Goal: Task Accomplishment & Management: Use online tool/utility

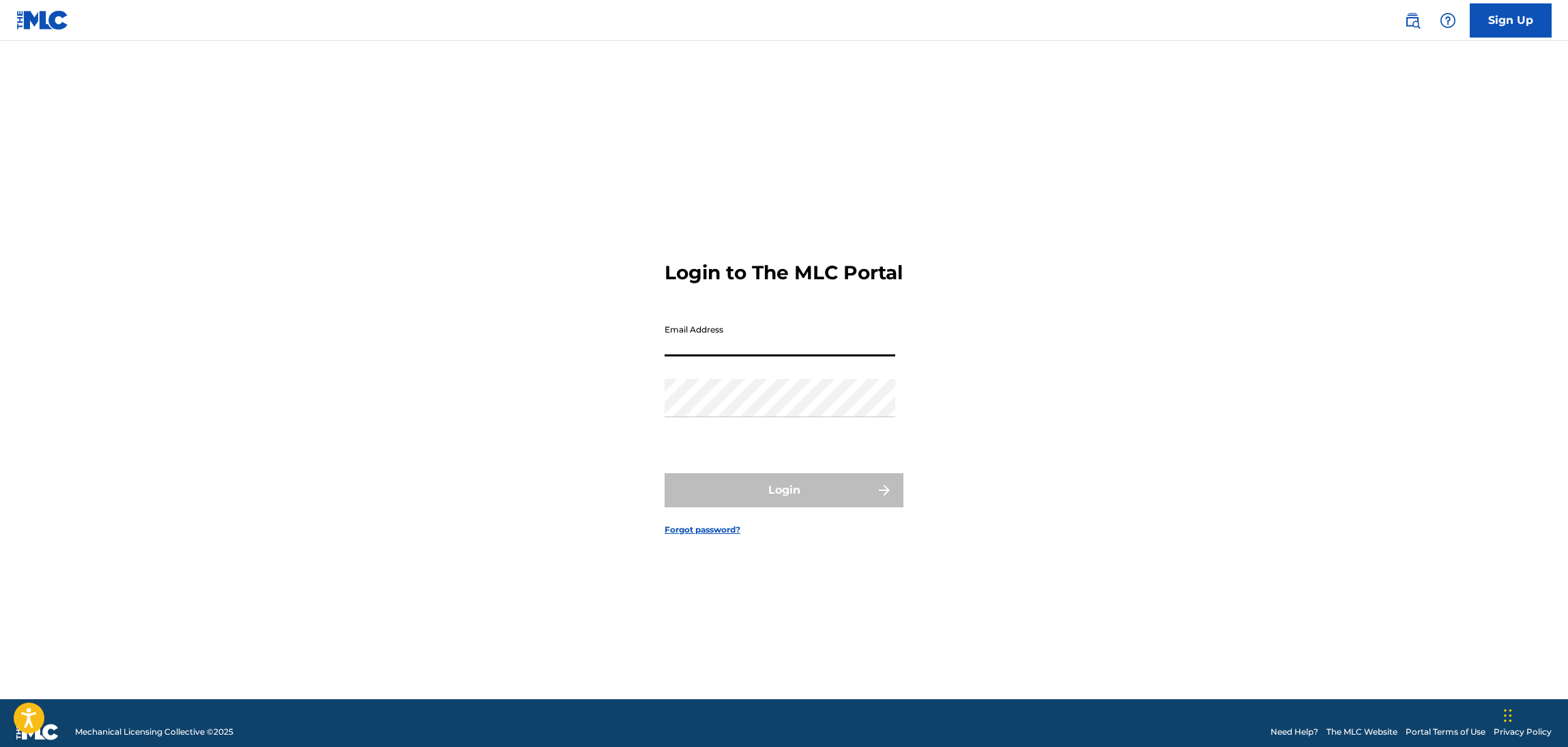
drag, startPoint x: 857, startPoint y: 337, endPoint x: 865, endPoint y: 369, distance: 33.0
click at [855, 338] on input "Email Address" at bounding box center [781, 337] width 231 height 39
type input "[EMAIL_ADDRESS][DOMAIN_NAME]"
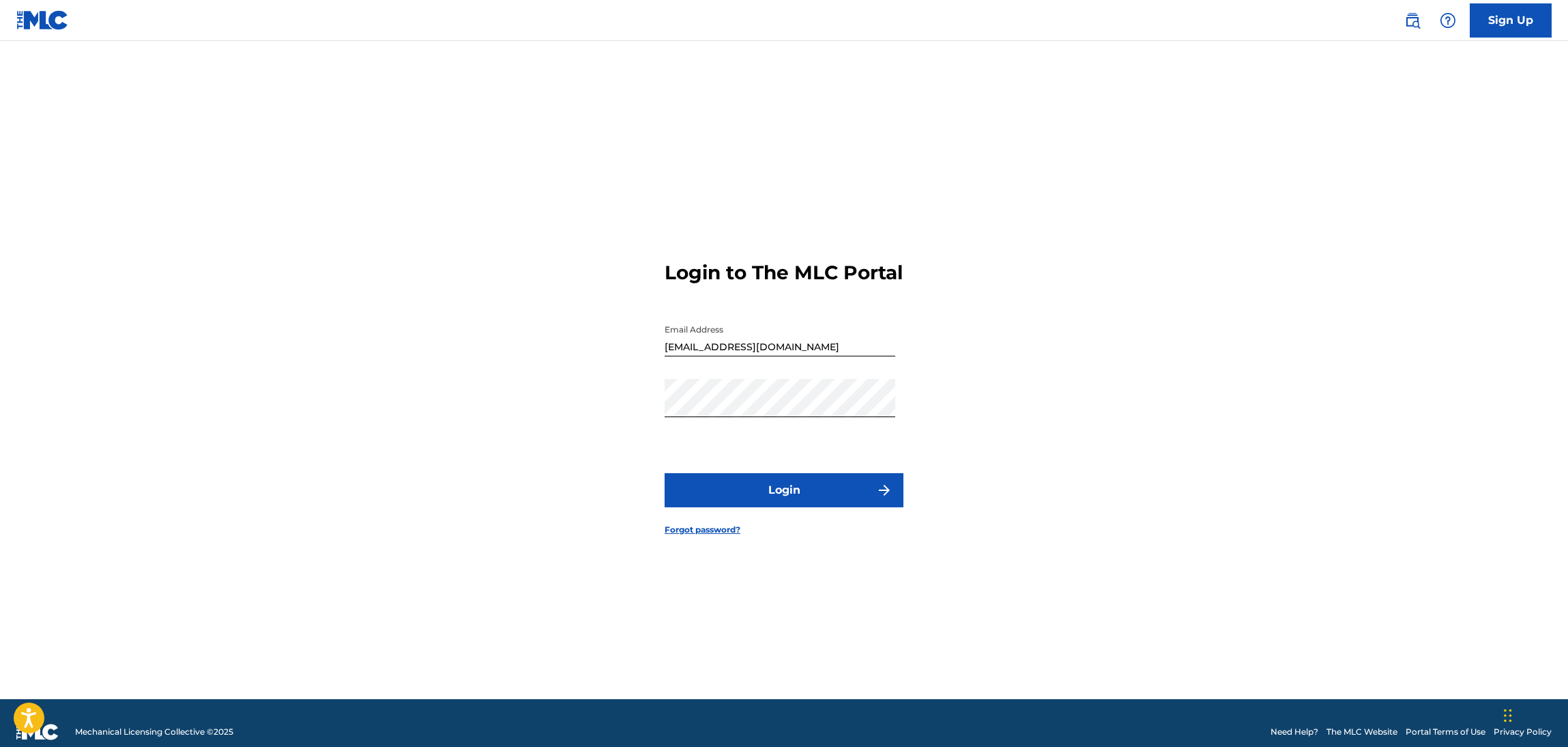
click at [829, 500] on button "Login" at bounding box center [784, 489] width 239 height 34
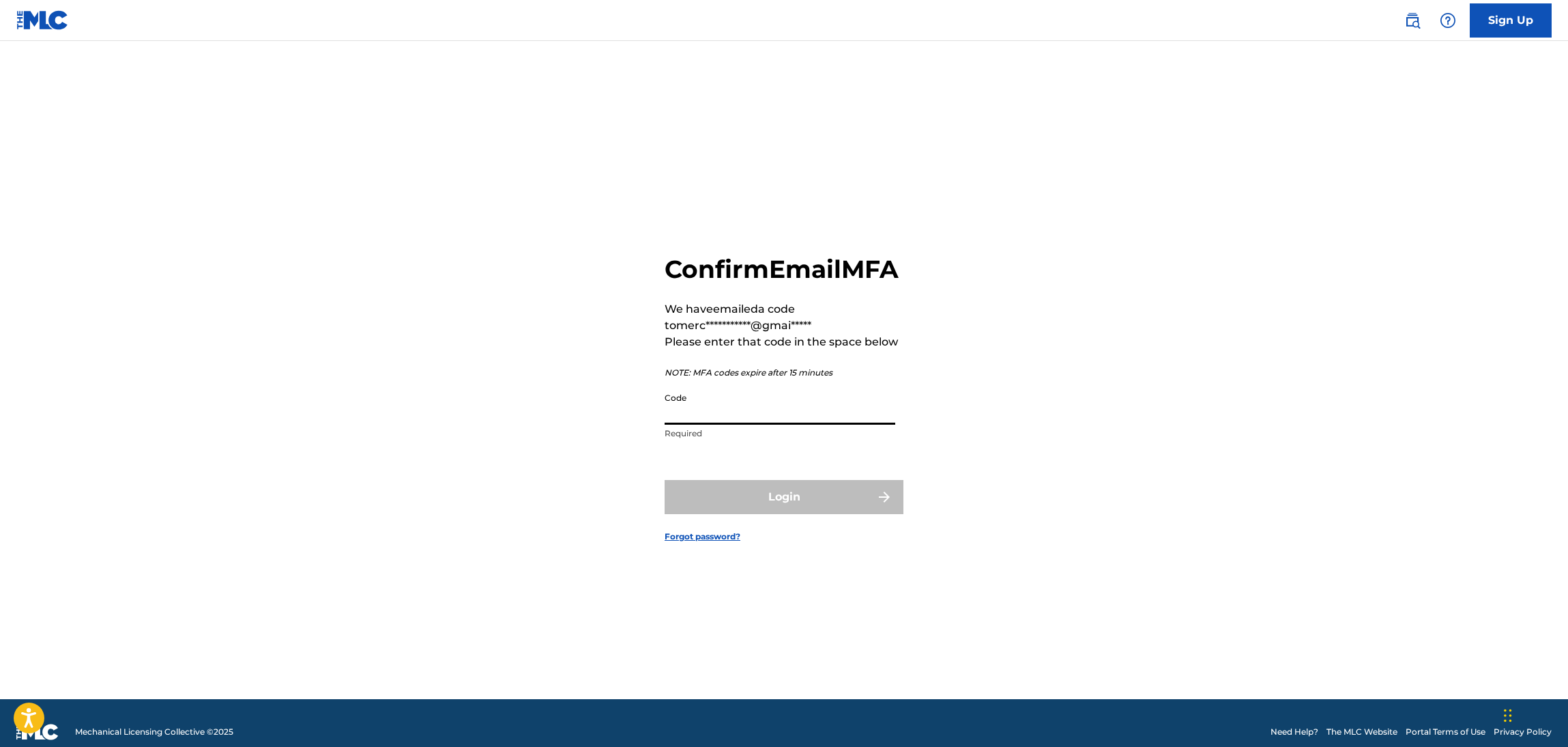
click at [805, 424] on input "Code" at bounding box center [781, 404] width 231 height 39
paste input "707499"
type input "707499"
click at [1021, 390] on div "**********" at bounding box center [784, 387] width 956 height 624
click at [842, 514] on button "Login" at bounding box center [784, 496] width 239 height 34
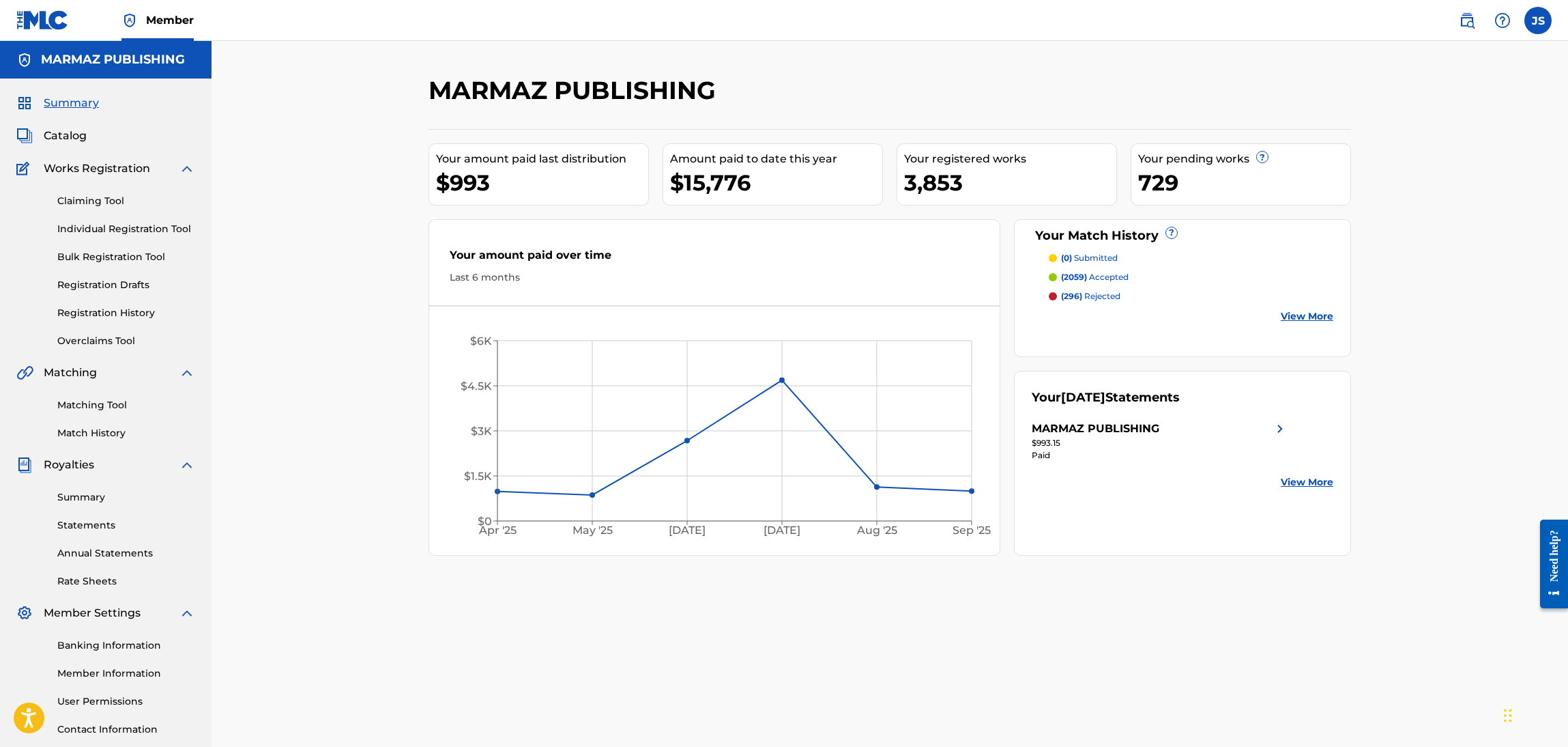
drag, startPoint x: 73, startPoint y: 136, endPoint x: 109, endPoint y: 197, distance: 70.8
click at [73, 136] on span "Catalog" at bounding box center [65, 136] width 43 height 17
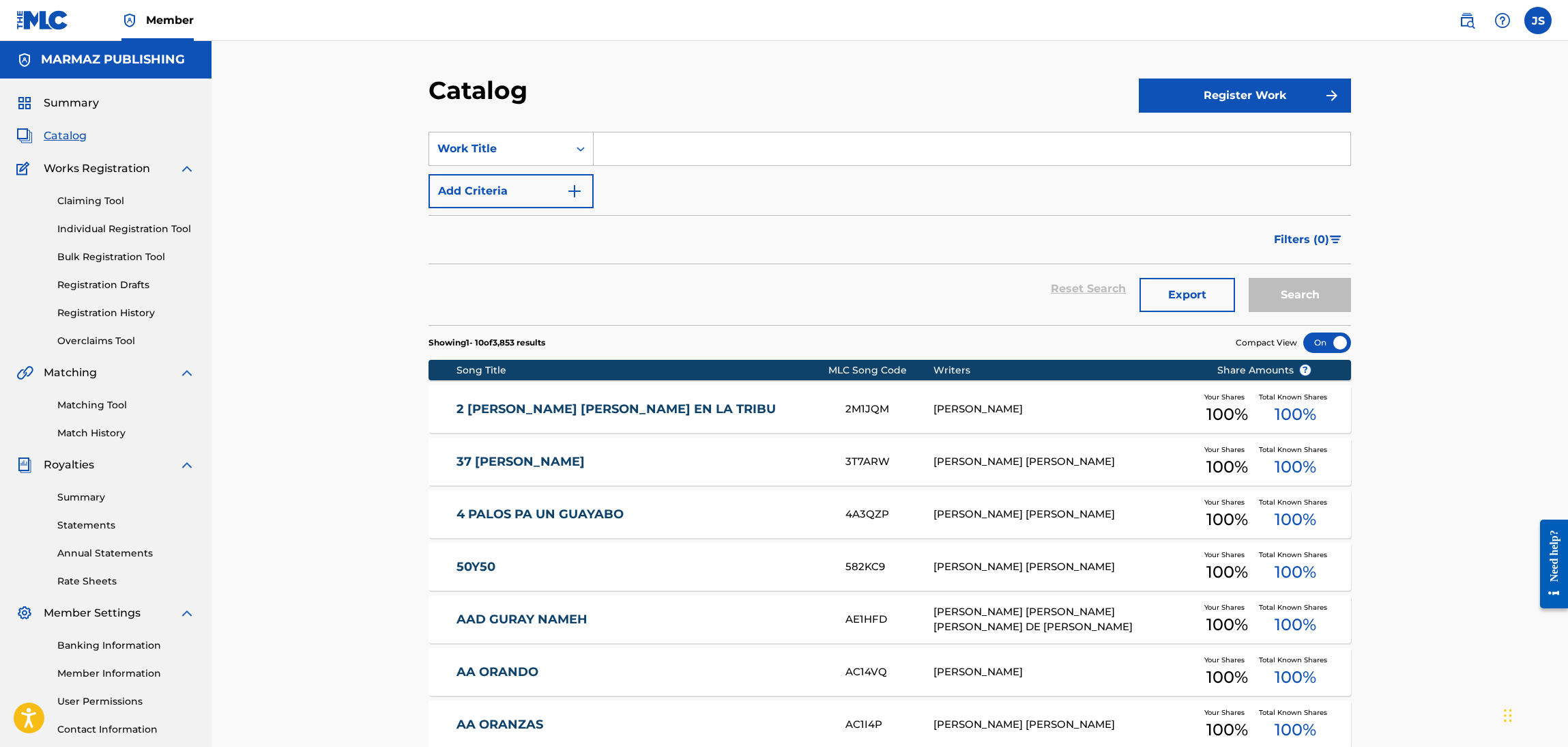
drag, startPoint x: 702, startPoint y: 163, endPoint x: 694, endPoint y: 143, distance: 21.5
click at [702, 162] on input "Search Form" at bounding box center [972, 149] width 757 height 33
paste input "QMBZ92579281"
type input "QMBZ92579281"
click at [523, 140] on div "Work Title" at bounding box center [498, 149] width 123 height 17
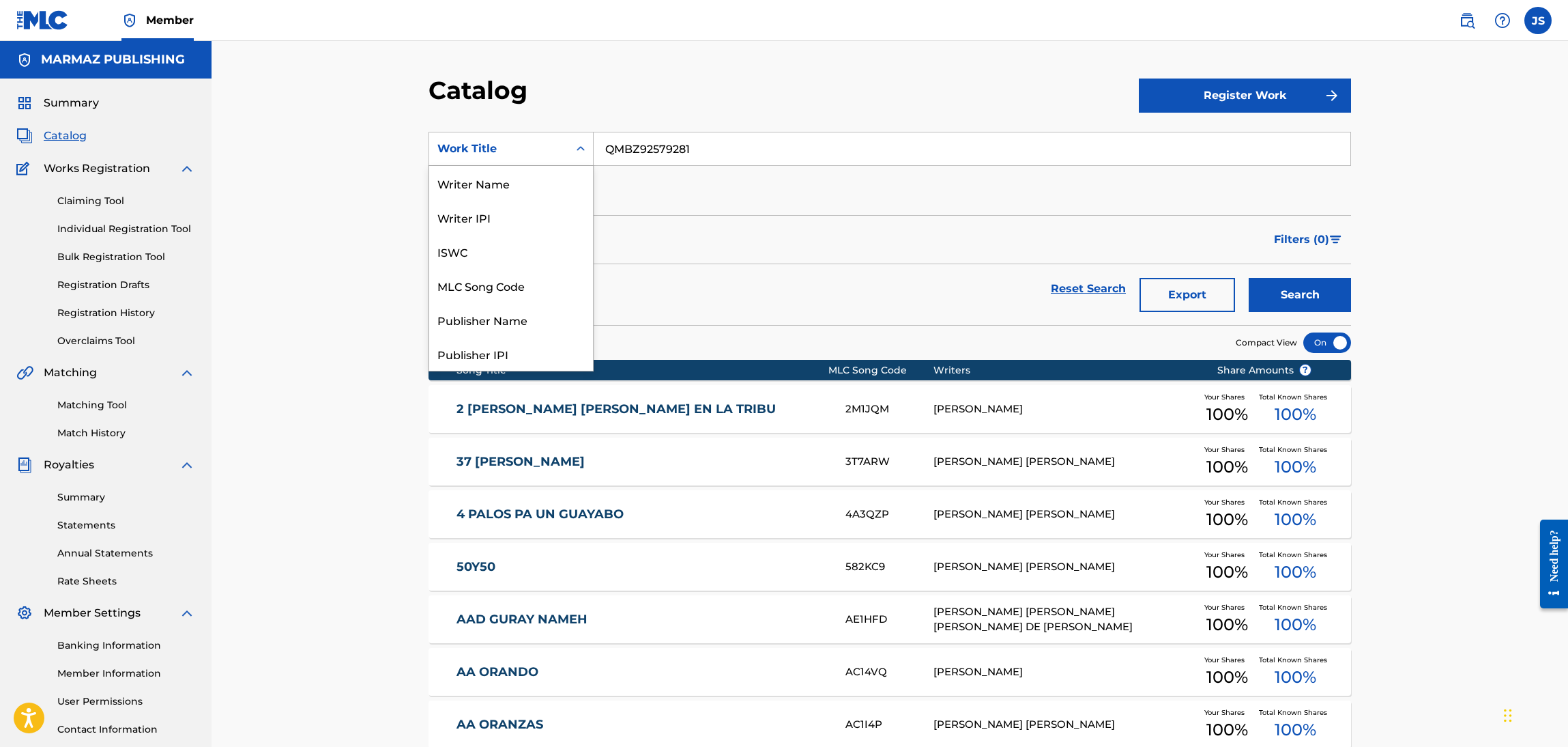
scroll to position [220, 0]
click at [496, 305] on div "ISRC" at bounding box center [511, 319] width 163 height 34
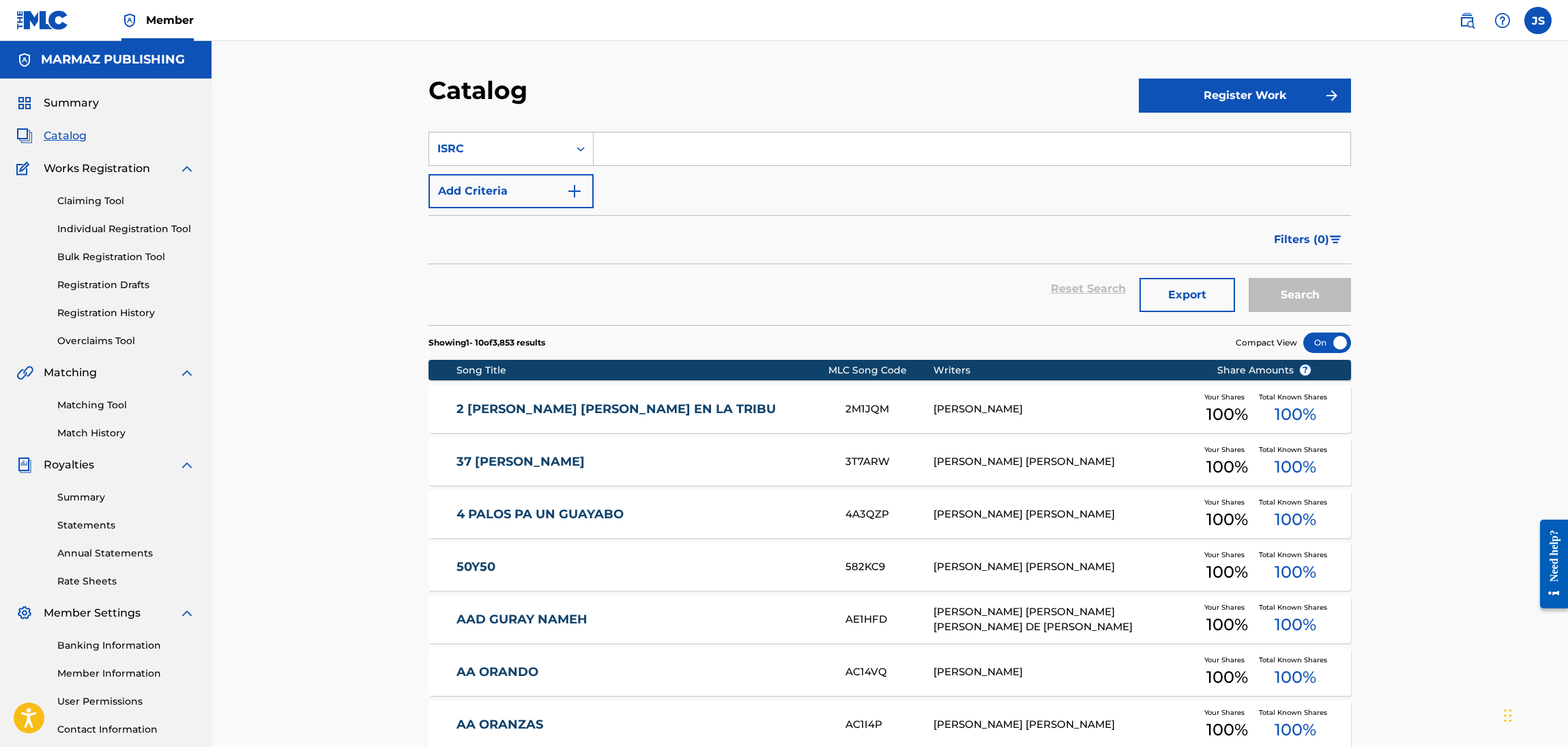
click at [849, 247] on div "Filters ( 0 )" at bounding box center [890, 240] width 923 height 50
drag, startPoint x: 847, startPoint y: 144, endPoint x: 850, endPoint y: 119, distance: 25.2
click at [847, 144] on input "Search Form" at bounding box center [972, 149] width 757 height 33
paste input "QMBZ92579281"
type input "QMBZ92579281"
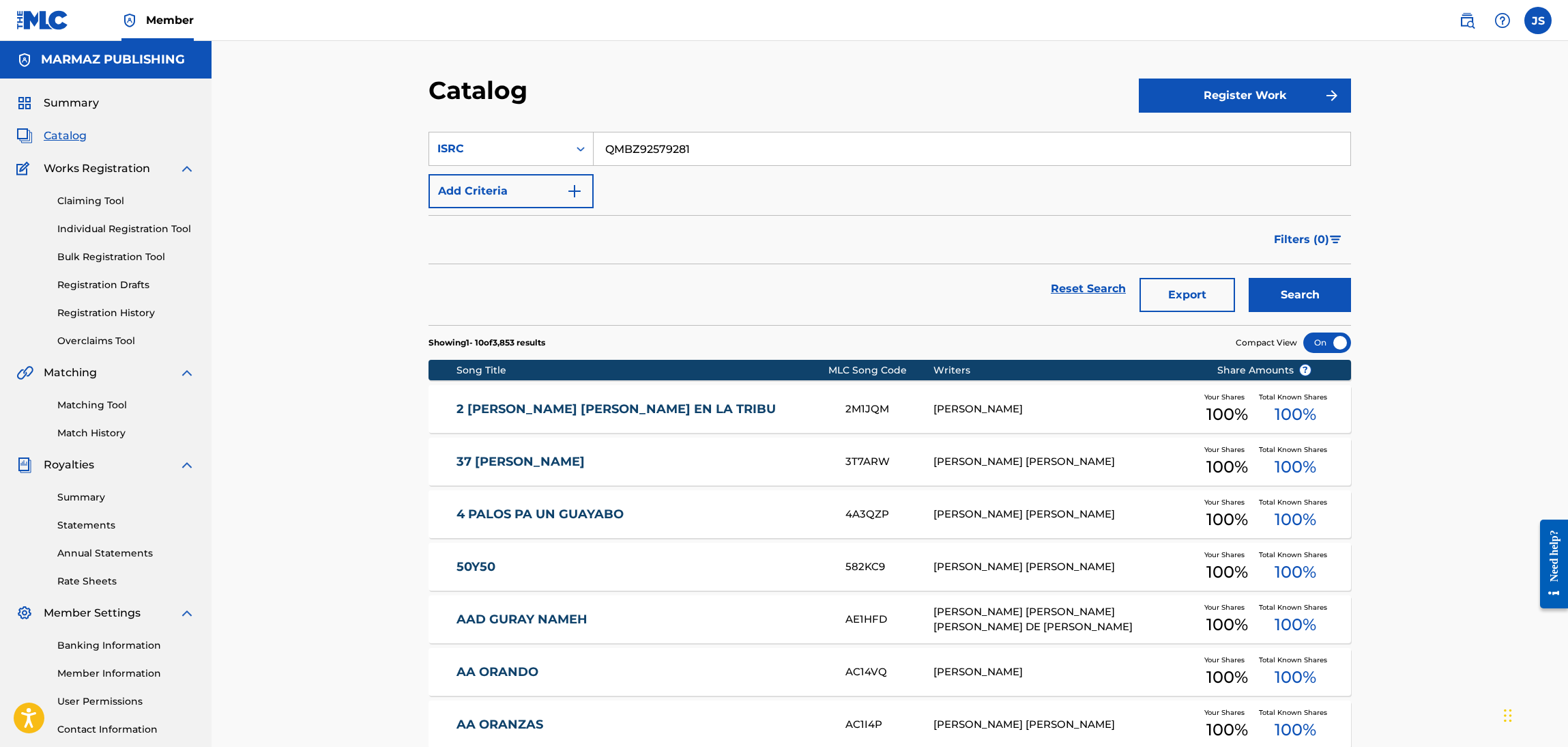
drag, startPoint x: 857, startPoint y: 102, endPoint x: 1075, endPoint y: 149, distance: 223.0
click at [857, 102] on div "Catalog" at bounding box center [783, 95] width 711 height 40
click at [1299, 299] on button "Search" at bounding box center [1300, 295] width 102 height 34
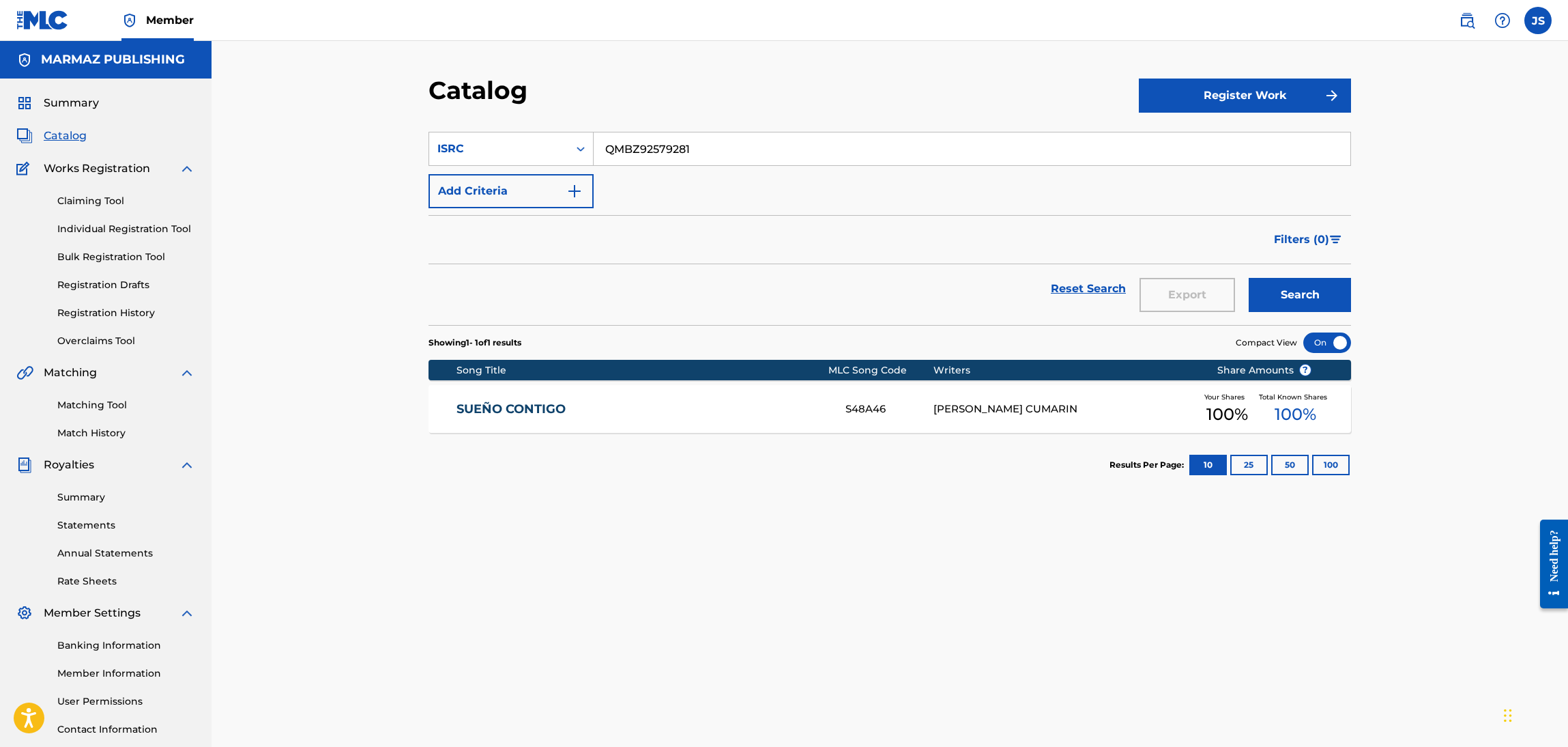
click at [489, 404] on link "SUEÑO CONTIGO" at bounding box center [642, 409] width 371 height 16
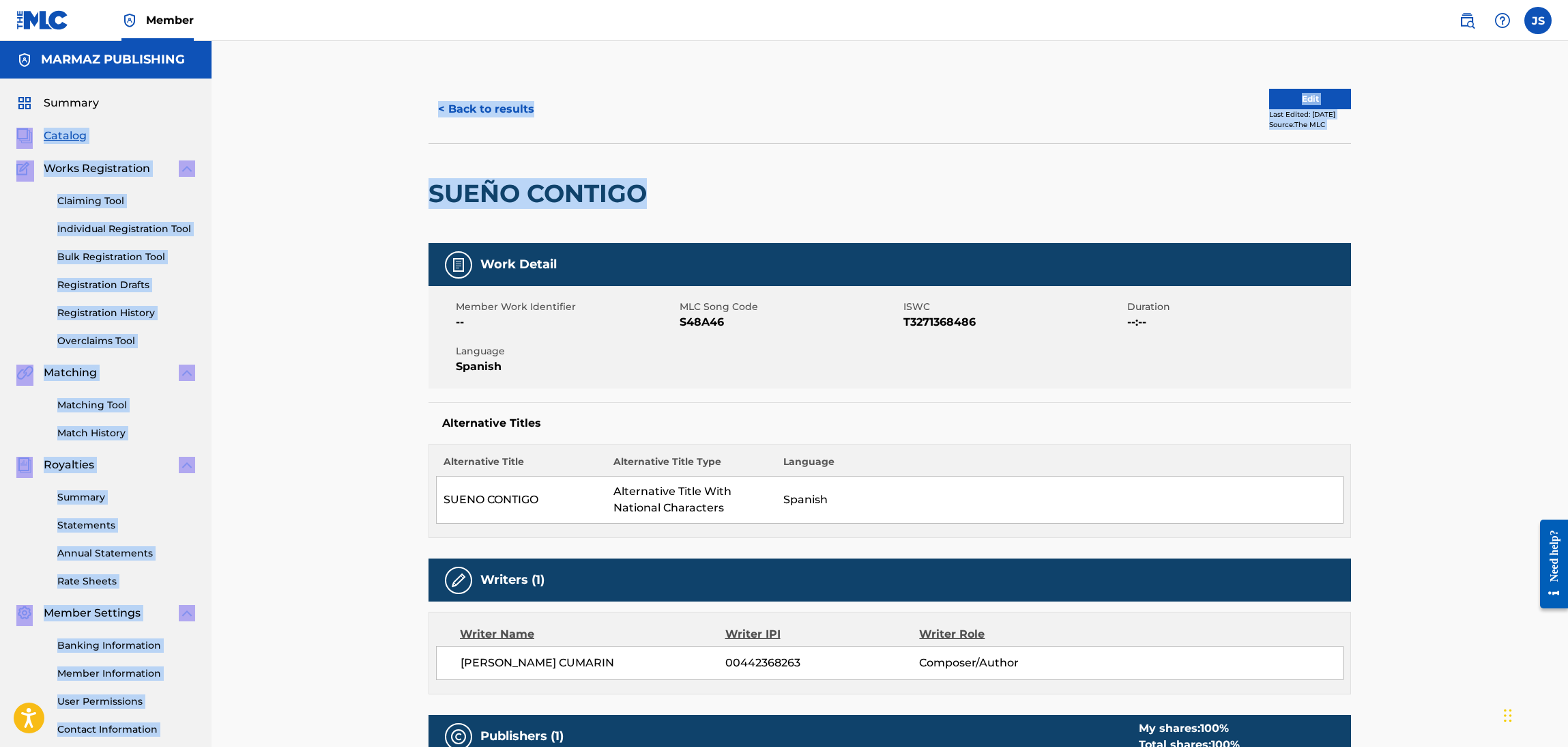
drag, startPoint x: 653, startPoint y: 188, endPoint x: 120, endPoint y: 107, distance: 539.1
click at [120, 107] on main "MARMAZ PUBLISHING Summary Catalog Works Registration Claiming Tool Individual R…" at bounding box center [784, 542] width 1568 height 1002
copy main "Catalog Works Registration Claiming Tool Individual Registration Tool Bulk Regi…"
click at [1019, 123] on div "Edit Last Edited: [DATE] Source: The MLC" at bounding box center [1120, 110] width 461 height 41
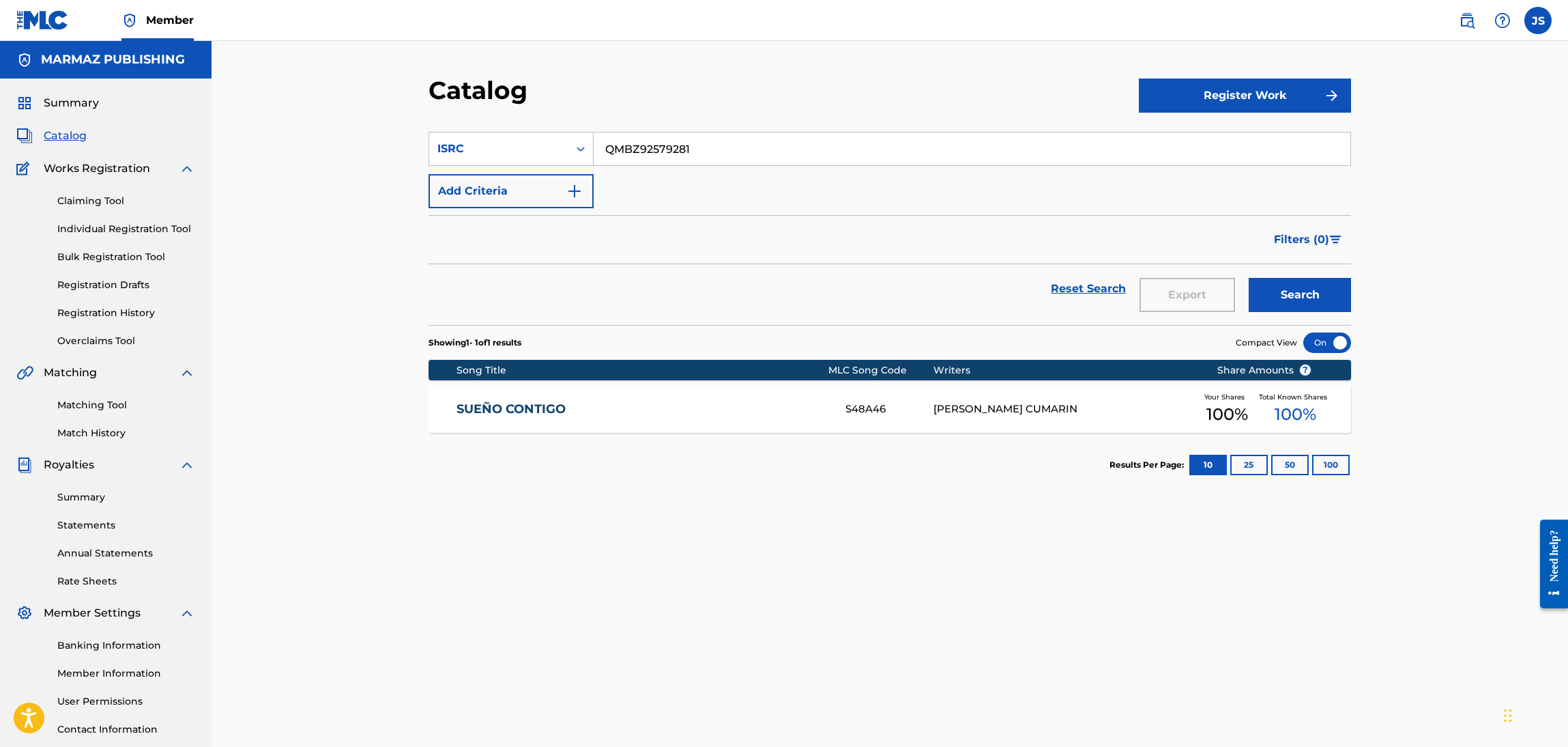
click at [675, 151] on input "QMBZ92579281" at bounding box center [972, 149] width 757 height 33
click at [527, 399] on div "SUEÑO CONTIGO S48A46 [PERSON_NAME] CUMARIN Your Shares 100 % Total Known Shares…" at bounding box center [890, 409] width 923 height 48
click at [522, 153] on div "ISRC" at bounding box center [498, 149] width 123 height 17
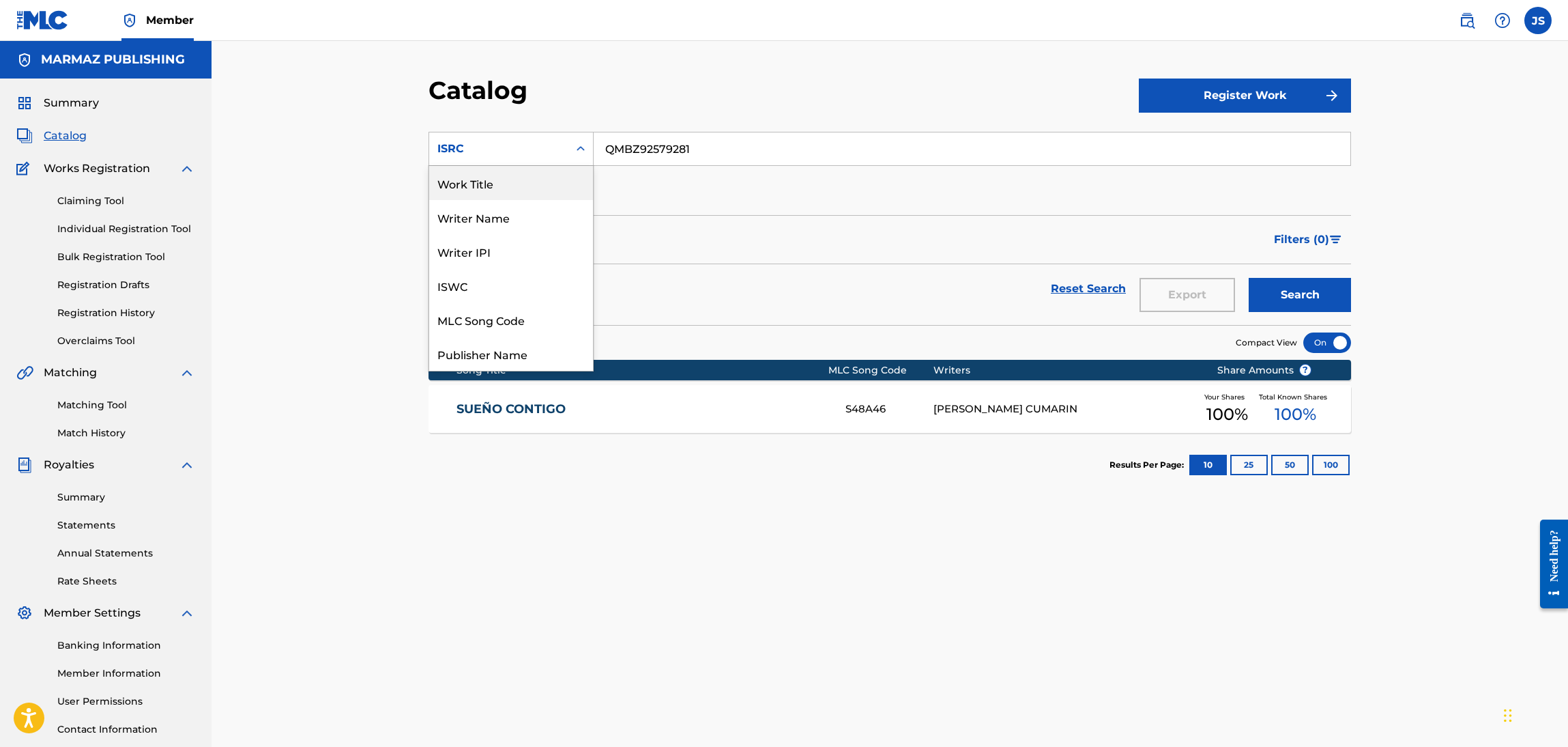
click at [512, 177] on div "Work Title" at bounding box center [511, 182] width 163 height 34
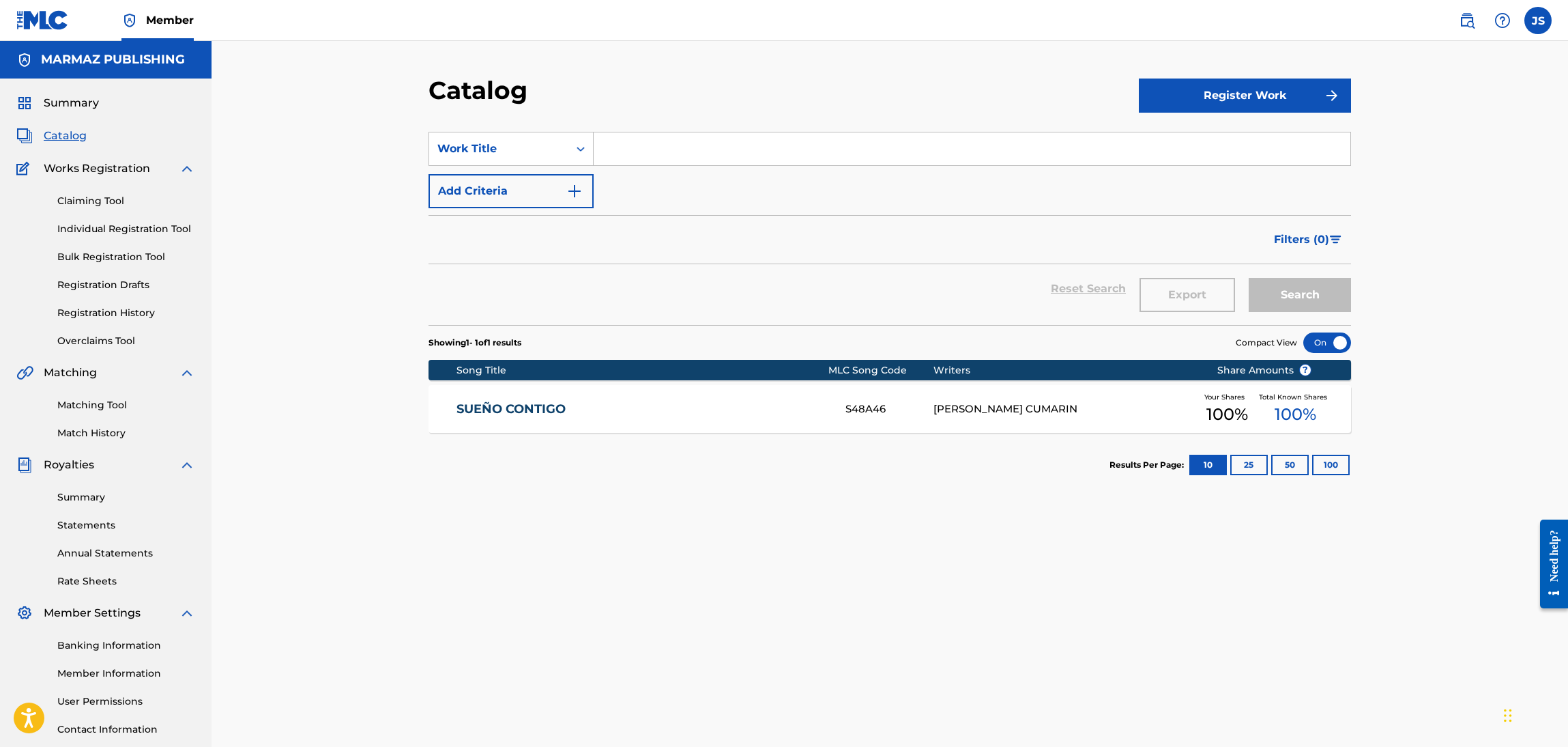
click at [678, 151] on input "Search Form" at bounding box center [972, 149] width 757 height 33
type input "SUEÑO COONTIGO"
click at [1249, 278] on button "Search" at bounding box center [1300, 295] width 102 height 34
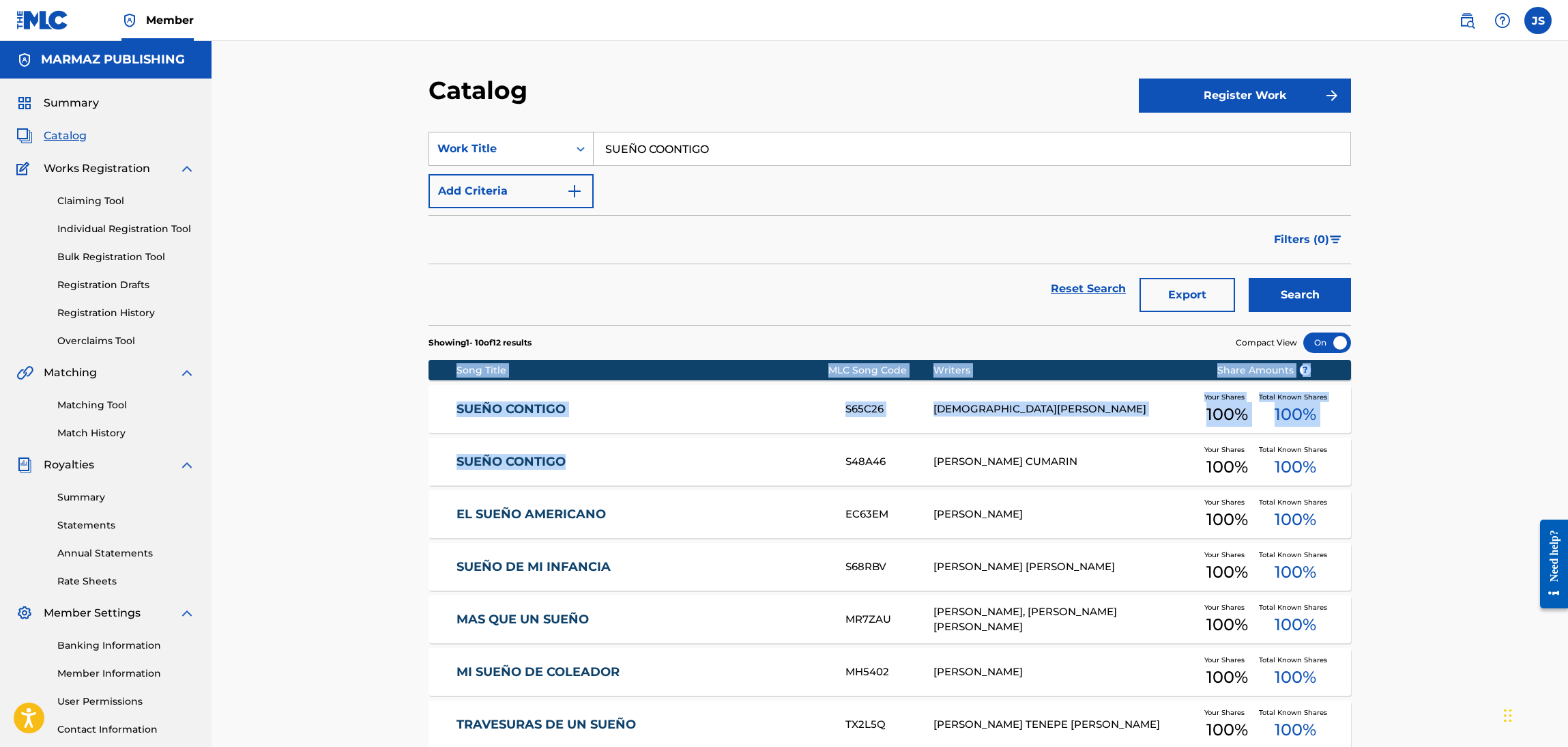
click at [564, 148] on div "Work Title" at bounding box center [498, 149] width 139 height 26
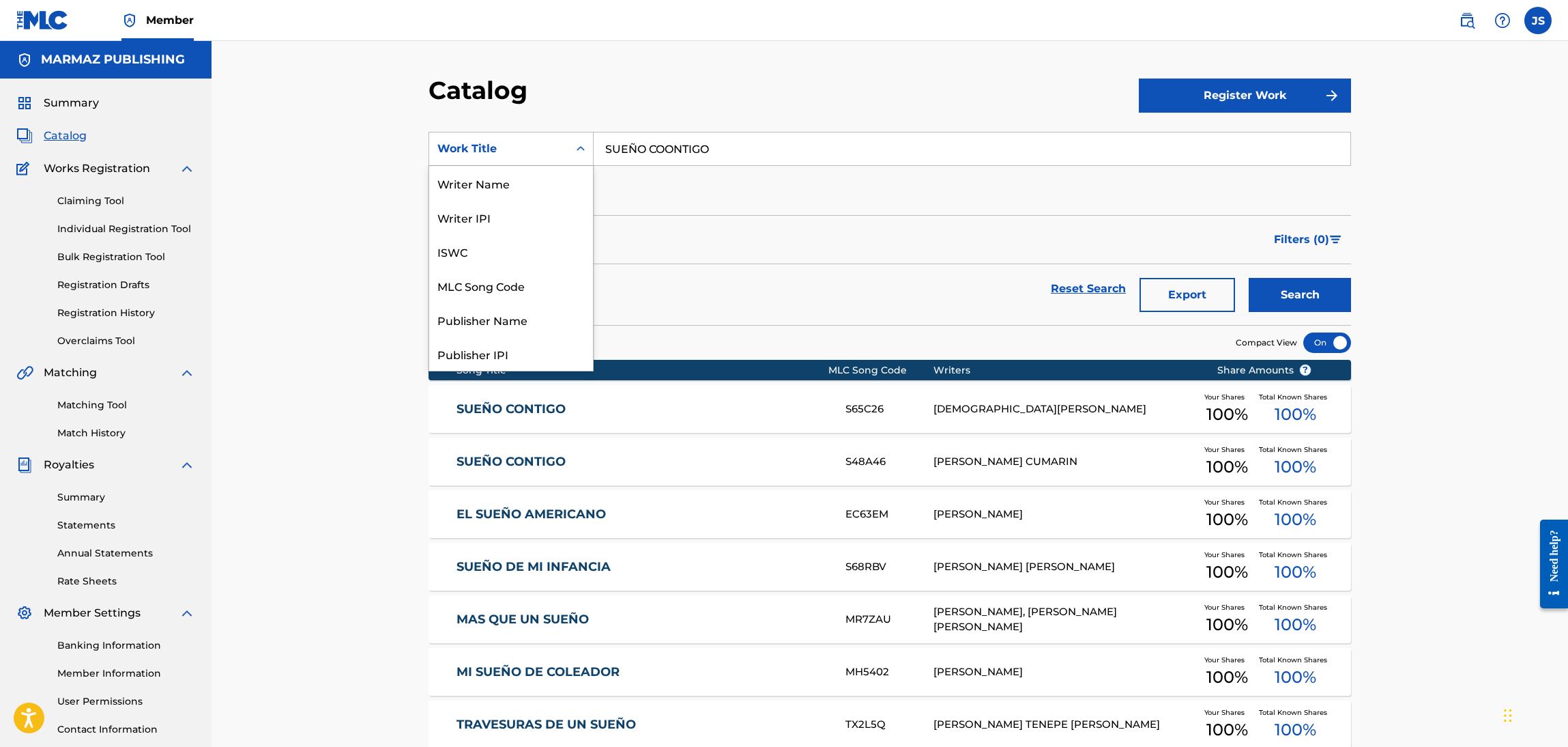
scroll to position [220, 0]
click at [510, 305] on div "ISRC" at bounding box center [511, 319] width 163 height 34
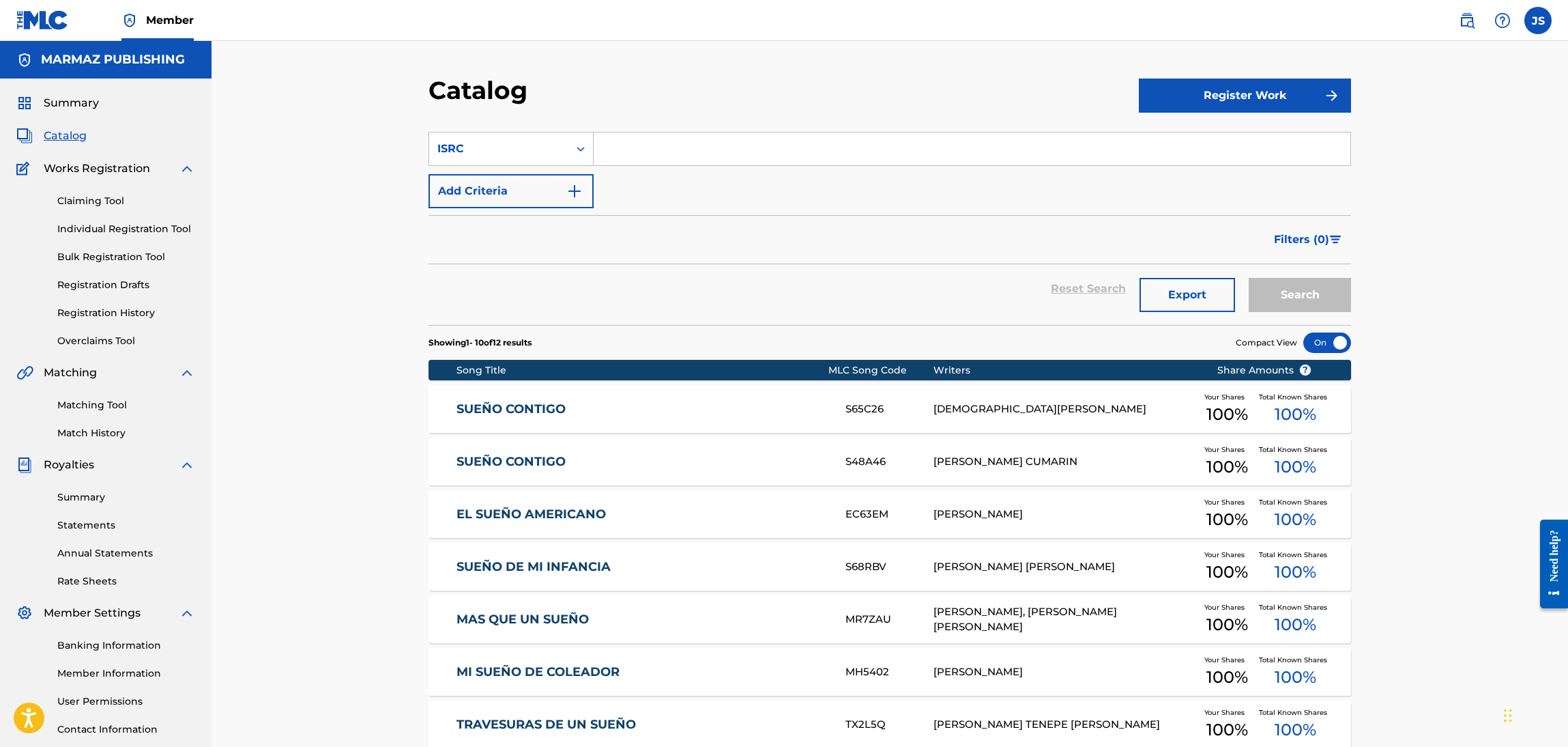
drag, startPoint x: 767, startPoint y: 161, endPoint x: 749, endPoint y: 161, distance: 18.0
click at [750, 161] on input "Search Form" at bounding box center [972, 149] width 757 height 33
paste input "UKXN22455986"
type input "UKXN22455986"
click at [784, 96] on div "Catalog" at bounding box center [783, 95] width 711 height 40
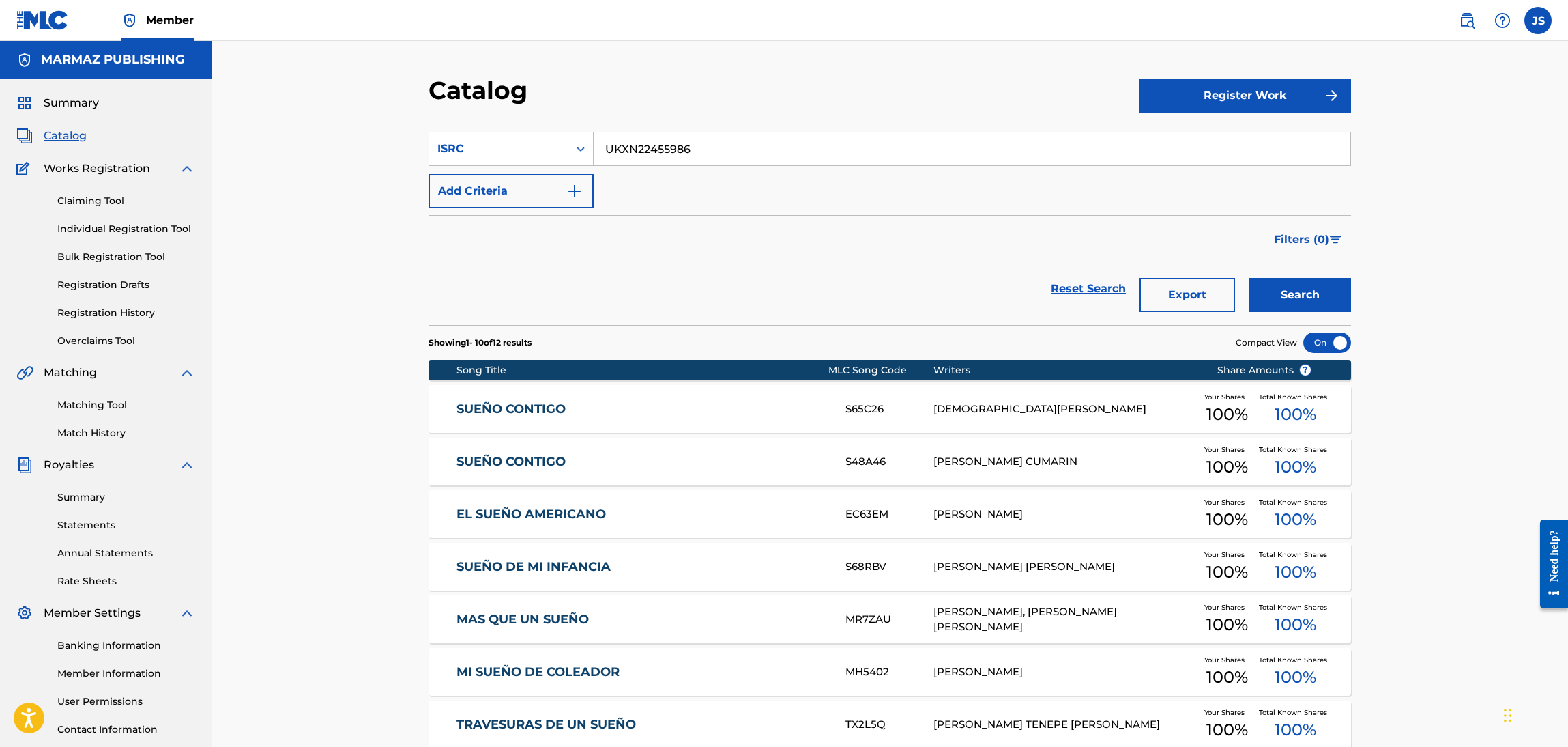
click at [1325, 291] on button "Search" at bounding box center [1300, 295] width 102 height 34
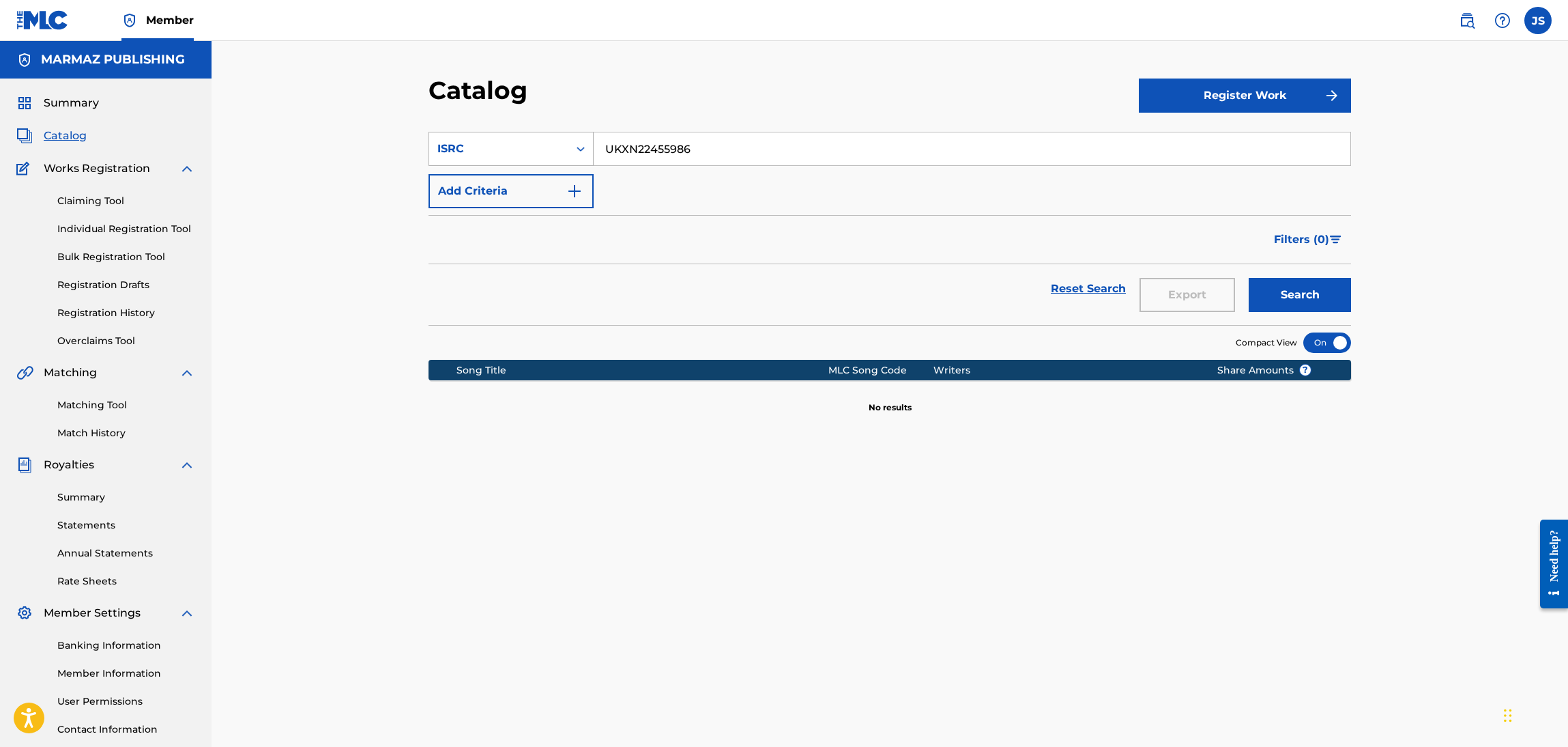
drag, startPoint x: 418, startPoint y: 133, endPoint x: 439, endPoint y: 147, distance: 25.2
click at [416, 133] on div "Catalog Register Work SearchWithCriteria08e483fd-5675-4e1d-96a6-a446b9e73e36 IS…" at bounding box center [890, 428] width 956 height 706
click at [472, 149] on div "ISRC" at bounding box center [498, 149] width 123 height 17
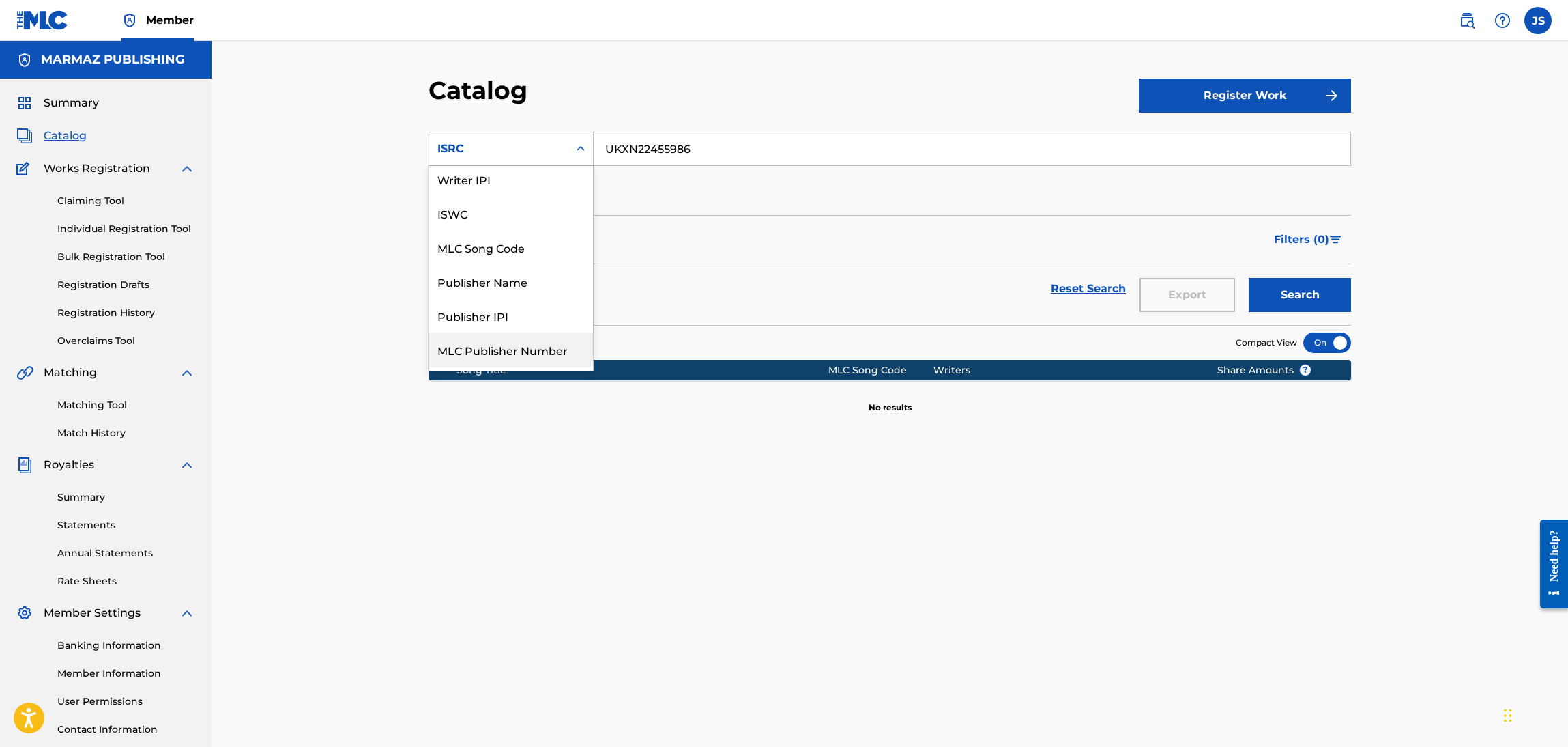
scroll to position [0, 0]
click at [513, 191] on div "Work Title" at bounding box center [511, 182] width 163 height 34
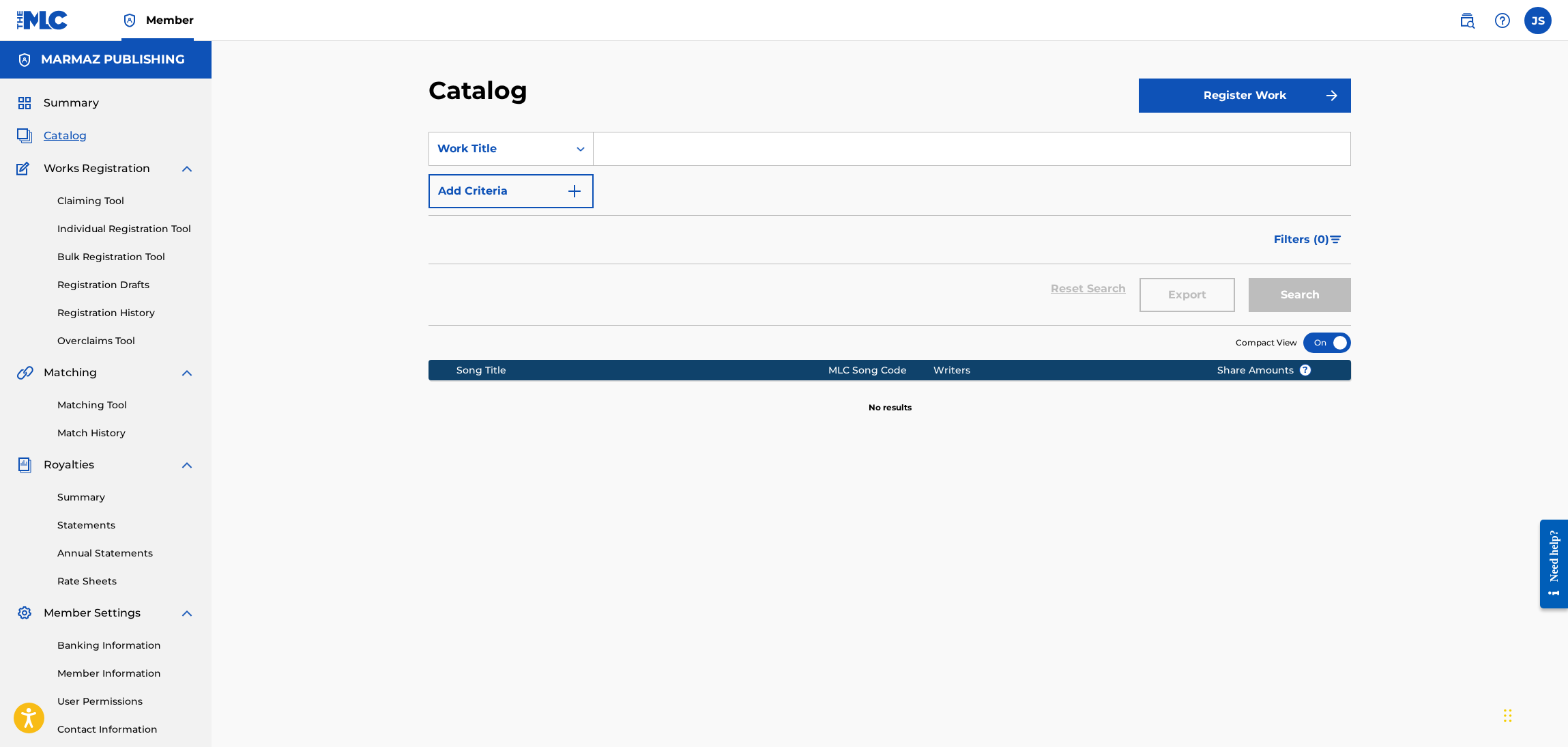
click at [683, 154] on input "Search Form" at bounding box center [972, 149] width 757 height 33
paste input "JOROPO ACARAMELAO"
type input "JOROPO ACARAMELAO"
click at [740, 91] on div "Catalog" at bounding box center [783, 95] width 711 height 40
click at [1274, 285] on button "Search" at bounding box center [1300, 295] width 102 height 34
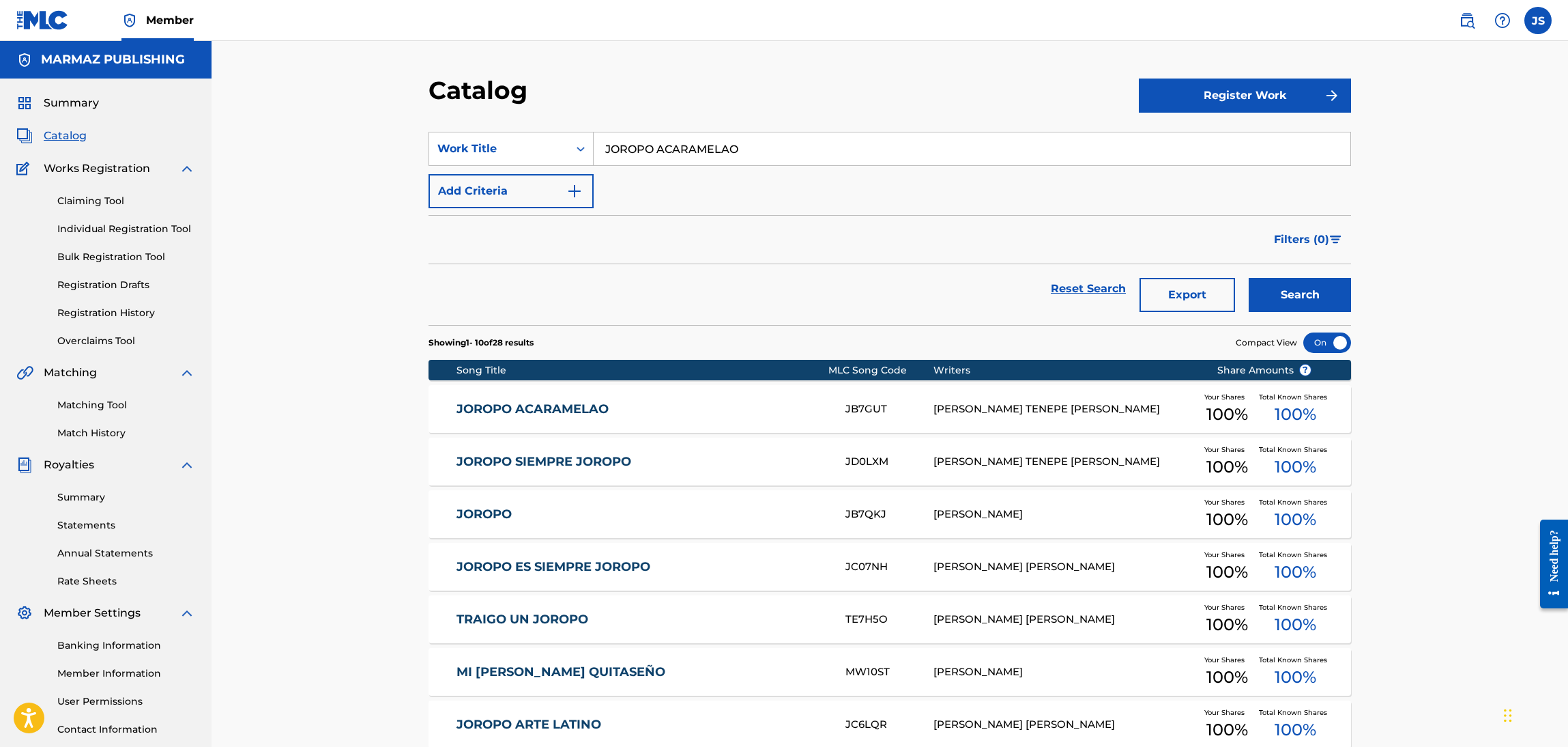
click at [550, 405] on link "JOROPO ACARAMELAO" at bounding box center [642, 409] width 371 height 16
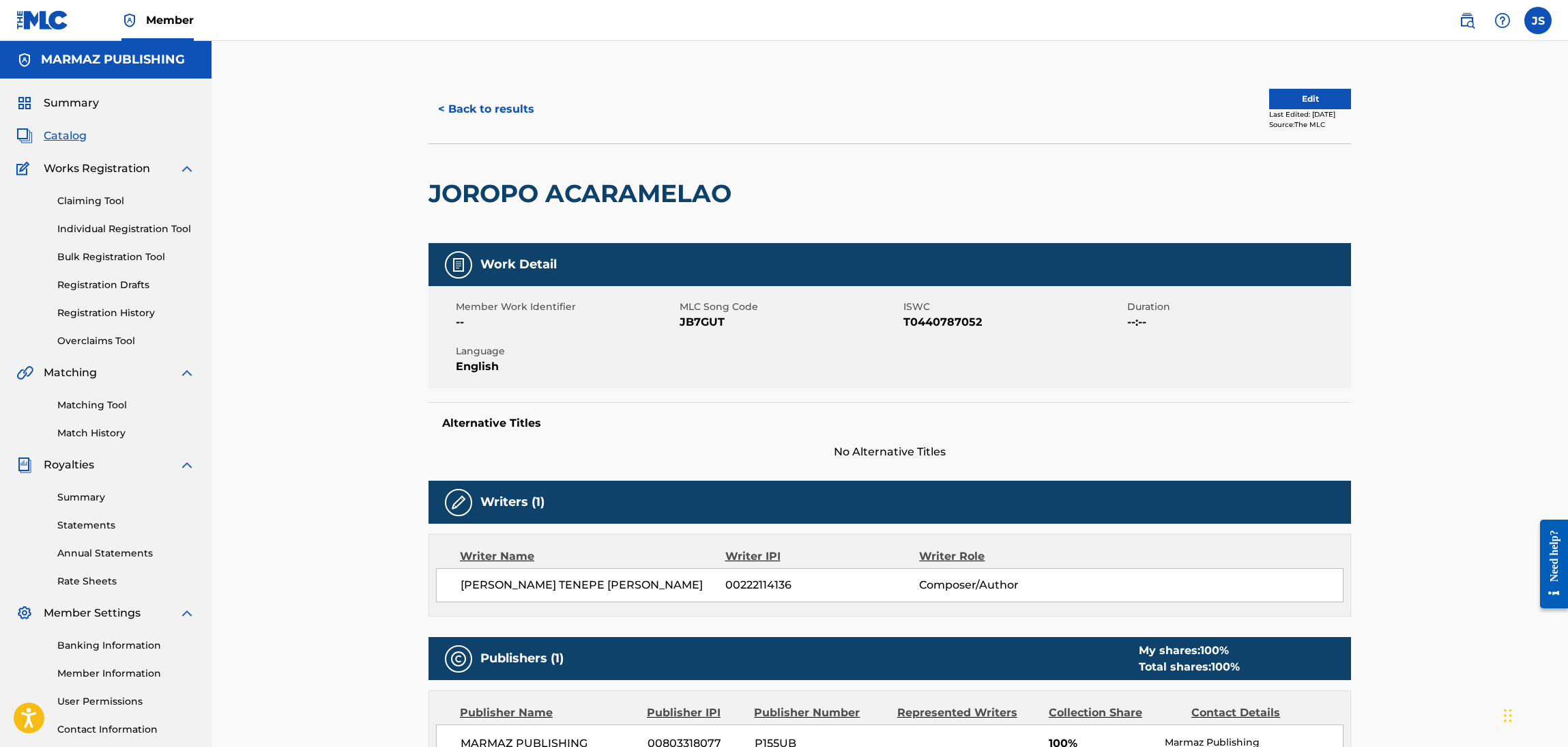
click at [694, 318] on span "JB7GUT" at bounding box center [790, 322] width 220 height 17
copy span "JB7GUT"
click at [961, 318] on span "T0440787052" at bounding box center [1013, 322] width 220 height 17
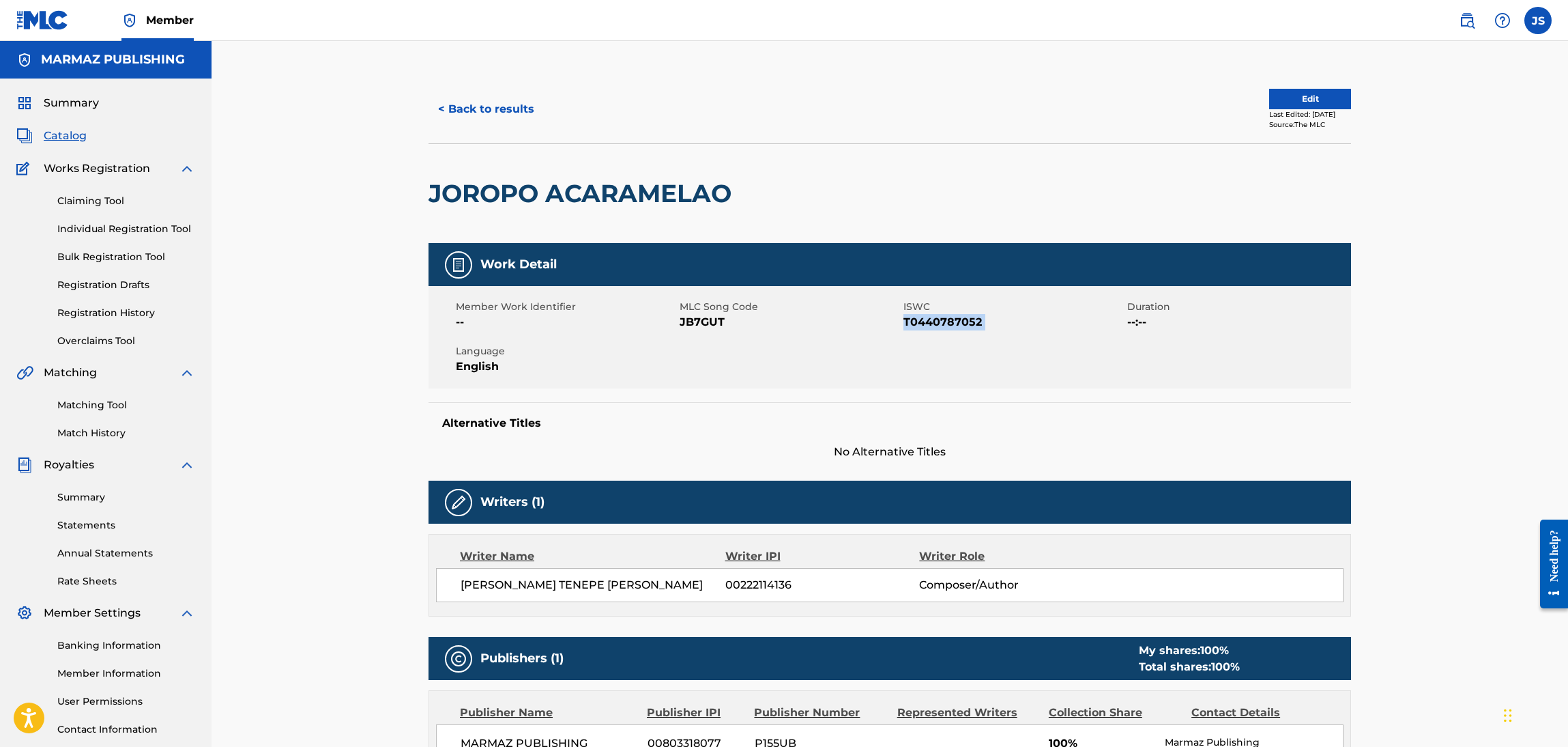
click at [961, 318] on span "T0440787052" at bounding box center [1013, 322] width 220 height 17
copy span "T0440787052"
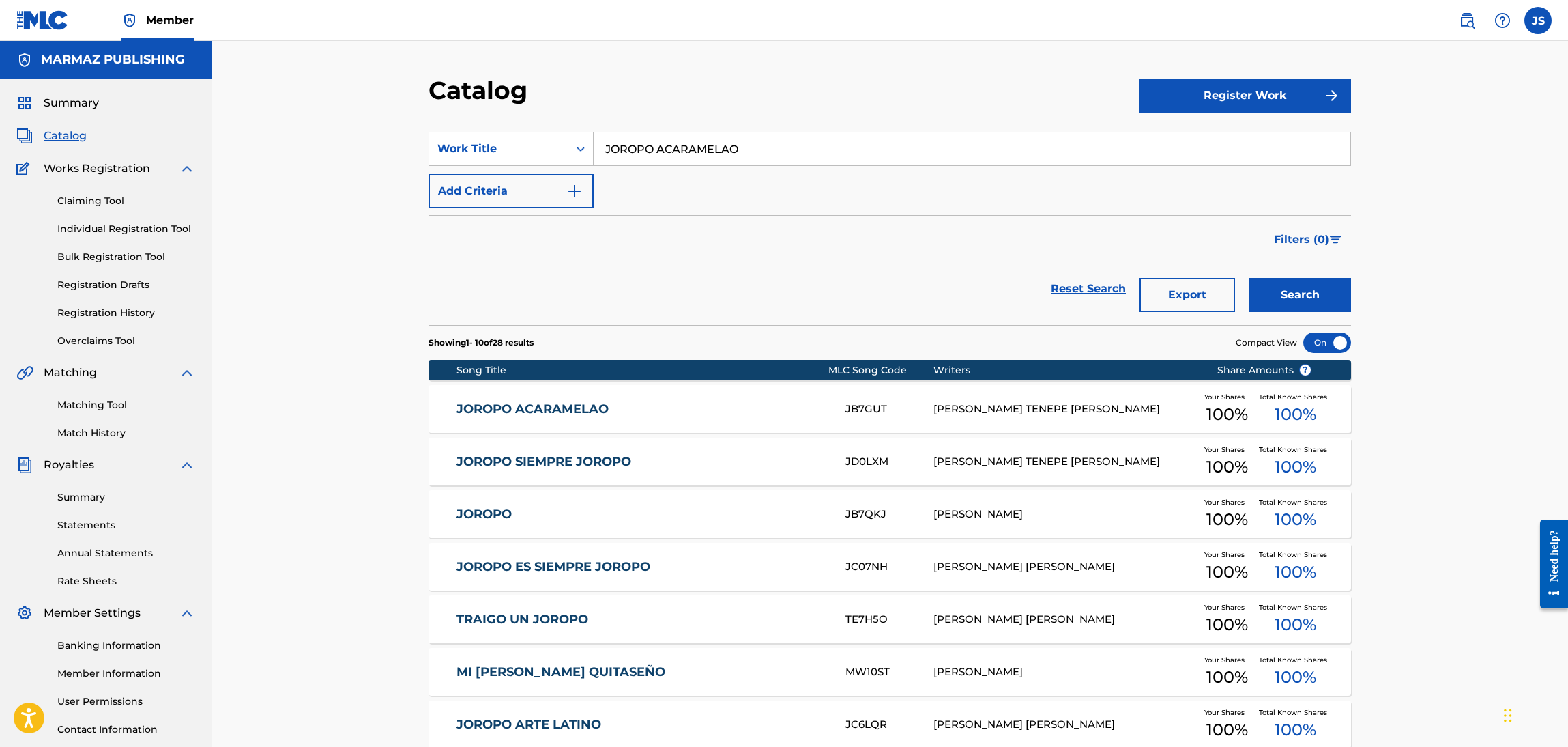
click at [592, 417] on div "JOROPO ACARAMELAO JB7GUT [PERSON_NAME] [PERSON_NAME] Your Shares 100 % Total Kn…" at bounding box center [890, 409] width 923 height 48
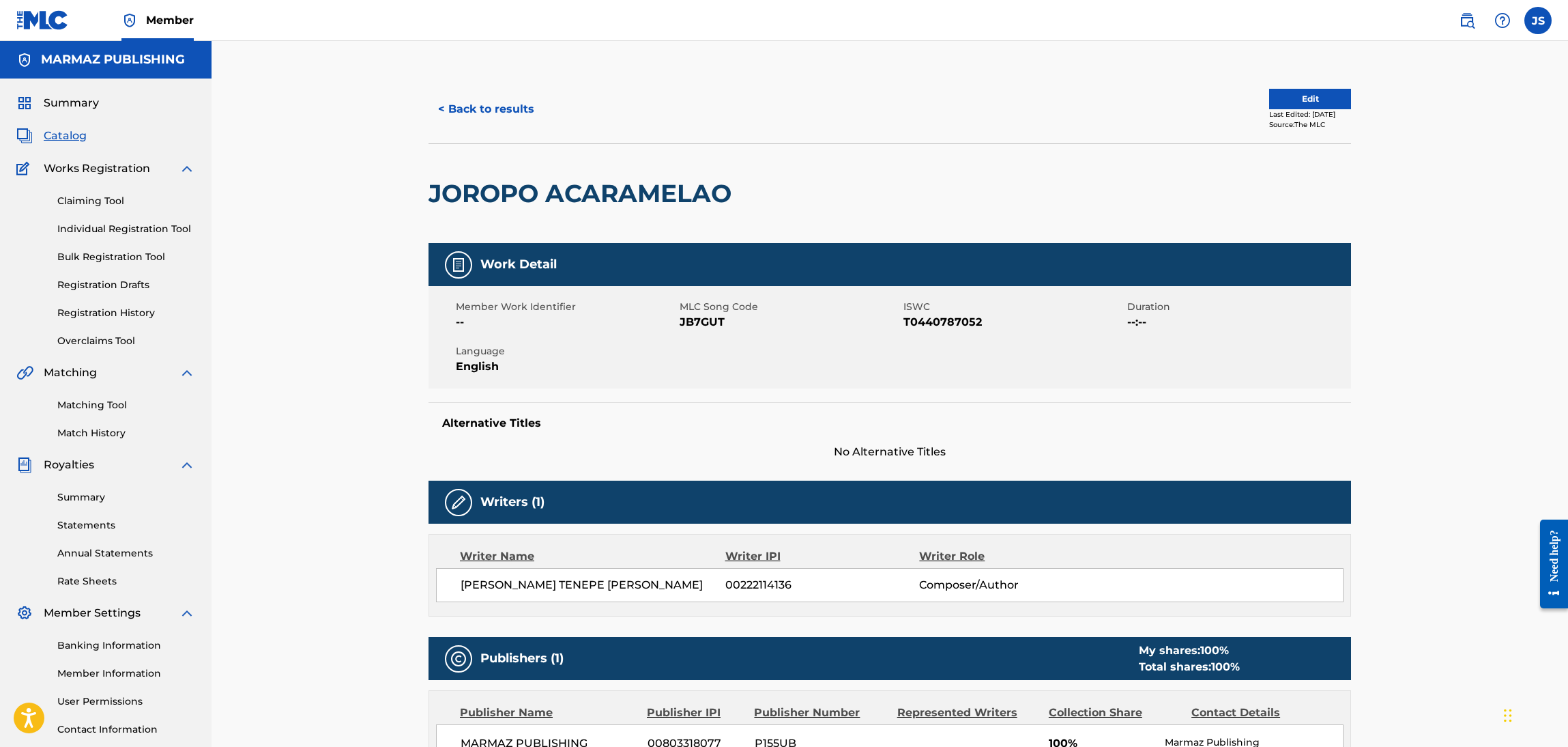
click at [695, 316] on span "JB7GUT" at bounding box center [790, 322] width 220 height 17
copy span "JB7GUT"
click at [503, 106] on button "< Back to results" at bounding box center [486, 109] width 116 height 34
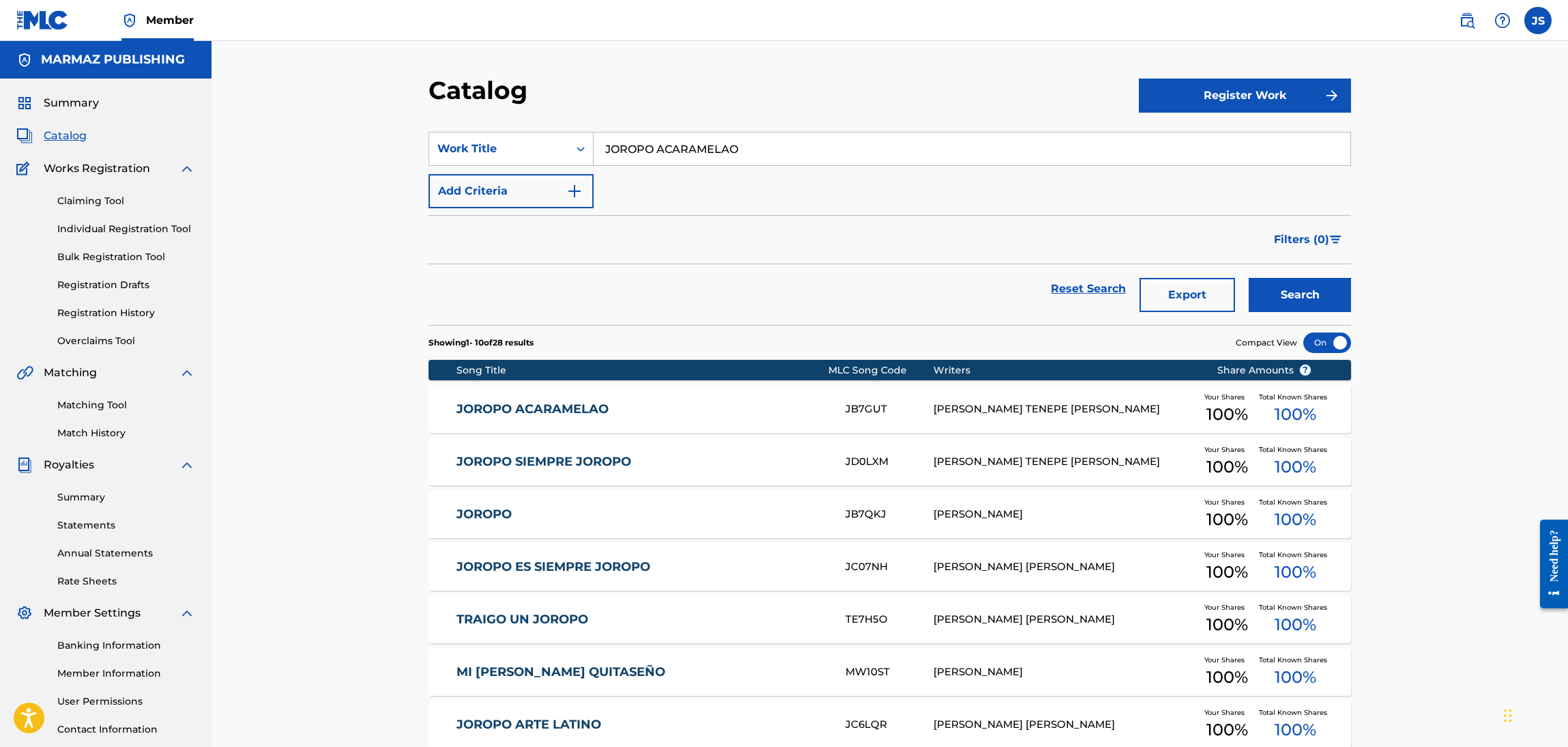
drag, startPoint x: 776, startPoint y: 163, endPoint x: 406, endPoint y: 129, distance: 371.6
click at [406, 129] on div "Catalog Register Work SearchWithCriteria1241fd9f-5ab9-42b7-9533-875e410f1813 Wo…" at bounding box center [890, 508] width 1357 height 935
paste input "ESENCIA"
type input "ESENCIA"
click at [716, 116] on section "SearchWithCriteria1241fd9f-5ab9-42b7-9533-875e410f1813 Work Title ESENCIA Add C…" at bounding box center [890, 220] width 923 height 210
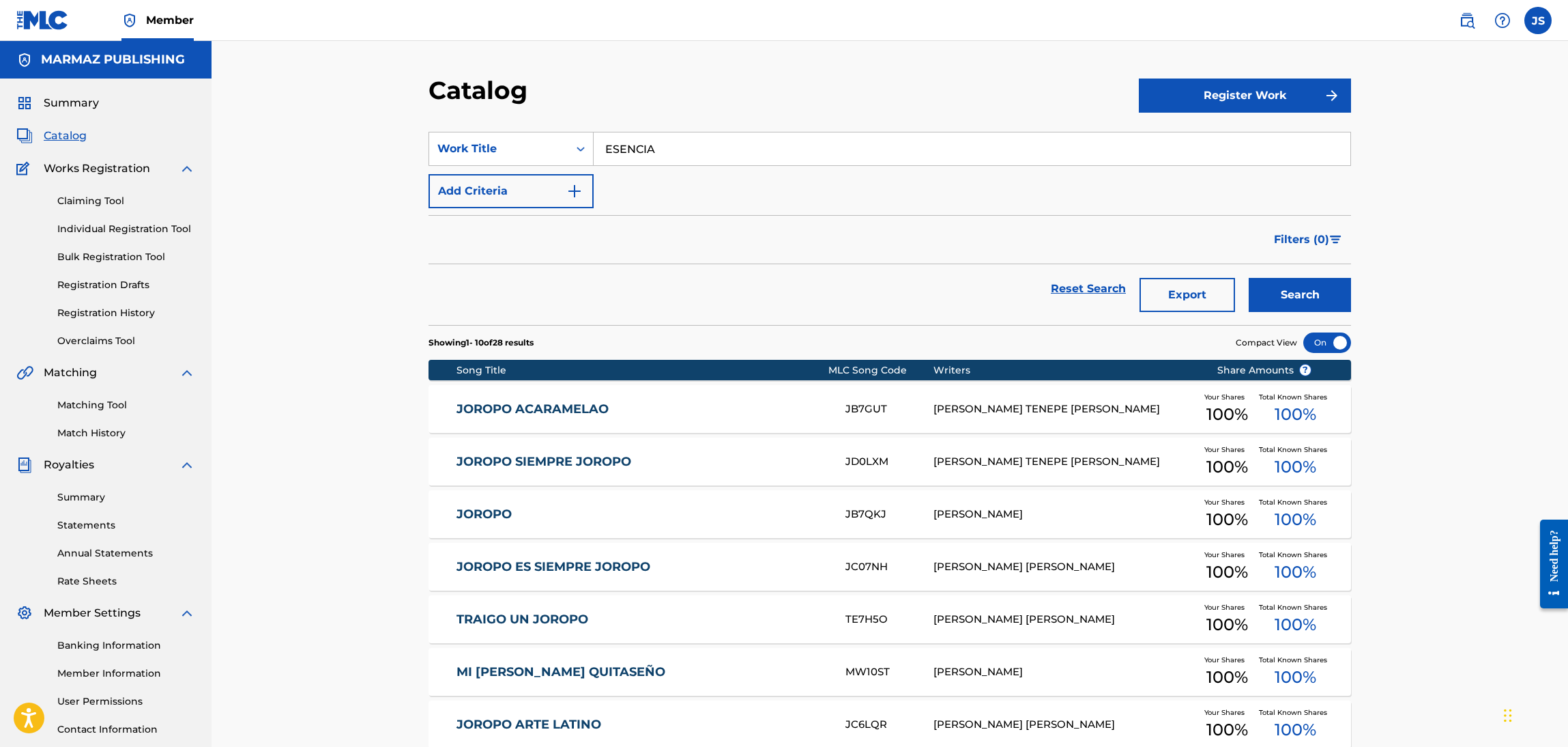
click at [1338, 295] on button "Search" at bounding box center [1300, 295] width 102 height 34
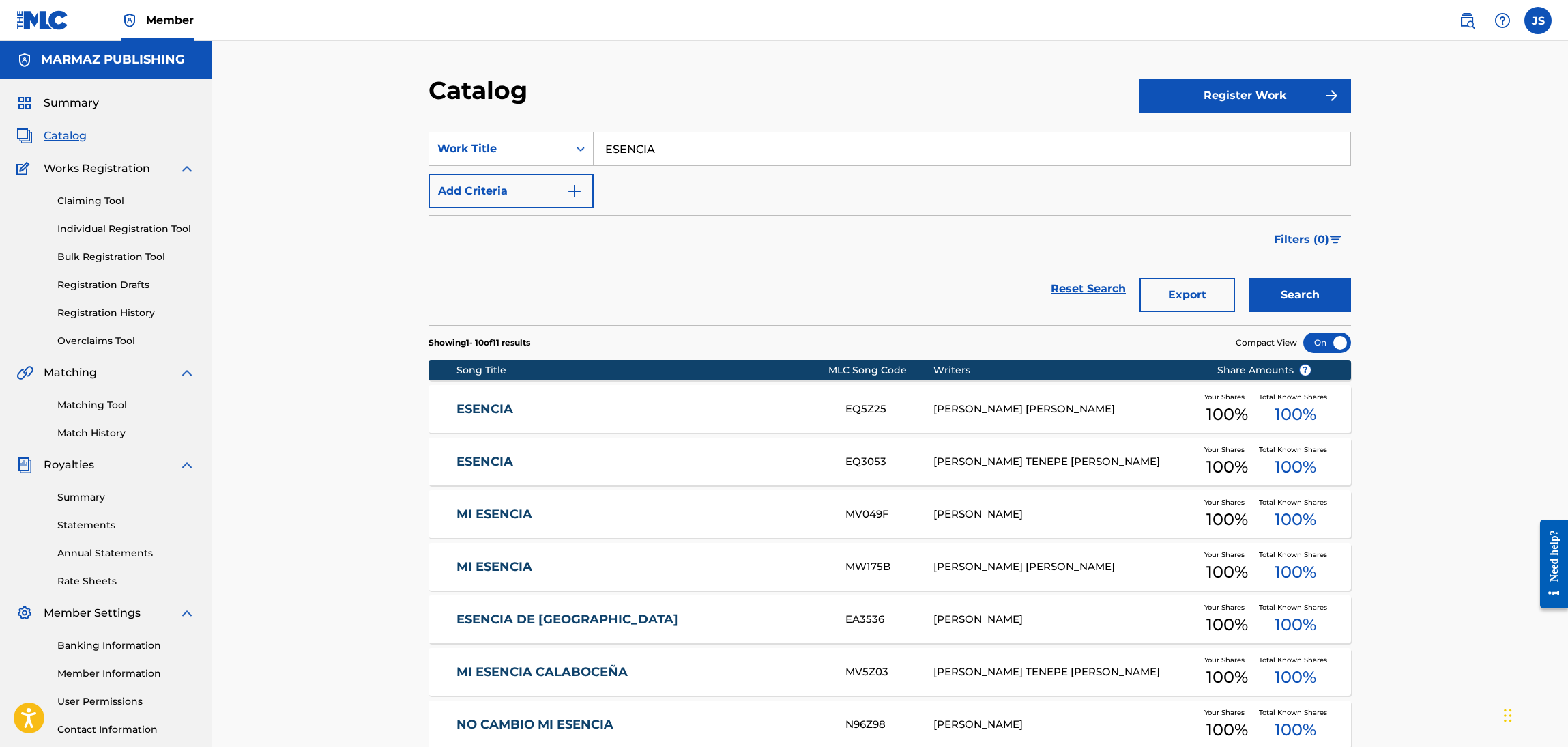
drag, startPoint x: 482, startPoint y: 452, endPoint x: 507, endPoint y: 439, distance: 28.2
click at [482, 452] on div "ESENCIA EQ3053 [PERSON_NAME] TENEPE [PERSON_NAME] Your Shares 100 % Total Known…" at bounding box center [890, 461] width 923 height 48
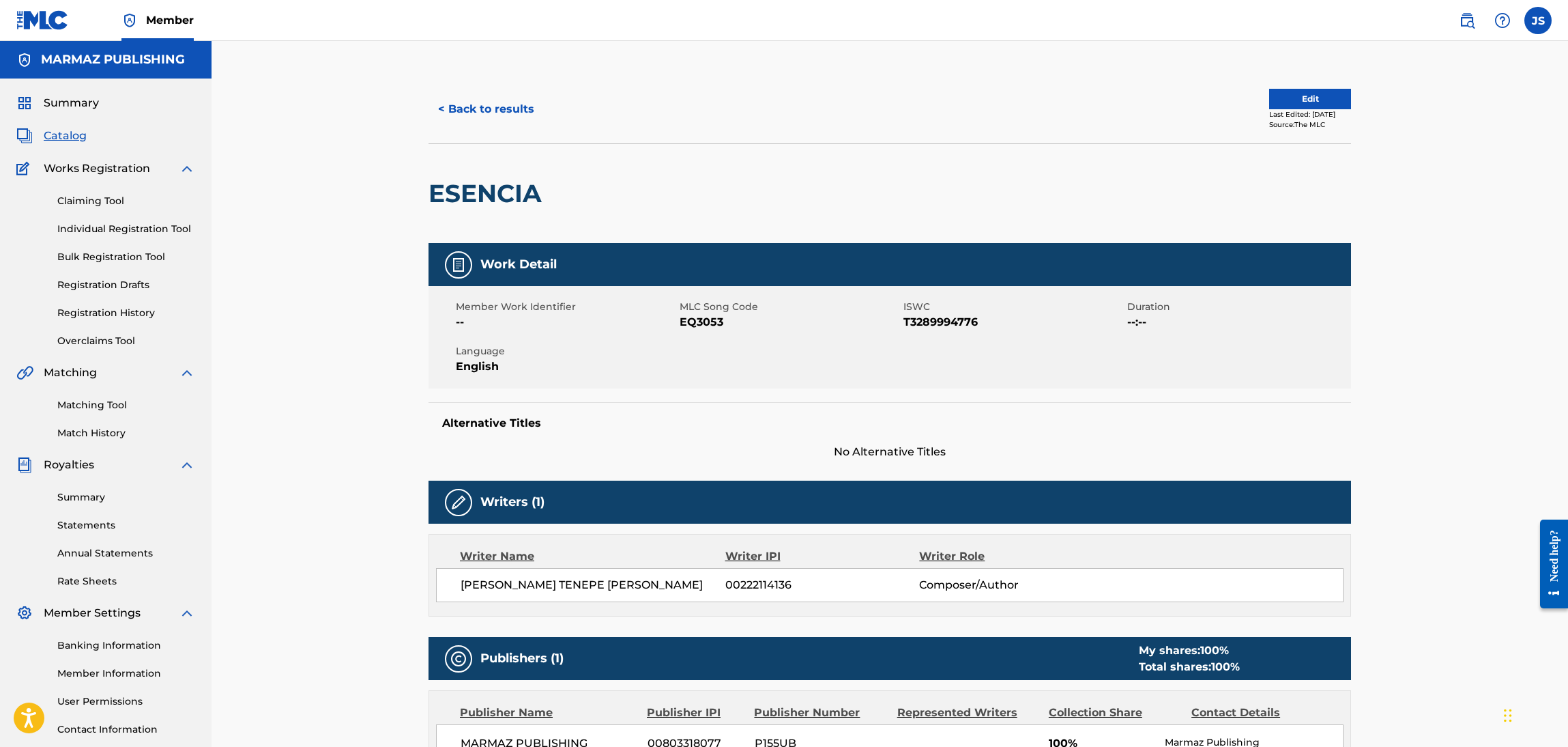
click at [917, 324] on span "T3289994776" at bounding box center [1013, 322] width 220 height 17
copy span "T3289994776"
click at [693, 327] on span "EQ3053" at bounding box center [790, 322] width 220 height 17
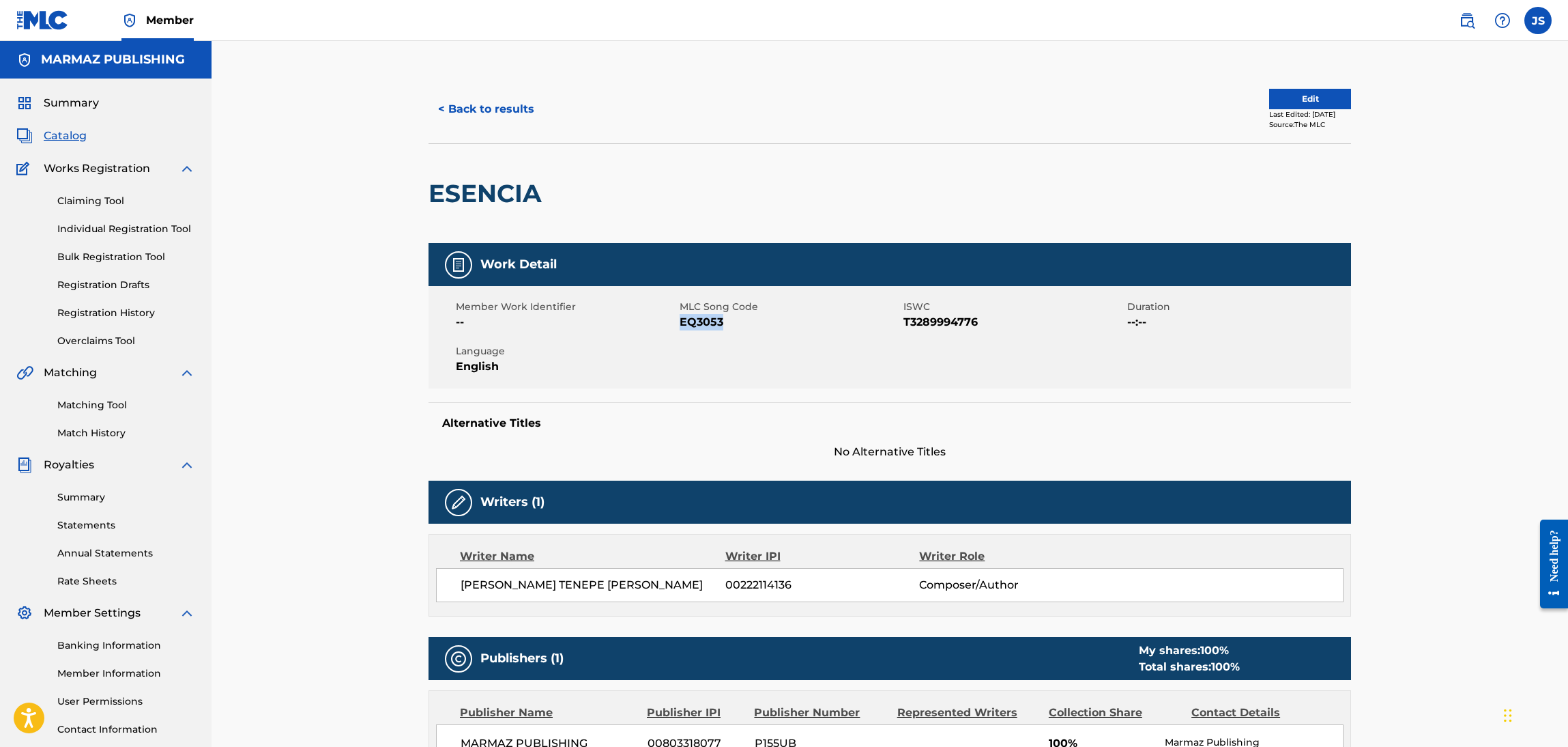
copy span "EQ3053"
click at [504, 101] on button "< Back to results" at bounding box center [486, 109] width 116 height 34
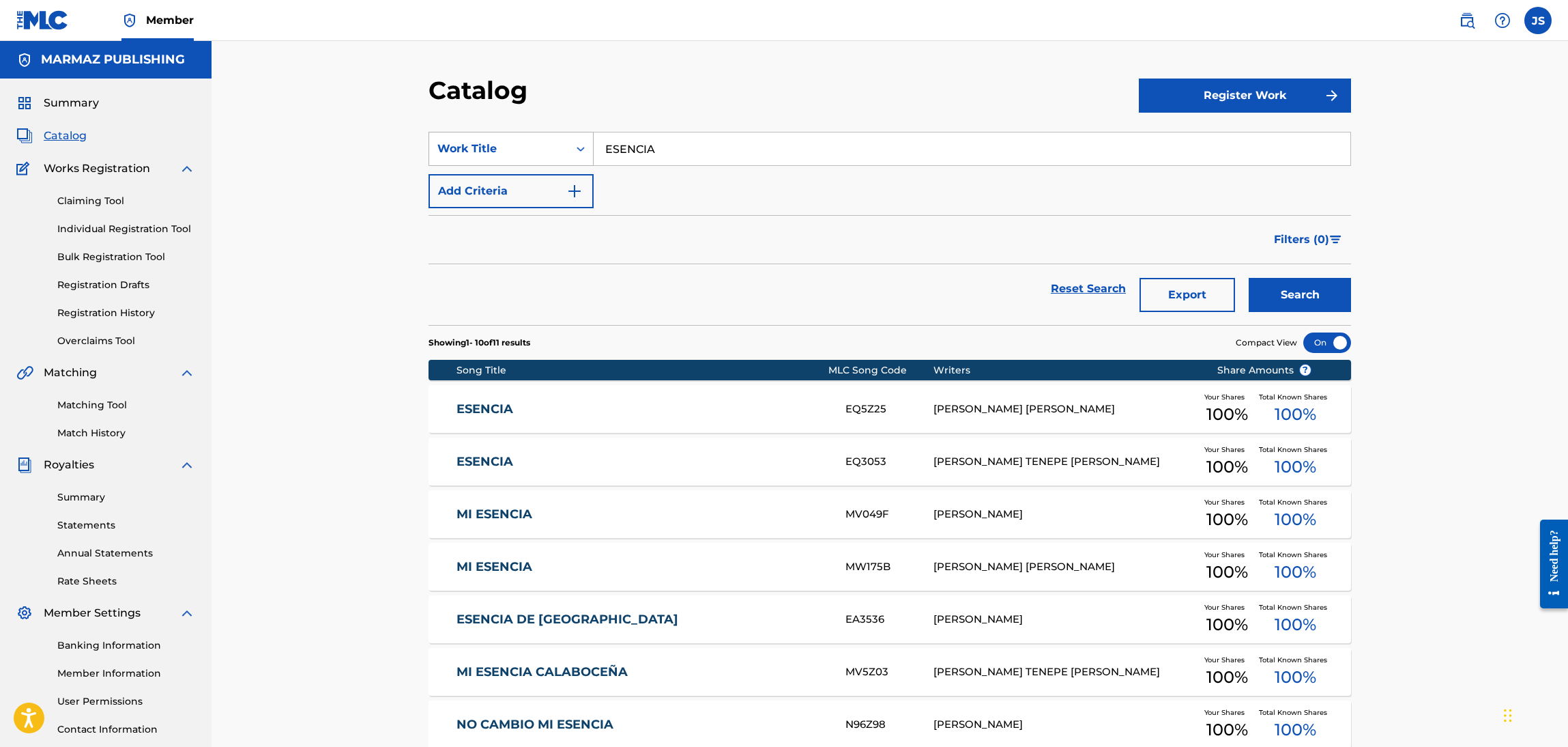
drag, startPoint x: 685, startPoint y: 160, endPoint x: 497, endPoint y: 139, distance: 189.2
click at [497, 139] on div "SearchWithCriteria1241fd9f-5ab9-42b7-9533-875e410f1813 Work Title ESENCIA" at bounding box center [890, 149] width 923 height 34
paste input "ARMONIA PERFECT"
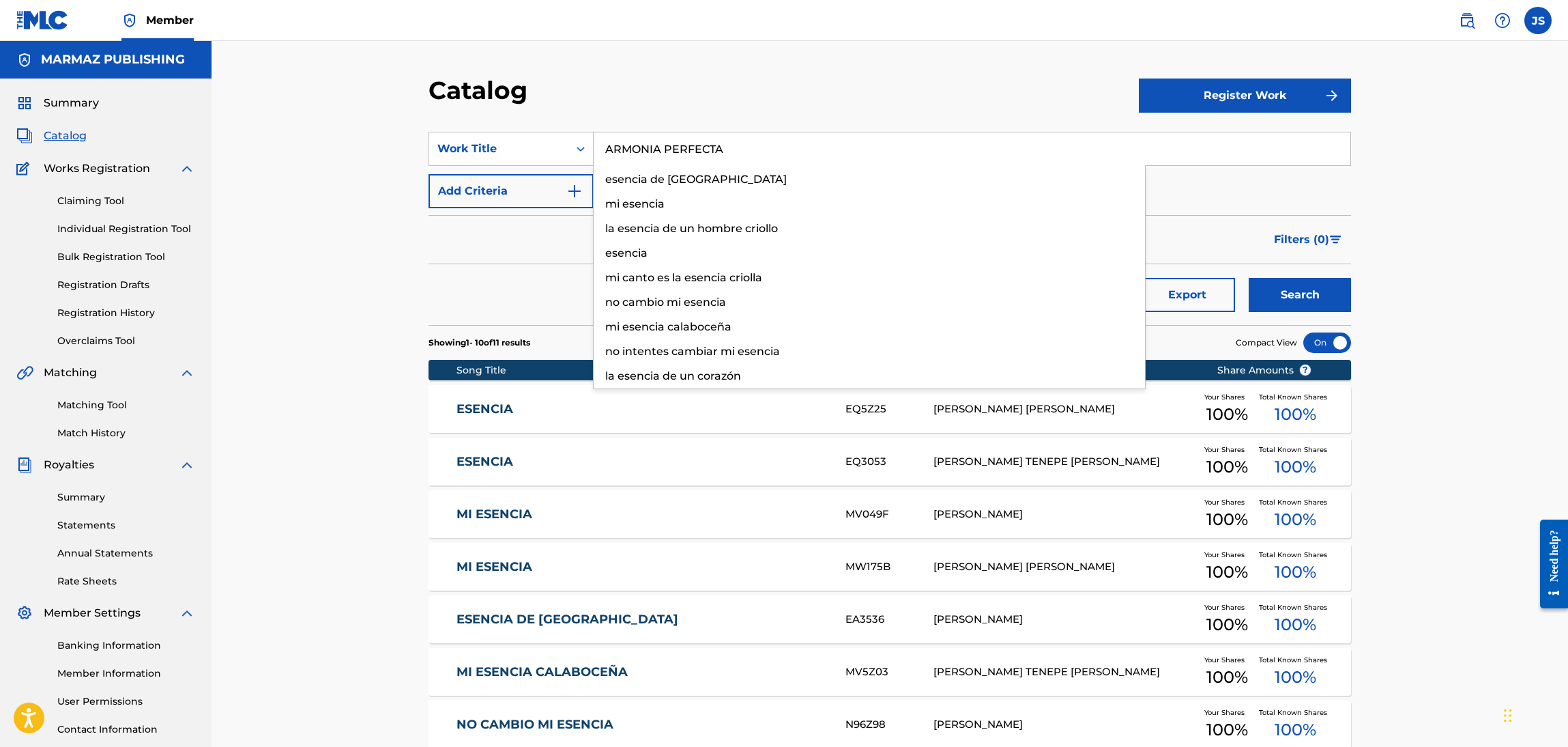
type input "ARMONIA PERFECTA"
click at [674, 95] on div "Catalog" at bounding box center [783, 95] width 711 height 40
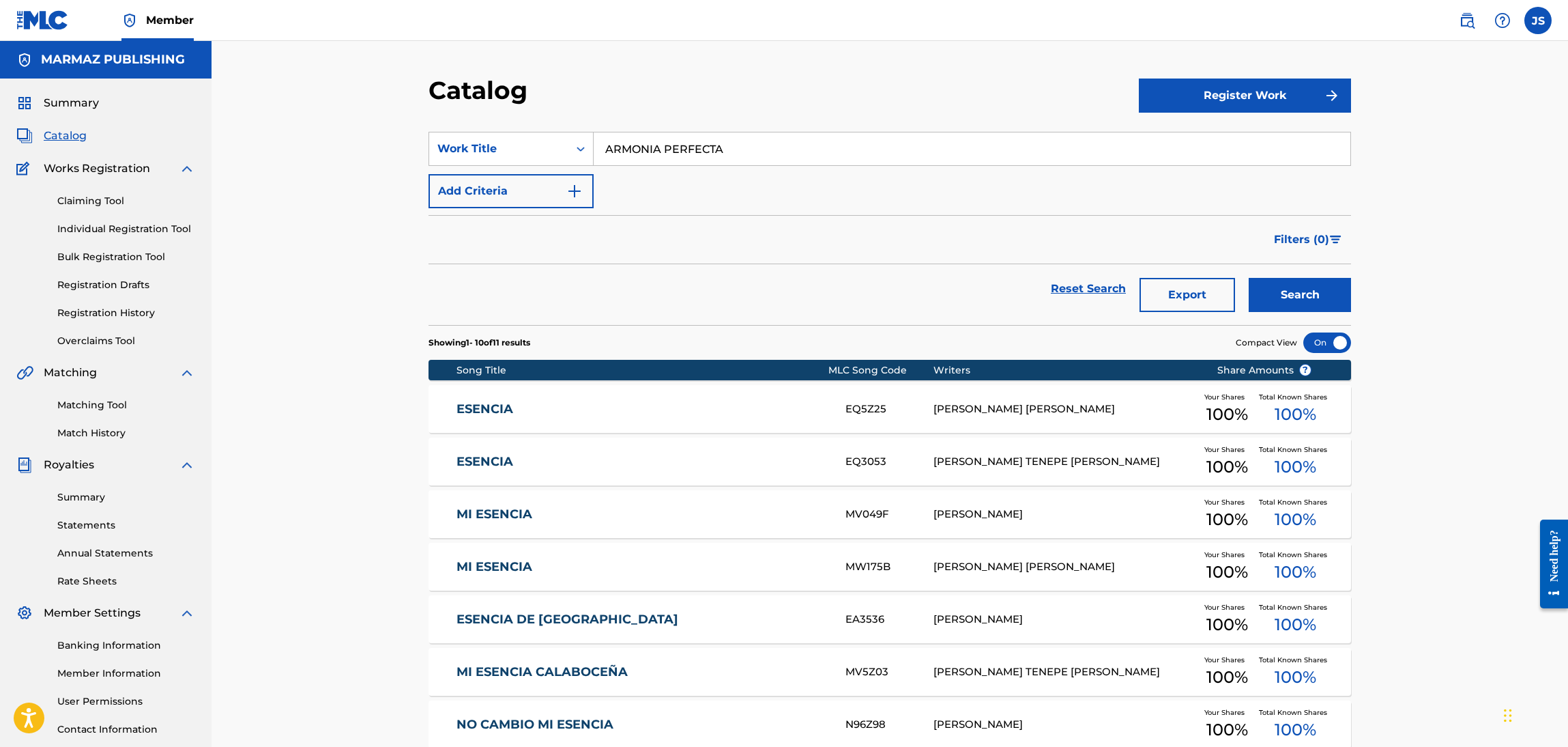
click at [1284, 297] on button "Search" at bounding box center [1300, 295] width 102 height 34
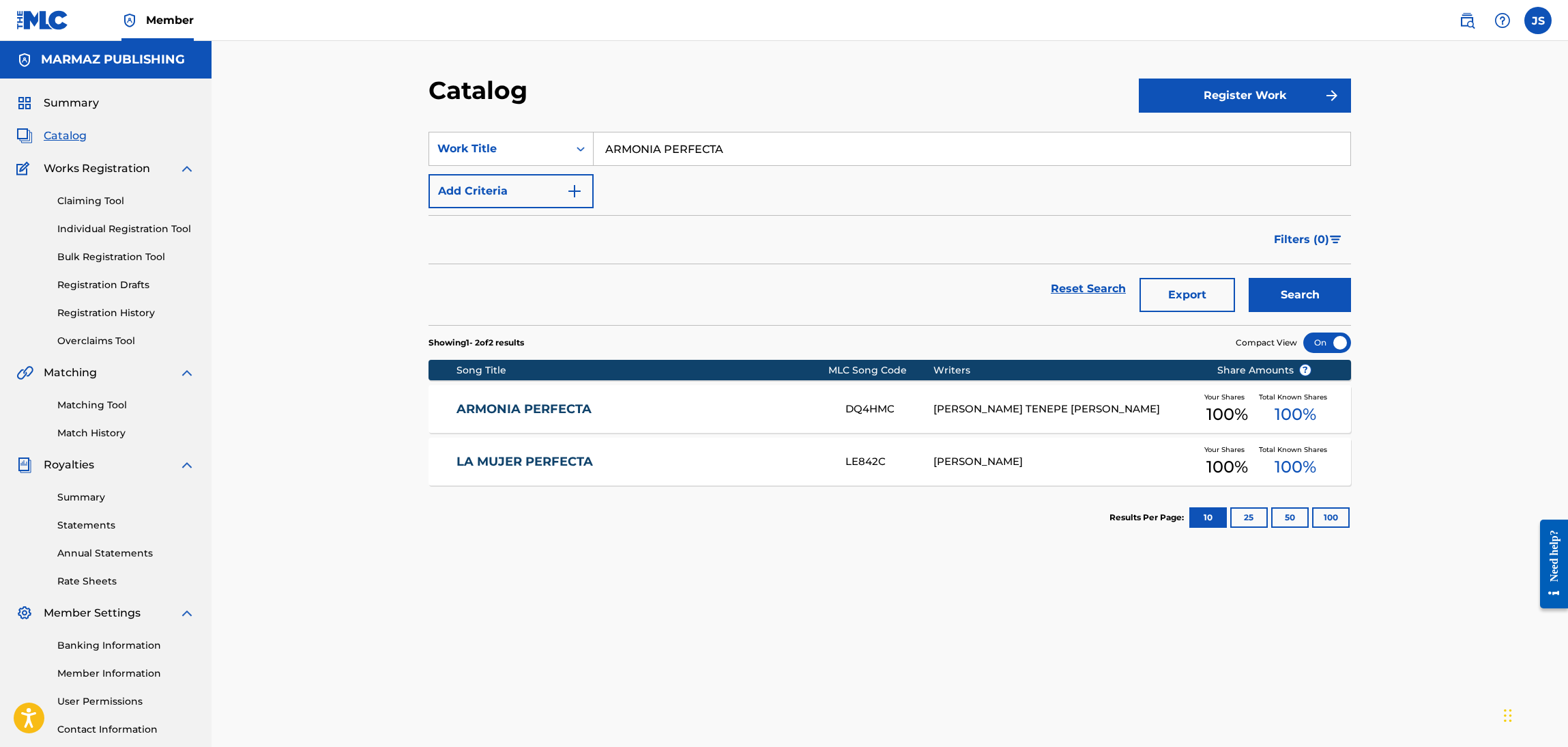
click at [573, 402] on link "ARMONIA PERFECTA" at bounding box center [642, 409] width 371 height 16
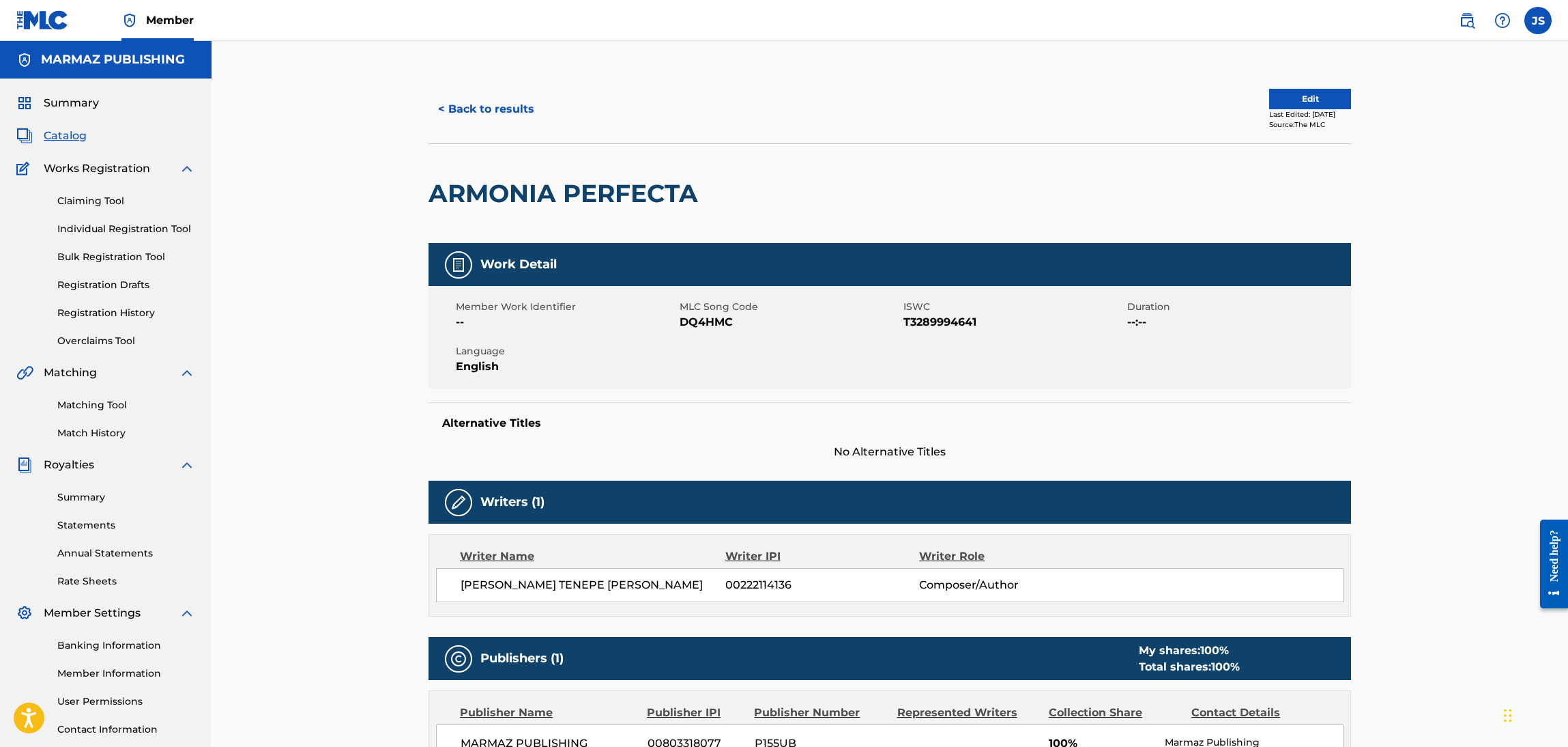
click at [919, 324] on span "T3289994641" at bounding box center [1013, 322] width 220 height 17
copy span "T3289994641"
click at [700, 319] on span "DQ4HMC" at bounding box center [790, 322] width 220 height 17
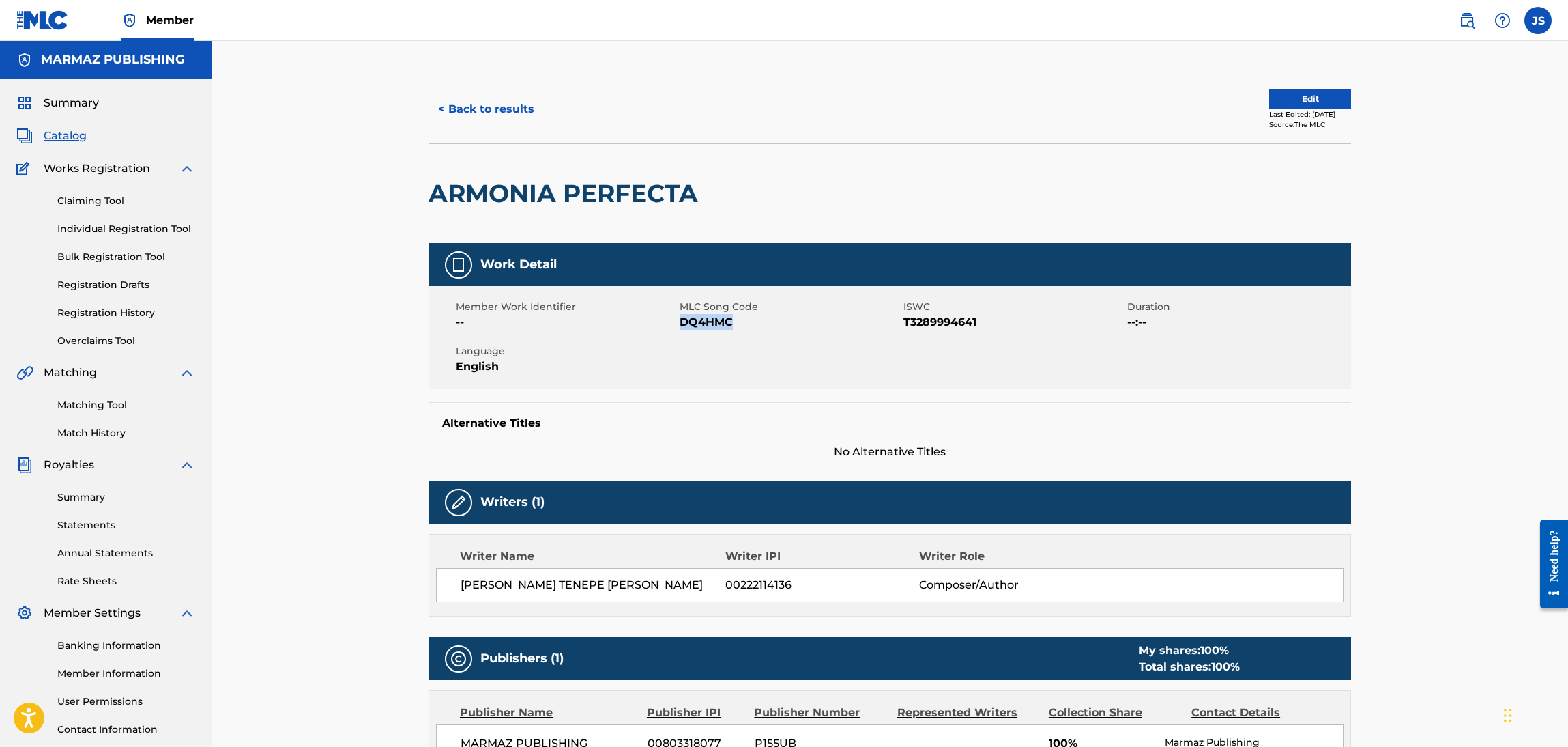
copy span "DQ4HMC"
click at [481, 103] on button "< Back to results" at bounding box center [486, 109] width 116 height 34
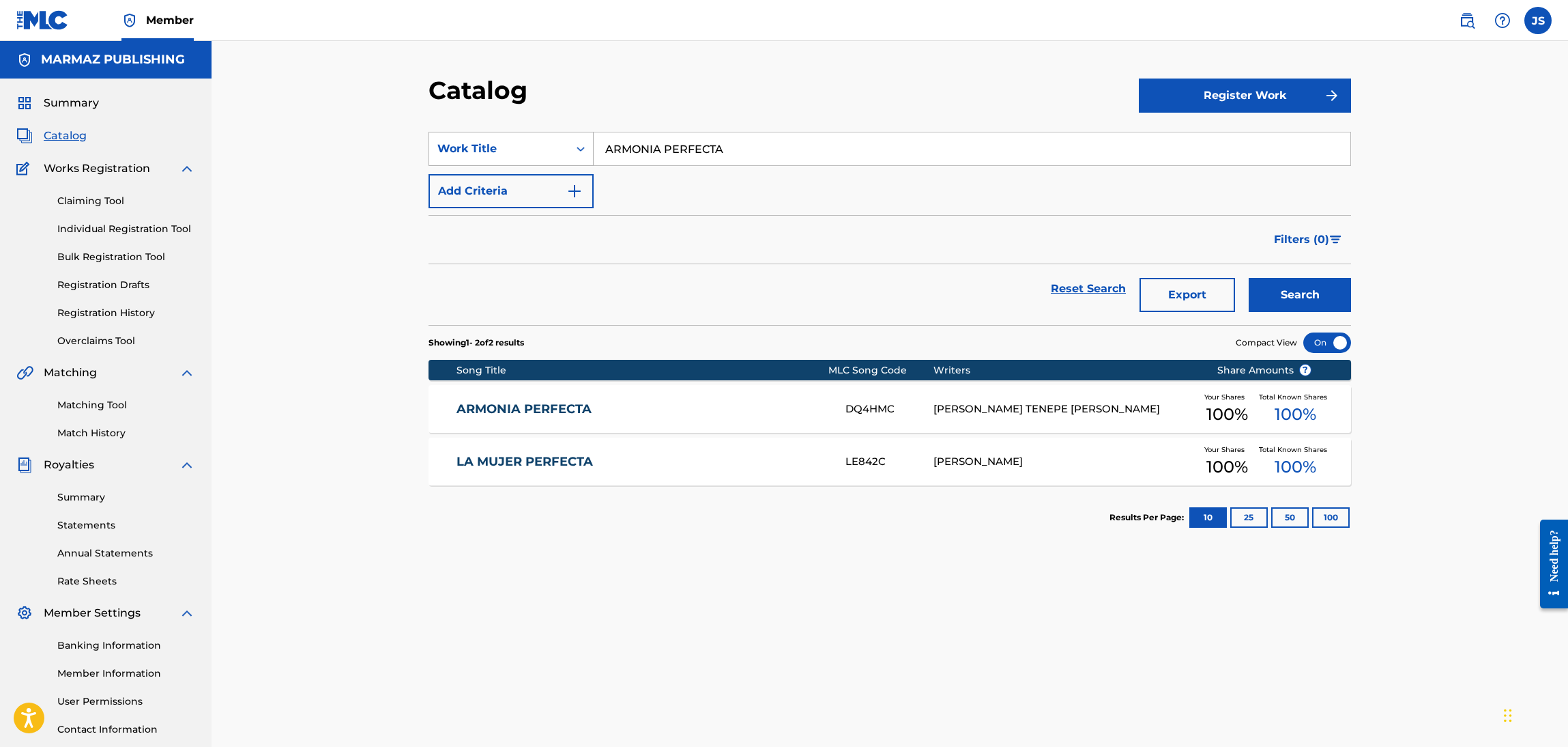
drag, startPoint x: 746, startPoint y: 151, endPoint x: 587, endPoint y: 139, distance: 159.5
click at [587, 139] on div "SearchWithCriteria1241fd9f-5ab9-42b7-9533-875e410f1813 Work Title ARMONIA PERFE…" at bounding box center [890, 149] width 923 height 34
paste input "LLANERO NO ES TODO AQUEL"
type input "LLANERO NO ES TODO AQUEL"
click at [787, 112] on div "Catalog" at bounding box center [783, 95] width 711 height 40
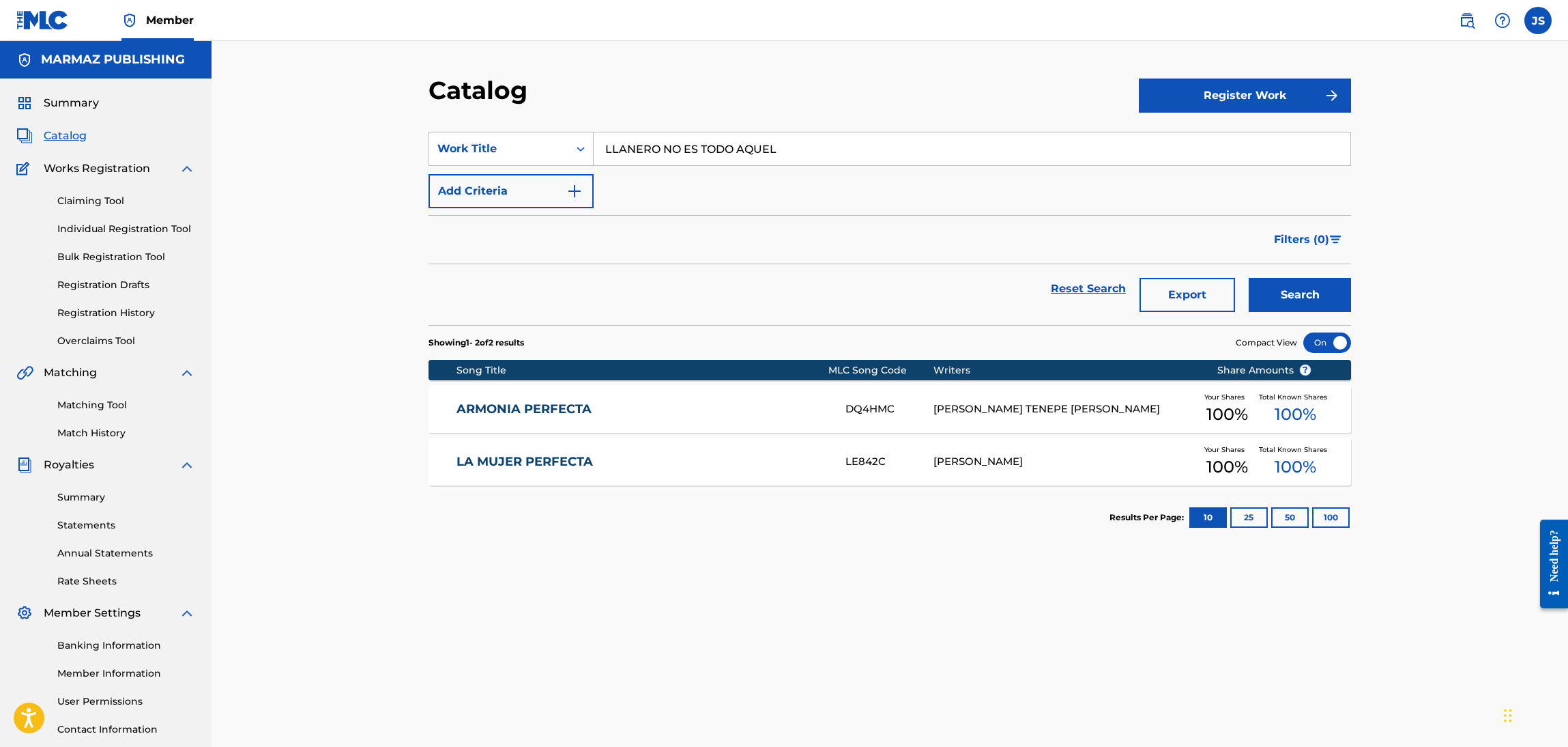
click at [1284, 291] on button "Search" at bounding box center [1300, 295] width 102 height 34
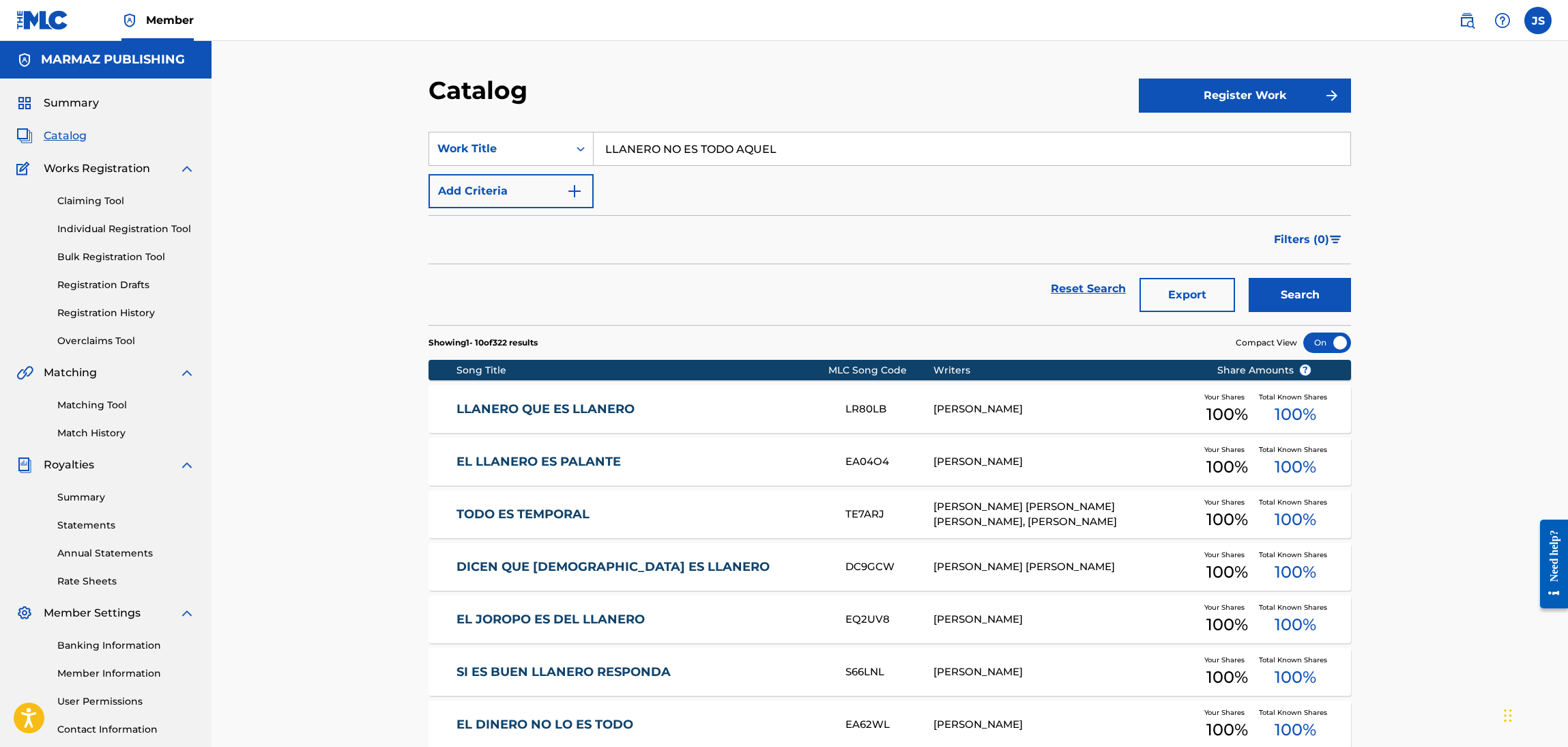
click at [558, 186] on button "Add Criteria" at bounding box center [511, 191] width 165 height 34
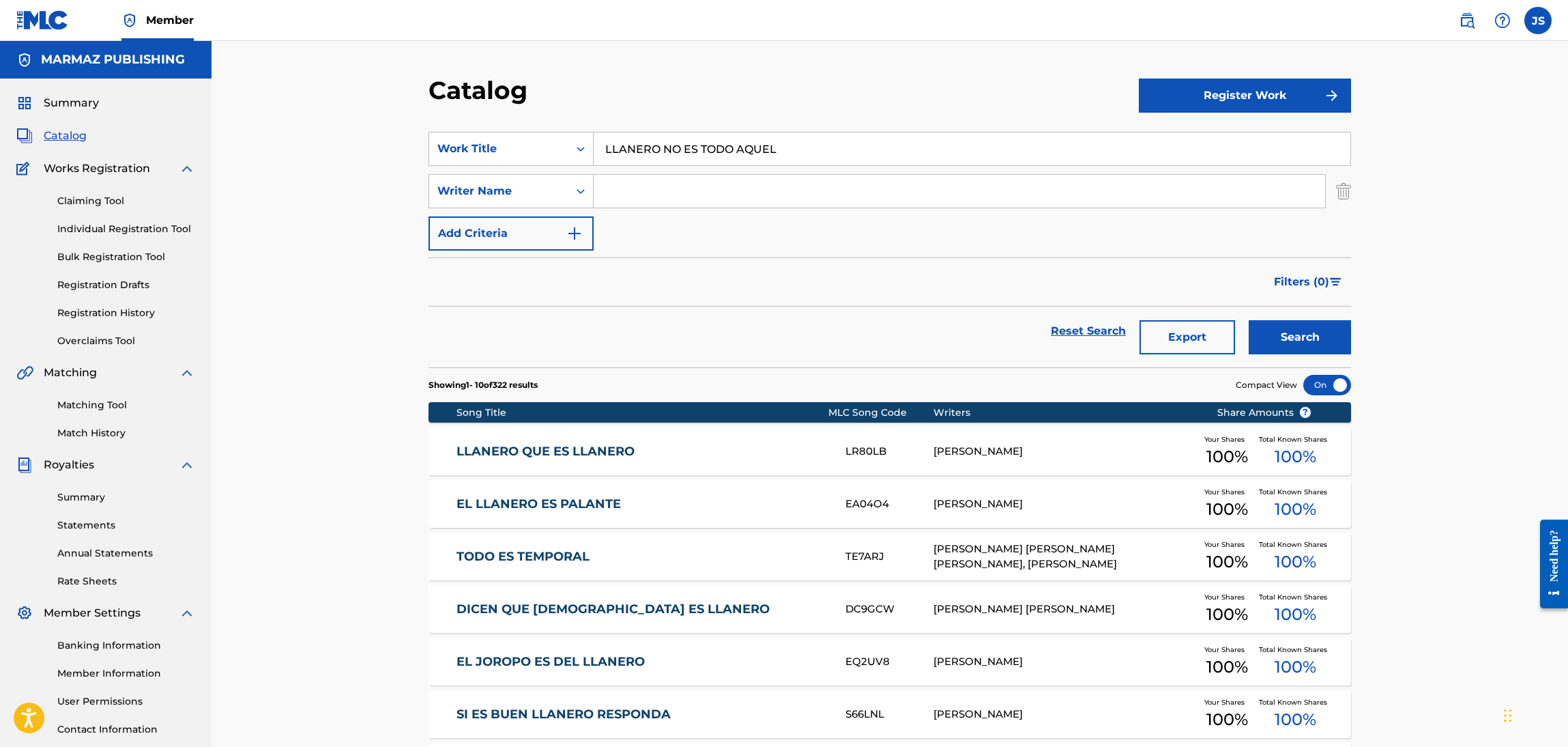
click at [619, 190] on input "Search Form" at bounding box center [960, 191] width 732 height 33
paste input "[PERSON_NAME] TENEPE [PERSON_NAME]"
type input "[PERSON_NAME] TENEPE [PERSON_NAME]"
click at [989, 307] on form "SearchWithCriteria1241fd9f-5ab9-42b7-9533-875e410f1813 Work Title LLANERO NO ES…" at bounding box center [890, 249] width 923 height 235
click at [1325, 338] on button "Search" at bounding box center [1300, 337] width 102 height 34
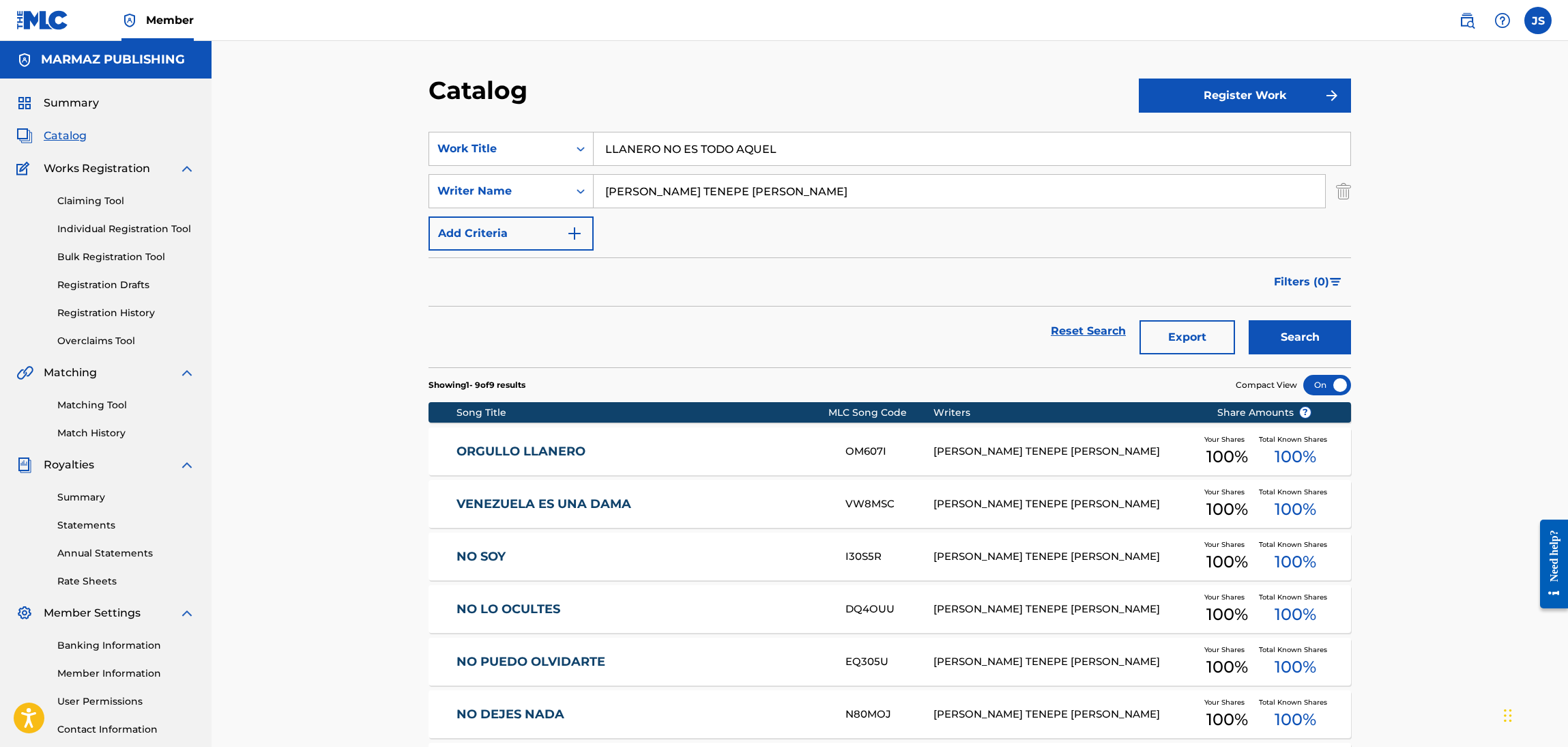
drag, startPoint x: 854, startPoint y: 153, endPoint x: 819, endPoint y: 154, distance: 35.0
click at [819, 154] on input "LLANERO NO ES TODO AQUEL" at bounding box center [972, 149] width 757 height 33
click at [562, 153] on div "Work Title" at bounding box center [498, 149] width 139 height 26
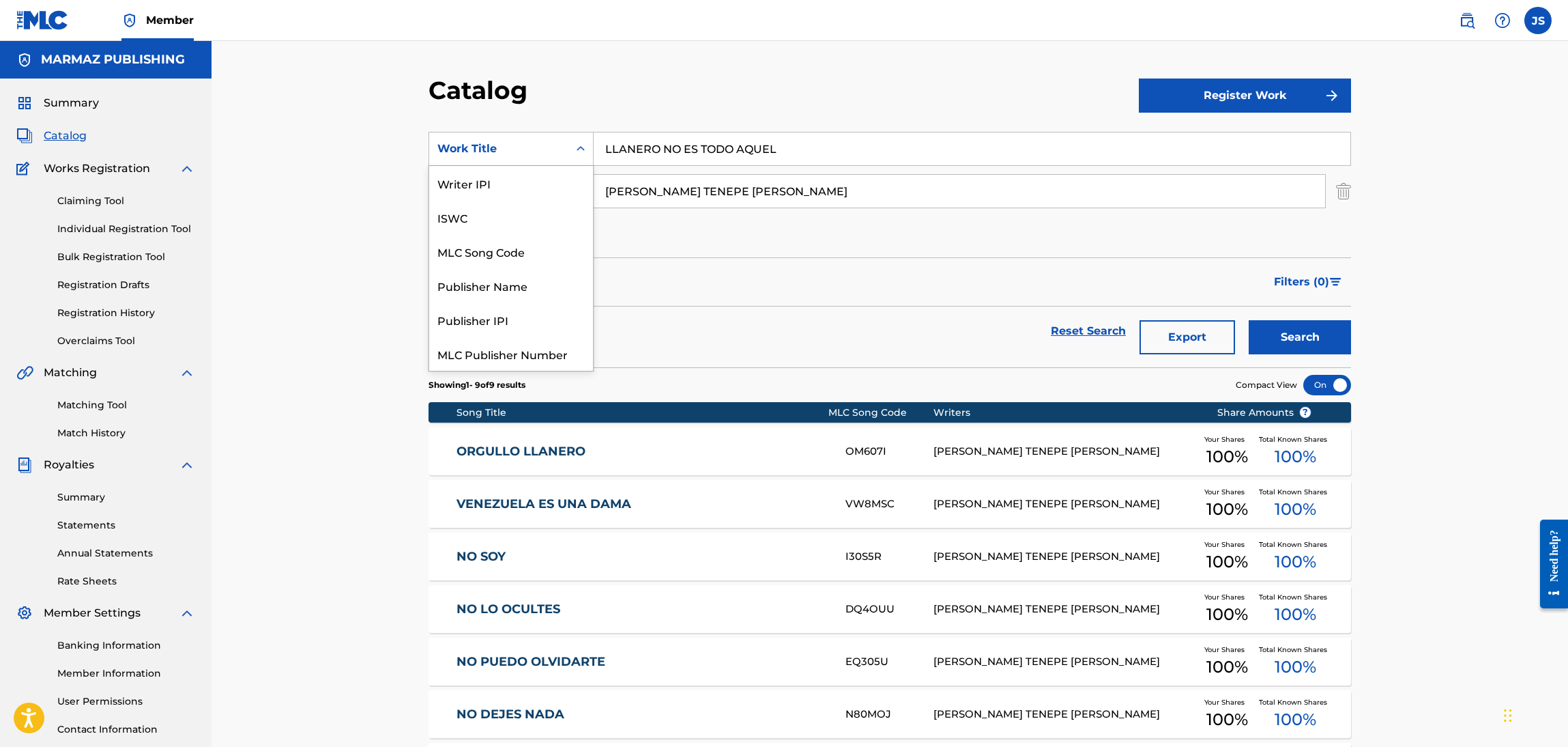
scroll to position [187, 0]
click at [497, 307] on div "ISRC" at bounding box center [511, 319] width 163 height 34
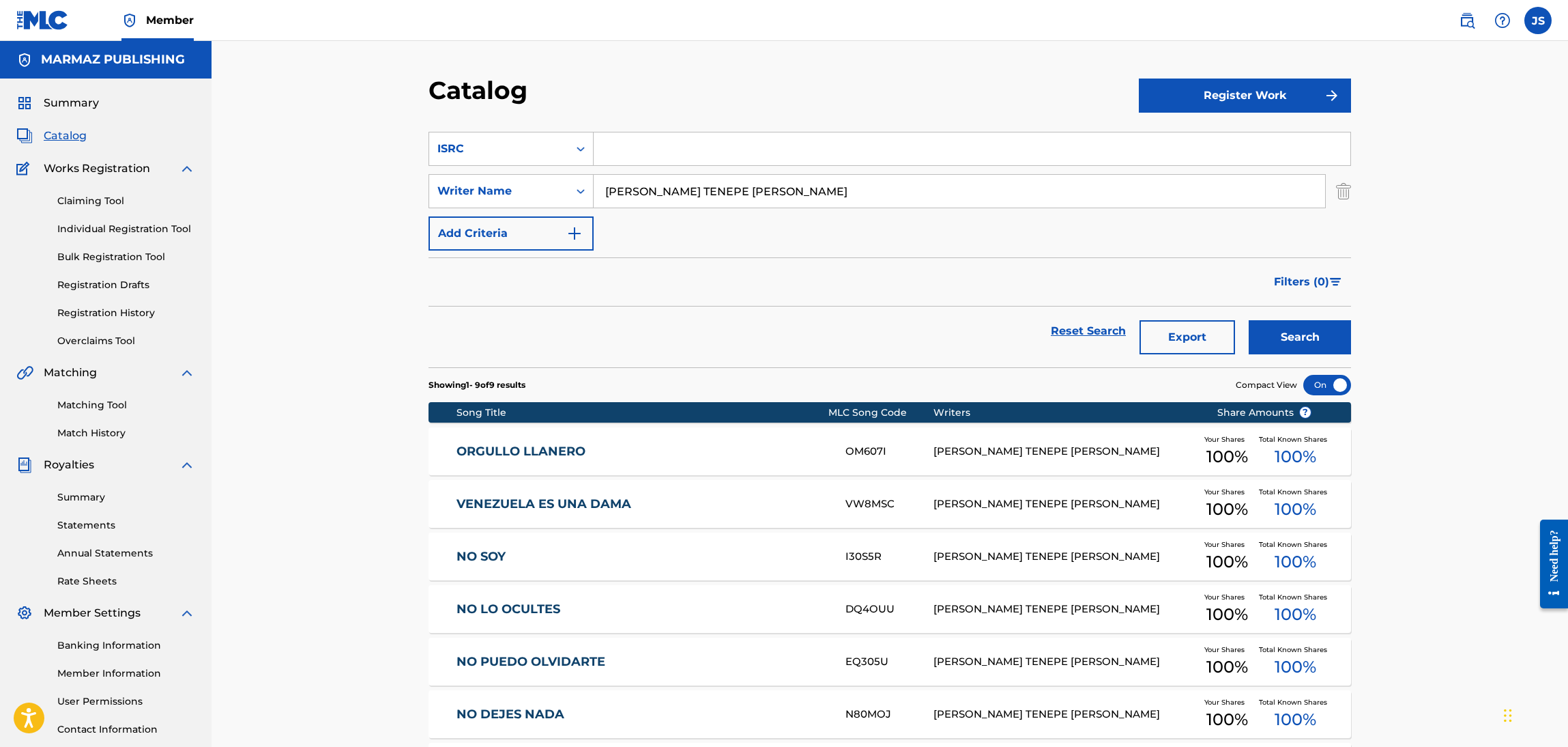
click at [773, 140] on input "Search Form" at bounding box center [972, 149] width 757 height 33
paste input "US2BR9704931"
type input "US2BR9704931"
drag, startPoint x: 574, startPoint y: 184, endPoint x: 80, endPoint y: 130, distance: 496.9
click at [80, 130] on main "MARMAZ PUBLISHING Summary Catalog Works Registration Claiming Tool Individual R…" at bounding box center [784, 500] width 1568 height 919
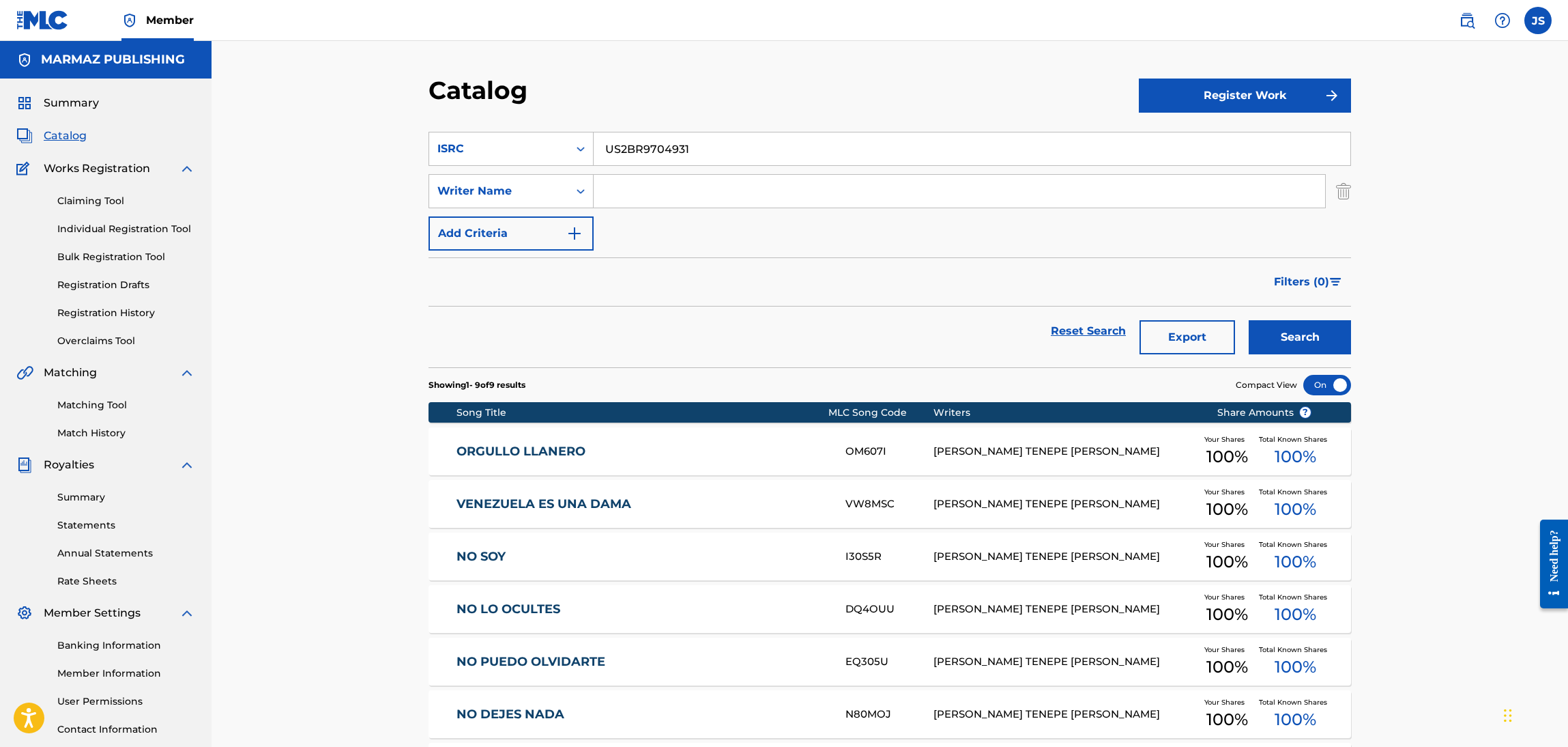
click at [1249, 320] on button "Search" at bounding box center [1300, 337] width 102 height 34
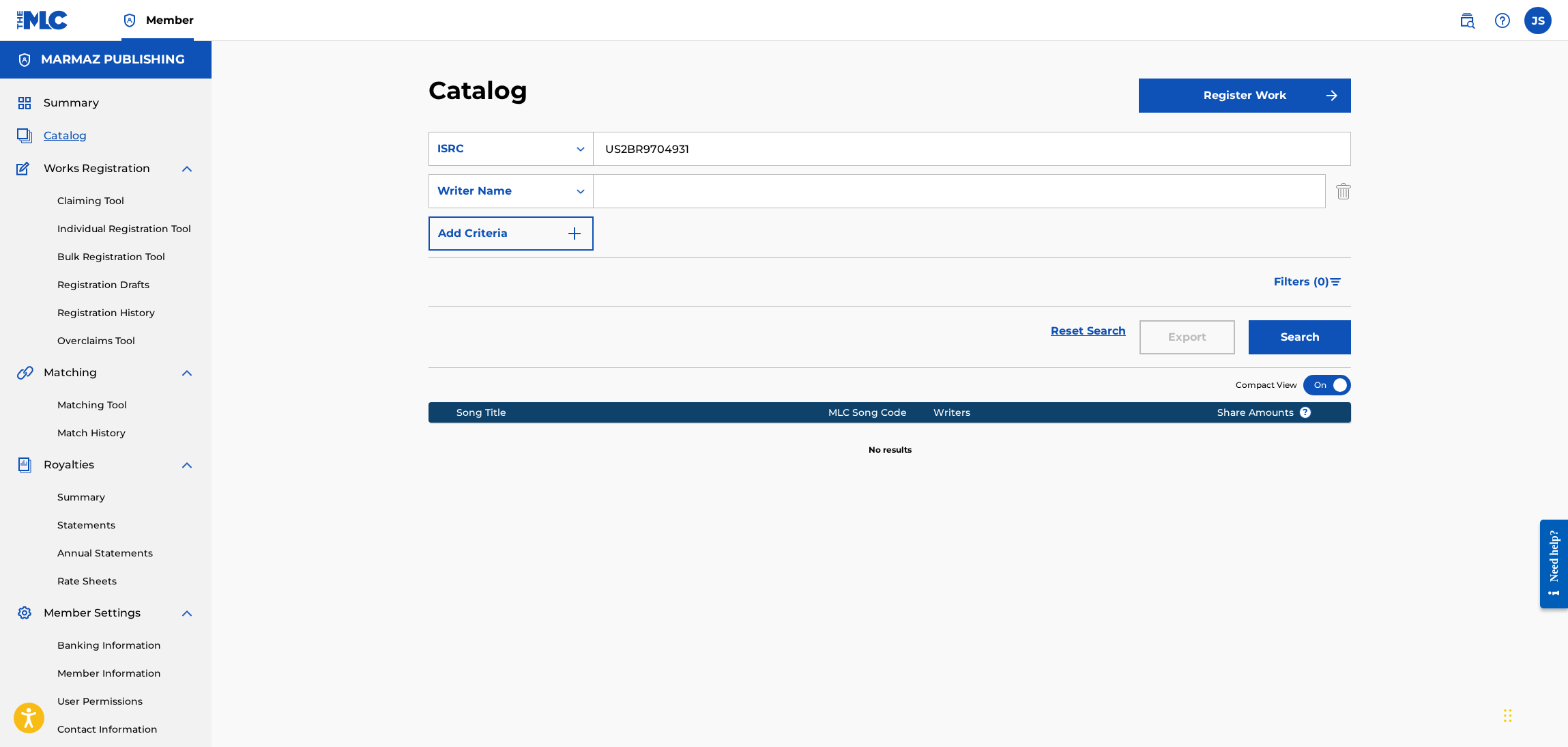
click at [566, 156] on div "ISRC" at bounding box center [498, 149] width 139 height 26
click at [527, 185] on div "Work Title" at bounding box center [511, 182] width 163 height 34
click at [669, 187] on input "Search Form" at bounding box center [960, 191] width 732 height 33
click at [720, 168] on div "SearchWithCriteriafed41557-f494-4106-9444-0a3e0ae8a035 Work Title SearchWithCri…" at bounding box center [890, 191] width 923 height 119
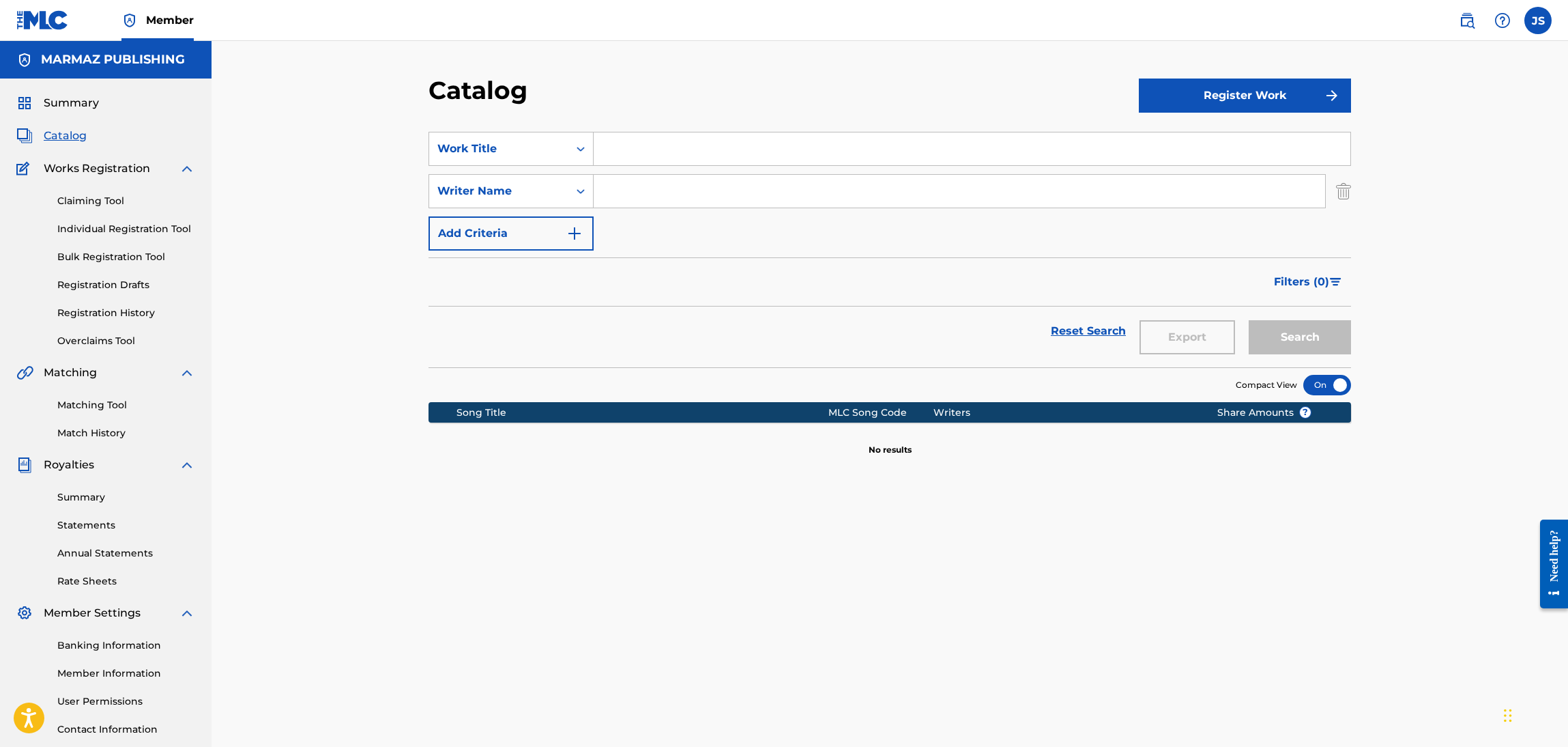
click at [720, 141] on input "Search Form" at bounding box center [972, 149] width 757 height 33
paste input "REMEMBRANZAS"
type input "REMEMBRANZAS"
click at [1301, 356] on div "Search" at bounding box center [1296, 331] width 109 height 50
click at [1308, 337] on button "Search" at bounding box center [1300, 337] width 102 height 34
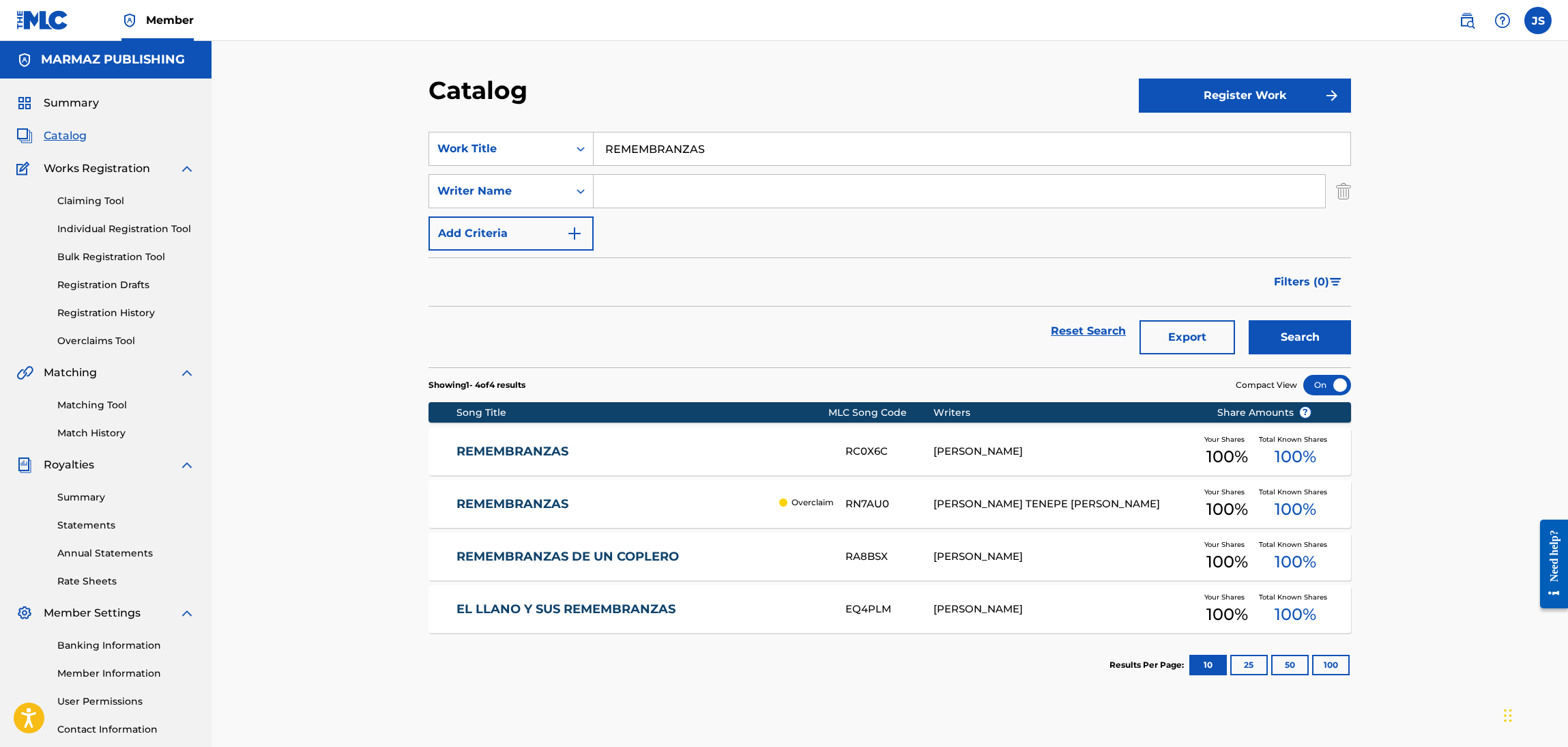
click at [513, 505] on link "REMEMBRANZAS" at bounding box center [615, 504] width 317 height 16
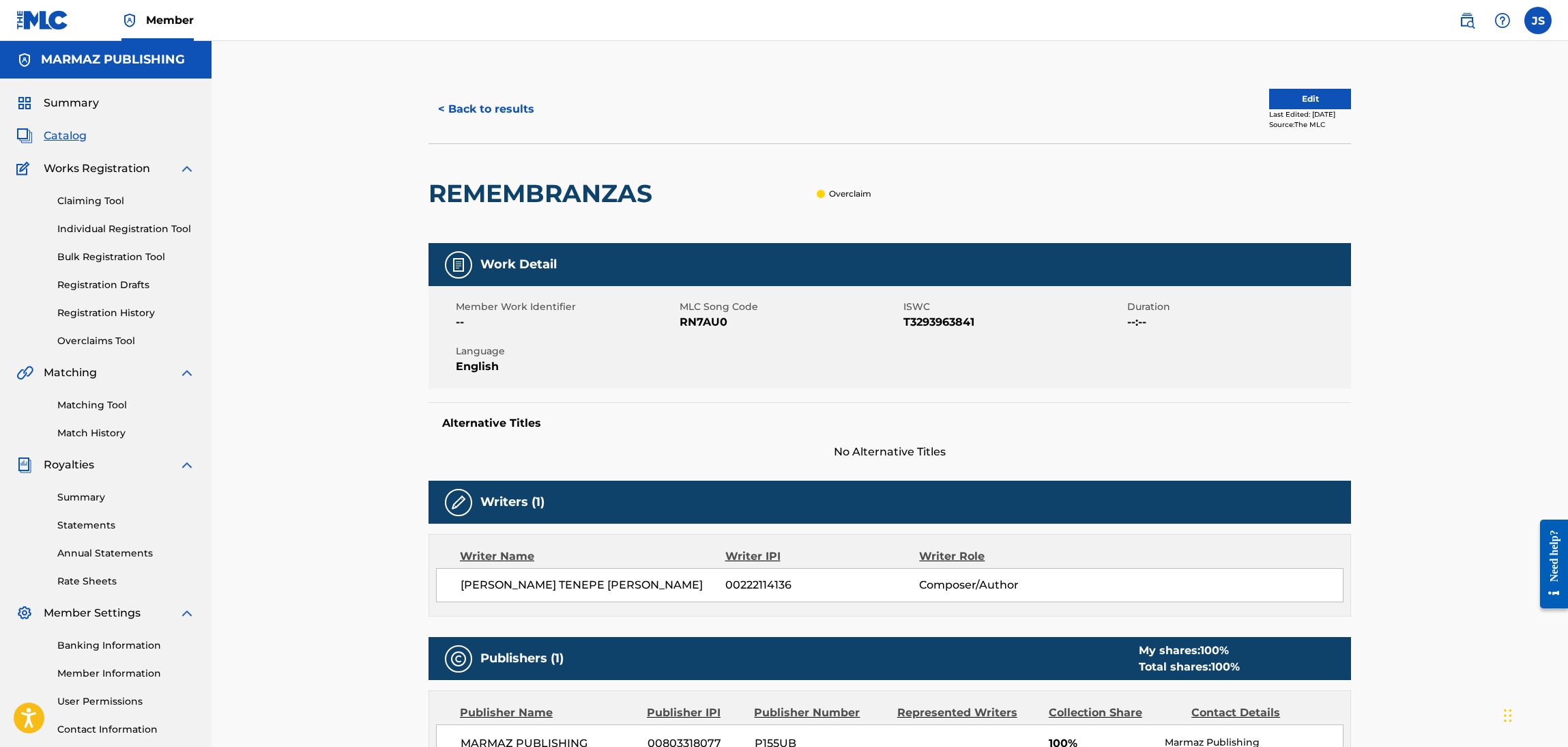
click at [850, 196] on p "Overclaim" at bounding box center [850, 193] width 42 height 12
click at [1078, 191] on div "REMEMBRANZAS Overclaim" at bounding box center [890, 193] width 923 height 100
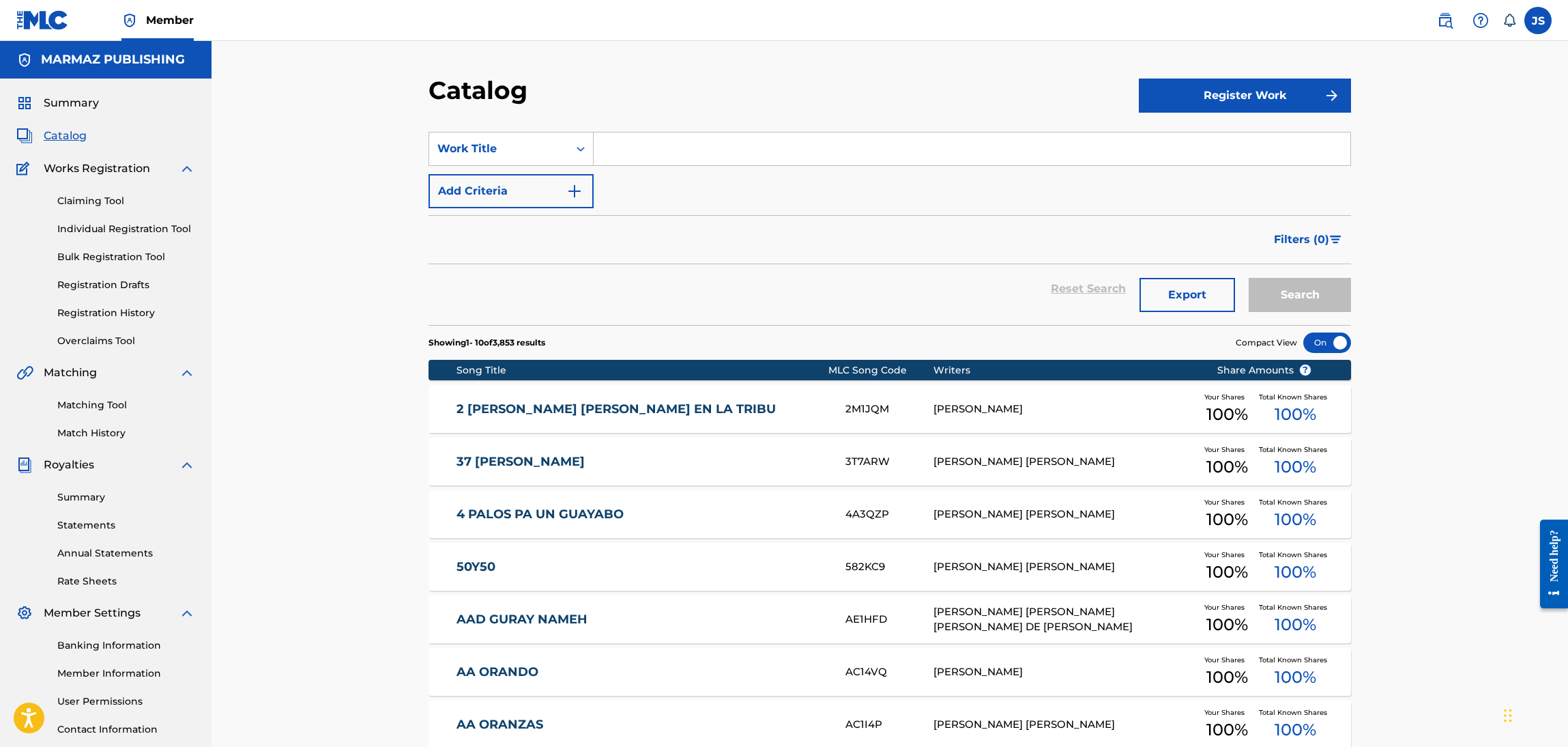
drag, startPoint x: 97, startPoint y: 405, endPoint x: 321, endPoint y: 296, distance: 249.1
click at [97, 405] on link "Matching Tool" at bounding box center [125, 404] width 138 height 14
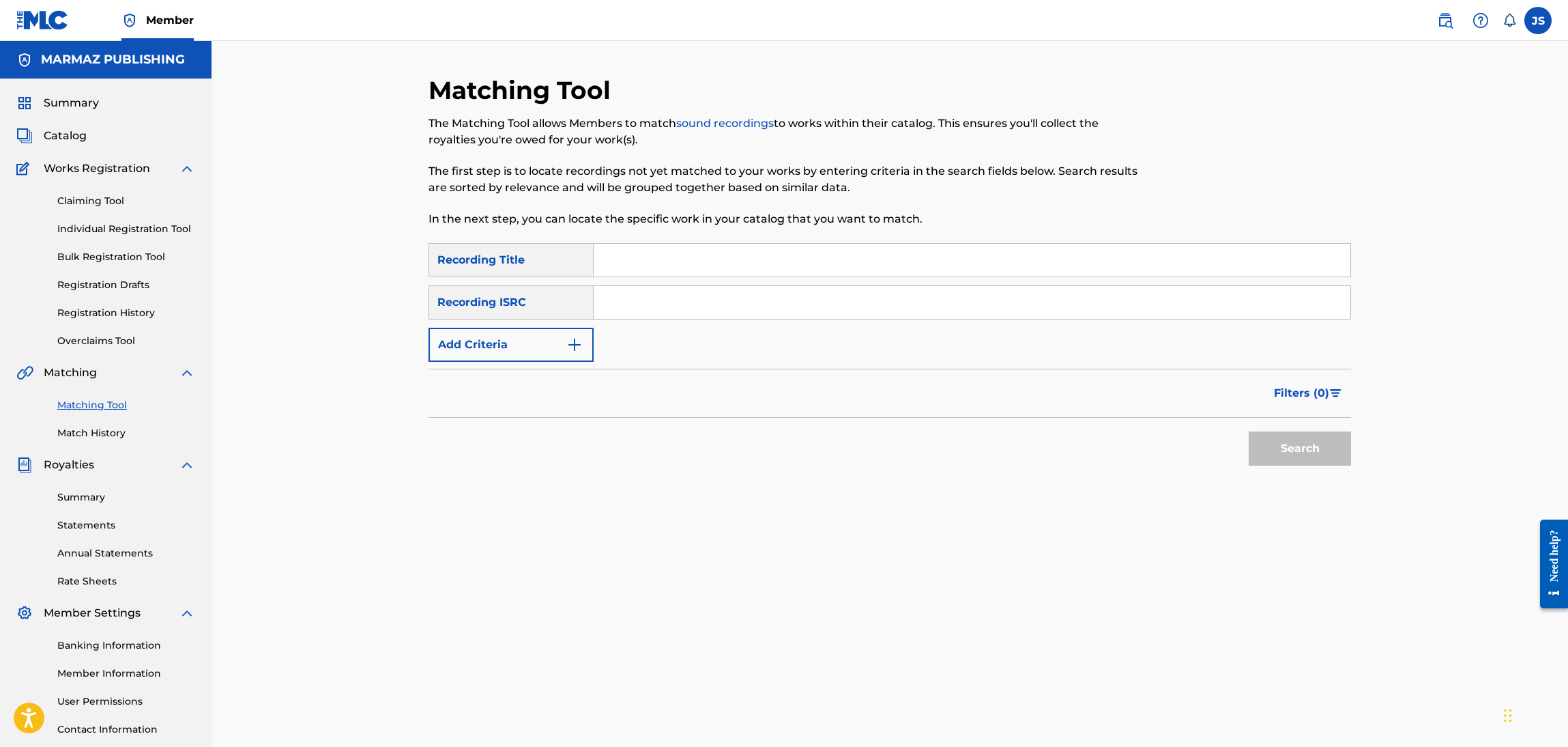
click at [668, 267] on input "Search Form" at bounding box center [972, 260] width 757 height 33
click at [630, 305] on input "Search Form" at bounding box center [972, 303] width 757 height 33
paste input "QMBZ92579281"
type input "QMBZ92579281"
click at [1288, 151] on div at bounding box center [1244, 158] width 212 height 168
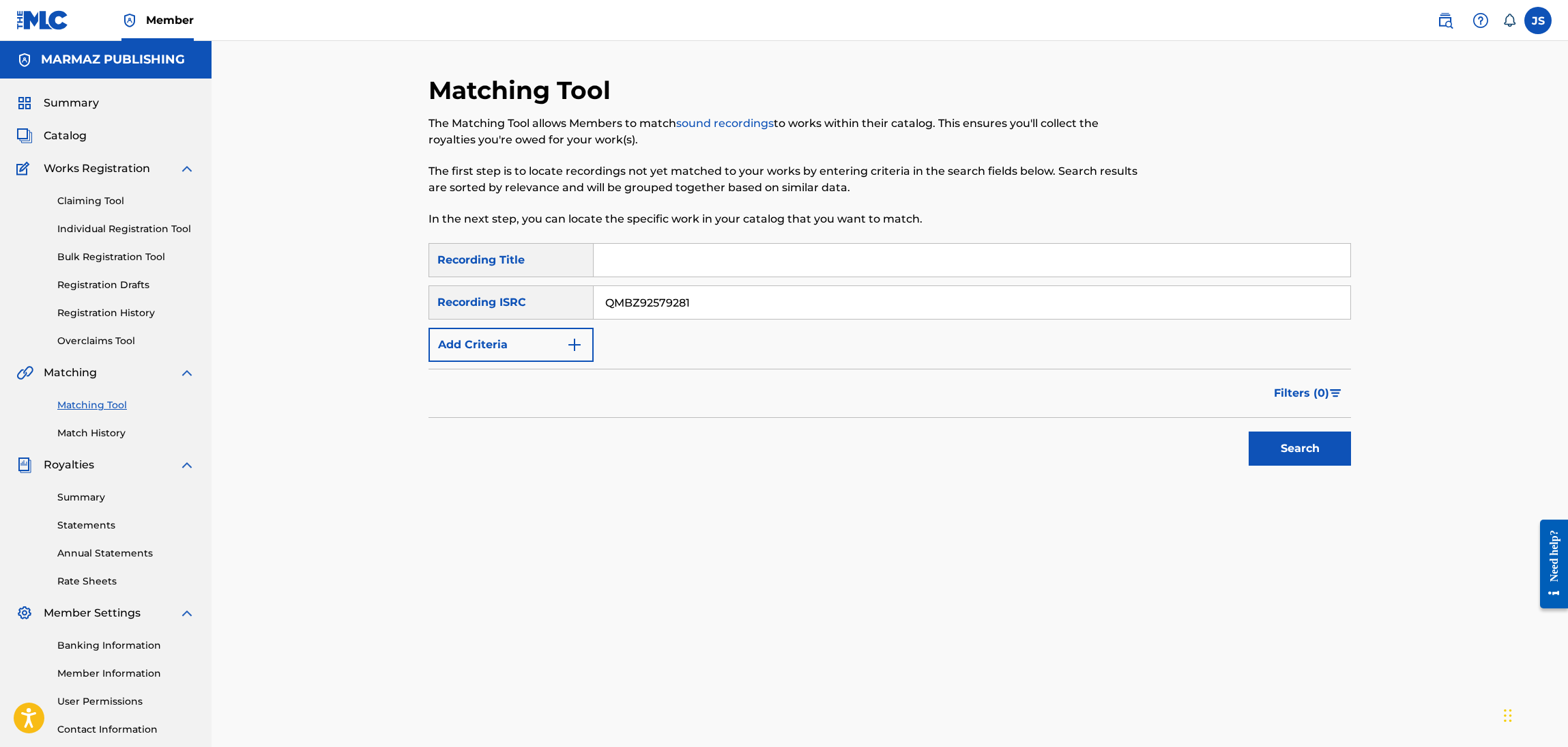
click at [1322, 433] on button "Search" at bounding box center [1300, 448] width 102 height 34
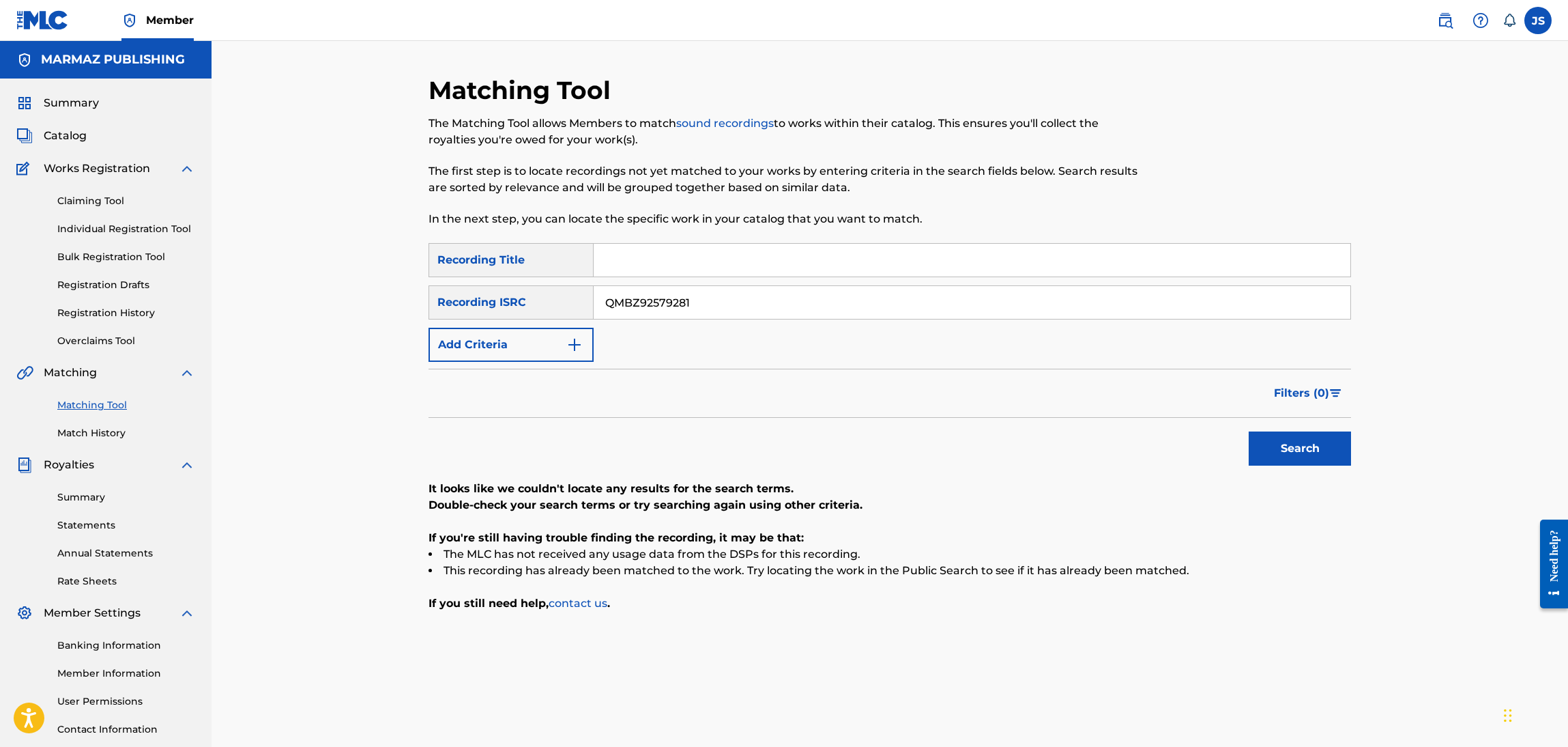
scroll to position [99, 0]
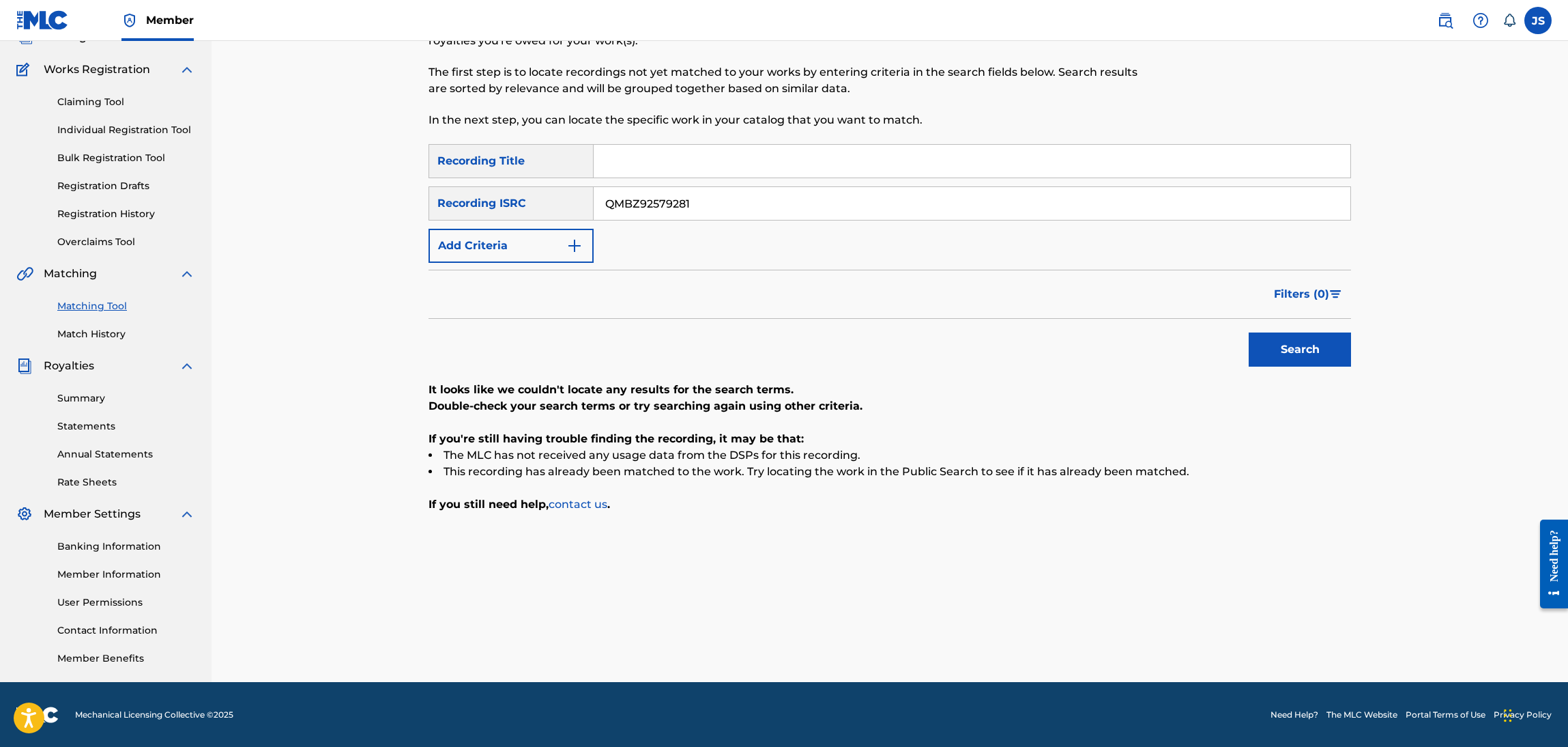
click at [1273, 361] on button "Search" at bounding box center [1300, 349] width 102 height 34
drag, startPoint x: 659, startPoint y: 200, endPoint x: 271, endPoint y: 203, distance: 388.0
click at [271, 203] on div "Matching Tool The Matching Tool allows Members to match sound recordings to wor…" at bounding box center [890, 312] width 1357 height 740
click at [854, 158] on input "Search Form" at bounding box center [972, 161] width 757 height 33
type input "SUEÑO CONTIGO"
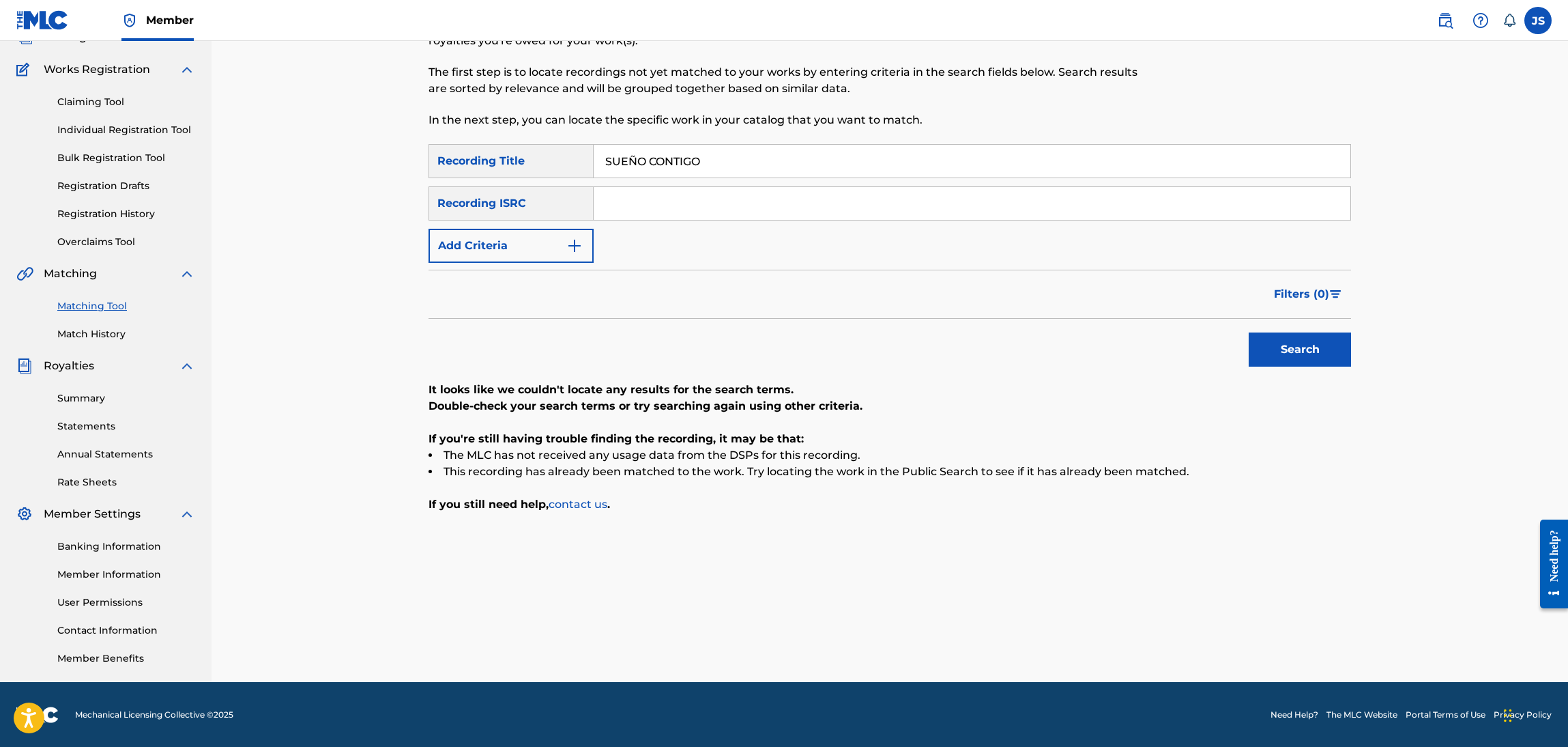
click at [1296, 361] on button "Search" at bounding box center [1300, 349] width 102 height 34
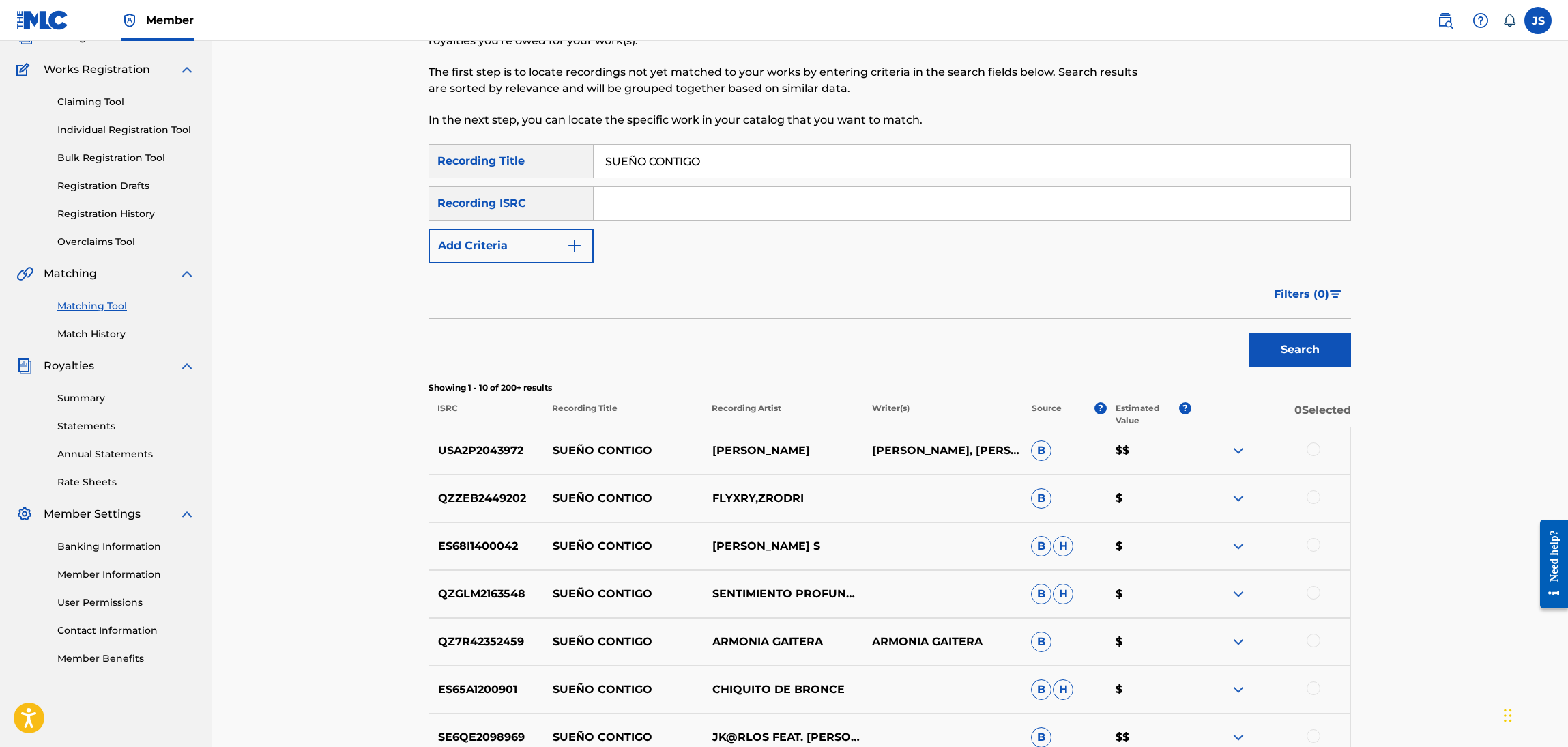
scroll to position [0, 0]
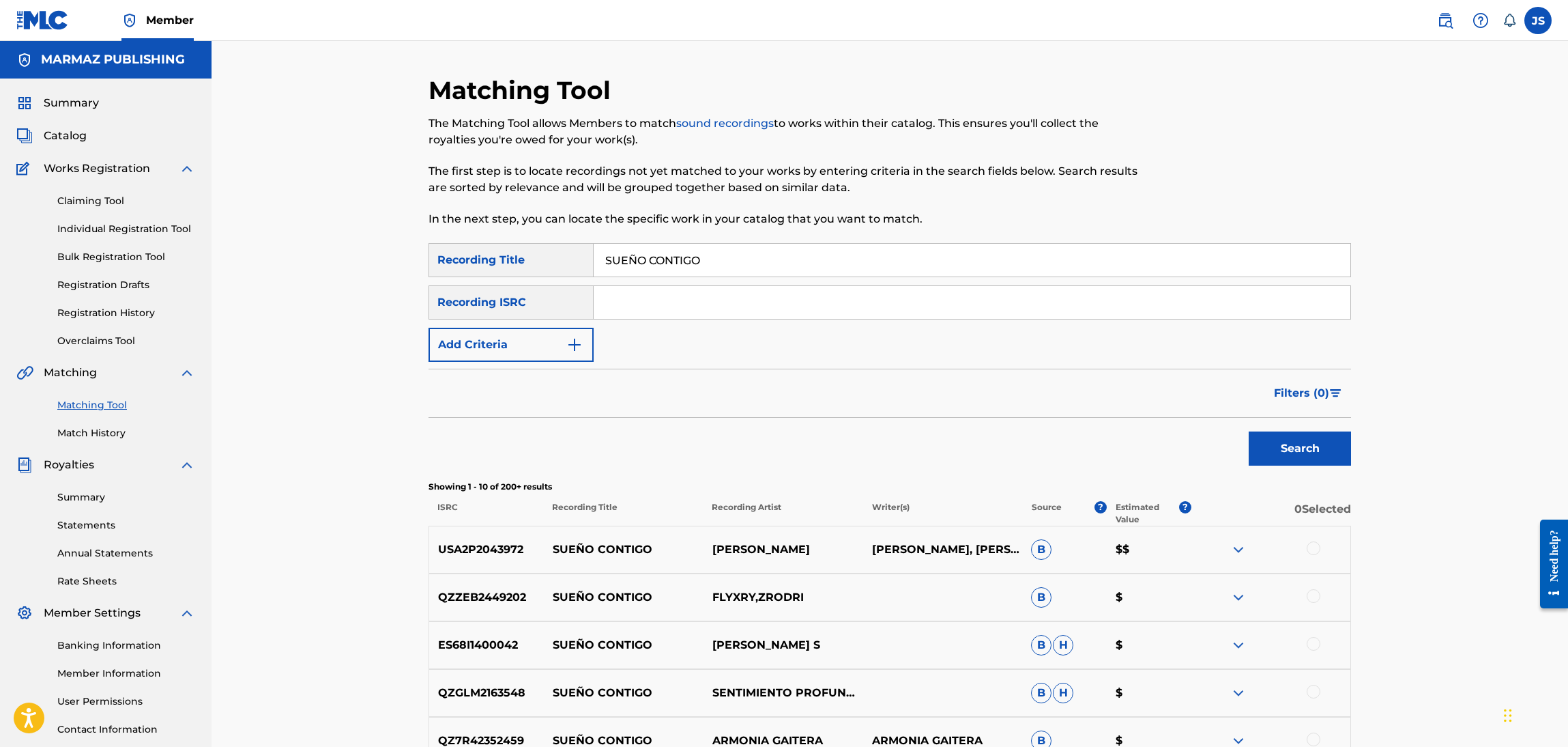
click at [535, 344] on button "Add Criteria" at bounding box center [511, 344] width 165 height 34
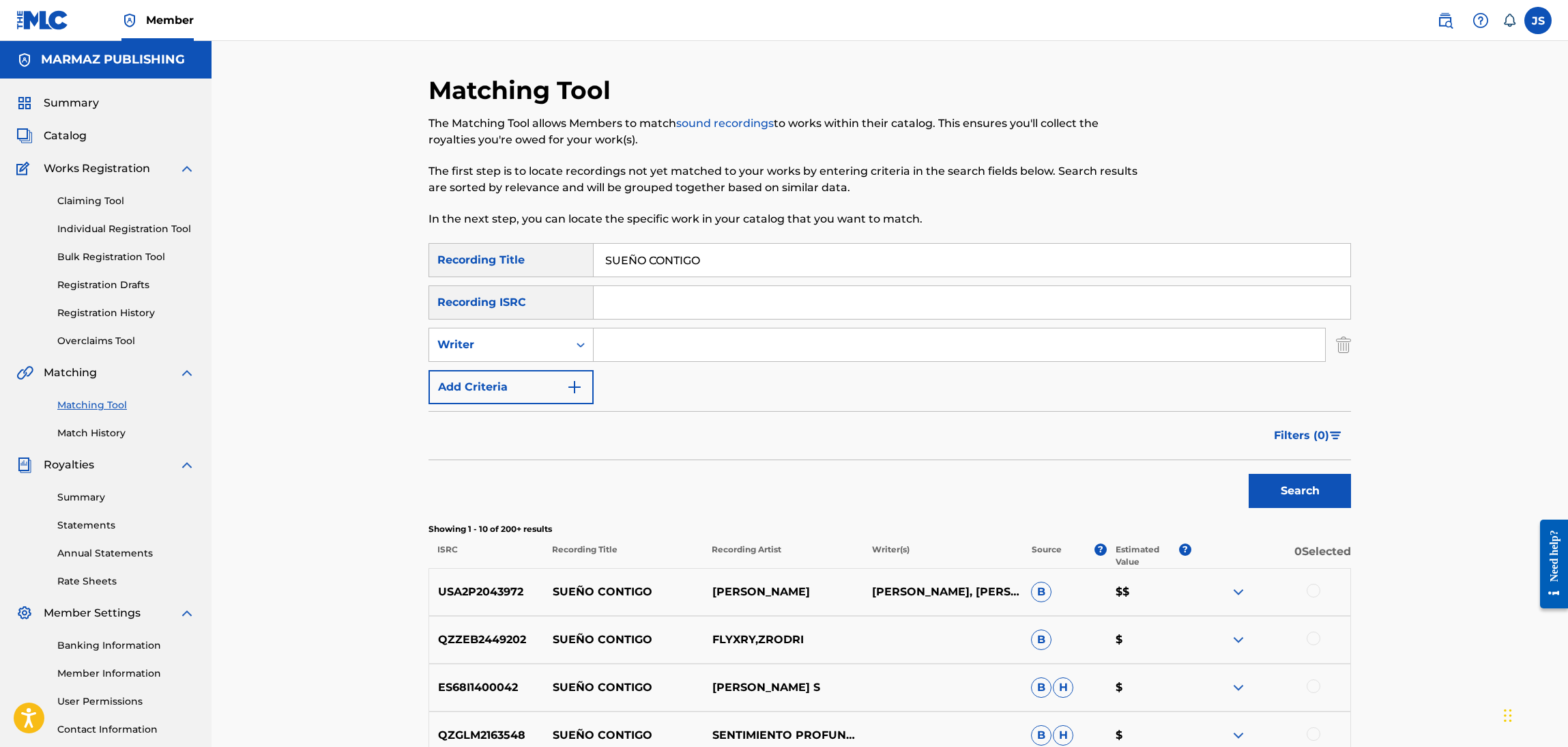
click at [636, 336] on input "Search Form" at bounding box center [960, 345] width 732 height 33
type input "MIGUELITO DIAZ"
click at [1249, 474] on button "Search" at bounding box center [1300, 490] width 102 height 34
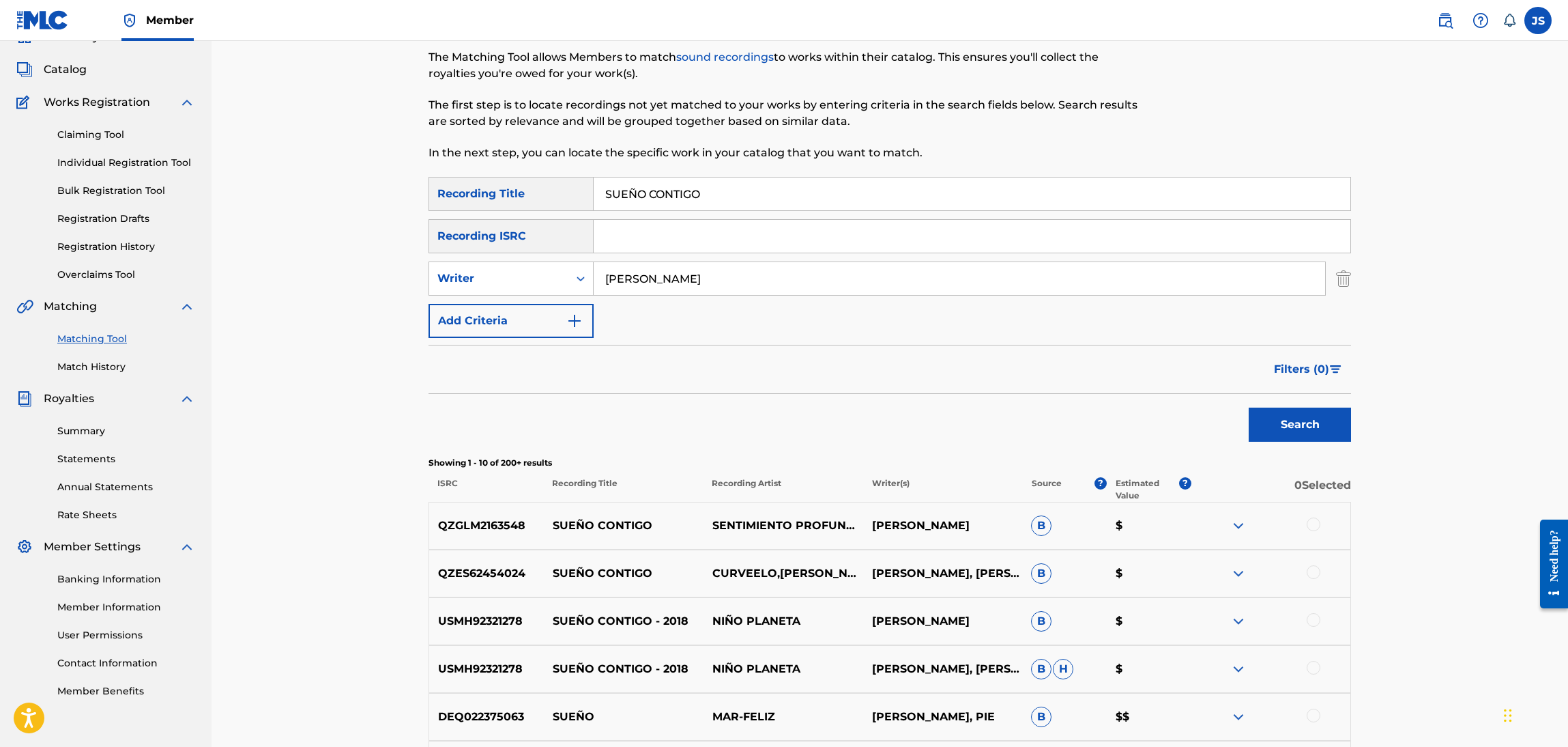
scroll to position [102, 0]
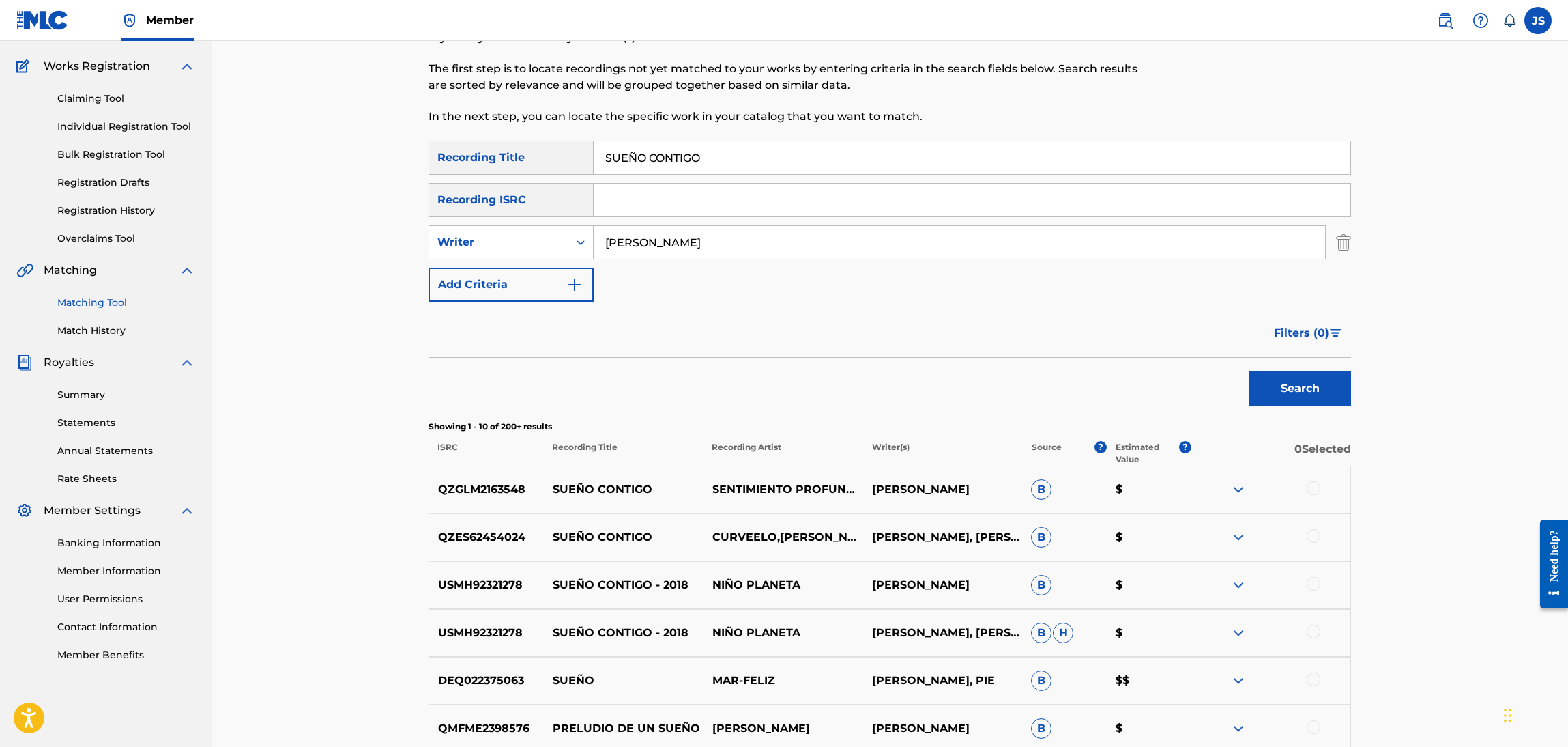
drag, startPoint x: 727, startPoint y: 242, endPoint x: 120, endPoint y: 206, distance: 608.1
click at [120, 206] on main "MARMAZ PUBLISHING Summary Catalog Works Registration Claiming Tool Individual R…" at bounding box center [784, 492] width 1568 height 1107
type input "NEGRA LINARES"
click at [1249, 371] on button "Search" at bounding box center [1300, 388] width 102 height 34
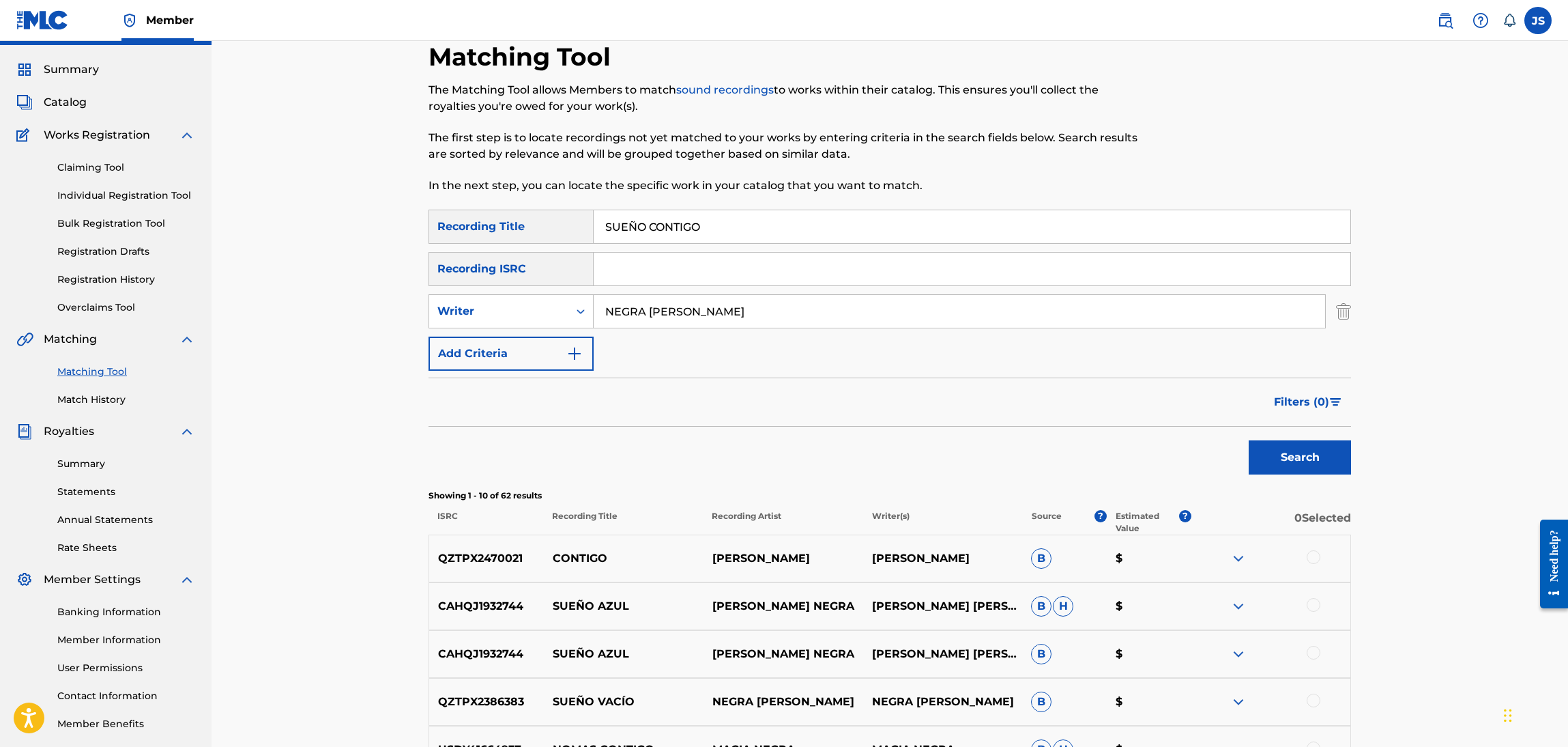
scroll to position [0, 0]
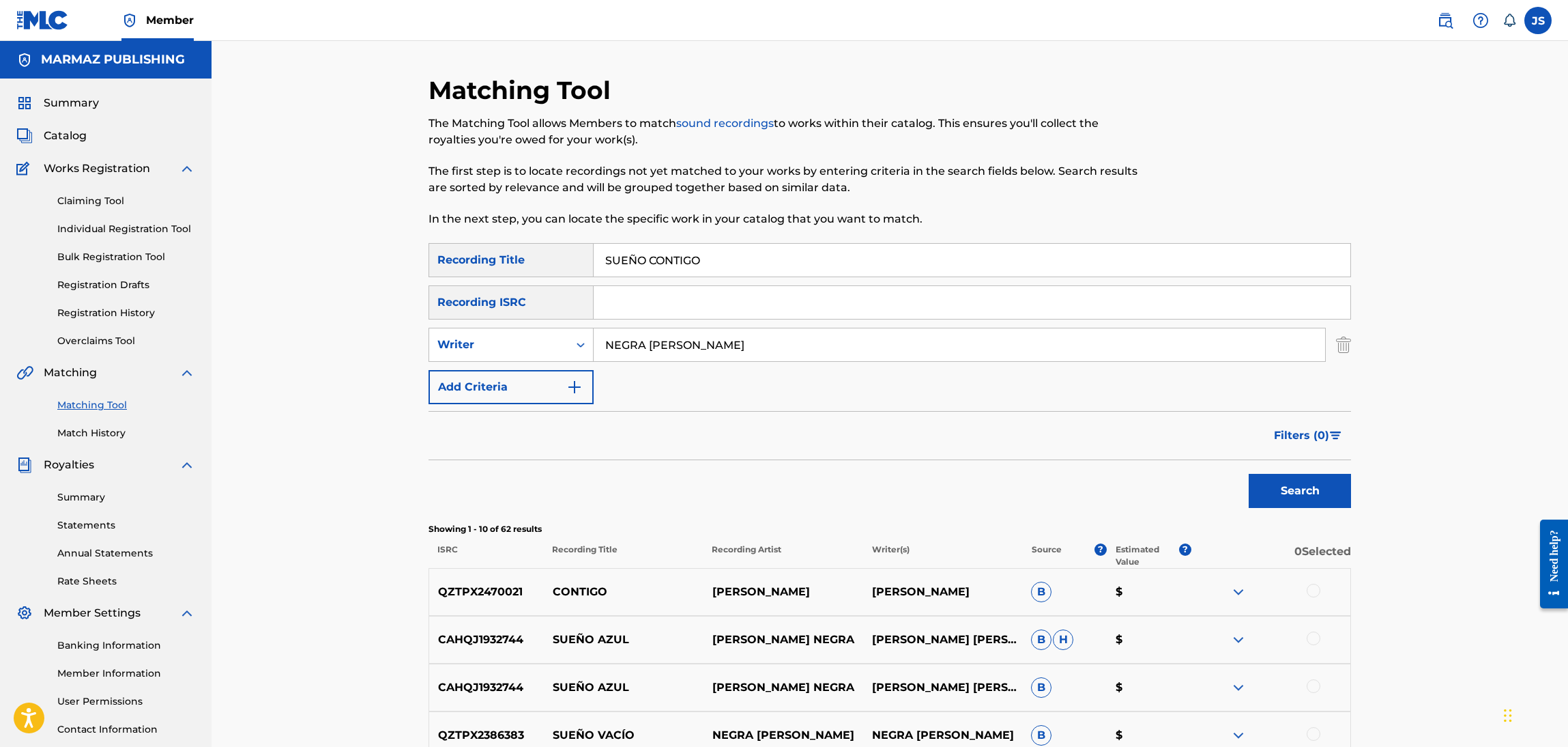
click at [108, 199] on link "Claiming Tool" at bounding box center [125, 201] width 138 height 14
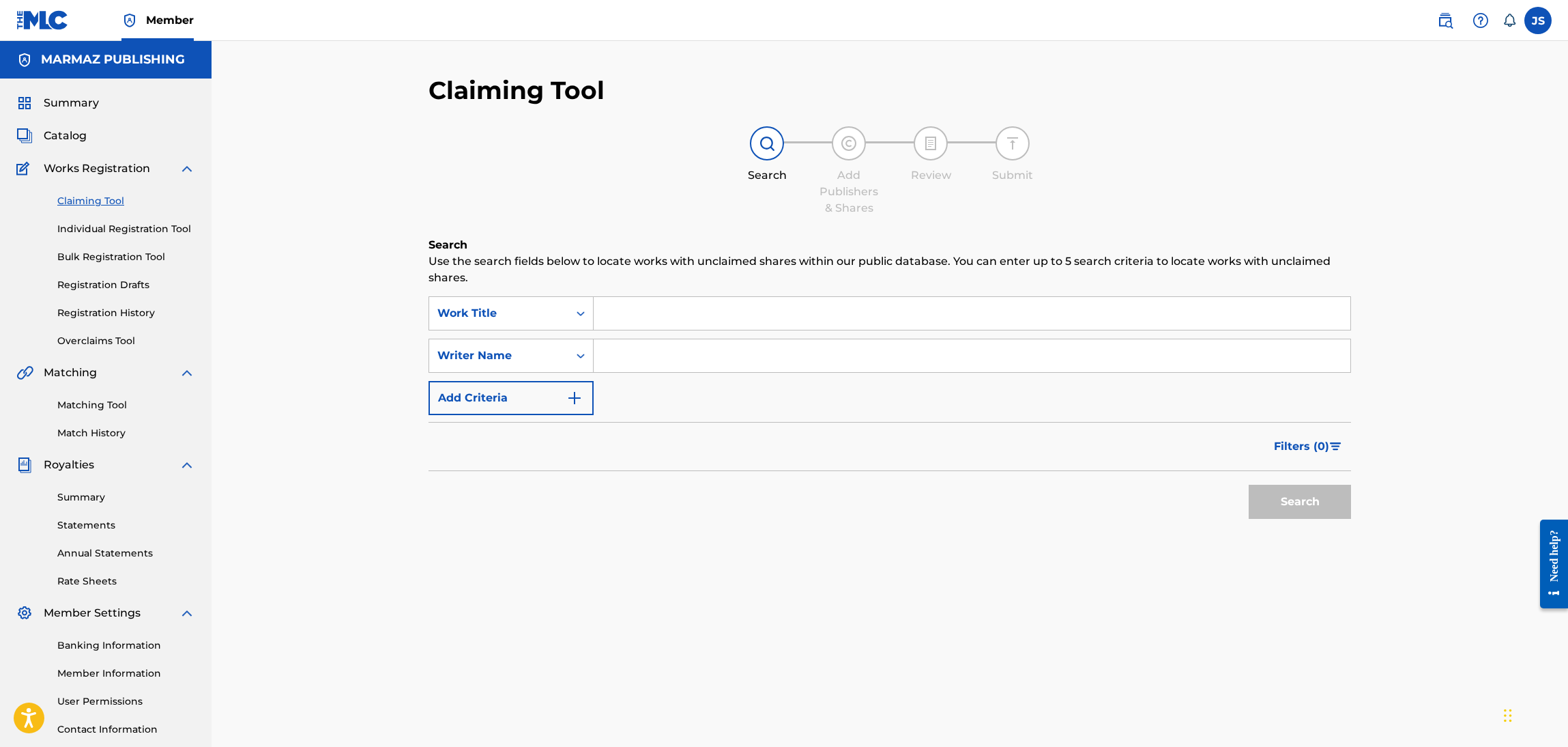
click at [752, 312] on input "Search Form" at bounding box center [972, 314] width 757 height 33
paste input "REMEMBRANZAS"
type input "REMEMBRANZAS"
click at [974, 250] on h6 "Search" at bounding box center [890, 245] width 923 height 17
click at [1335, 498] on button "Search" at bounding box center [1300, 501] width 102 height 34
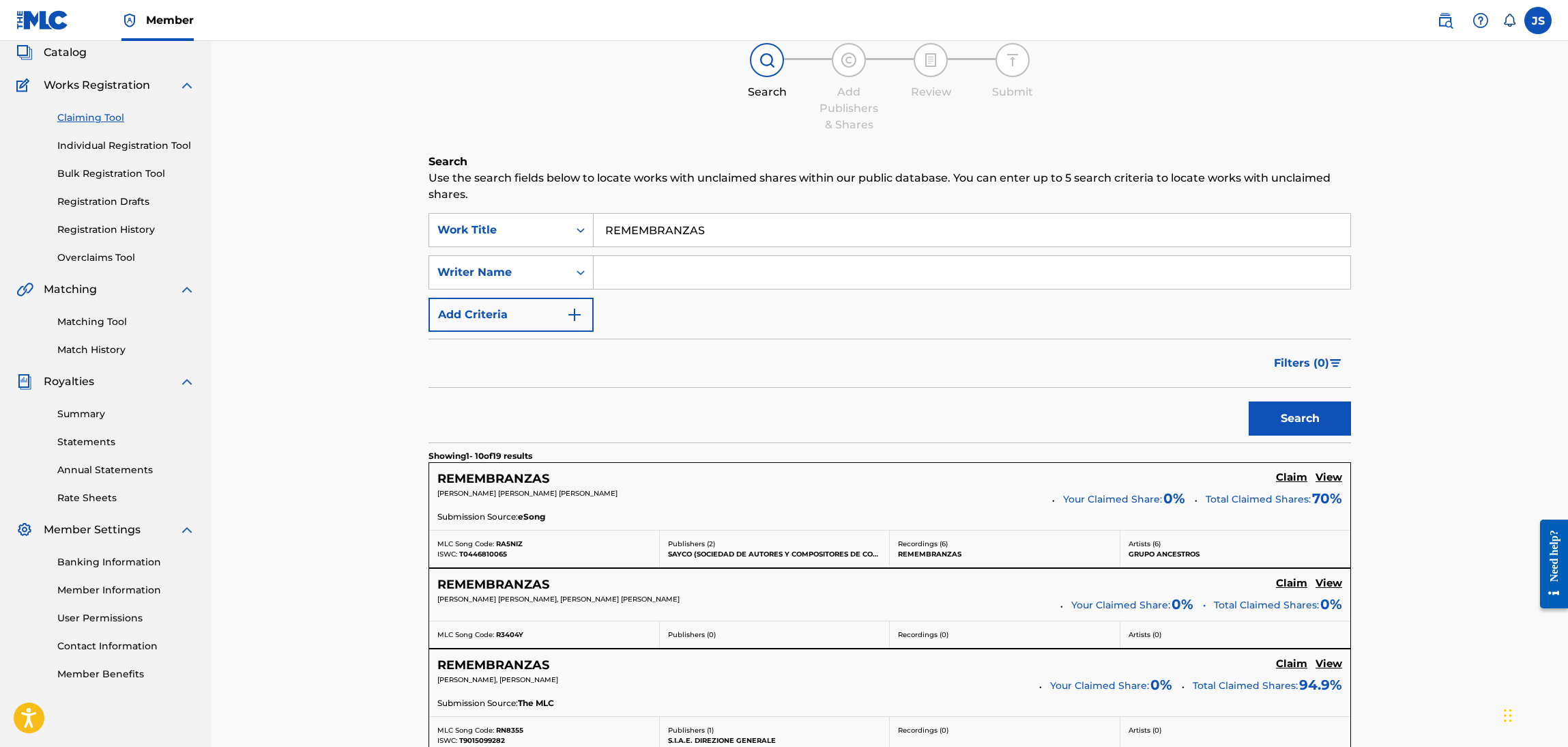
scroll to position [205, 0]
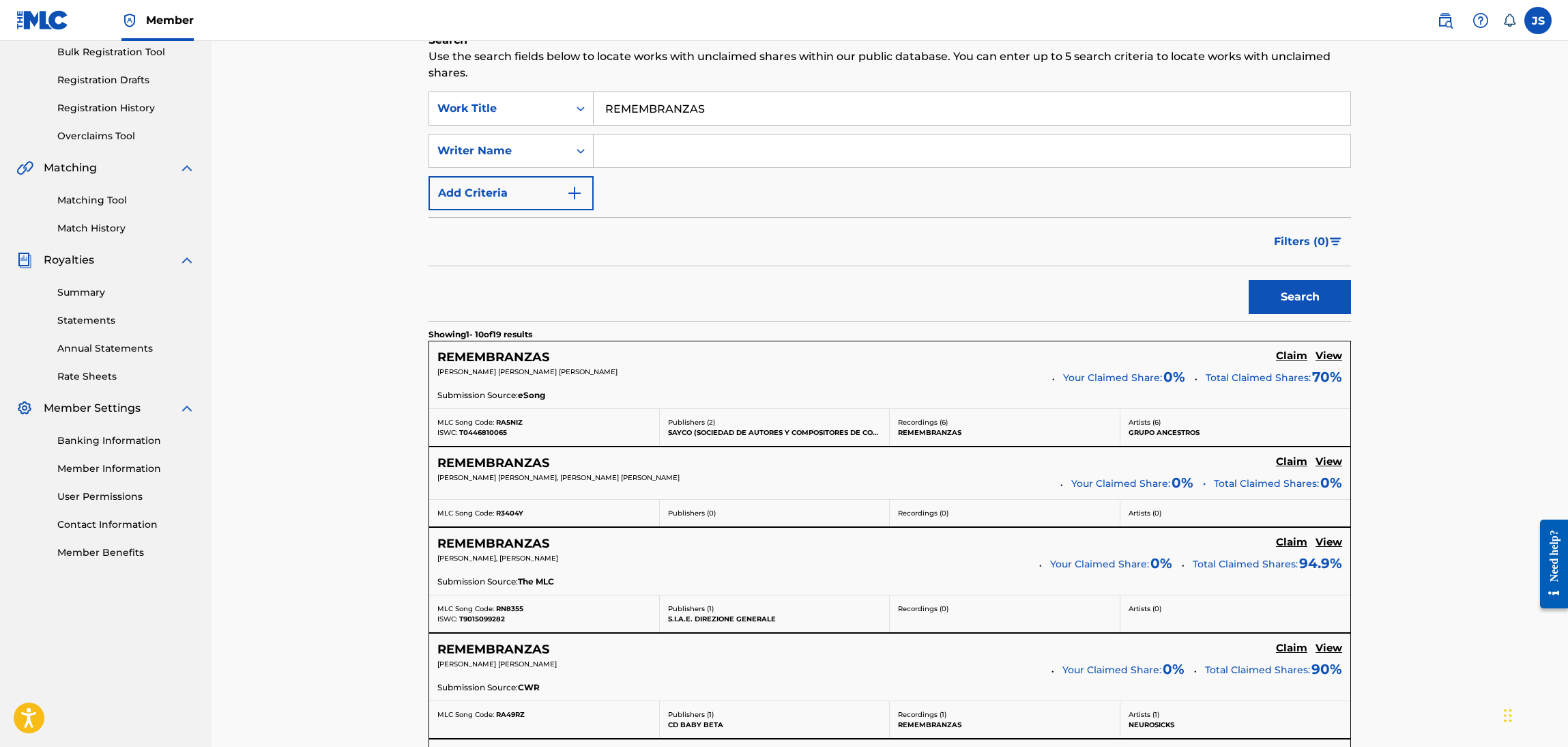
click at [626, 143] on input "Search Form" at bounding box center [972, 151] width 757 height 33
paste input "[PERSON_NAME] TENEPE [PERSON_NAME]"
type input "[PERSON_NAME] TENEPE [PERSON_NAME]"
click at [1251, 242] on div "Filters ( 0 )" at bounding box center [890, 242] width 923 height 50
click at [1317, 282] on button "Search" at bounding box center [1300, 296] width 102 height 34
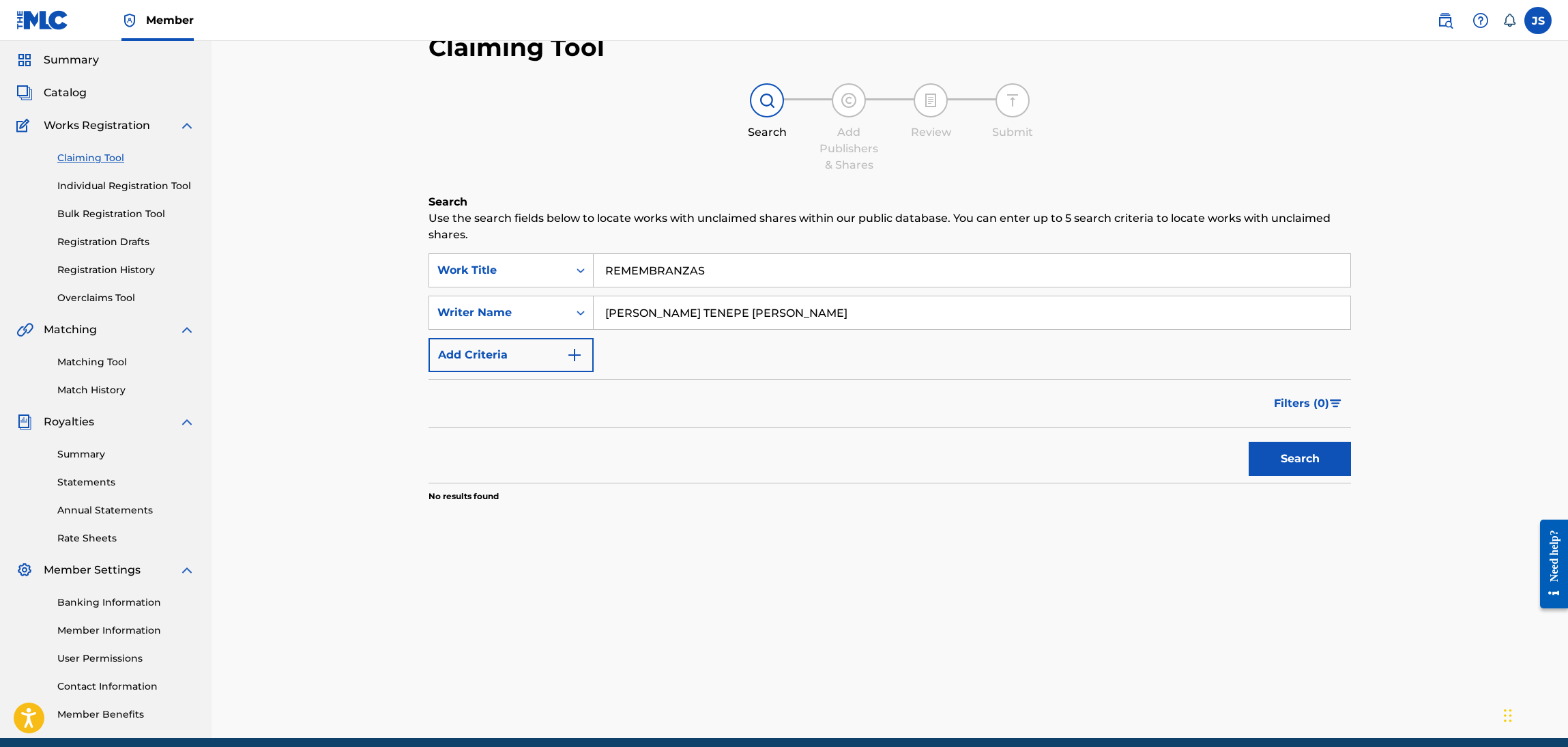
scroll to position [0, 0]
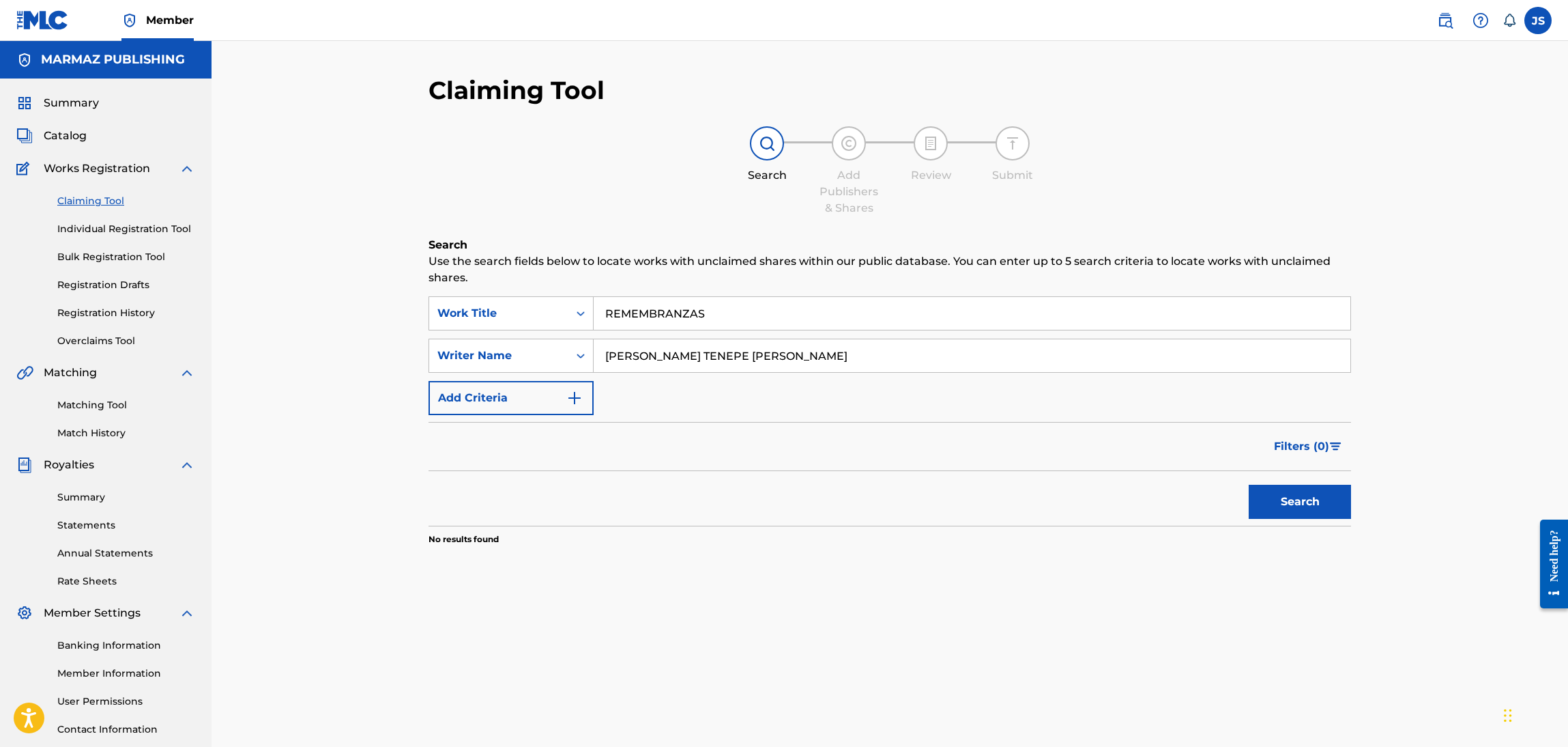
click at [136, 223] on link "Individual Registration Tool" at bounding box center [125, 229] width 138 height 14
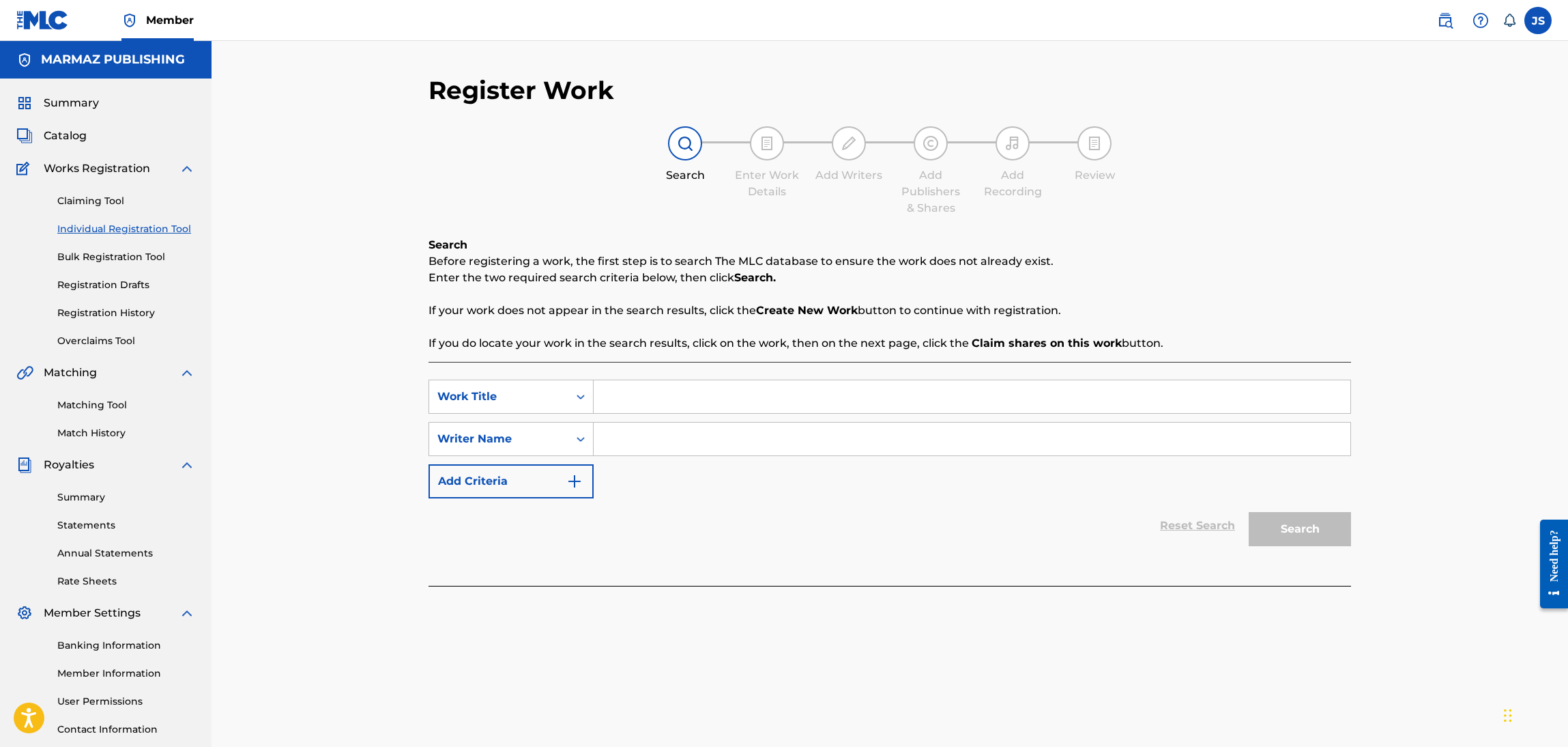
click at [694, 450] on input "Search Form" at bounding box center [972, 439] width 757 height 33
paste input "[PERSON_NAME] TENEPE [PERSON_NAME]"
type input "[PERSON_NAME] TENEPE [PERSON_NAME]"
click at [701, 408] on input "Search Form" at bounding box center [972, 397] width 757 height 33
paste input "REMEMBRANZAS"
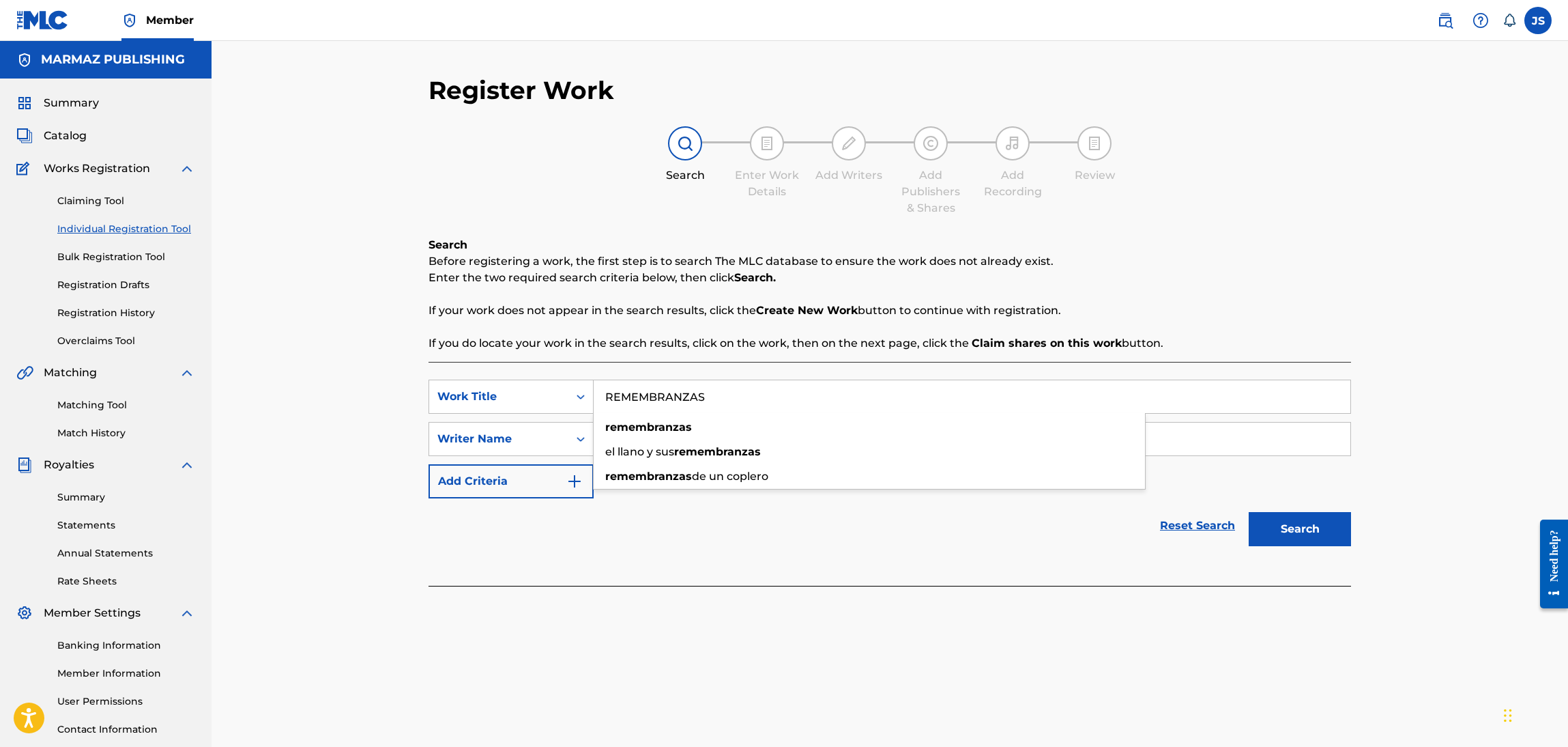
type input "REMEMBRANZAS"
click at [1349, 263] on p "Before registering a work, the first step is to search The MLC database to ensu…" at bounding box center [890, 262] width 923 height 17
click at [1307, 534] on button "Search" at bounding box center [1300, 528] width 102 height 34
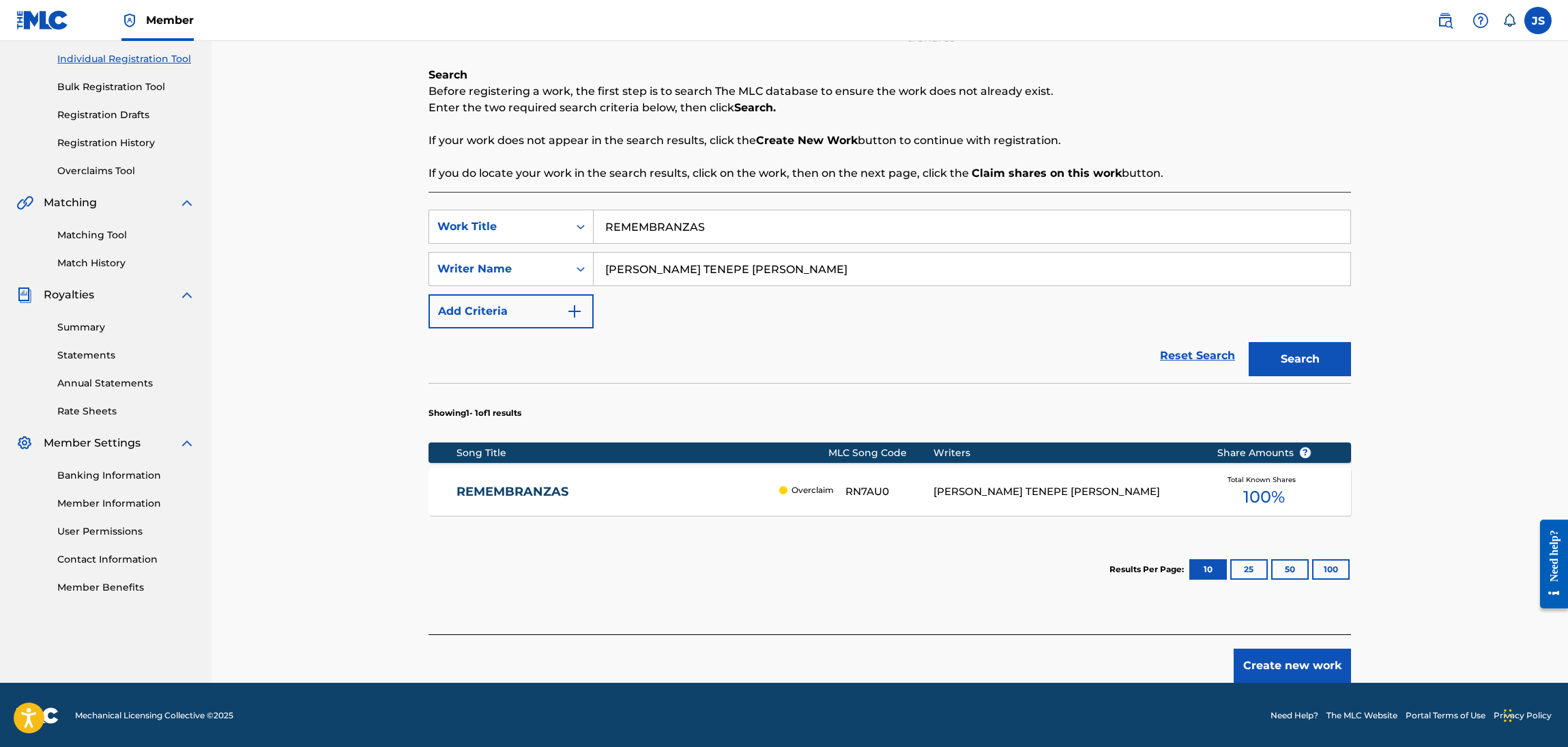
scroll to position [171, 0]
click at [511, 488] on link "REMEMBRANZAS" at bounding box center [615, 491] width 317 height 16
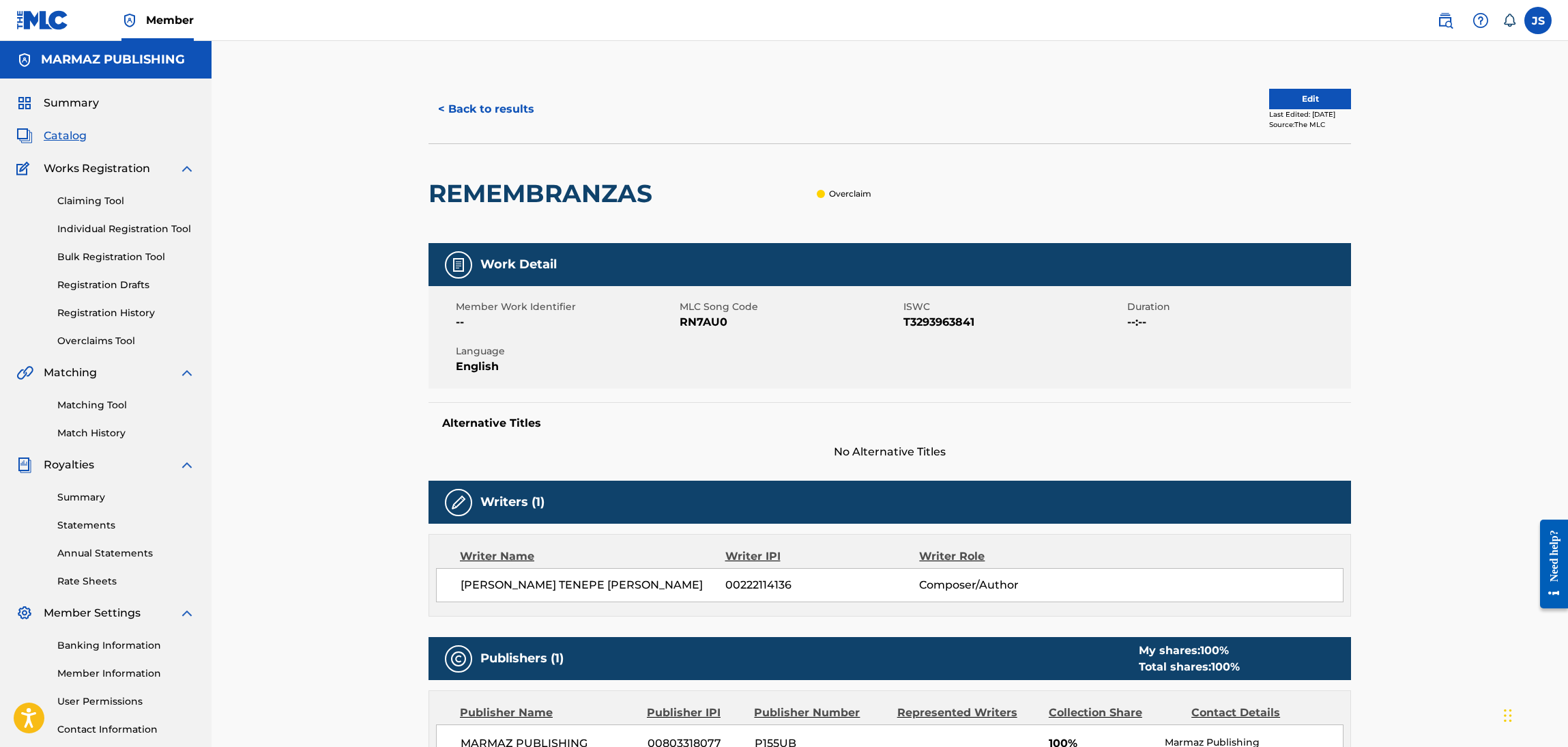
click at [871, 195] on div "REMEMBRANZAS Overclaim" at bounding box center [890, 193] width 923 height 100
click at [857, 196] on p "Overclaim" at bounding box center [850, 193] width 42 height 12
click at [855, 195] on p "Overclaim" at bounding box center [850, 193] width 42 height 12
click at [855, 192] on p "Overclaim" at bounding box center [850, 193] width 42 height 12
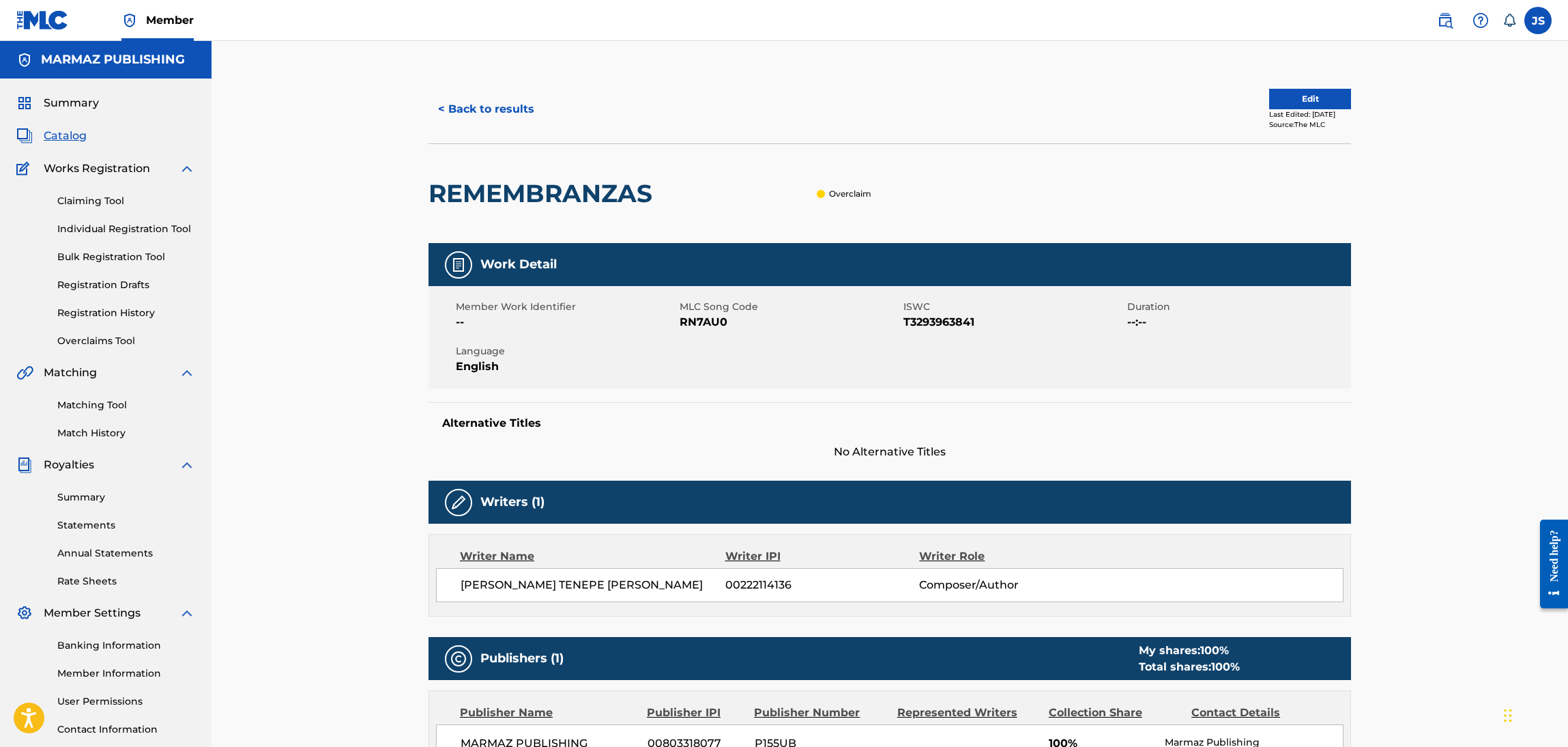
click at [723, 322] on span "RN7AU0" at bounding box center [790, 322] width 220 height 17
copy span "RN7AU0"
click at [923, 325] on span "T3293963841" at bounding box center [1013, 322] width 220 height 17
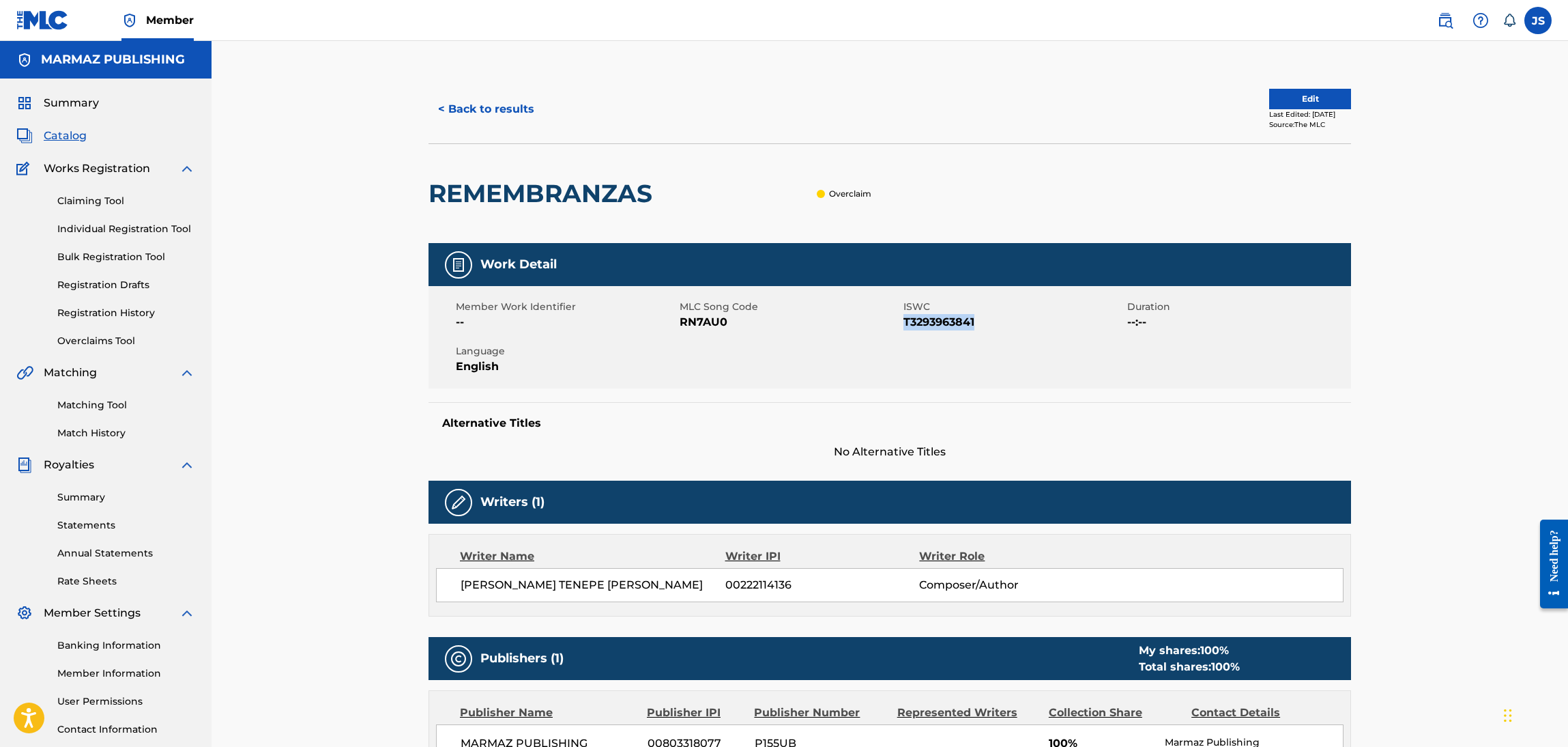
copy span "T3293963841"
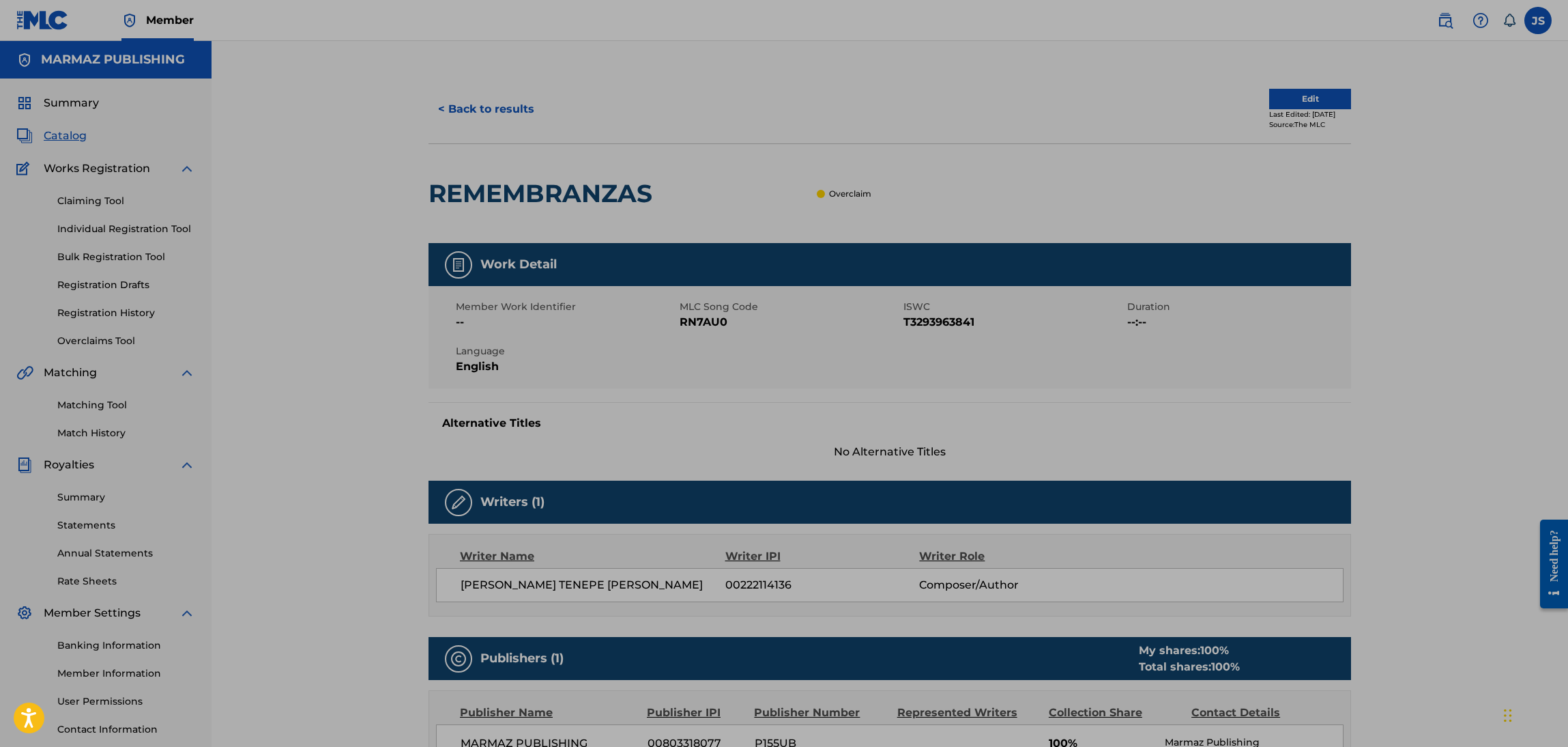
click at [724, 338] on div "Member Work Identifier -- MLC Song Code RN7AU0 ISWC T3293963841 Duration --:-- …" at bounding box center [890, 338] width 923 height 102
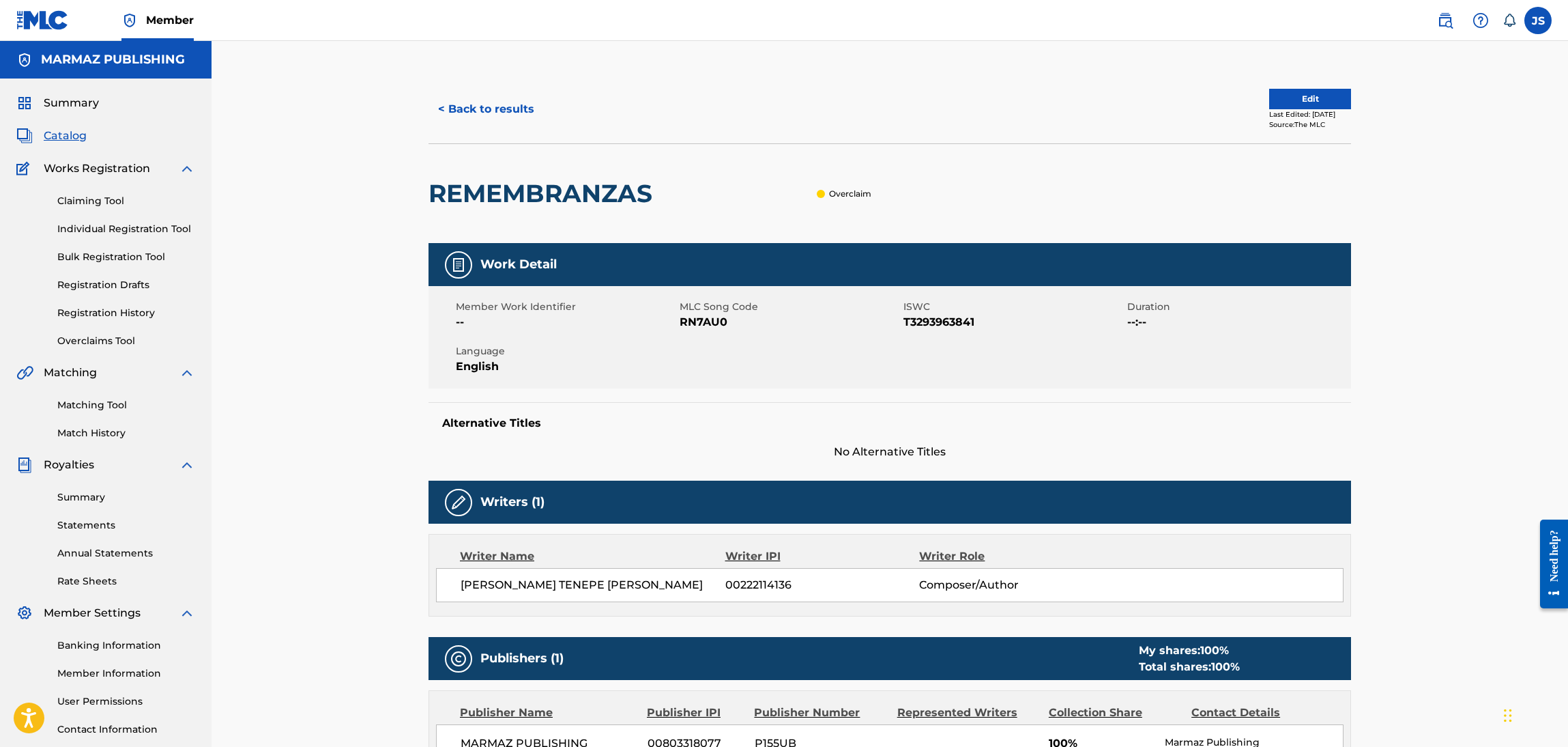
click at [705, 324] on span "RN7AU0" at bounding box center [790, 322] width 220 height 17
copy span "RN7AU0"
click at [495, 110] on button "< Back to results" at bounding box center [486, 109] width 116 height 34
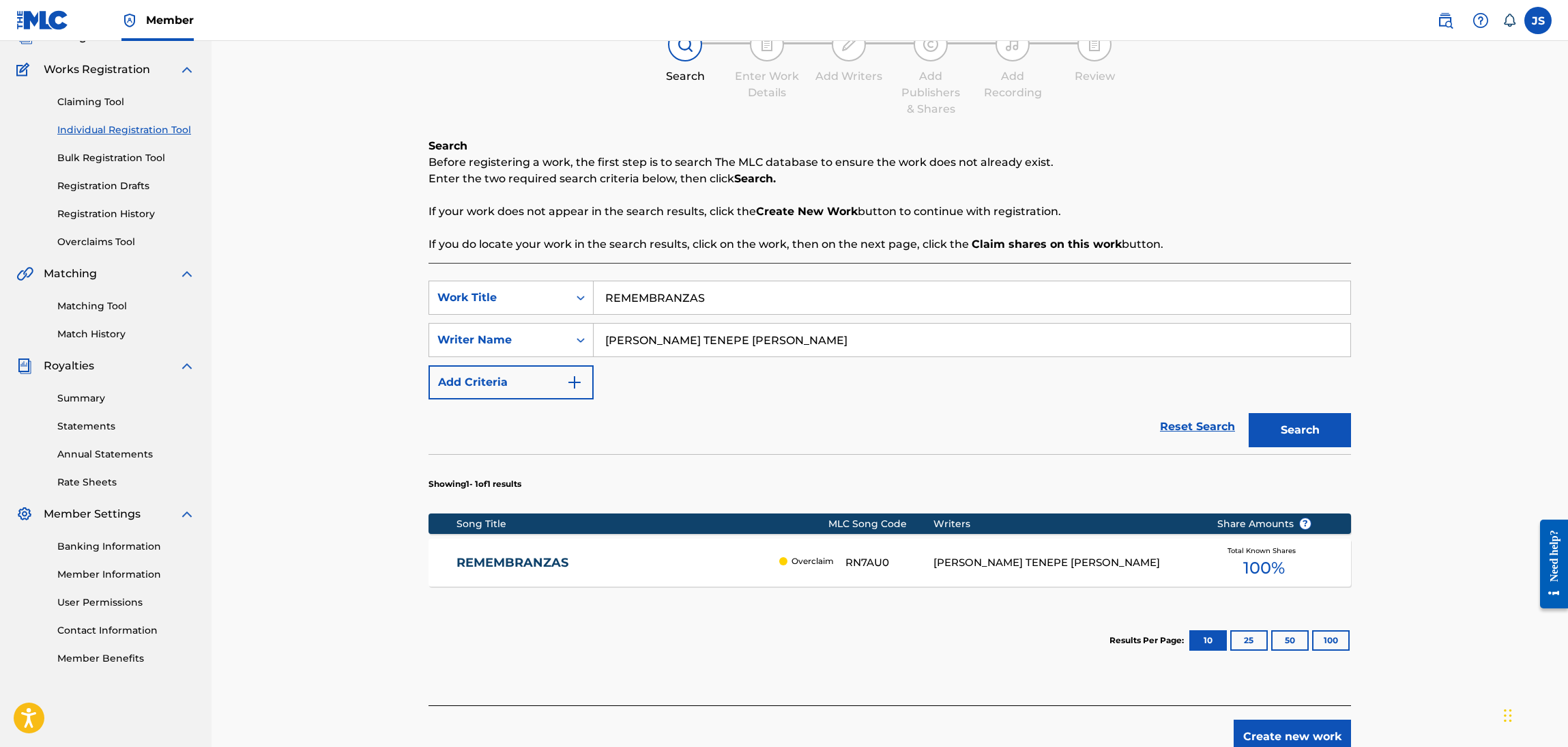
paste input "¿Y LOS QUÉ DIJERON?"
drag, startPoint x: 783, startPoint y: 297, endPoint x: 590, endPoint y: 267, distance: 195.3
click at [591, 278] on div "SearchWithCriteriafcea4a03-0160-4683-acc4-221dc356896d Work Title REMEMBRANZAS …" at bounding box center [890, 484] width 923 height 442
type input "¿Y LOS QUÉ DIJERON?"
click at [1348, 178] on p "Enter the two required search criteria below, then click Search." at bounding box center [890, 179] width 923 height 17
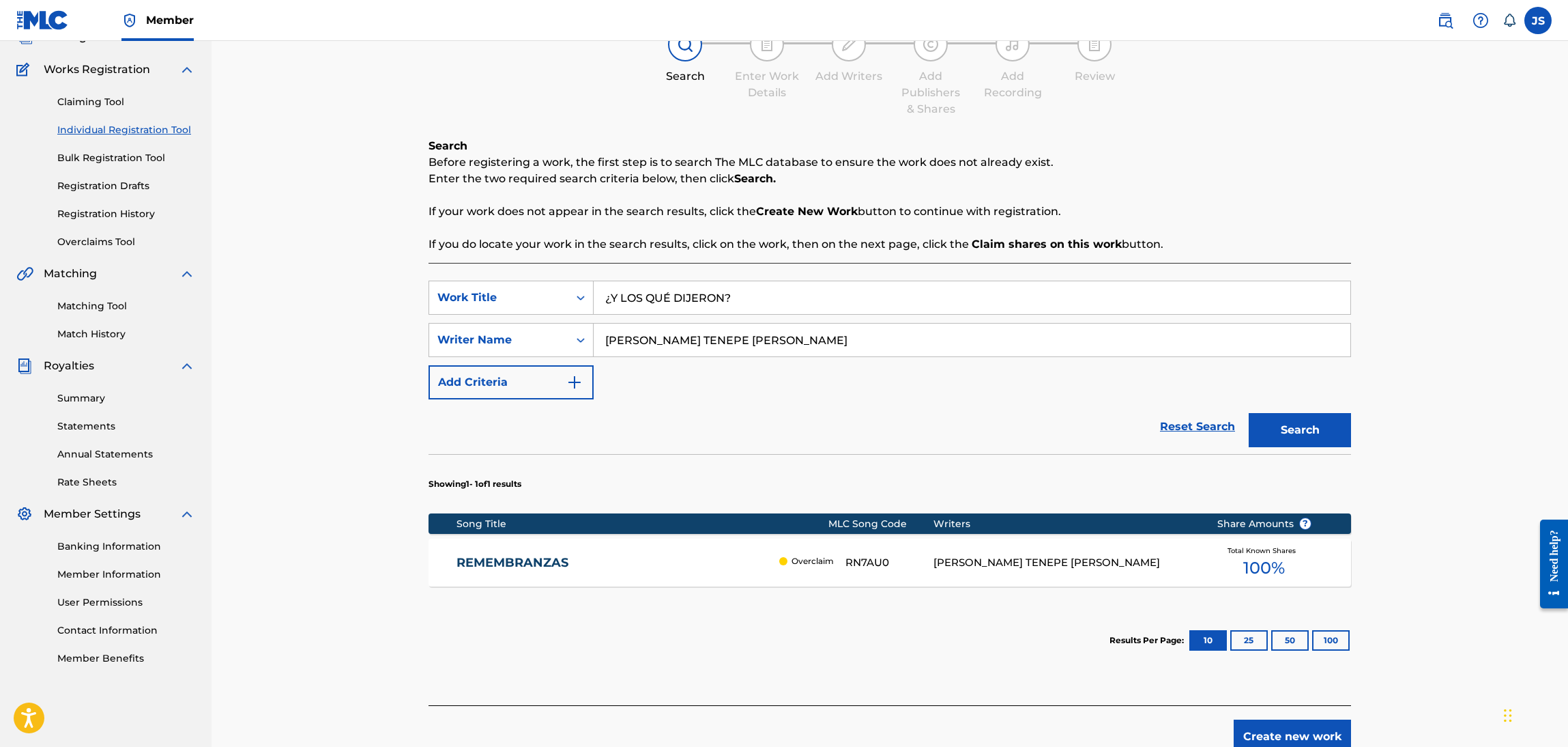
click at [1330, 418] on button "Search" at bounding box center [1300, 429] width 102 height 34
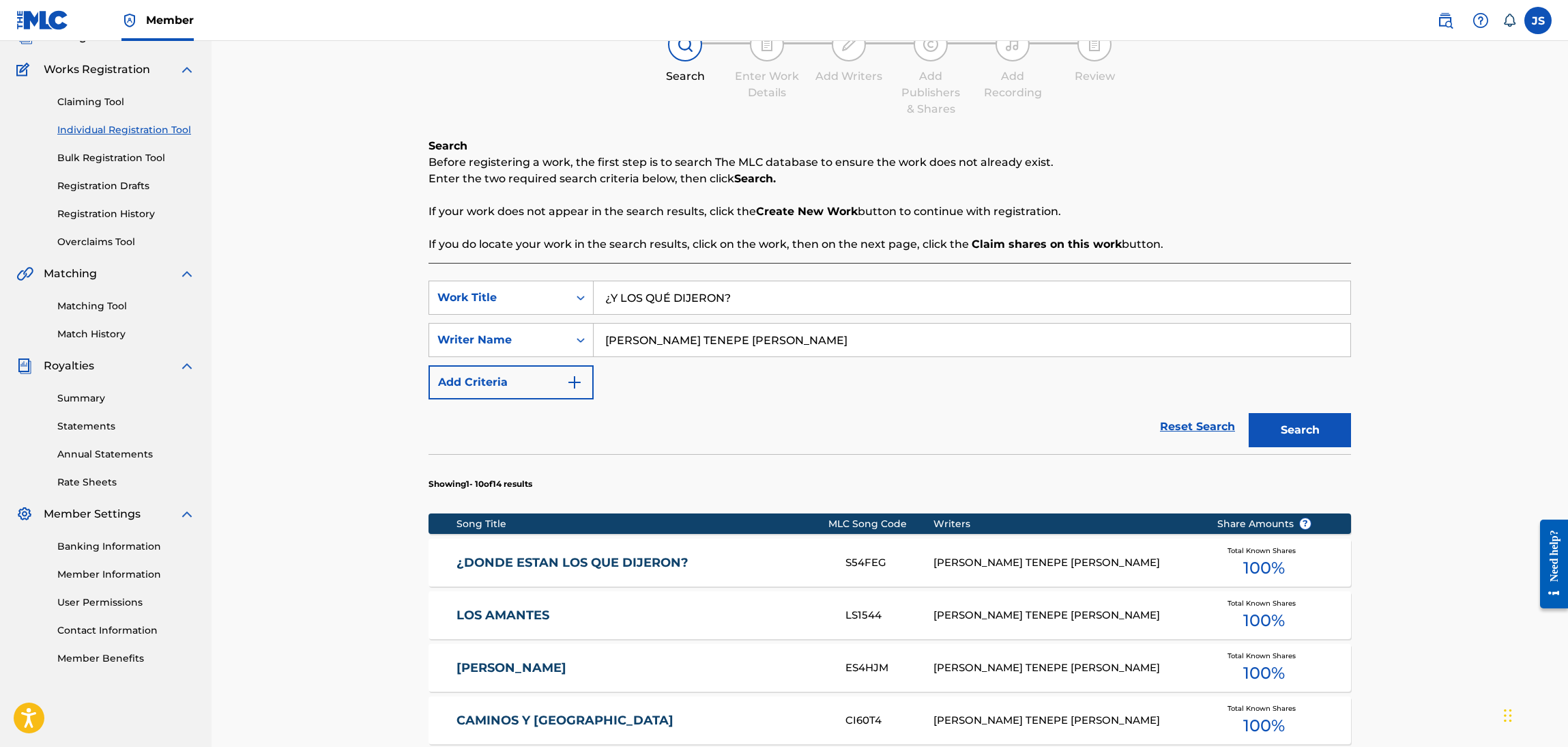
click at [649, 562] on link "¿DONDE ESTAN LOS QUE DIJERON?" at bounding box center [642, 562] width 371 height 16
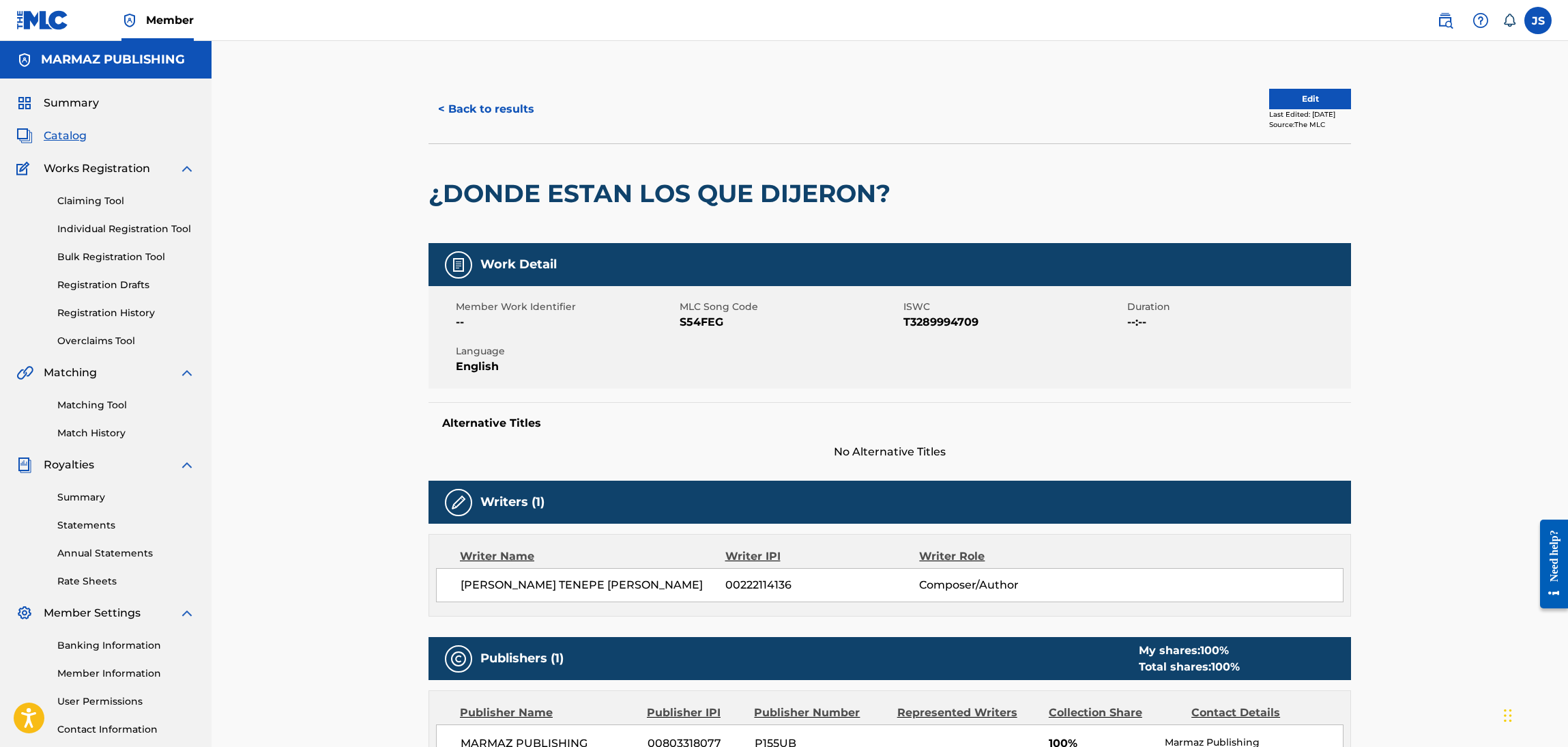
click at [947, 322] on span "T3289994709" at bounding box center [1013, 322] width 220 height 17
copy span "T3289994709"
click at [705, 325] on span "S54FEG" at bounding box center [790, 322] width 220 height 17
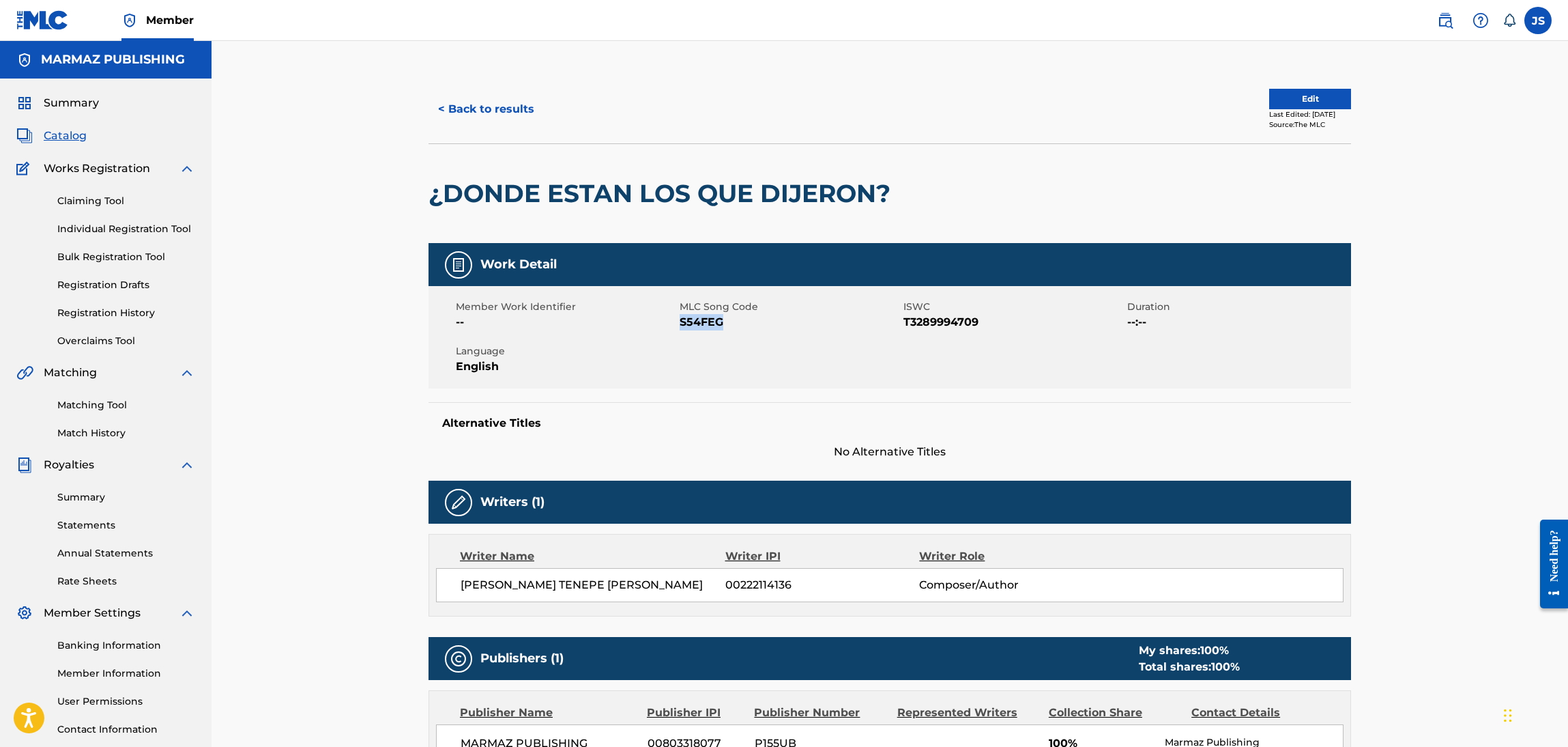
copy span "S54FEG"
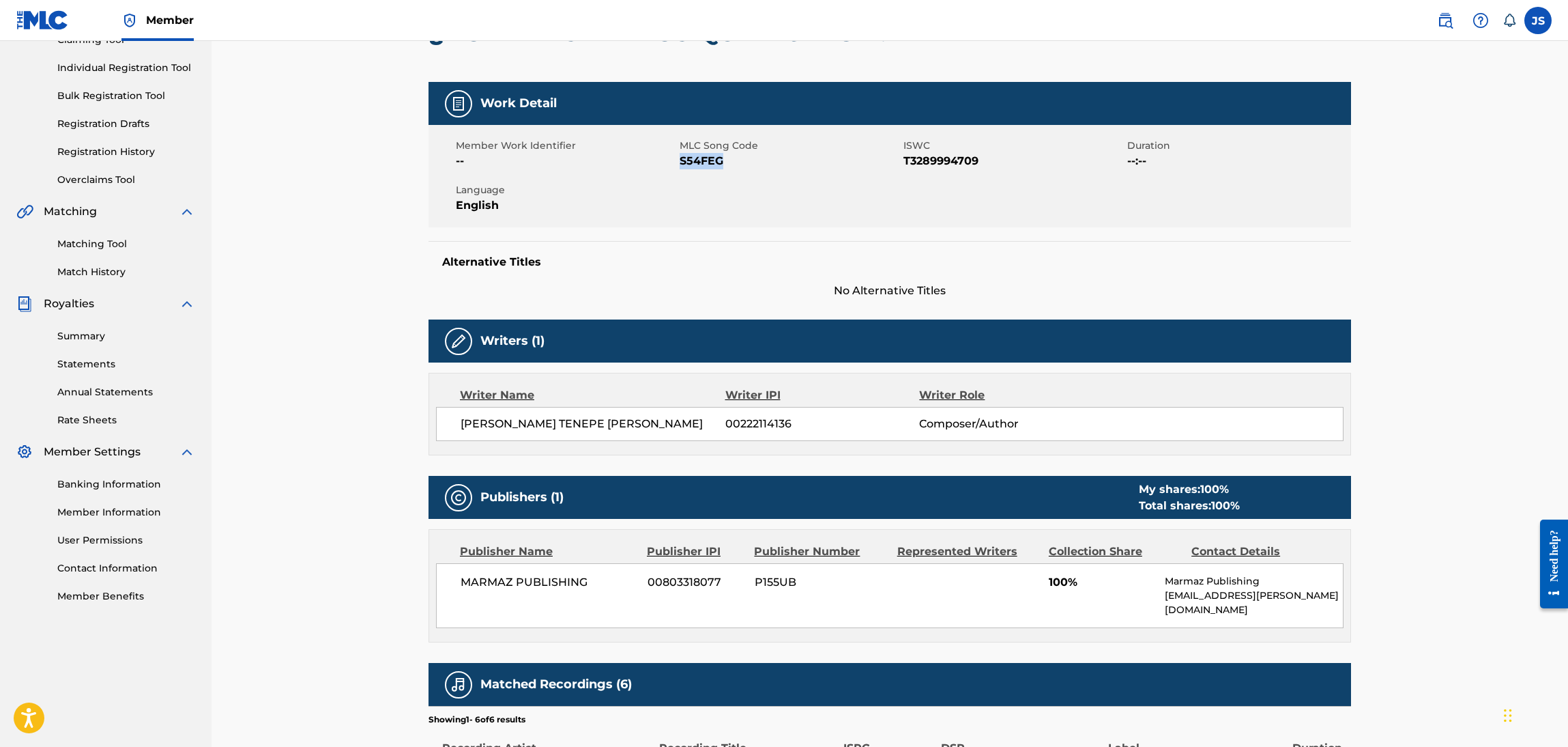
scroll to position [485, 0]
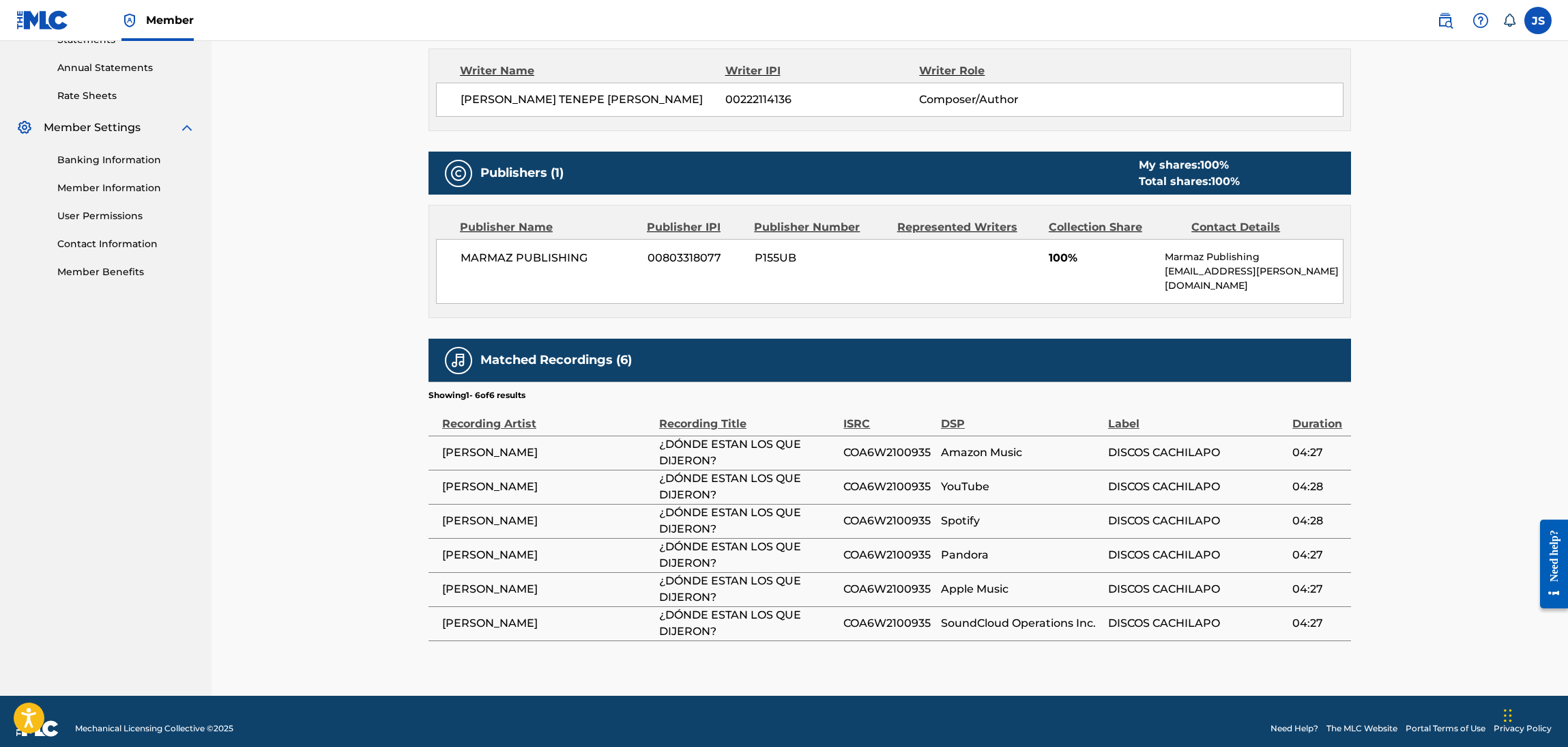
click at [878, 444] on span "COA6W2100935" at bounding box center [889, 452] width 91 height 17
copy span "COA6W2100935"
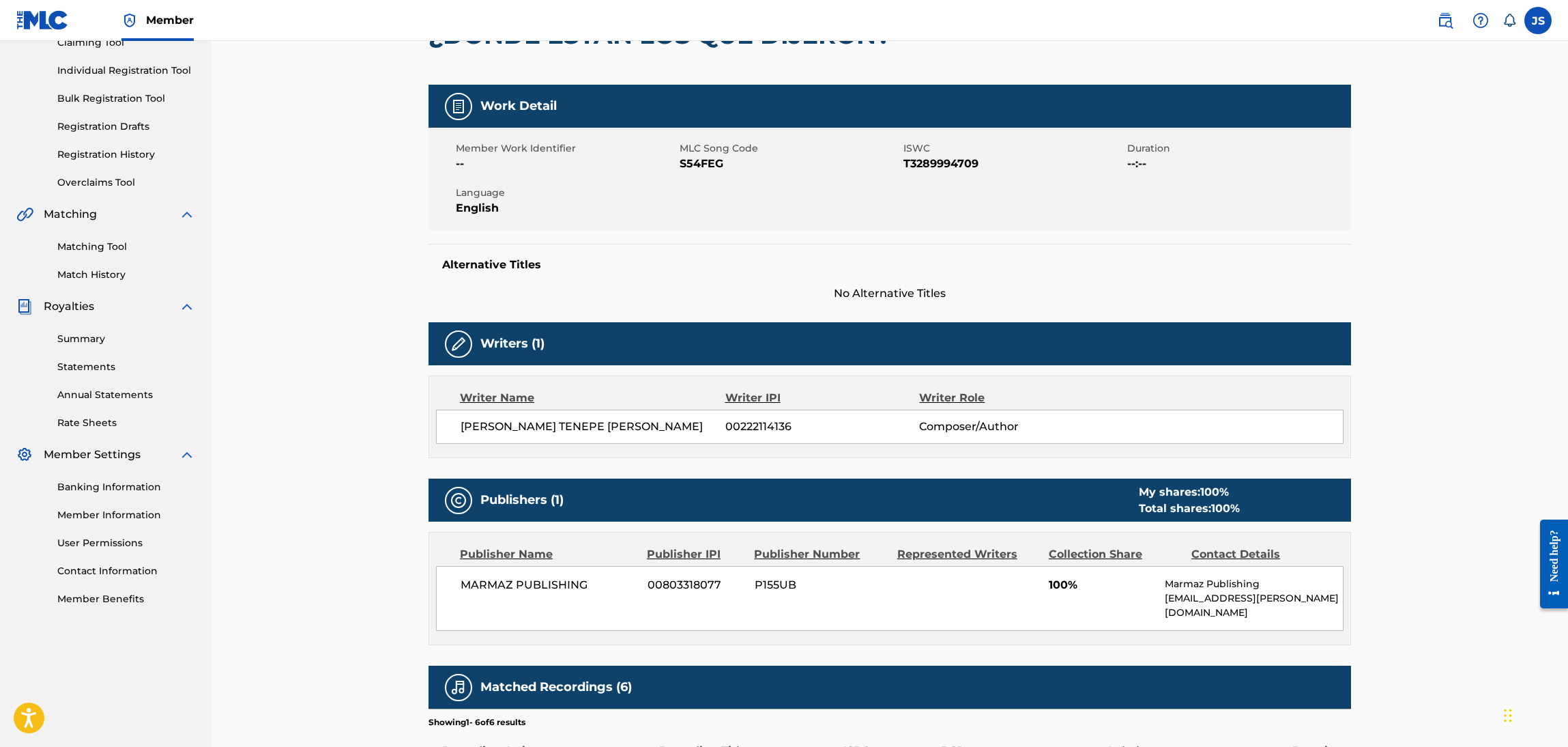
scroll to position [0, 0]
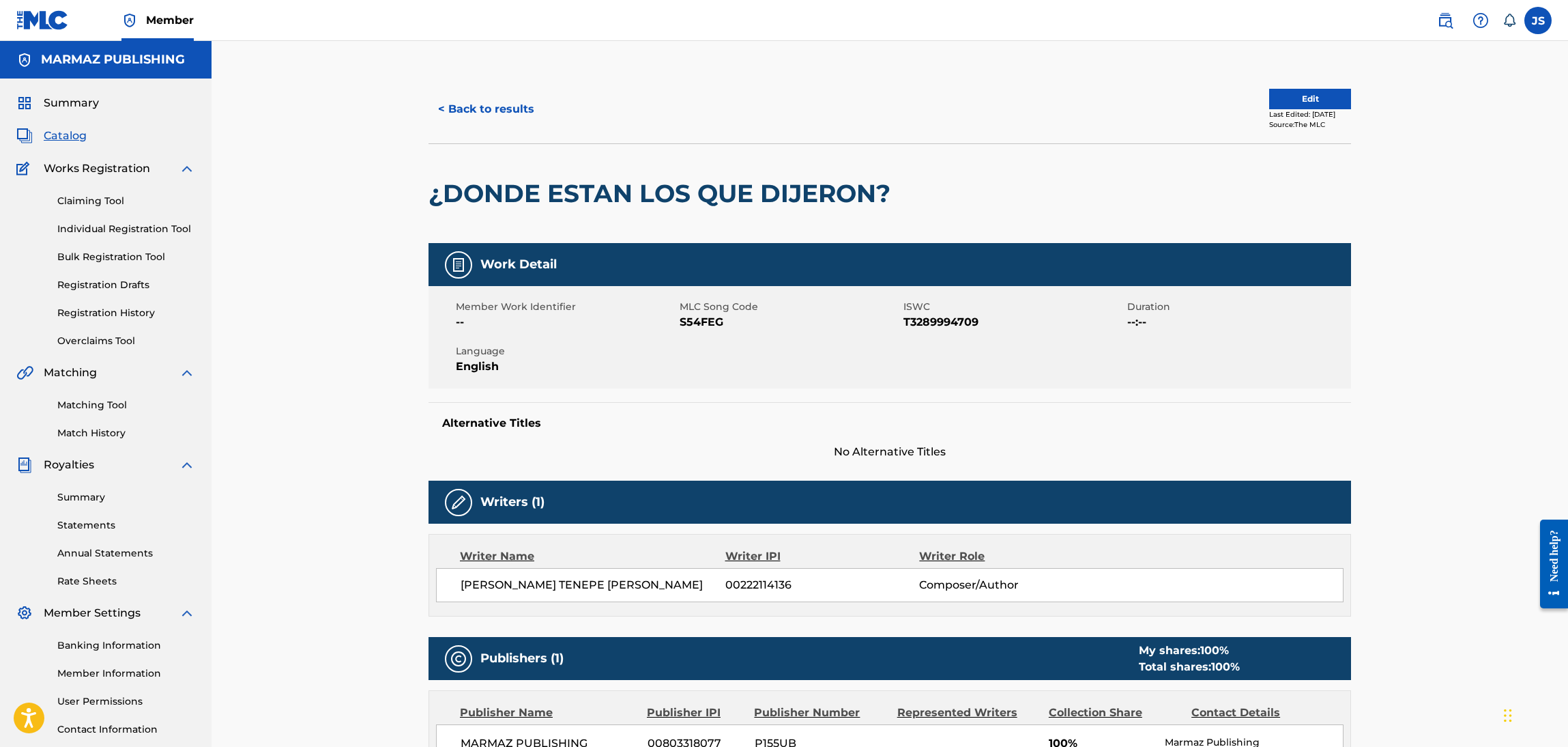
click at [928, 320] on span "T3289994709" at bounding box center [1013, 322] width 220 height 17
copy span "T3289994709"
click at [706, 322] on span "S54FEG" at bounding box center [790, 322] width 220 height 17
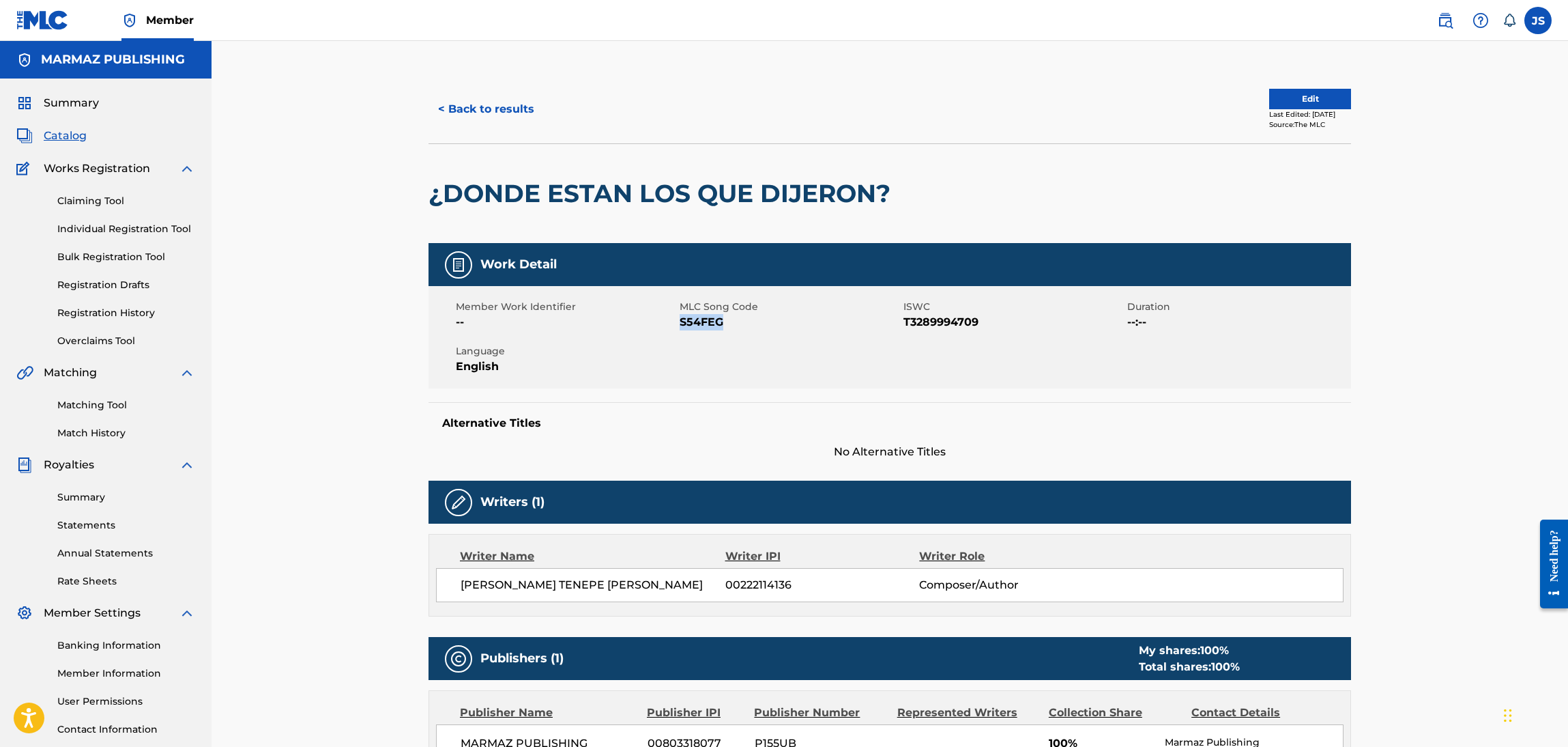
copy span "S54FEG"
click at [522, 102] on button "< Back to results" at bounding box center [486, 109] width 116 height 34
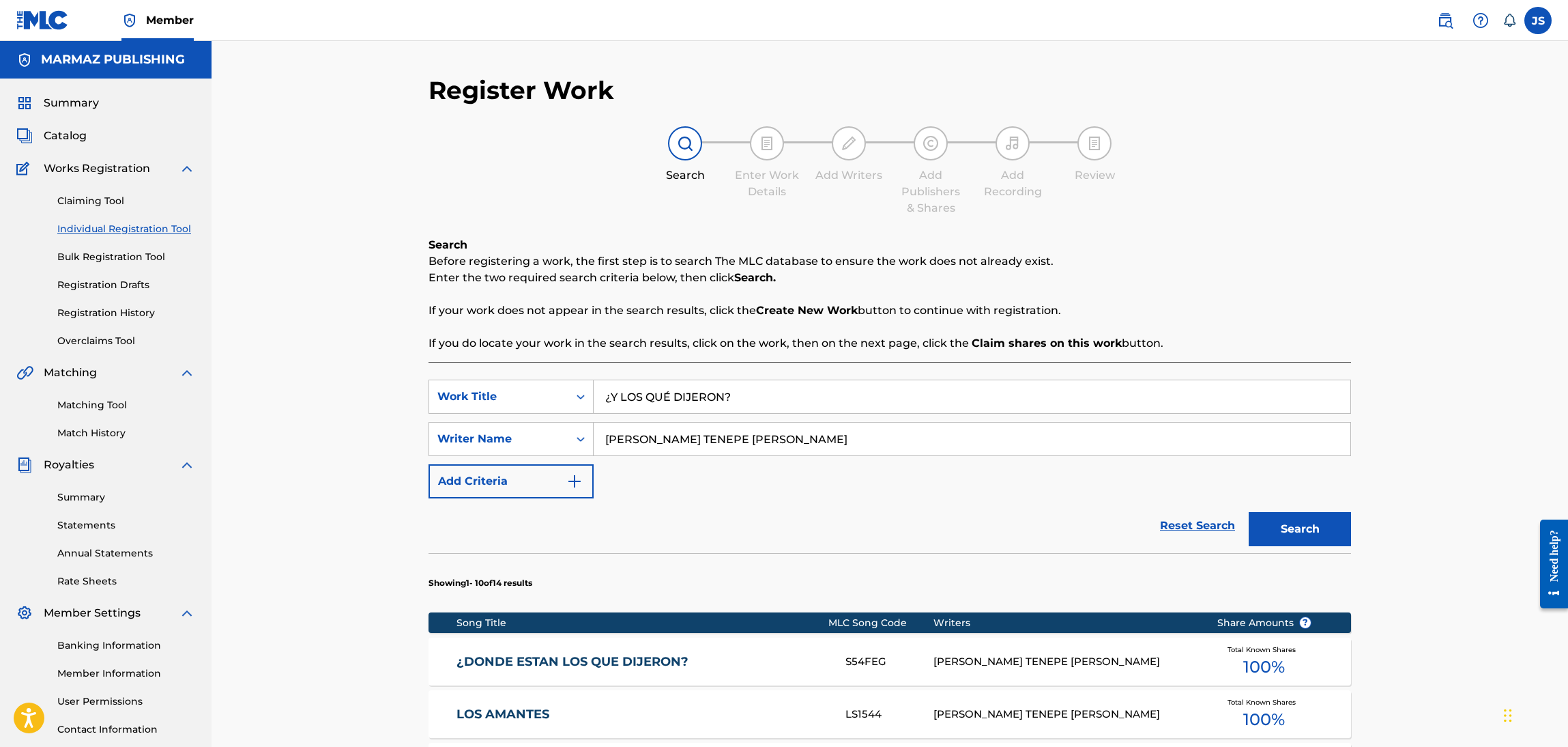
scroll to position [99, 0]
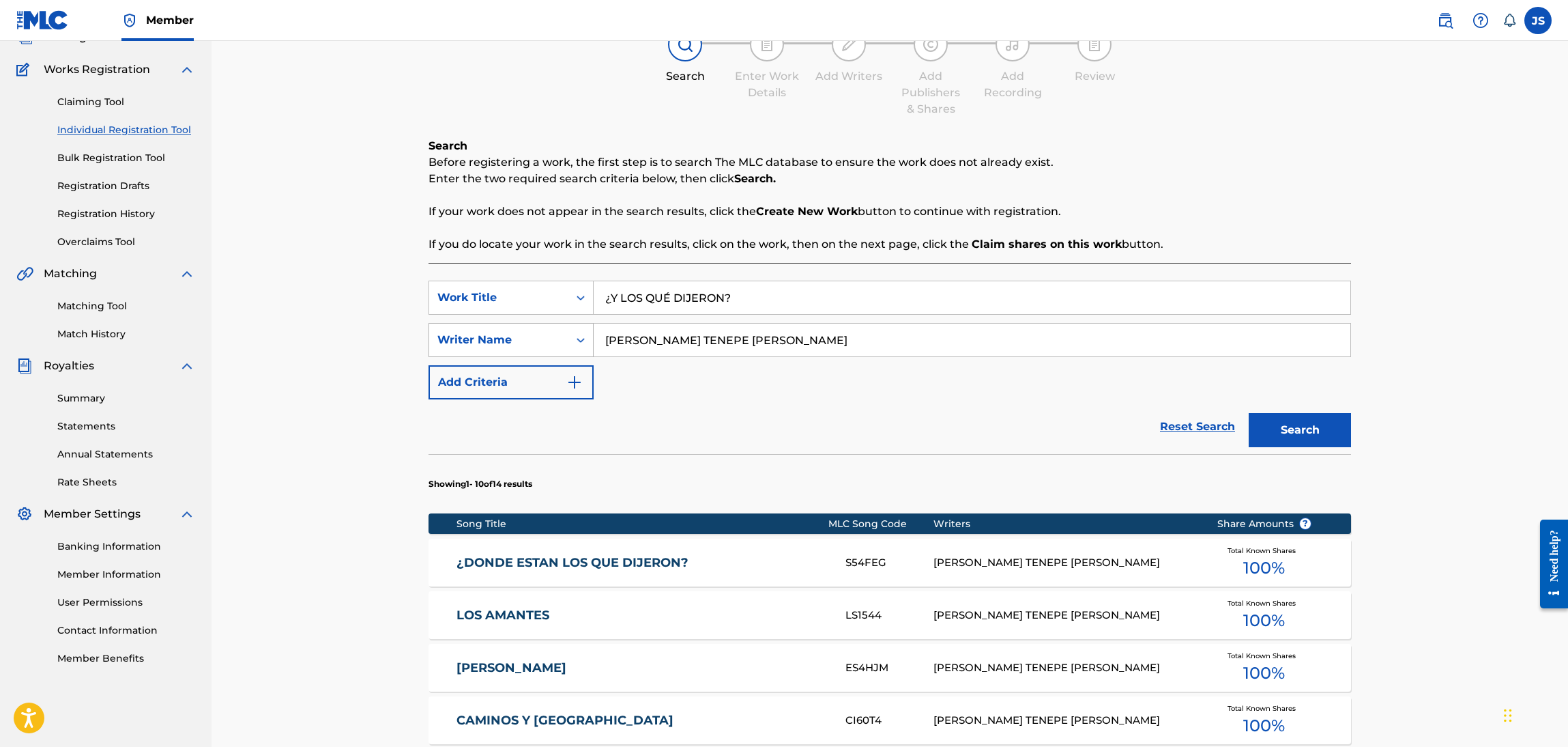
drag, startPoint x: 798, startPoint y: 296, endPoint x: 464, endPoint y: 322, distance: 335.0
click at [464, 322] on div "SearchWithCriteriafcea4a03-0160-4683-acc4-221dc356896d Work Title ¿Y LOS QUÉ DI…" at bounding box center [890, 340] width 923 height 119
paste input "SOY GUERRERA CON HONOR"
type input "SOY GUERRERA CON HONOR"
click at [1217, 194] on div "Search Before registering a work, the first step is to search The MLC database …" at bounding box center [890, 195] width 923 height 115
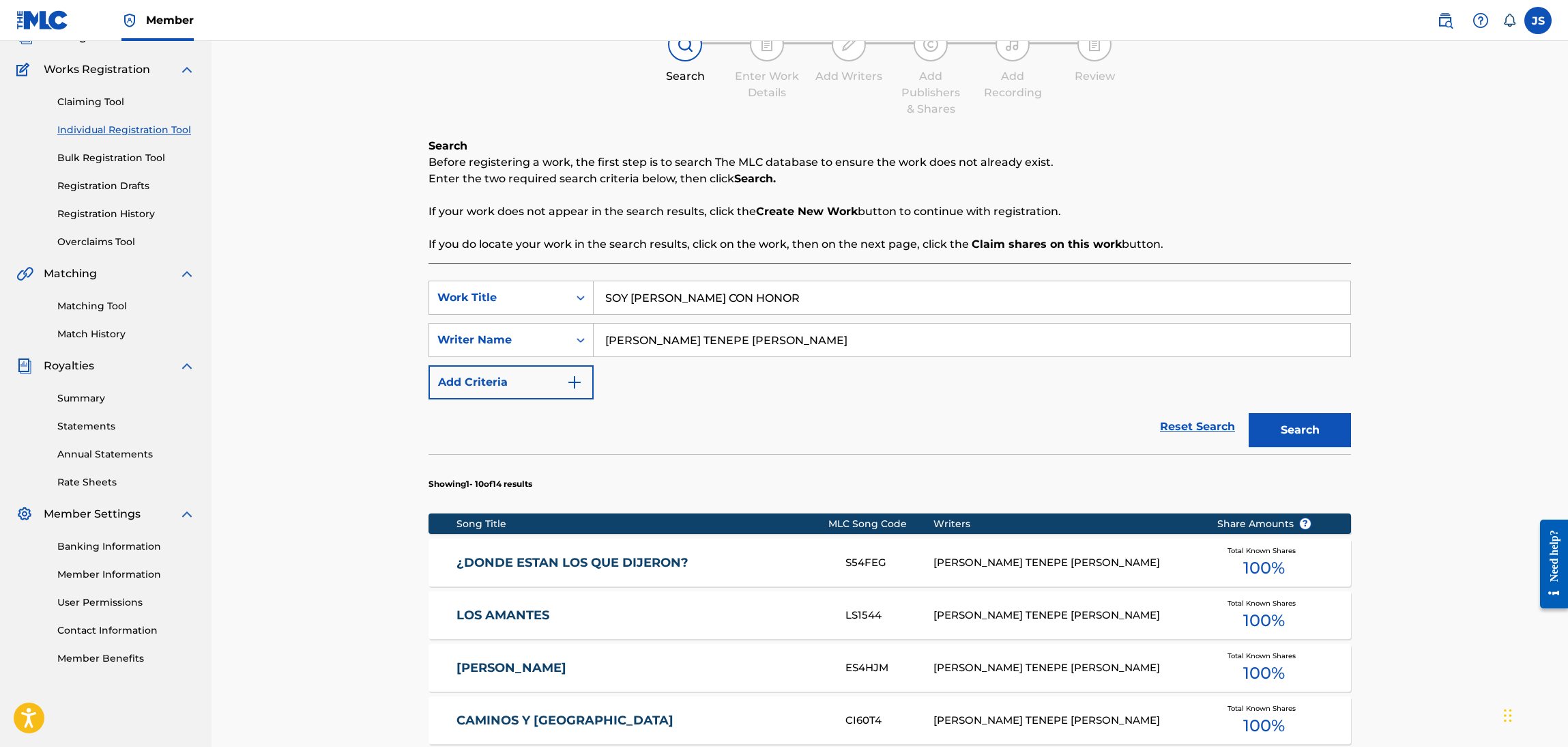
click at [1299, 433] on button "Search" at bounding box center [1300, 429] width 102 height 34
drag, startPoint x: 759, startPoint y: 337, endPoint x: 116, endPoint y: 342, distance: 643.0
click at [120, 338] on main "MARMAZ PUBLISHING Summary Catalog Works Registration Claiming Tool Individual R…" at bounding box center [784, 480] width 1568 height 1075
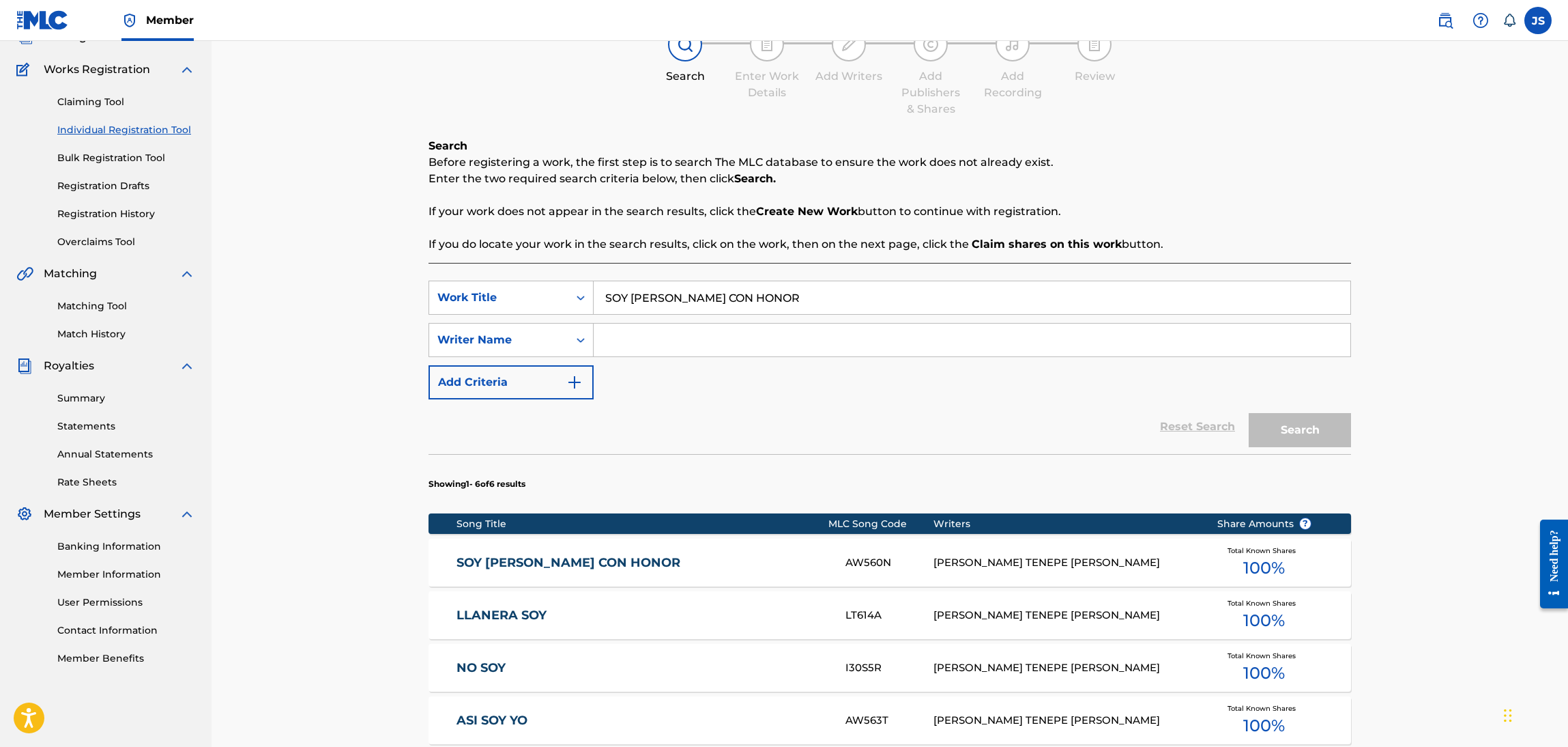
click at [558, 556] on link "SOY GUERRERA CON HONOR" at bounding box center [642, 562] width 371 height 16
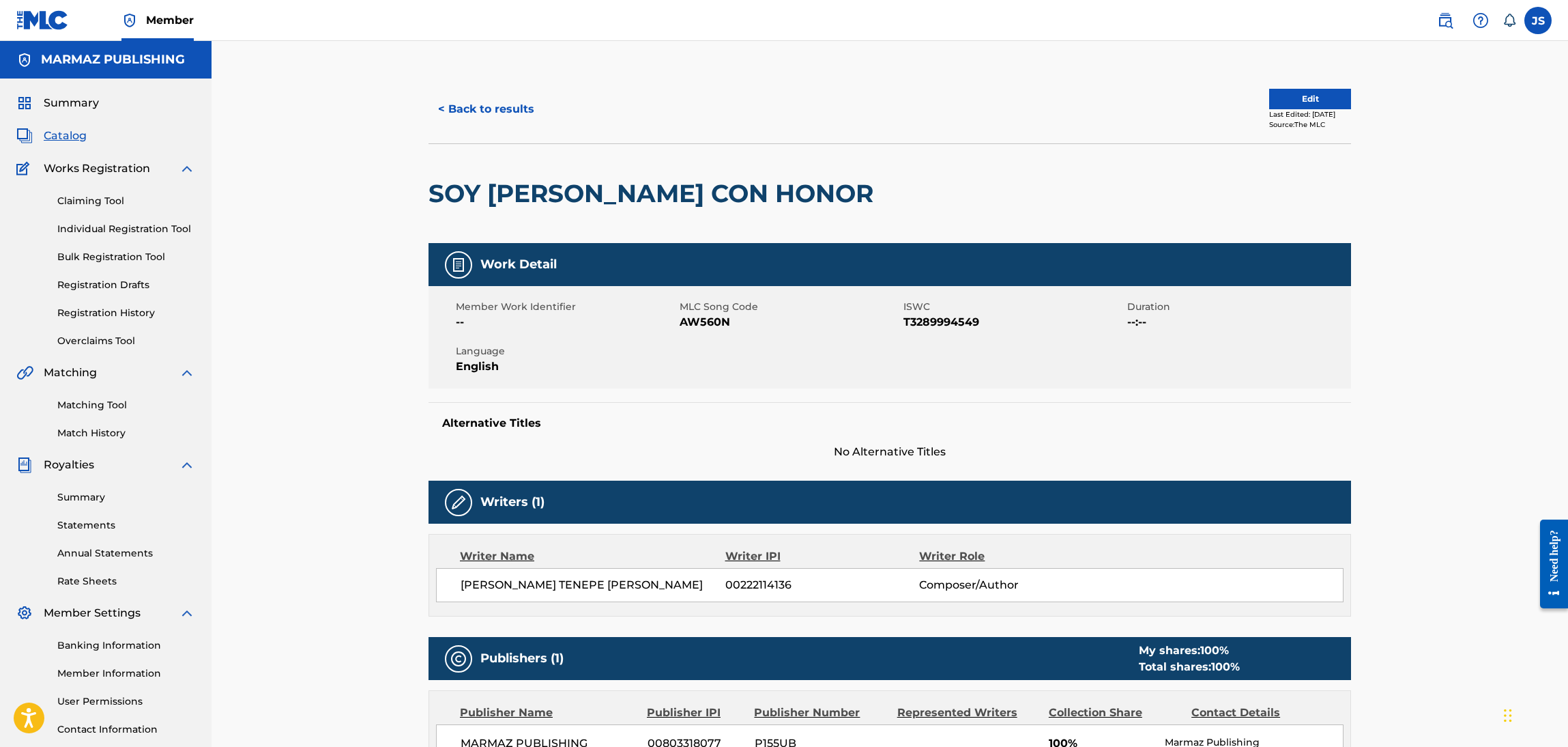
click at [934, 325] on span "T3289994549" at bounding box center [1013, 322] width 220 height 17
copy span "T3289994549"
click at [711, 327] on span "AW560N" at bounding box center [790, 322] width 220 height 17
click at [711, 325] on span "AW560N" at bounding box center [790, 322] width 220 height 17
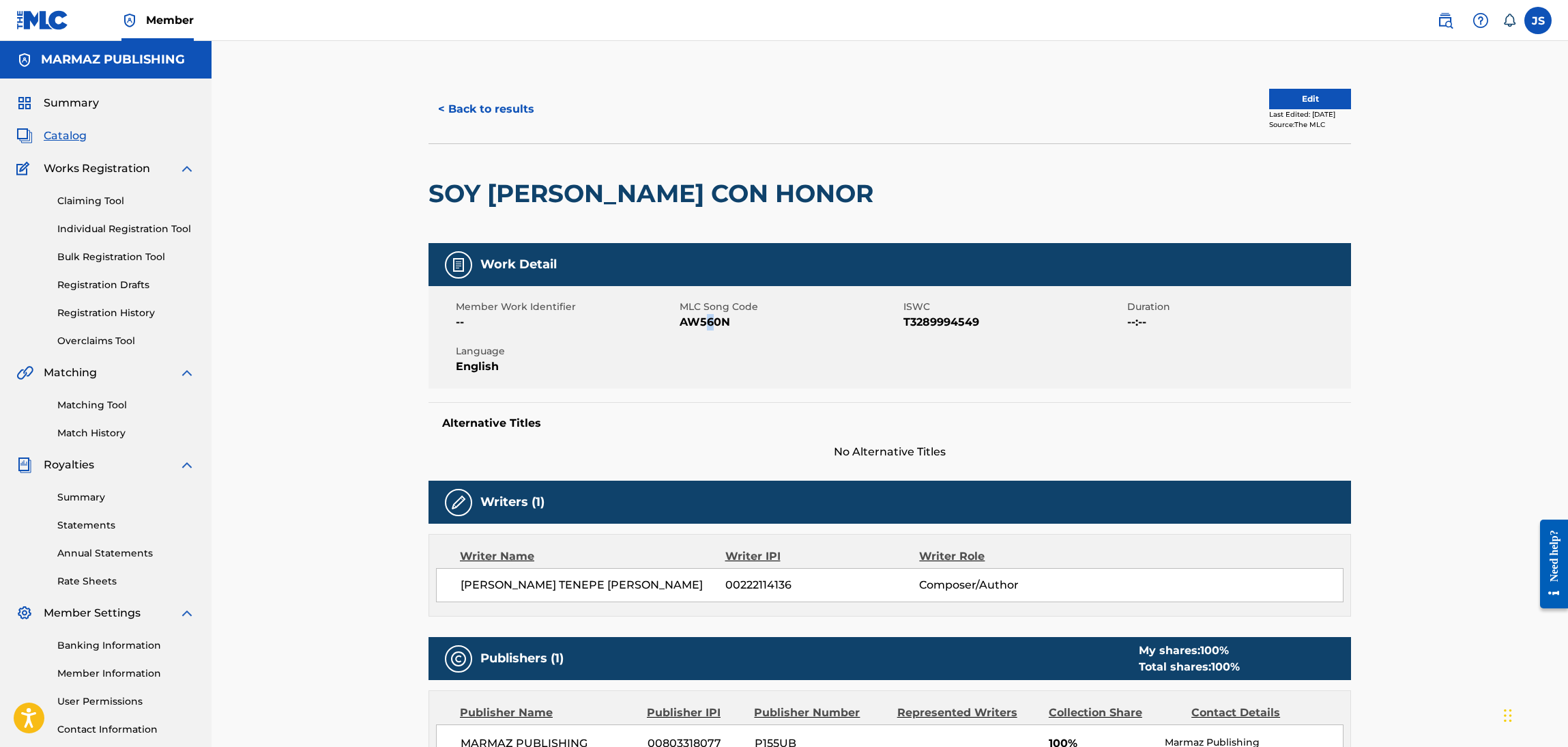
copy span "6"
click at [724, 321] on span "AW560N" at bounding box center [790, 322] width 220 height 17
click at [480, 111] on button "< Back to results" at bounding box center [486, 109] width 116 height 34
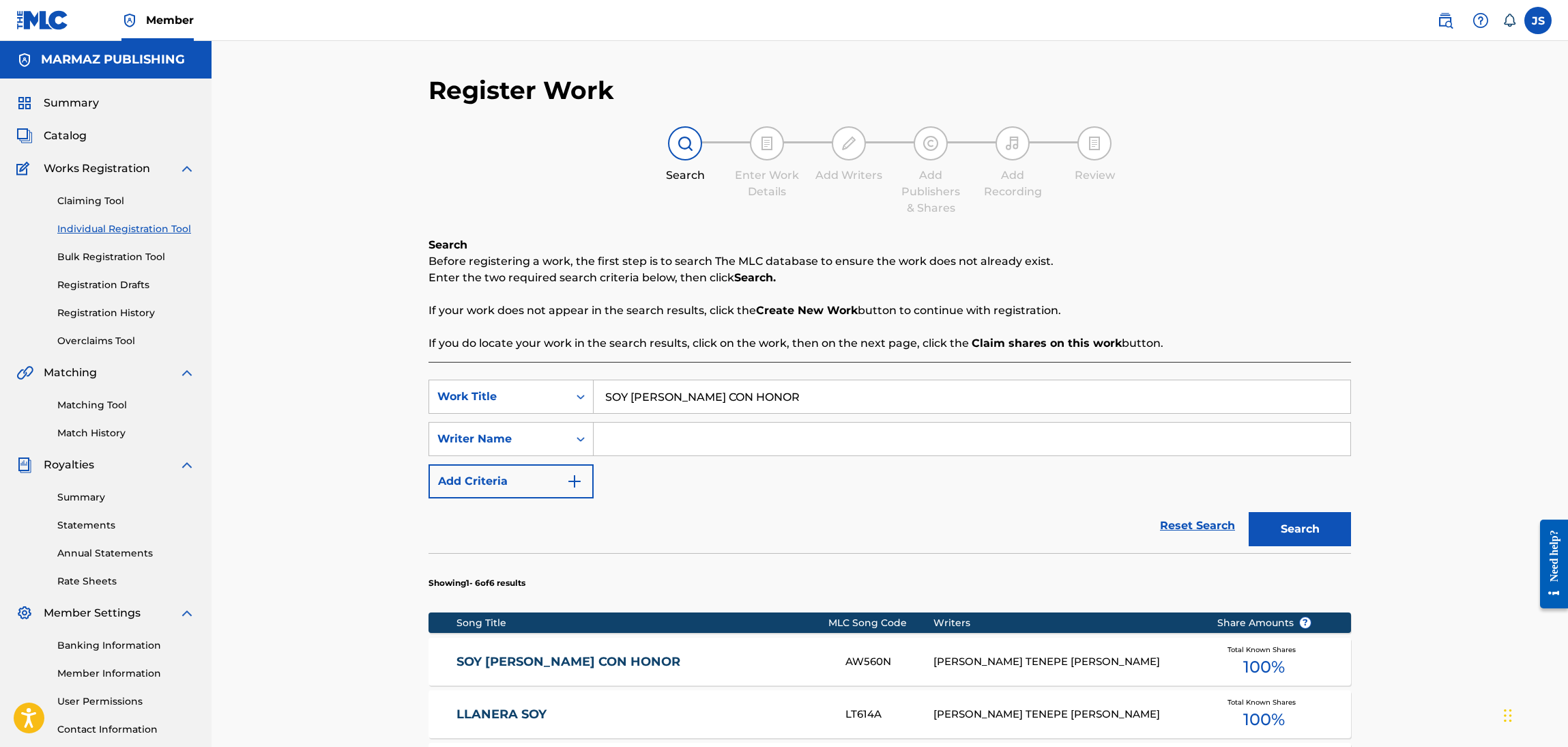
scroll to position [99, 0]
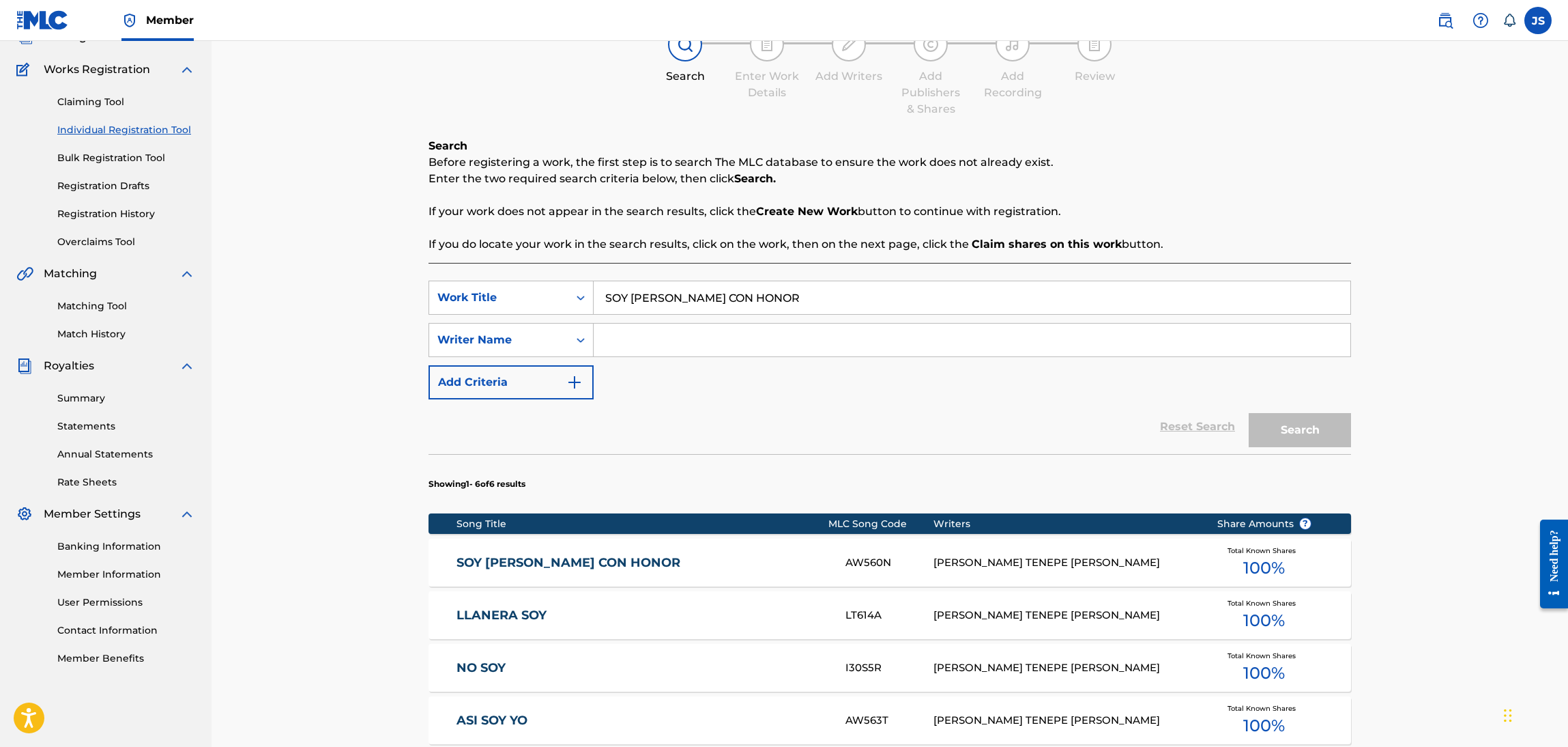
drag, startPoint x: 769, startPoint y: 301, endPoint x: 262, endPoint y: 278, distance: 507.5
click at [262, 278] on div "Register Work Search Enter Work Details Add Writers Add Publishers & Shares Add…" at bounding box center [890, 480] width 1357 height 1075
paste input "EL FARSANTE"
type input "EL FARSANTE"
click at [1148, 123] on div "Register Work Search Enter Work Details Add Writers Add Publishers & Shares Add…" at bounding box center [890, 496] width 923 height 1040
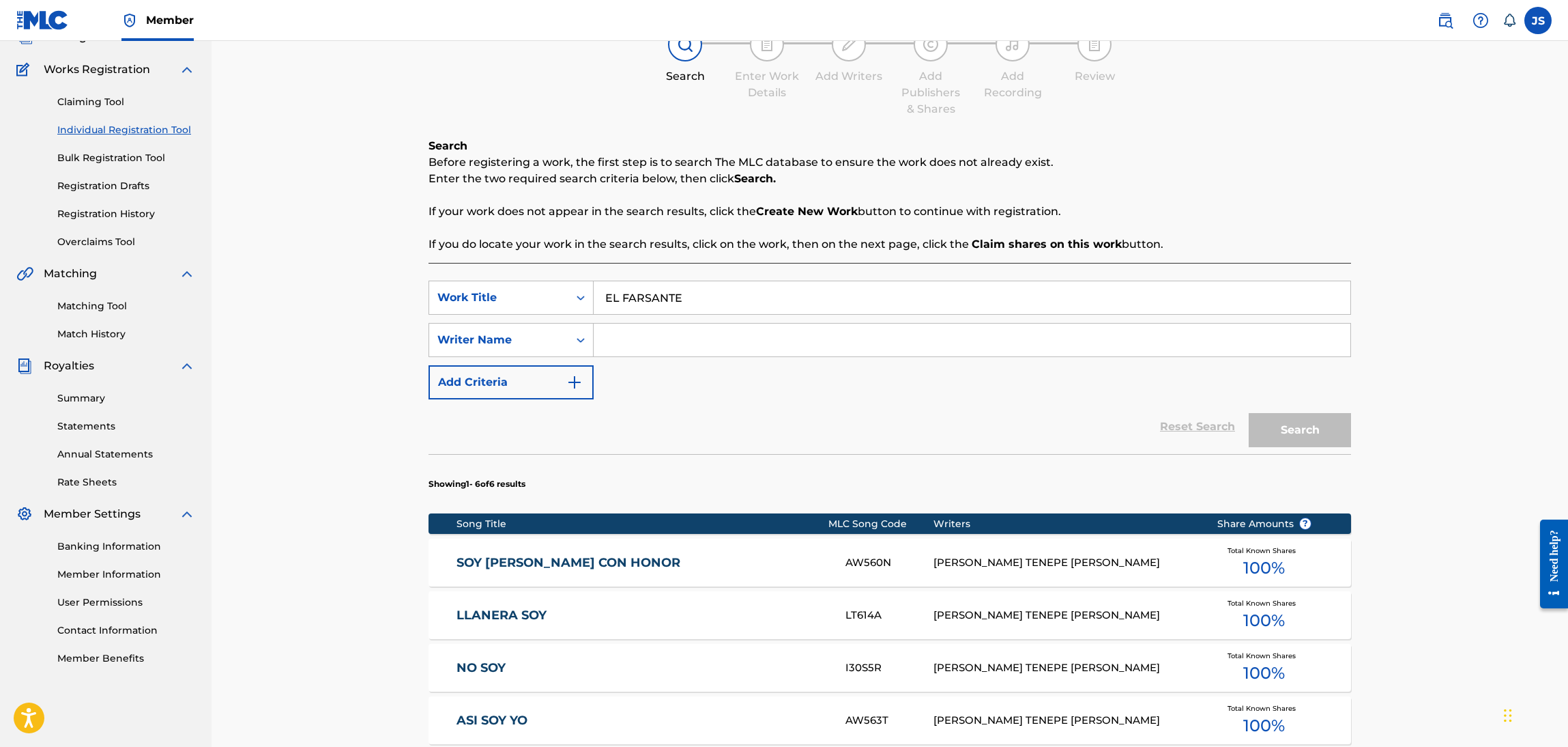
click at [1341, 428] on div "Search" at bounding box center [1296, 427] width 109 height 54
click at [1036, 340] on input "Search Form" at bounding box center [972, 340] width 757 height 33
paste input "[PERSON_NAME] TENEPE [PERSON_NAME]"
type input "[PERSON_NAME] TENEPE [PERSON_NAME]"
click at [858, 434] on div "Reset Search Search" at bounding box center [890, 427] width 923 height 54
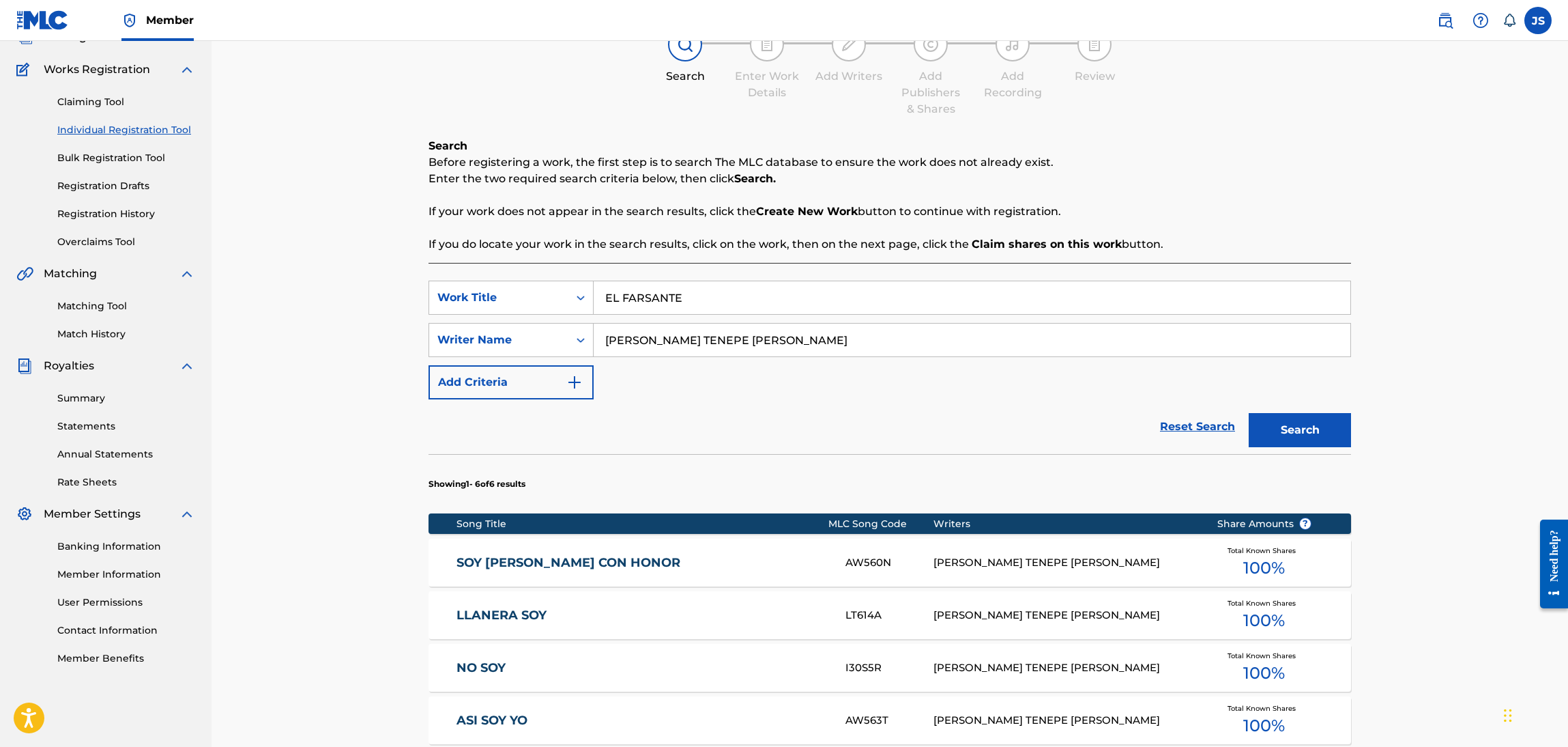
click at [1355, 436] on div "Register Work Search Enter Work Details Add Writers Add Publishers & Shares Add…" at bounding box center [890, 496] width 956 height 1040
click at [1316, 433] on button "Search" at bounding box center [1300, 429] width 102 height 34
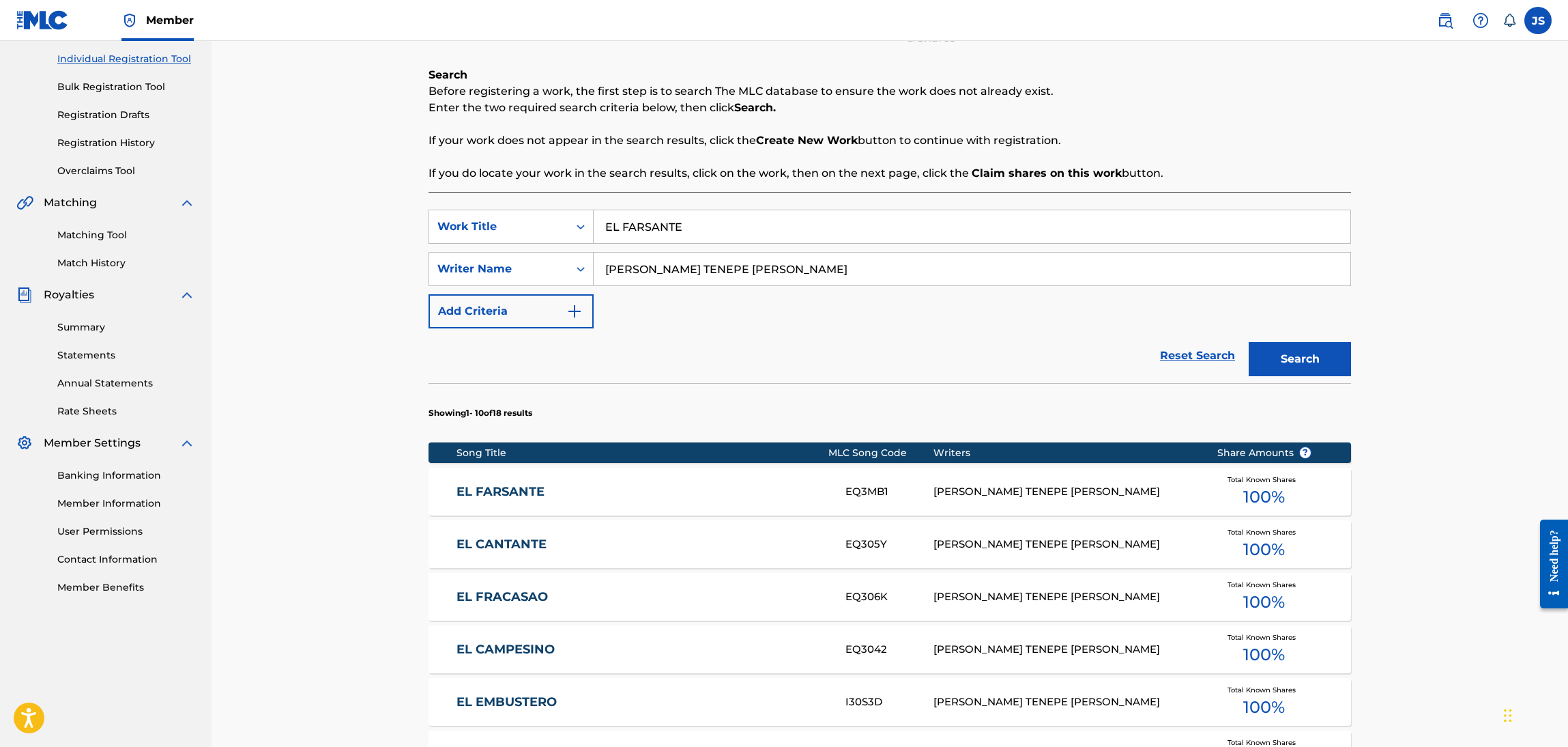
scroll to position [201, 0]
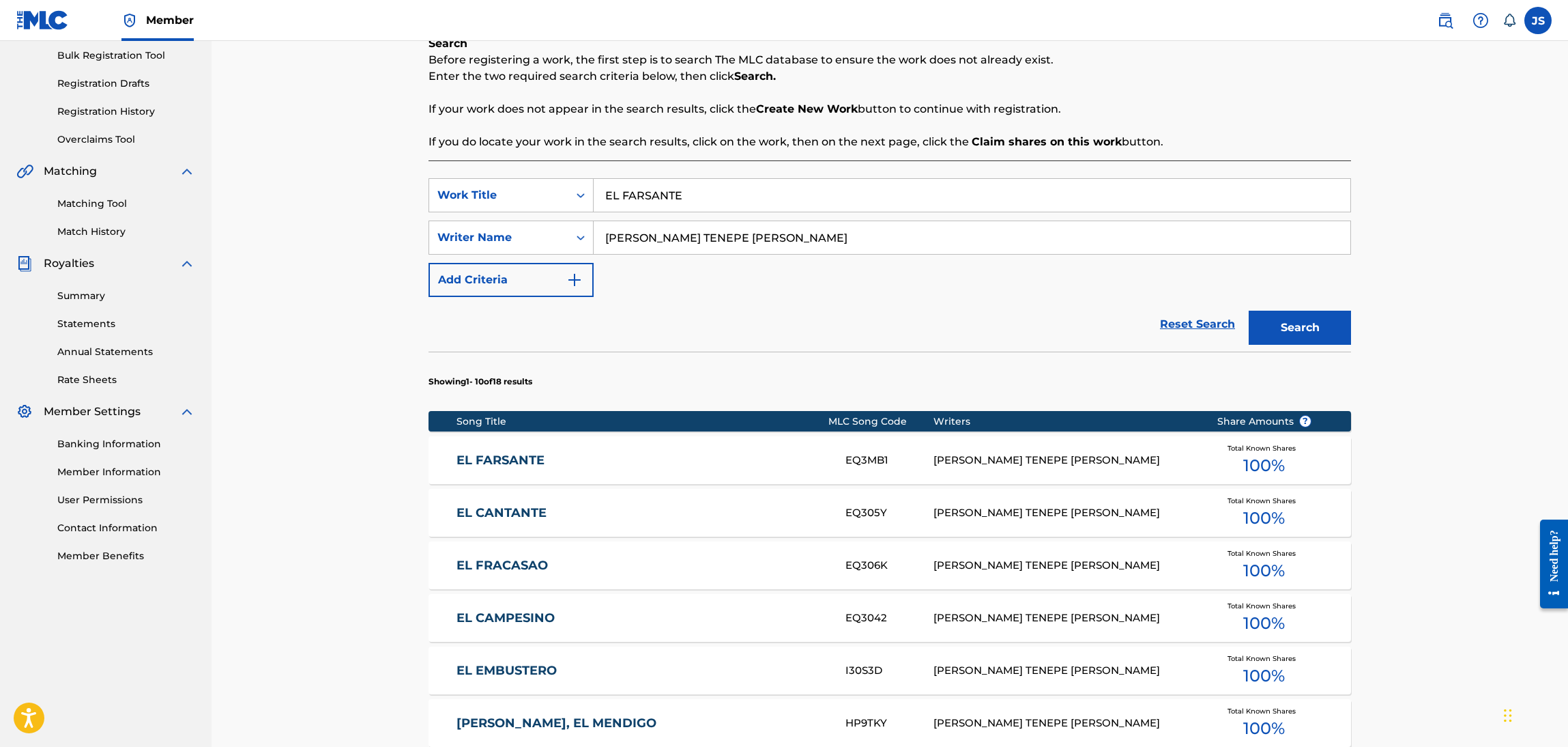
click at [508, 460] on link "EL FARSANTE" at bounding box center [642, 460] width 371 height 16
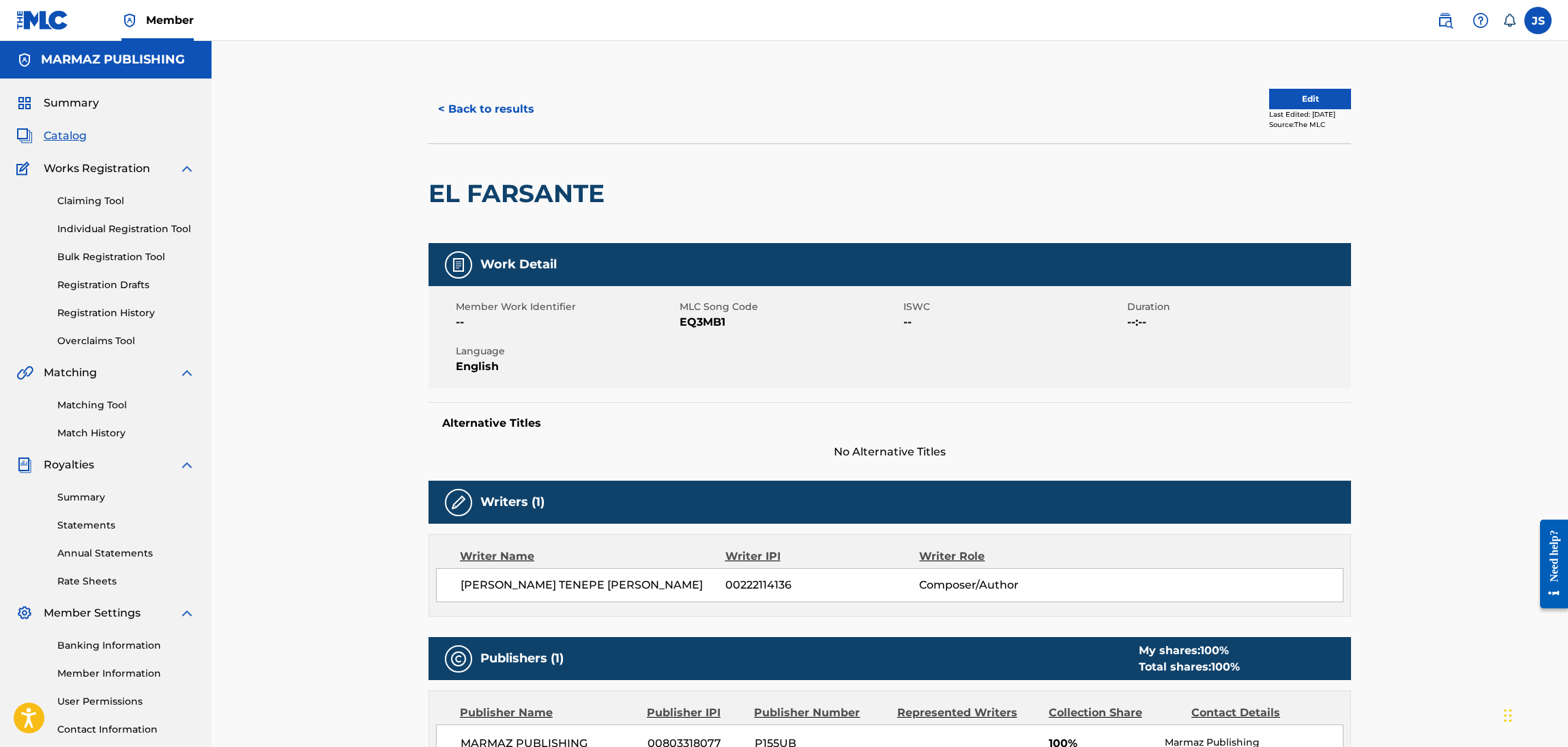
click at [710, 322] on span "EQ3MB1" at bounding box center [790, 322] width 220 height 17
click at [499, 116] on button "< Back to results" at bounding box center [486, 109] width 116 height 34
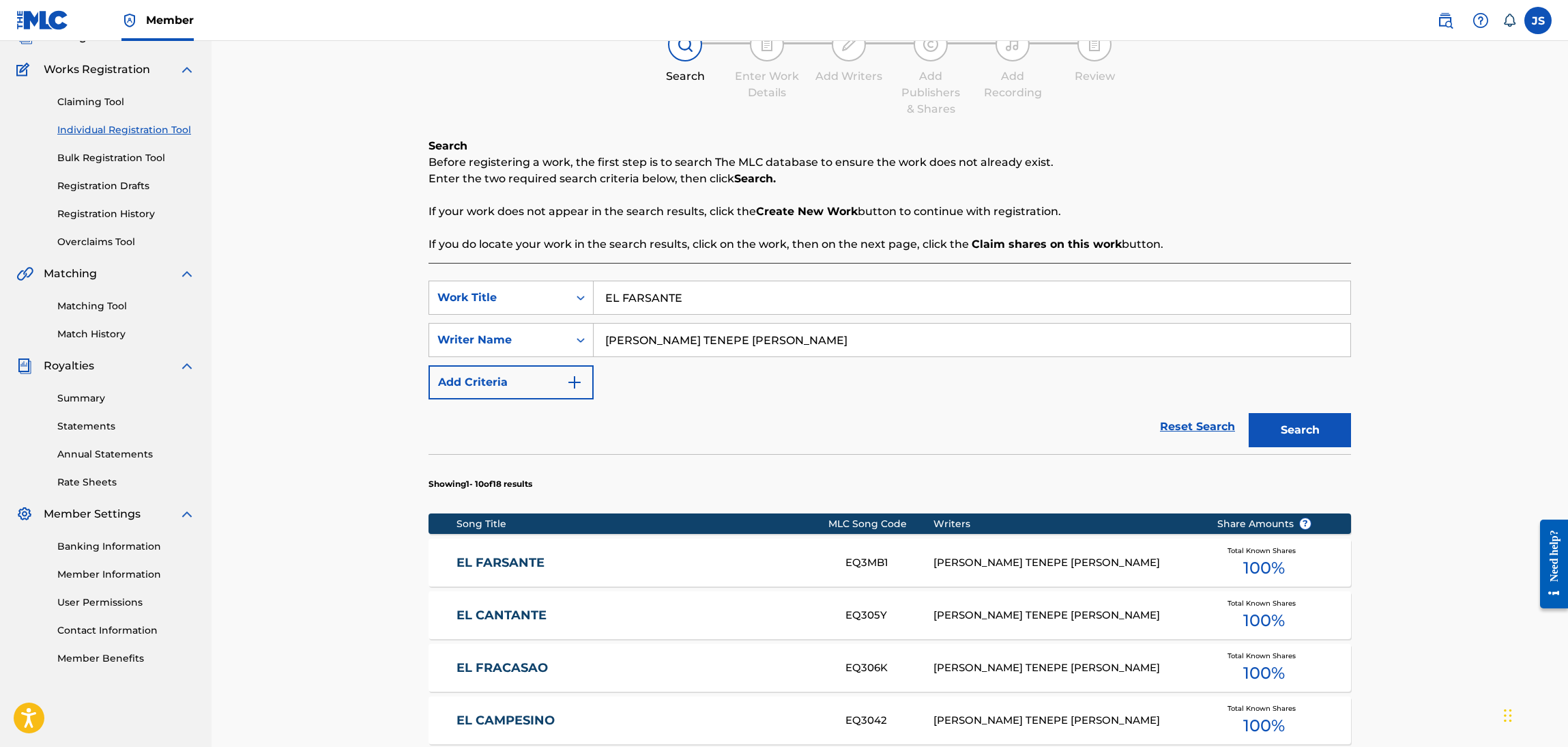
drag, startPoint x: 432, startPoint y: 275, endPoint x: 333, endPoint y: 255, distance: 101.0
click at [302, 267] on div "Register Work Search Enter Work Details Add Writers Add Publishers & Shares Add…" at bounding box center [890, 588] width 1357 height 1291
paste input "LUNA LLENA CARAQUEÑA"
type input "LUNA LLENA CARAQUEÑA"
click at [915, 171] on p "Enter the two required search criteria below, then click Search." at bounding box center [890, 179] width 923 height 17
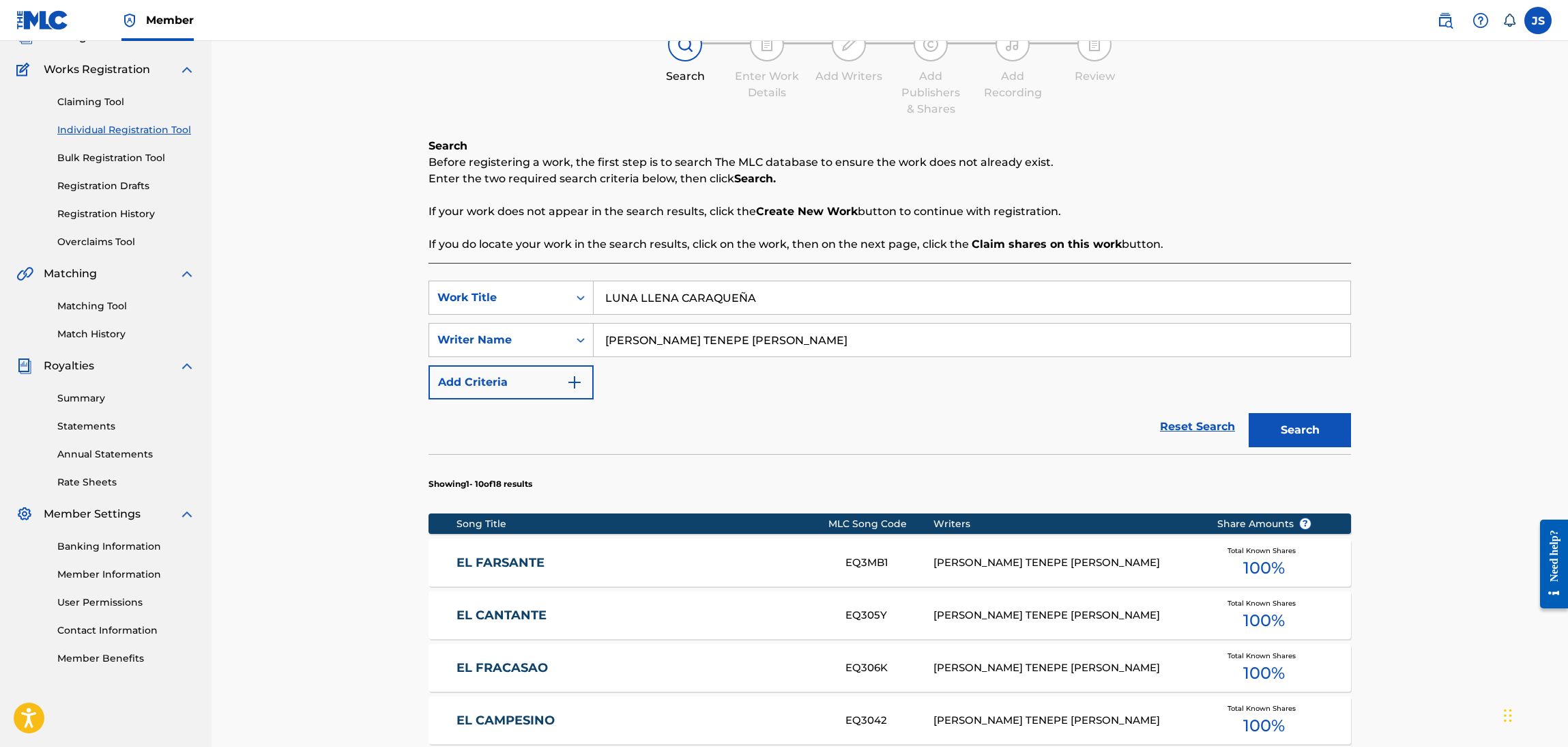
click at [1300, 428] on button "Search" at bounding box center [1300, 429] width 102 height 34
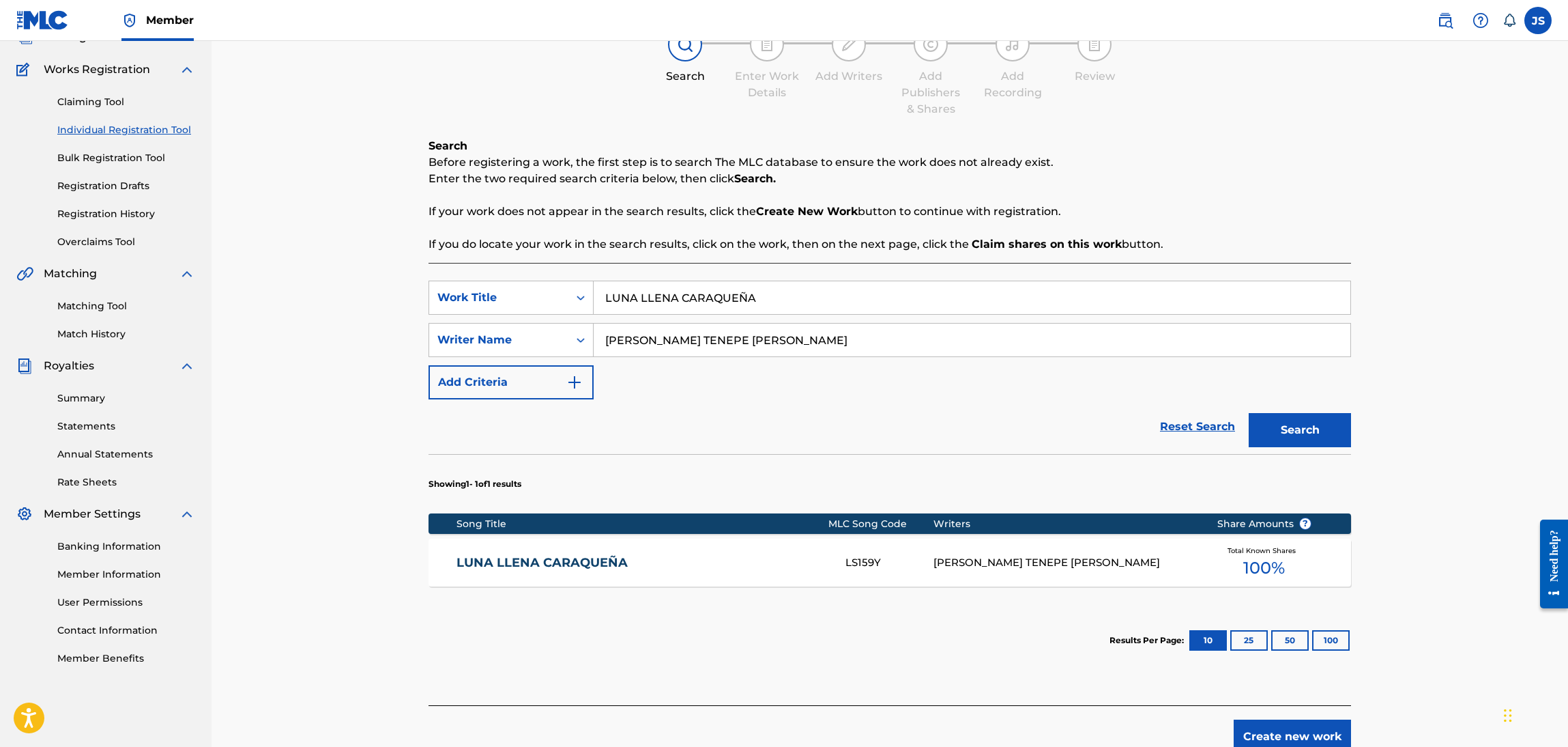
click at [583, 561] on link "LUNA LLENA CARAQUEÑA" at bounding box center [642, 562] width 371 height 16
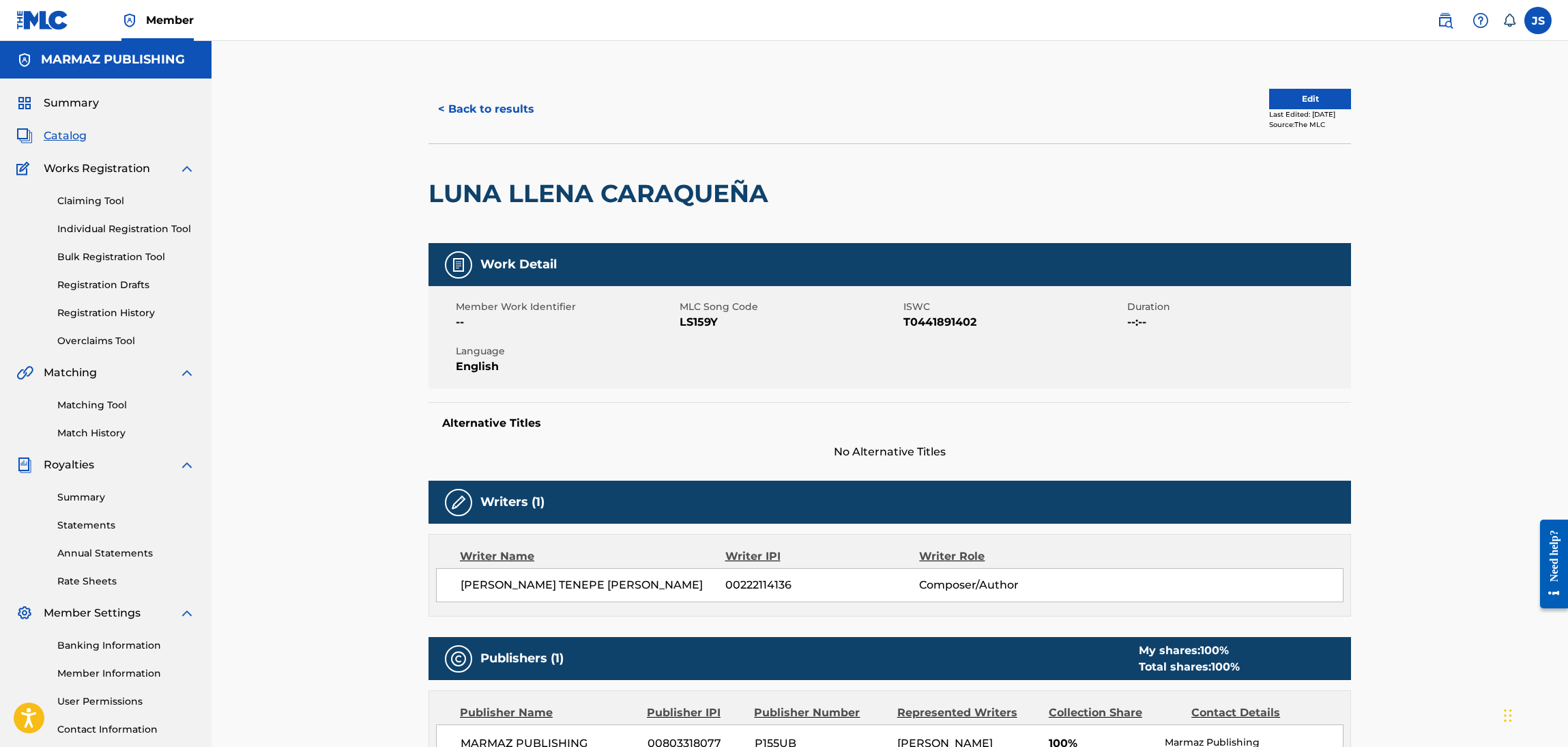
click at [945, 325] on span "T0441891402" at bounding box center [1013, 322] width 220 height 17
click at [678, 322] on div "Member Work Identifier --" at bounding box center [567, 314] width 224 height 31
click at [693, 321] on span "LS159Y" at bounding box center [790, 322] width 220 height 17
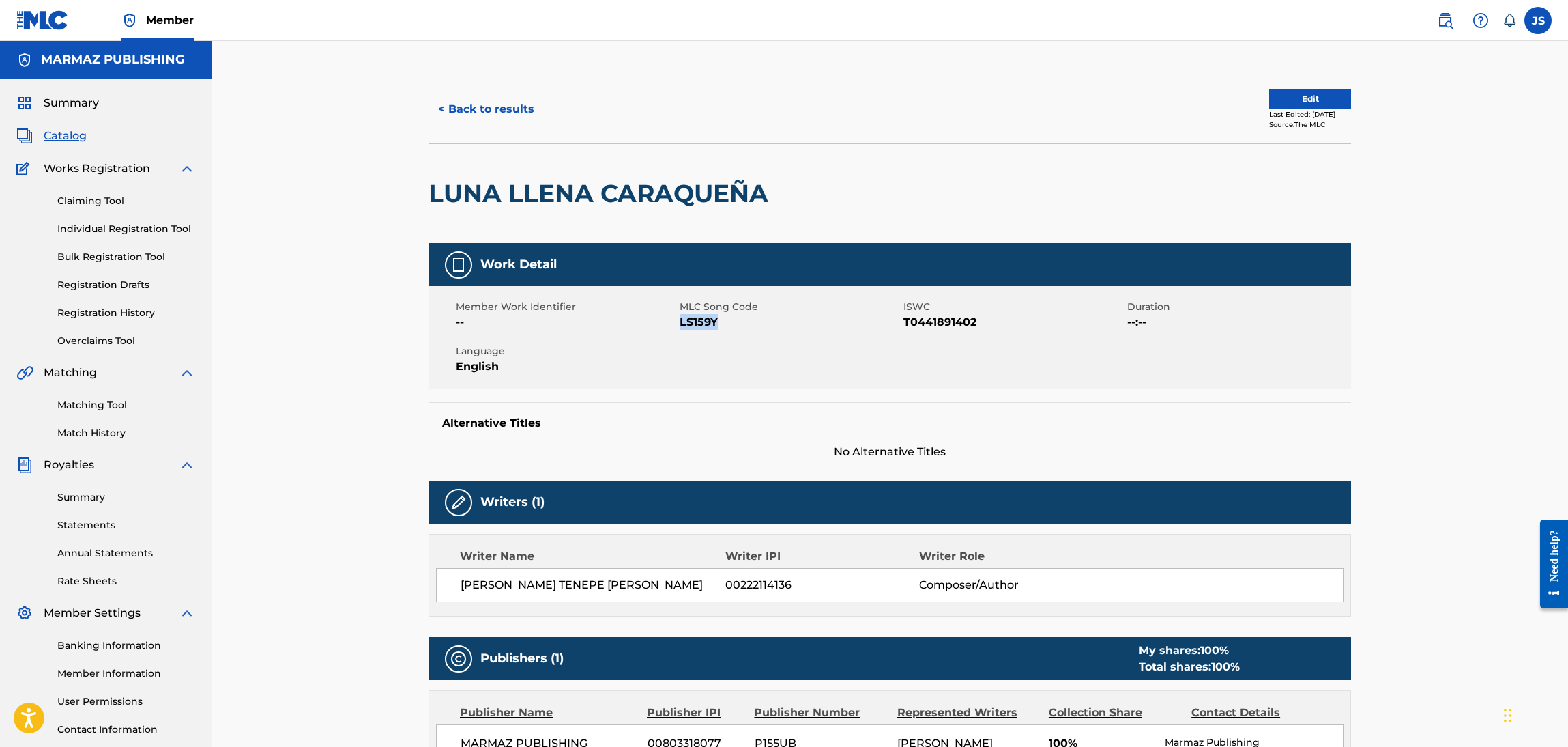
click at [478, 106] on button "< Back to results" at bounding box center [486, 109] width 116 height 34
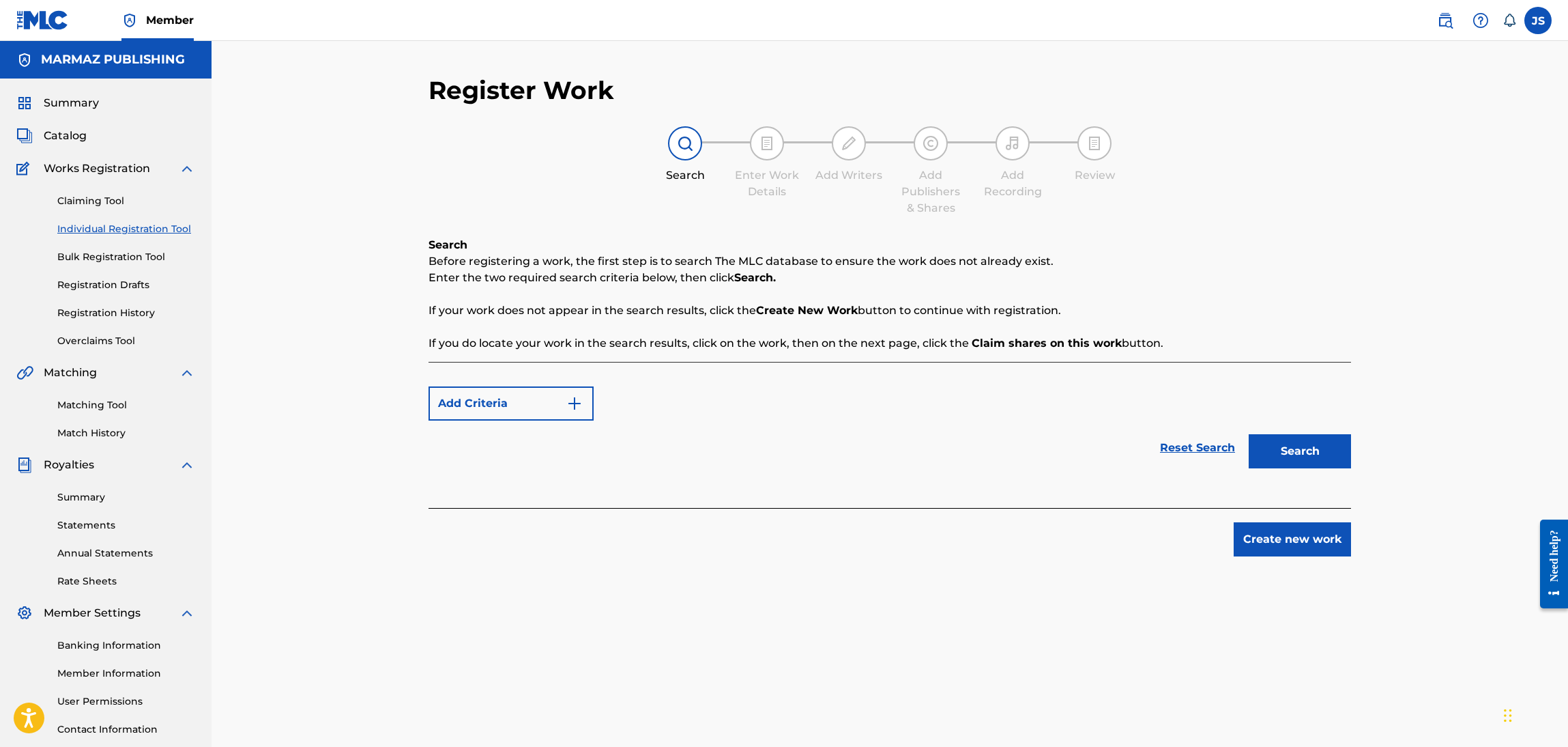
scroll to position [99, 0]
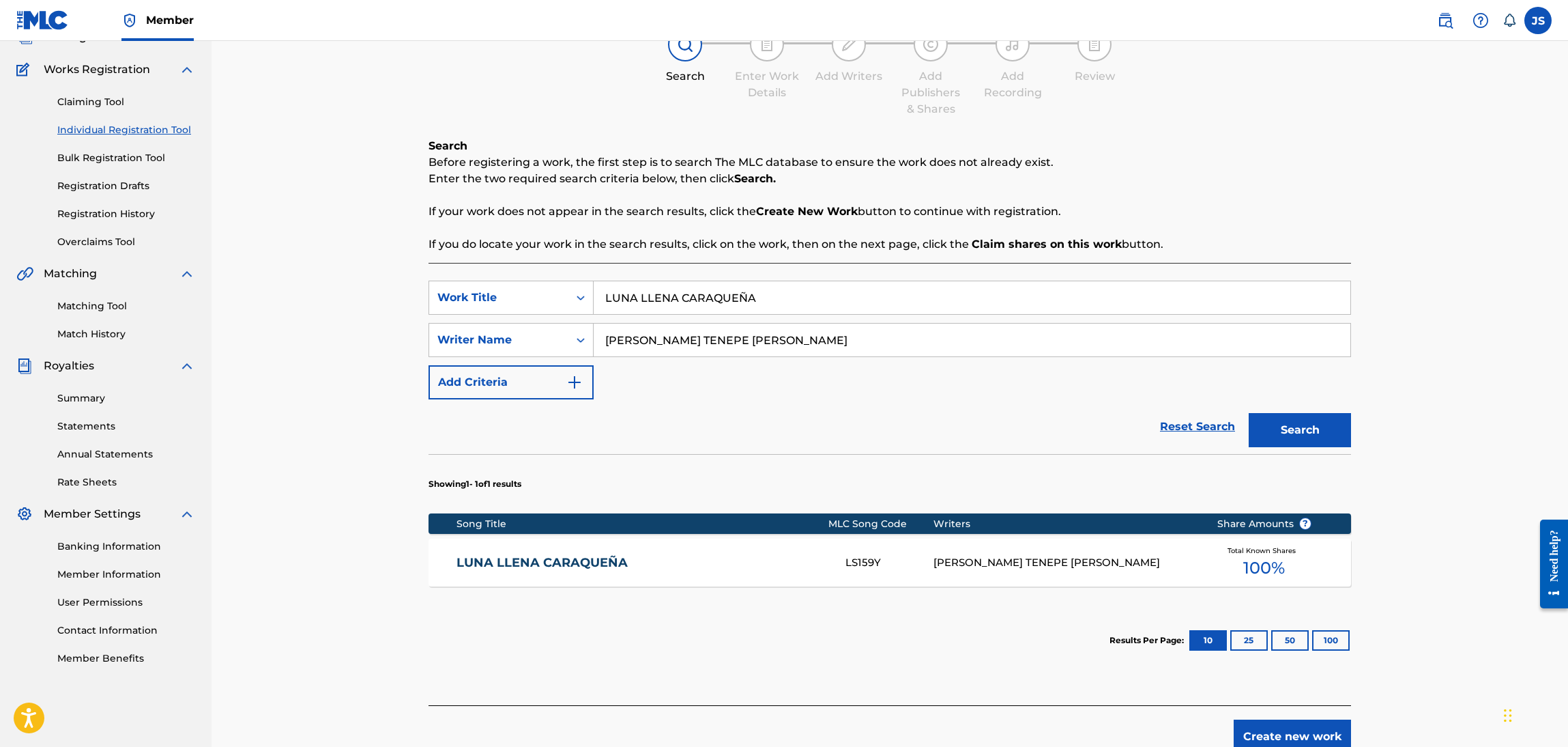
drag, startPoint x: 782, startPoint y: 297, endPoint x: 392, endPoint y: 234, distance: 395.1
click at [317, 251] on div "Register Work Search Enter Work Details Add Writers Add Publishers & Shares Add…" at bounding box center [890, 347] width 1357 height 811
paste input "AÑORANDO EL LLANO"
type input "AÑORANDO EL LLANO"
click at [1072, 172] on p "Enter the two required search criteria below, then click Search." at bounding box center [890, 179] width 923 height 17
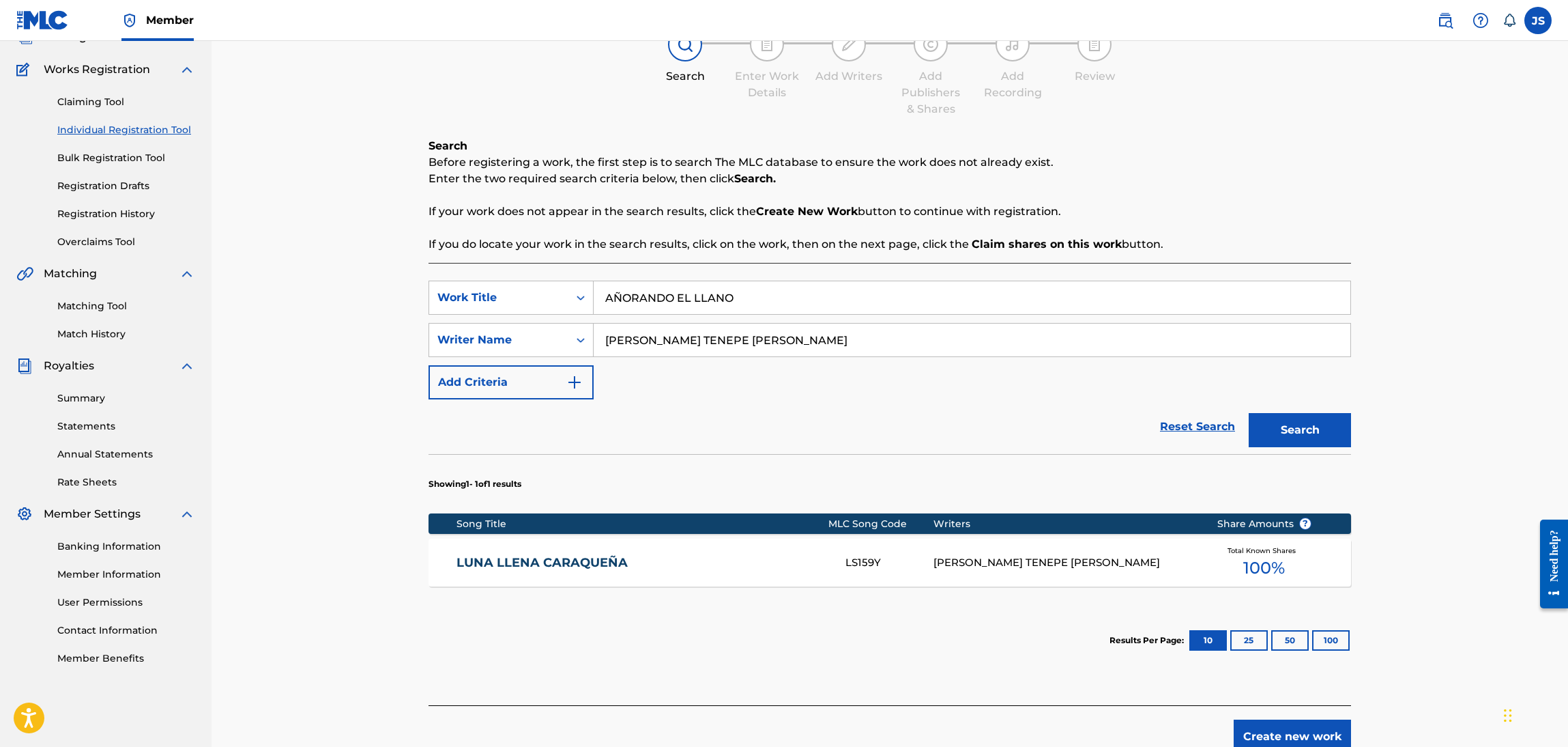
click at [1322, 424] on button "Search" at bounding box center [1300, 429] width 102 height 34
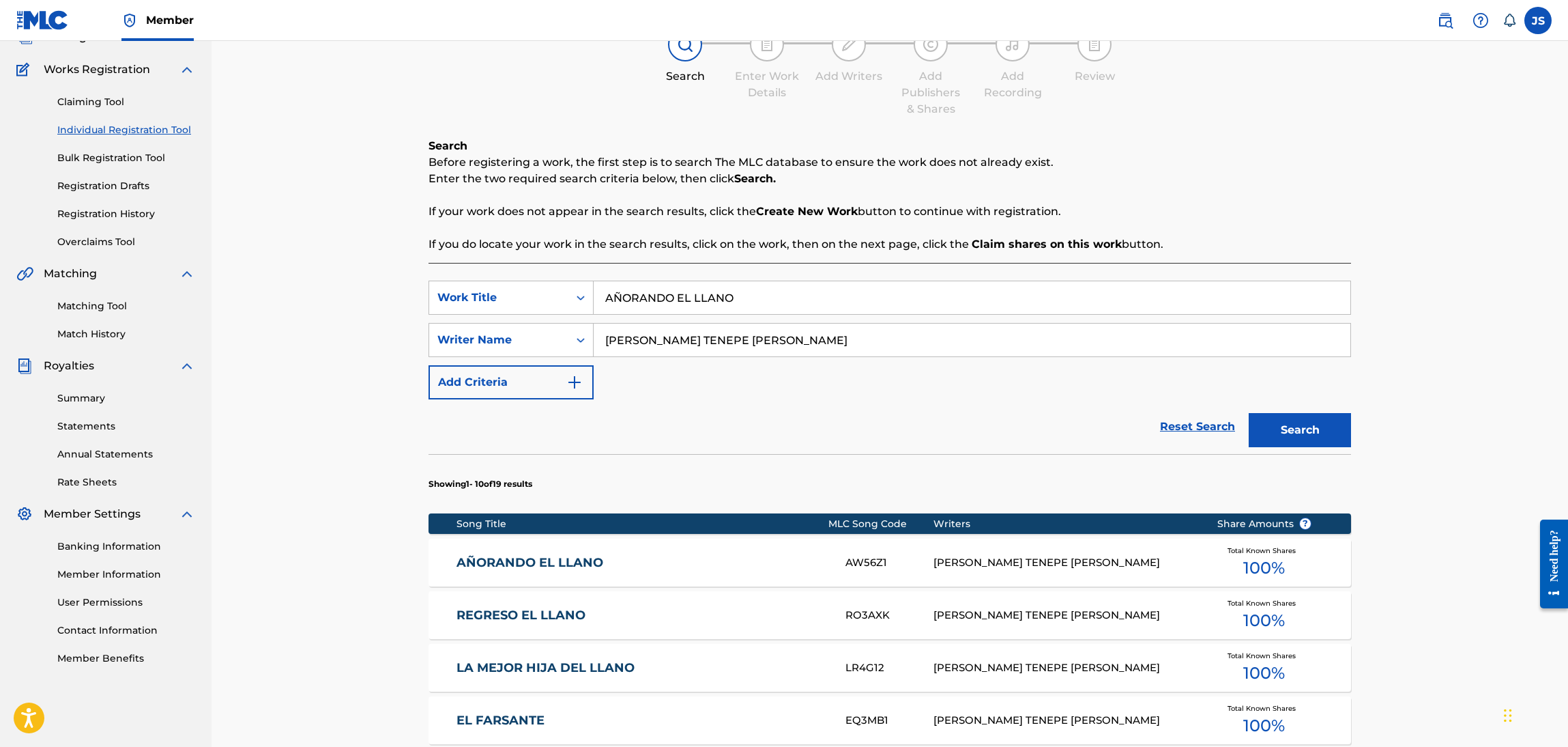
click at [555, 560] on link "AÑORANDO EL LLANO" at bounding box center [642, 562] width 371 height 16
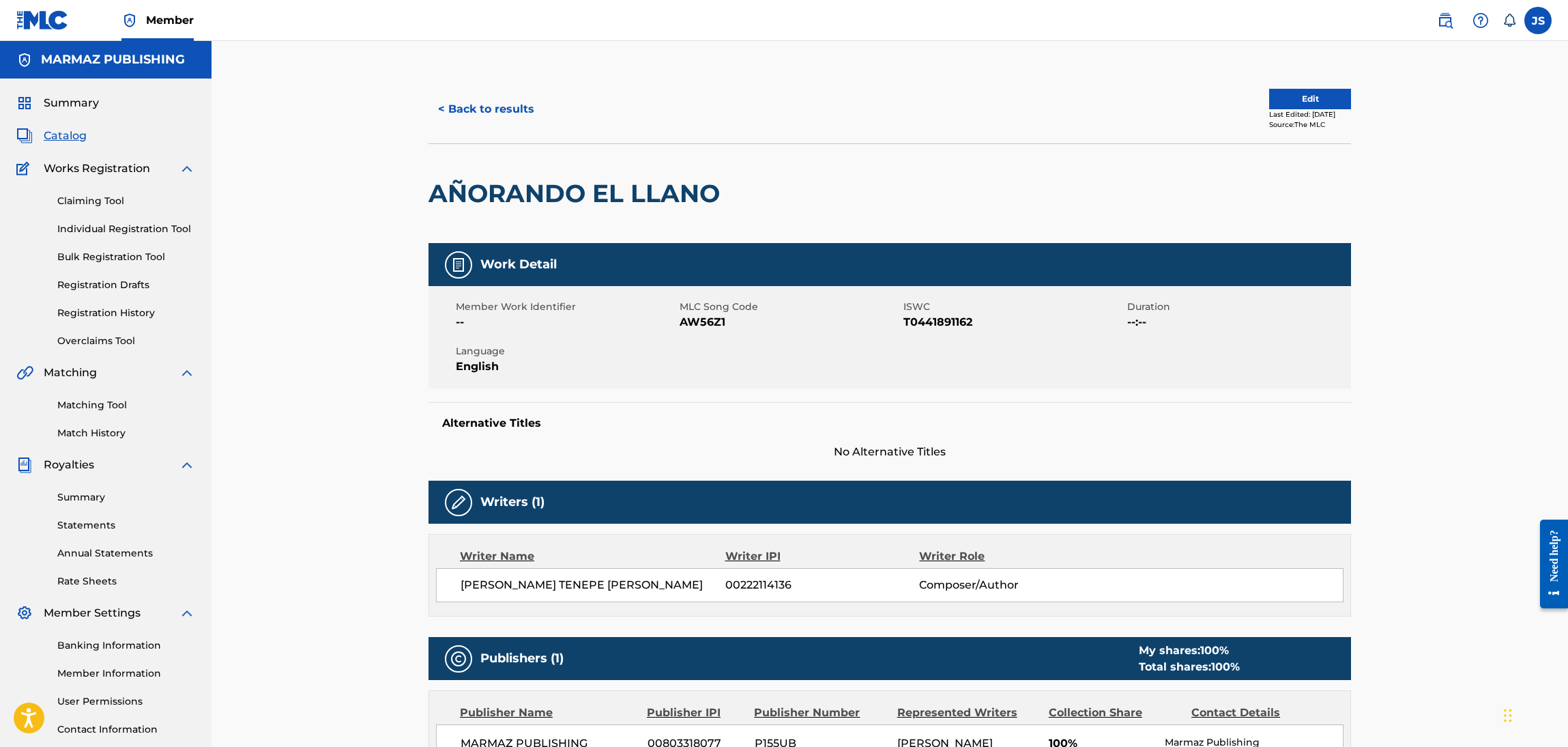
click at [944, 313] on span "ISWC" at bounding box center [1013, 306] width 220 height 14
click at [947, 314] on span "T0441891162" at bounding box center [1013, 322] width 220 height 17
click at [712, 329] on span "AW56Z1" at bounding box center [790, 322] width 220 height 17
click at [707, 322] on span "AW56Z1" at bounding box center [790, 322] width 220 height 17
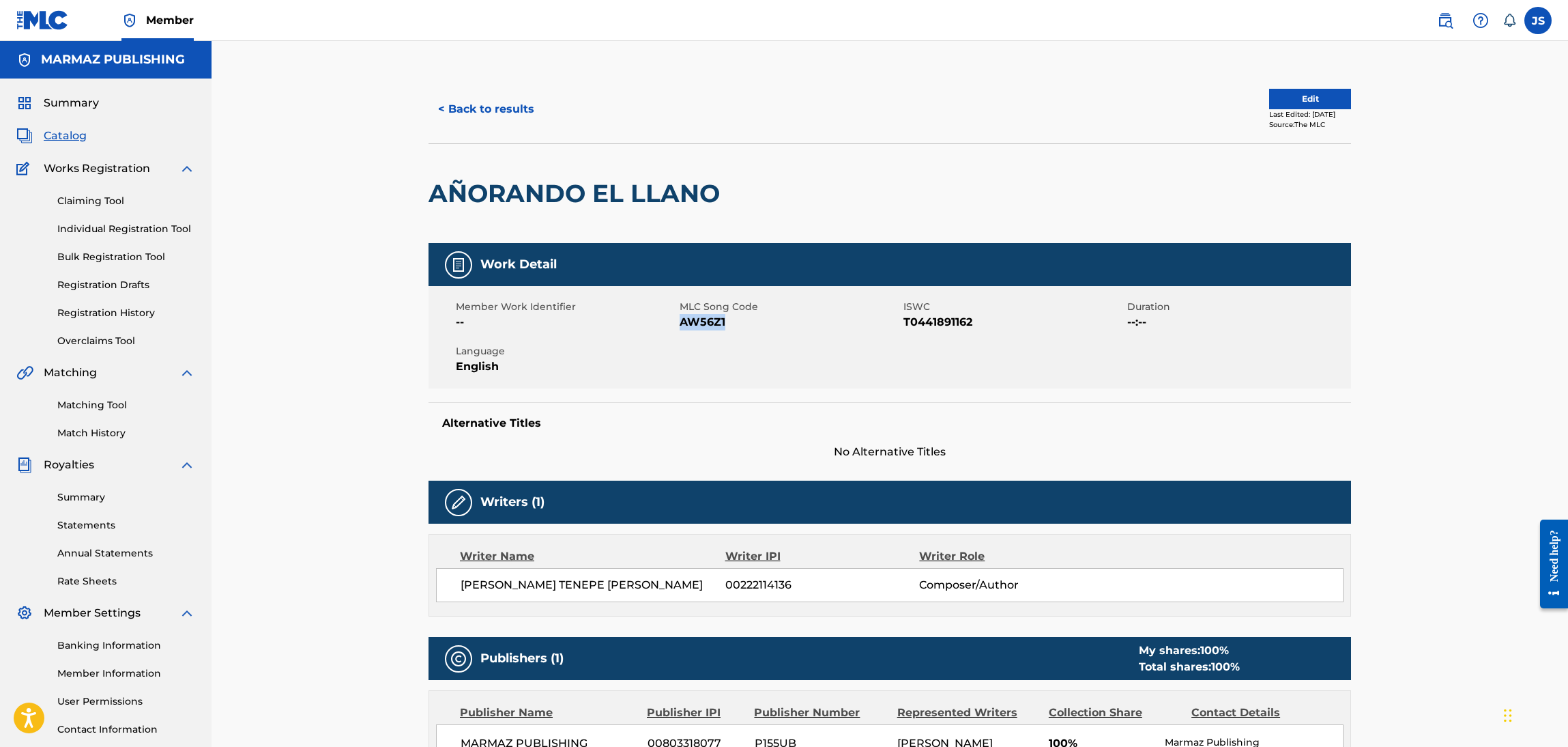
click at [707, 322] on span "AW56Z1" at bounding box center [790, 322] width 220 height 17
click at [511, 116] on button "< Back to results" at bounding box center [486, 109] width 116 height 34
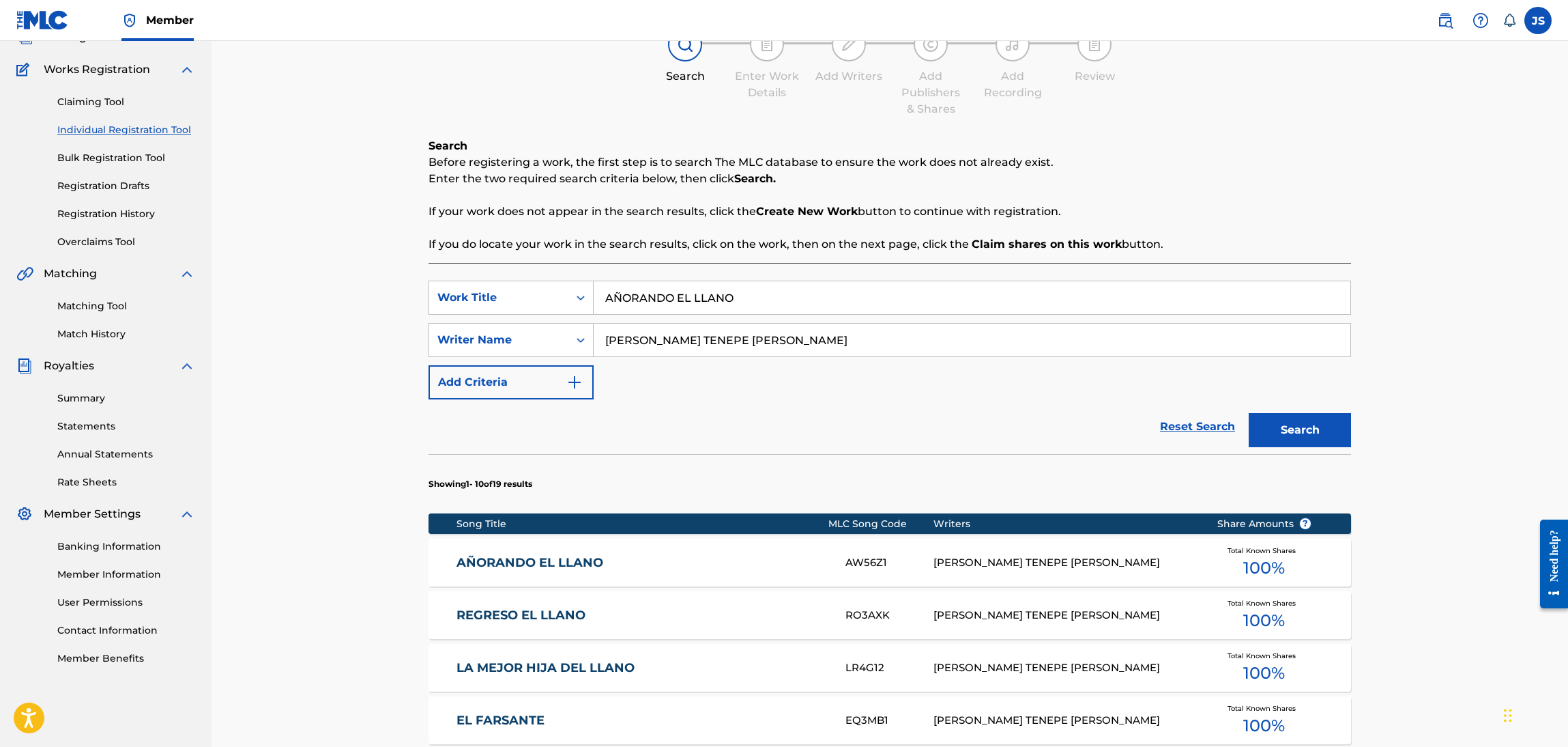
click at [579, 559] on link "AÑORANDO EL LLANO" at bounding box center [642, 562] width 371 height 16
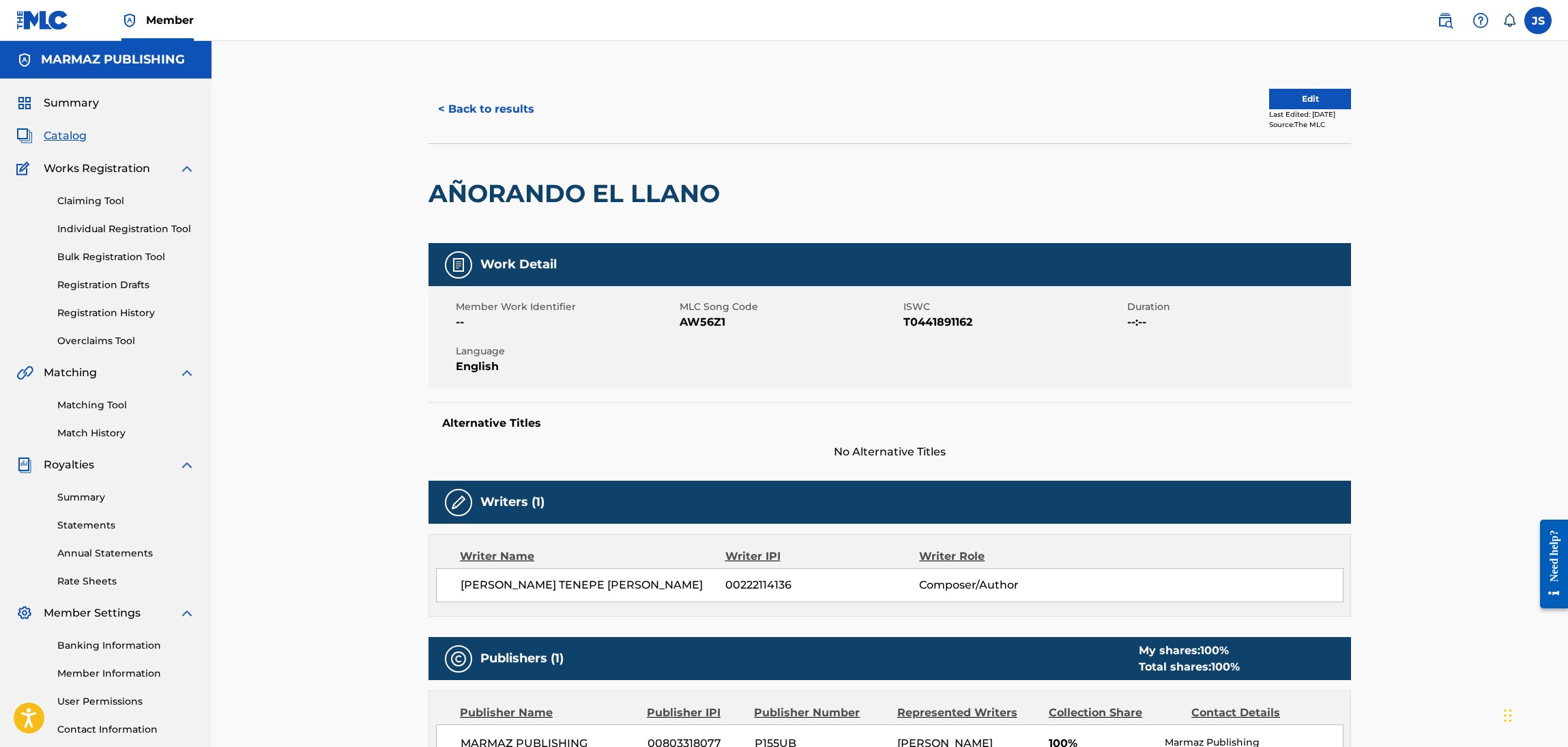
click at [706, 327] on span "AW56Z1" at bounding box center [790, 322] width 220 height 17
click at [460, 108] on button "< Back to results" at bounding box center [486, 109] width 116 height 34
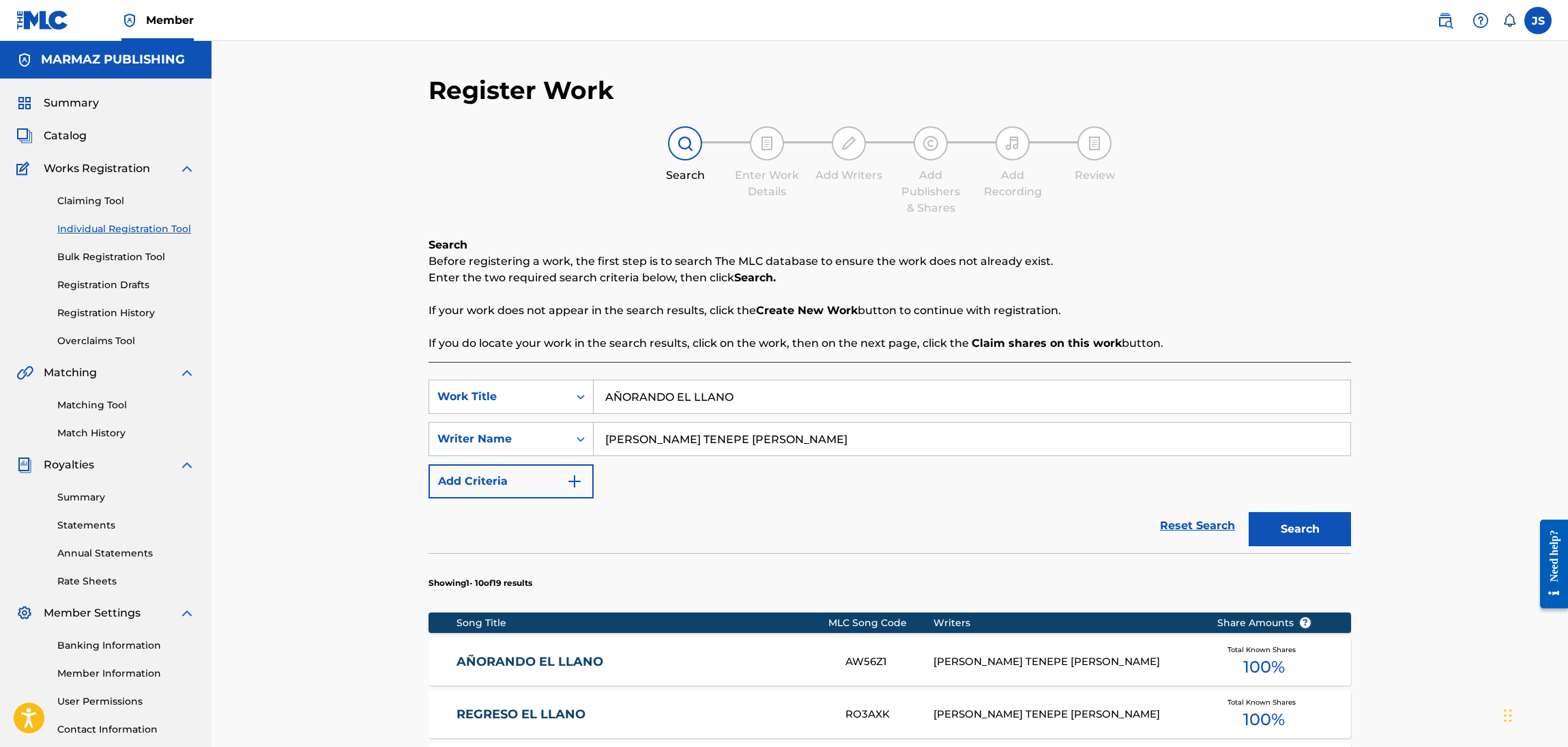
scroll to position [99, 0]
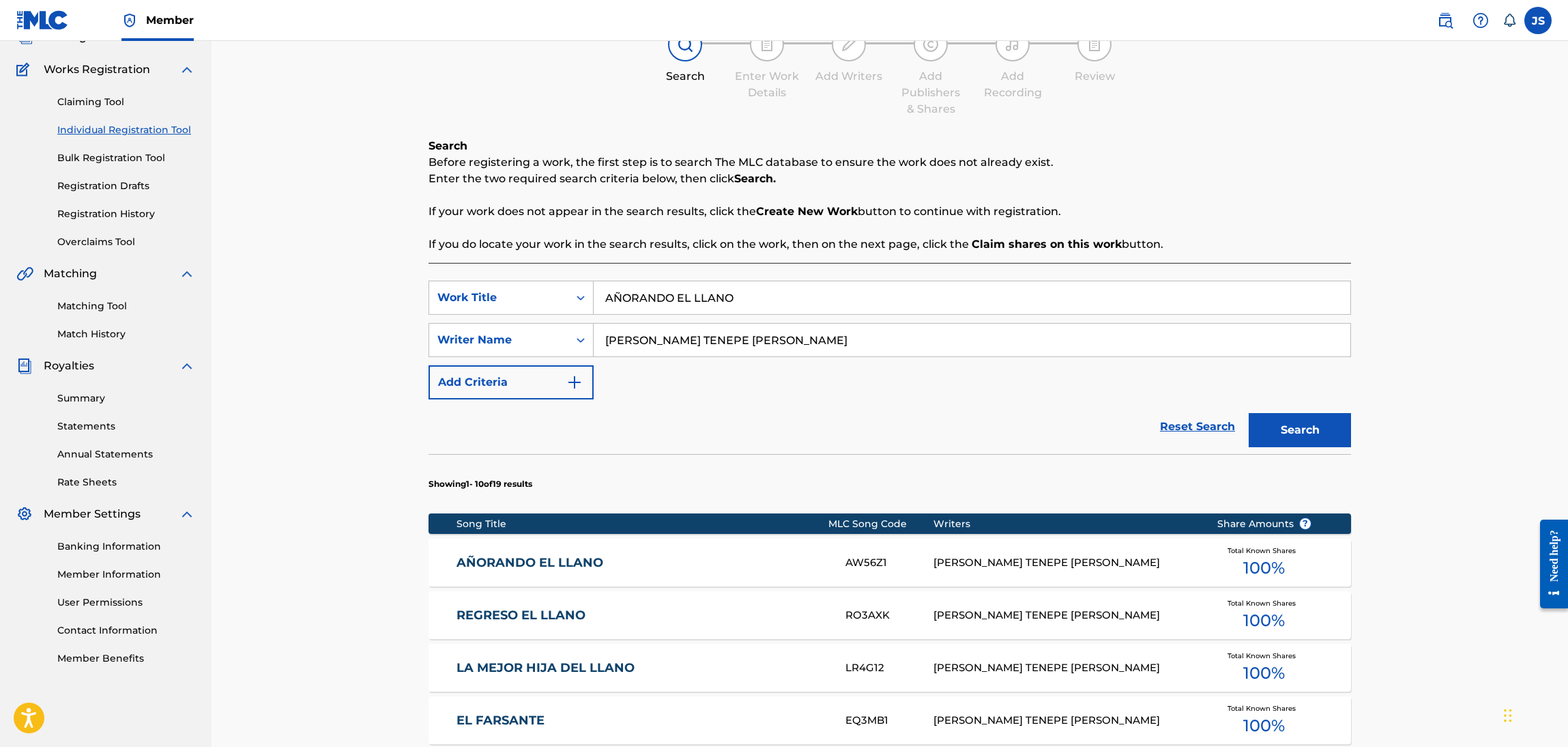
paste input "EL CANTANTE"
drag, startPoint x: 525, startPoint y: 295, endPoint x: 416, endPoint y: 285, distance: 109.5
click at [386, 292] on div "Register Work Search Enter Work Details Add Writers Add Publishers & Shares Add…" at bounding box center [890, 588] width 1357 height 1291
type input "EL CANTANTE"
click at [1227, 203] on p "If your work does not appear in the search results, click the Create New Work b…" at bounding box center [890, 211] width 923 height 17
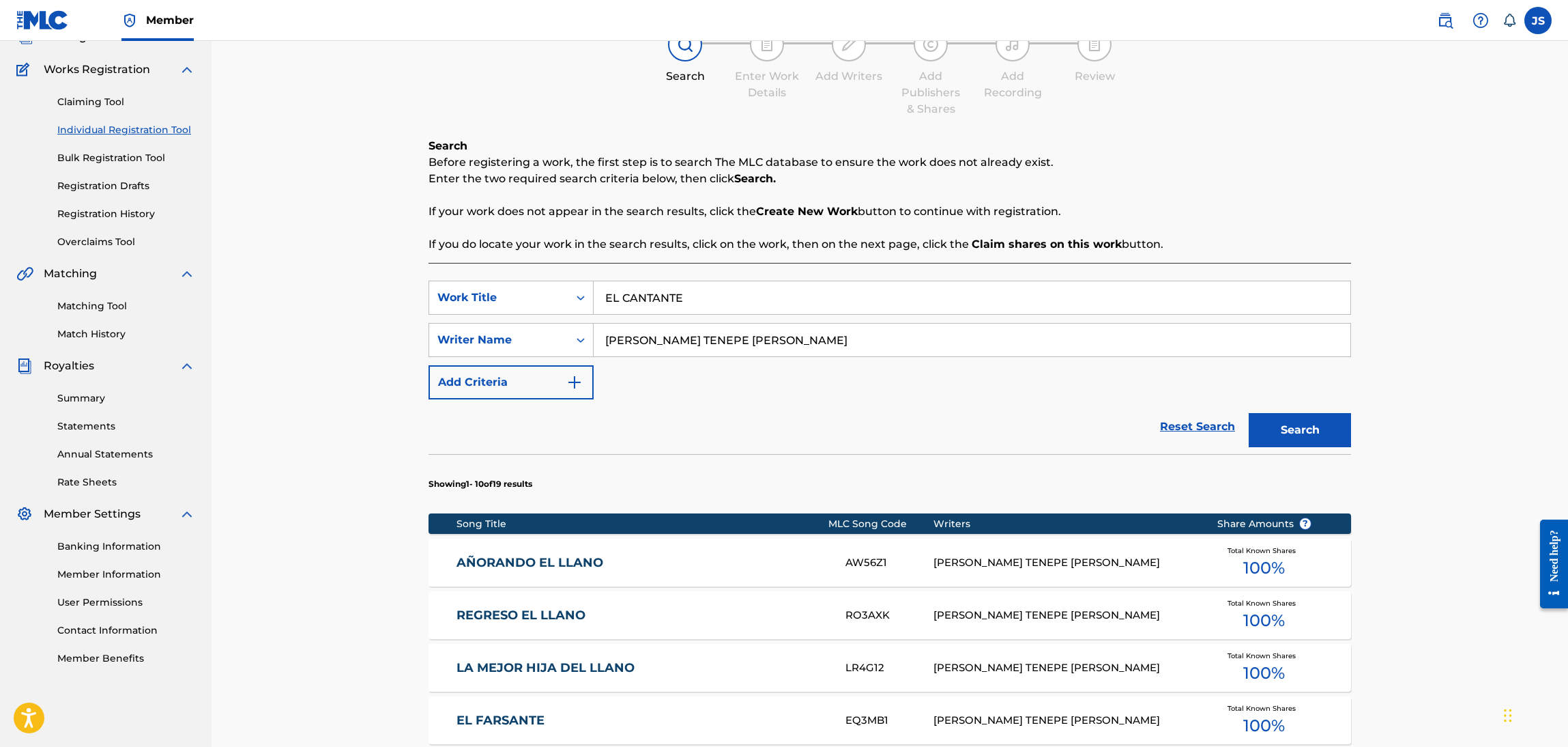
click at [1325, 435] on button "Search" at bounding box center [1300, 429] width 102 height 34
click at [479, 562] on link "EL CANTANTE" at bounding box center [642, 562] width 371 height 16
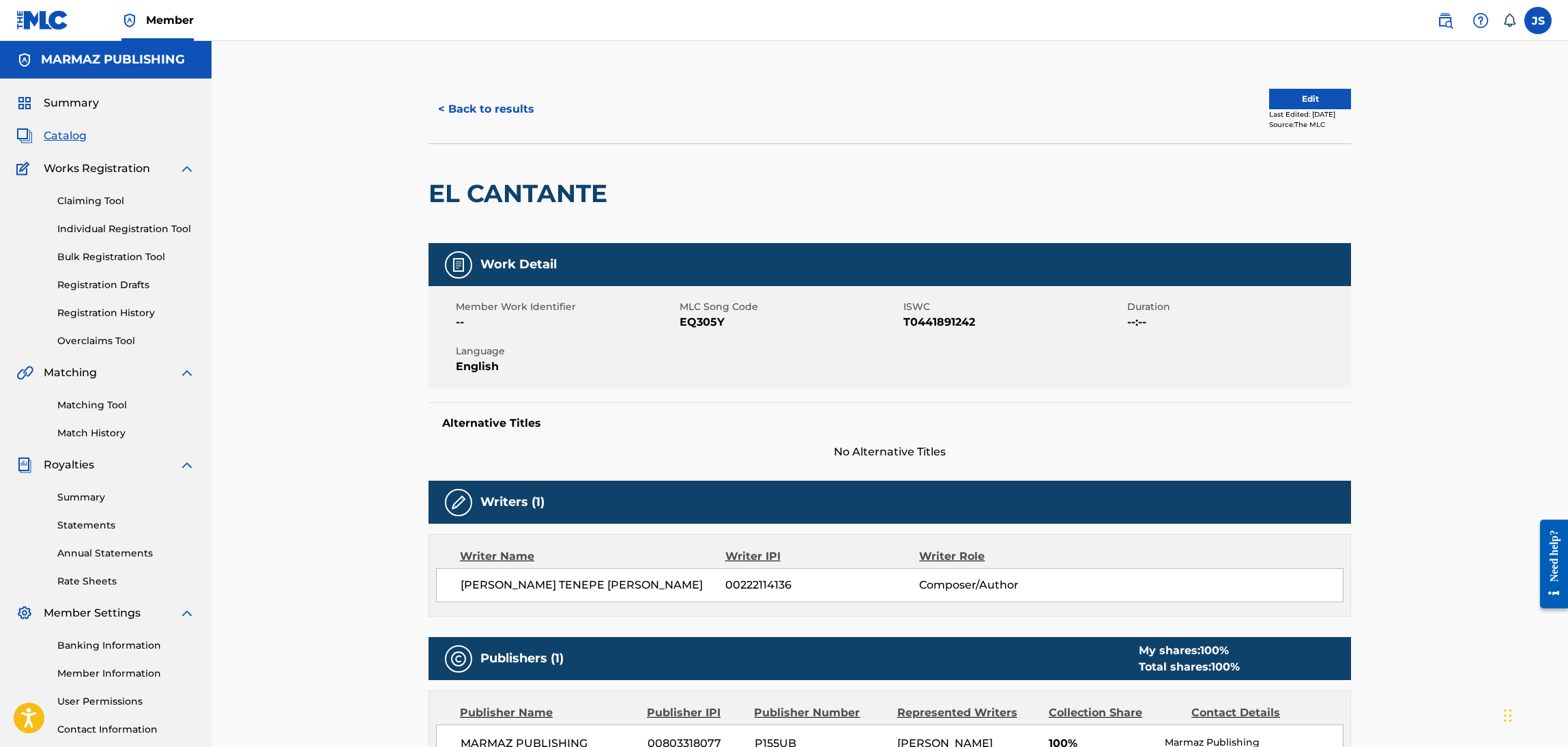
click at [926, 324] on span "T0441891242" at bounding box center [1013, 322] width 220 height 17
click at [693, 324] on span "EQ305Y" at bounding box center [790, 322] width 220 height 17
click at [508, 110] on button "< Back to results" at bounding box center [486, 109] width 116 height 34
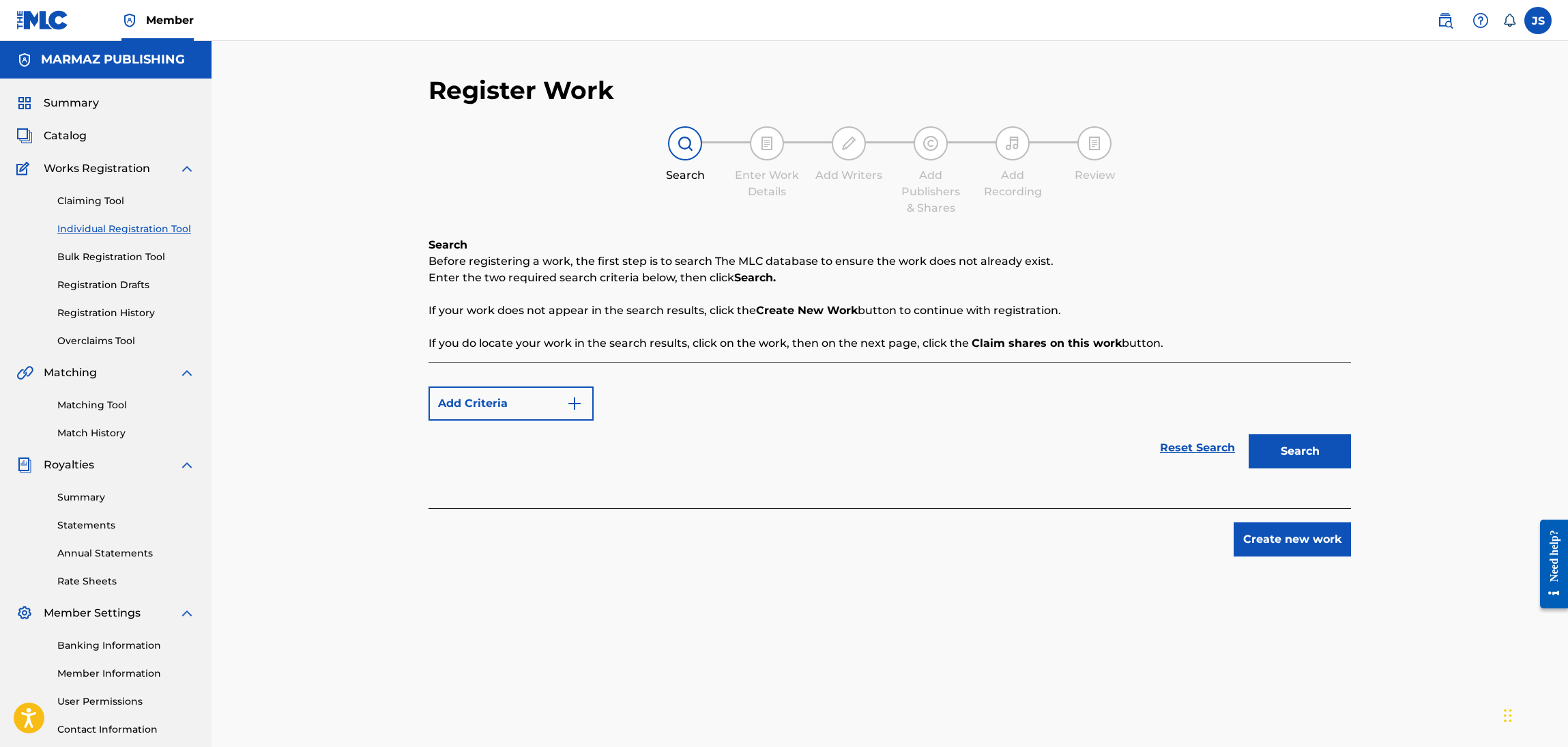
scroll to position [99, 0]
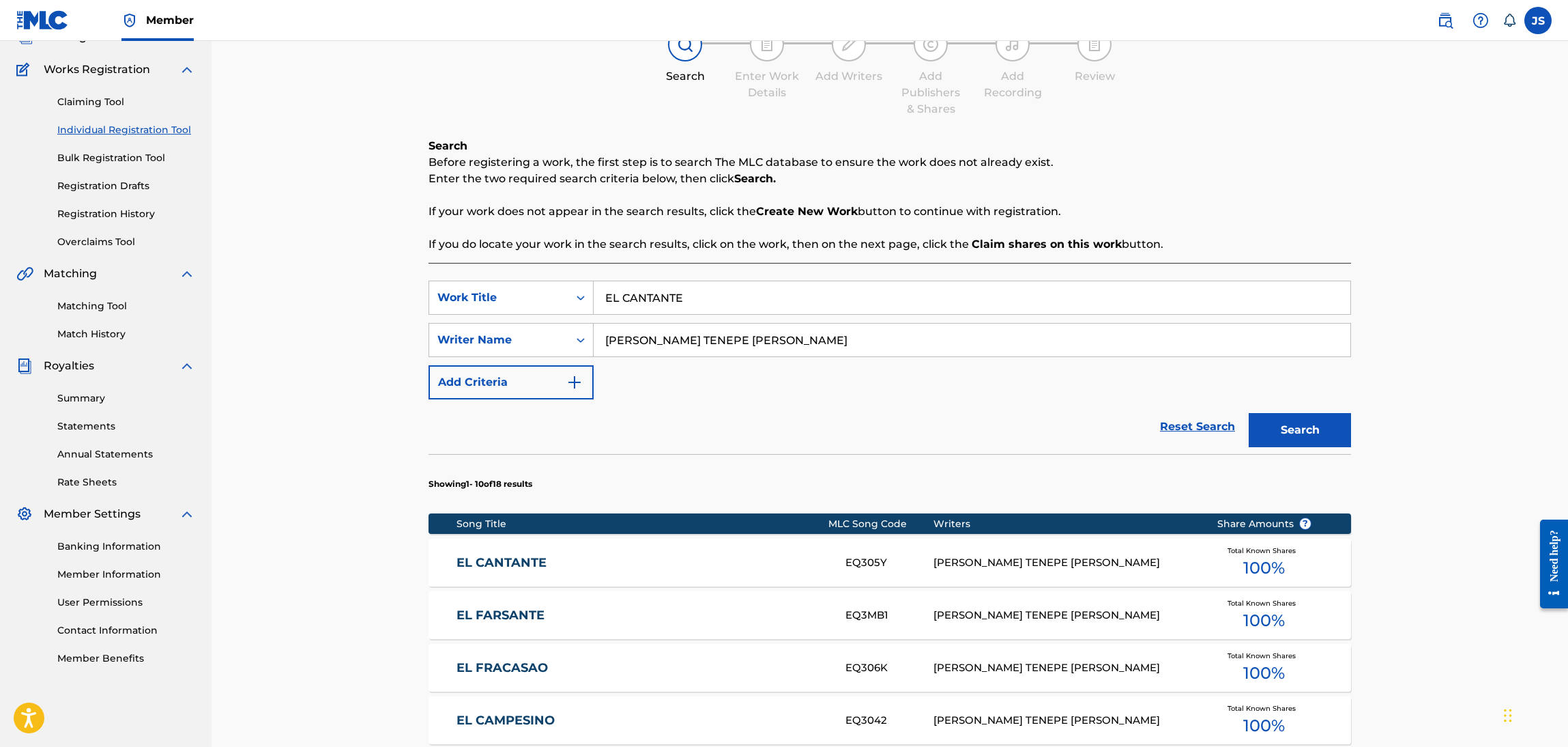
click at [668, 277] on div "SearchWithCriteriafcea4a03-0160-4683-acc4-221dc356896d Work Title EL CANTANTE S…" at bounding box center [890, 723] width 923 height 921
drag, startPoint x: 697, startPoint y: 292, endPoint x: 504, endPoint y: 289, distance: 193.0
click at [504, 289] on div "SearchWithCriteriafcea4a03-0160-4683-acc4-221dc356896d Work Title EL CANTANTE" at bounding box center [890, 297] width 923 height 34
paste input "A PARIGUAN"
type input "A PARIGUAN"
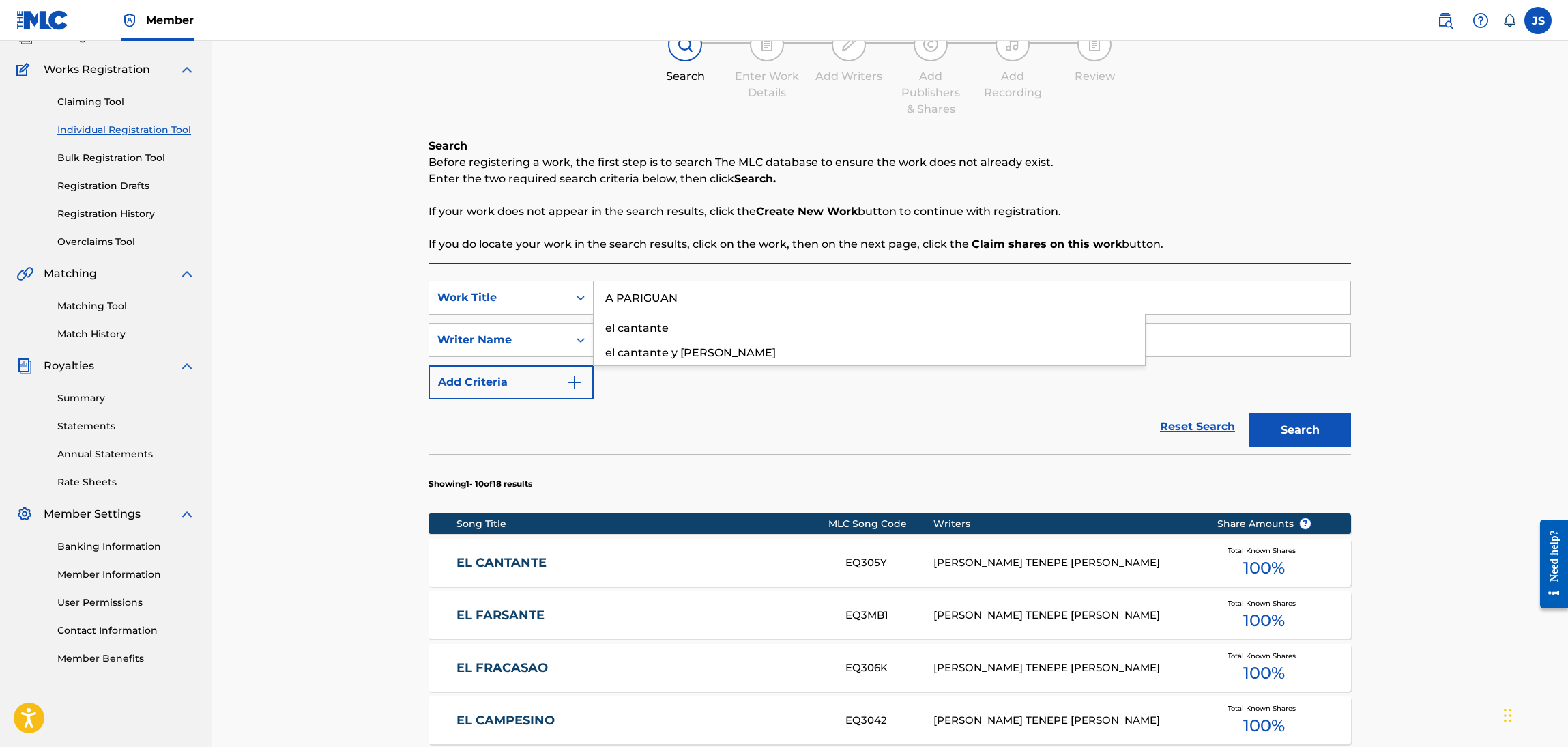
click at [1131, 219] on div "Search Before registering a work, the first step is to search The MLC database …" at bounding box center [890, 195] width 923 height 115
click at [1303, 429] on button "Search" at bounding box center [1300, 429] width 102 height 34
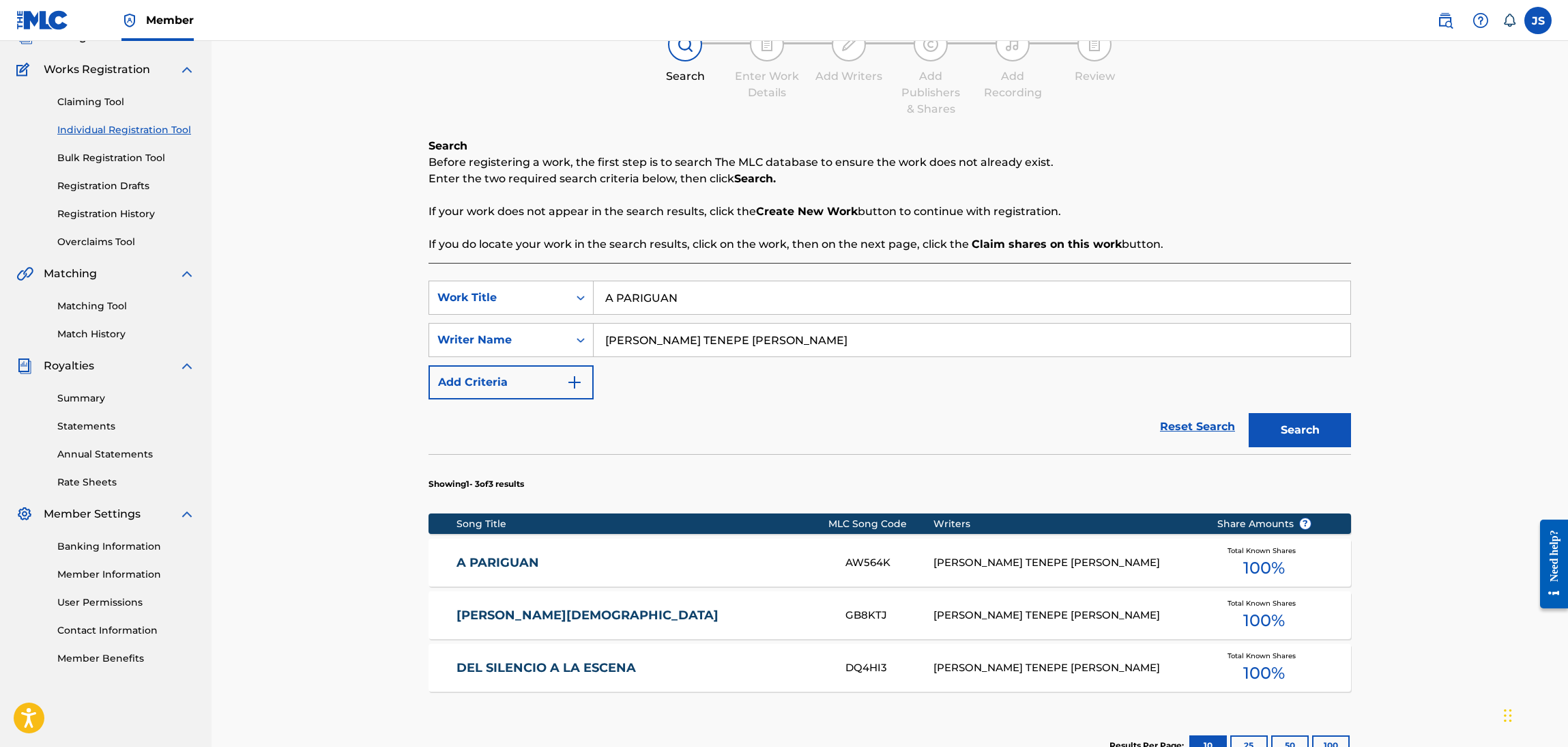
click at [522, 561] on link "A PARIGUAN" at bounding box center [642, 562] width 371 height 16
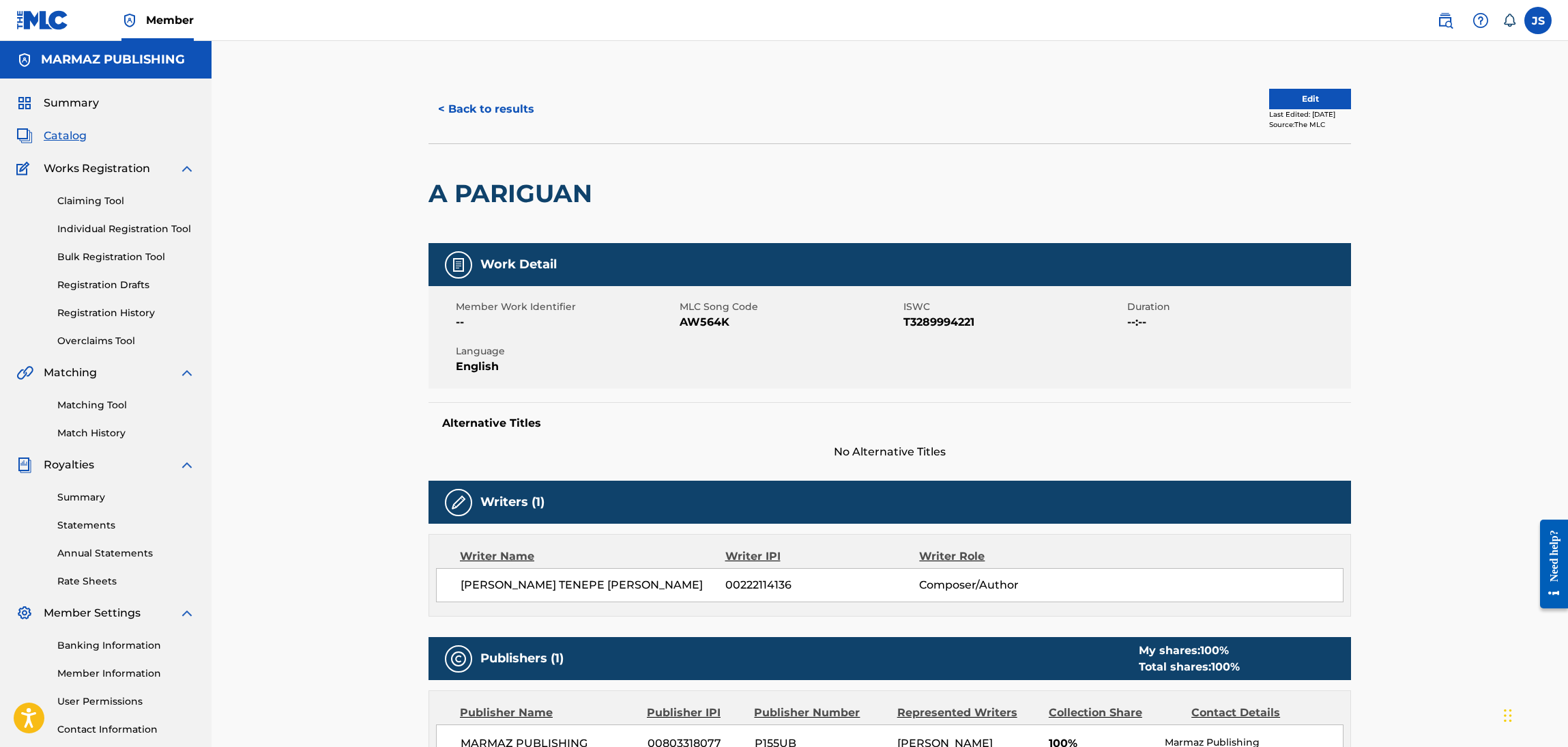
click at [948, 329] on span "T3289994221" at bounding box center [1013, 322] width 220 height 17
click at [947, 327] on span "T3289994221" at bounding box center [1013, 322] width 220 height 17
click at [711, 314] on span "AW564K" at bounding box center [790, 322] width 220 height 17
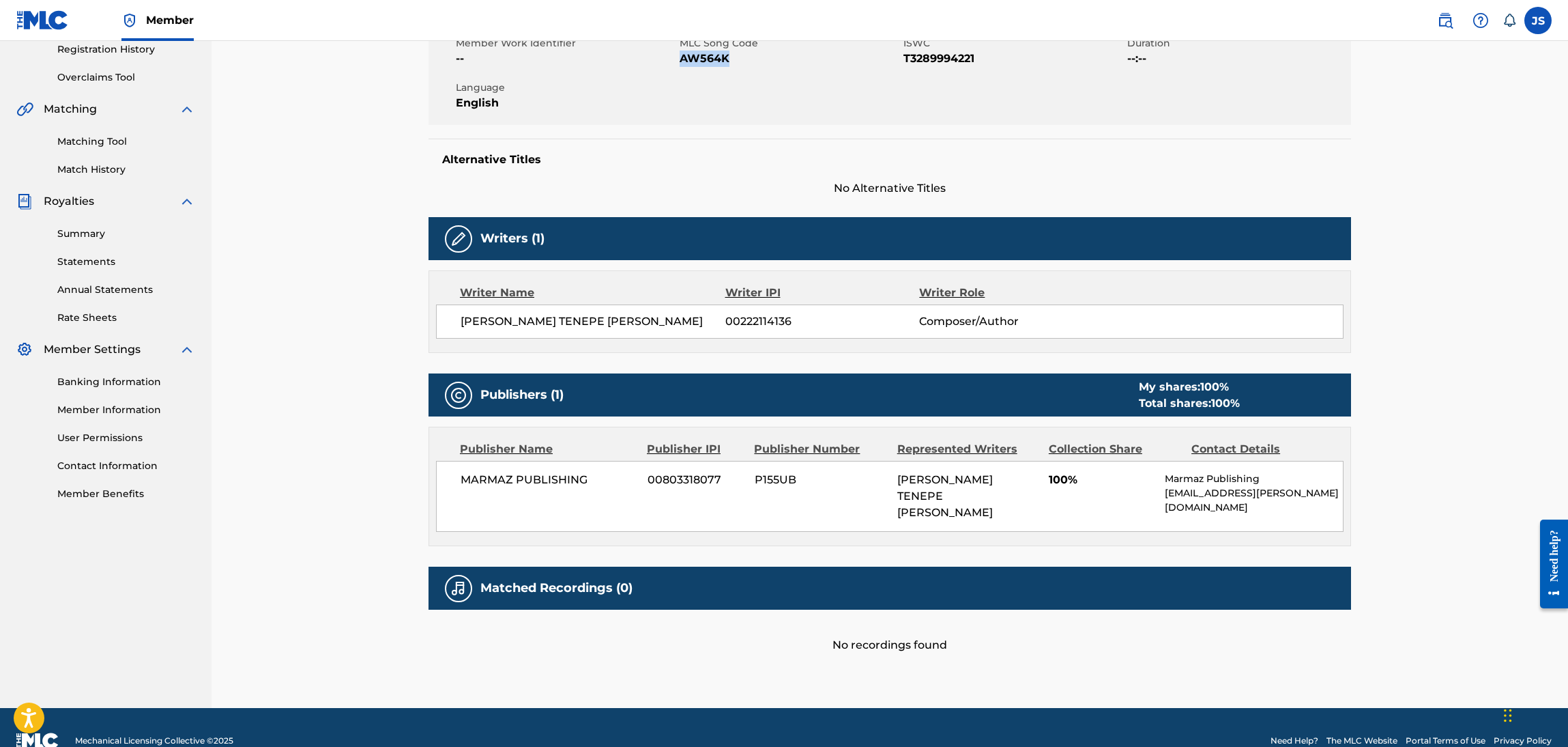
scroll to position [274, 0]
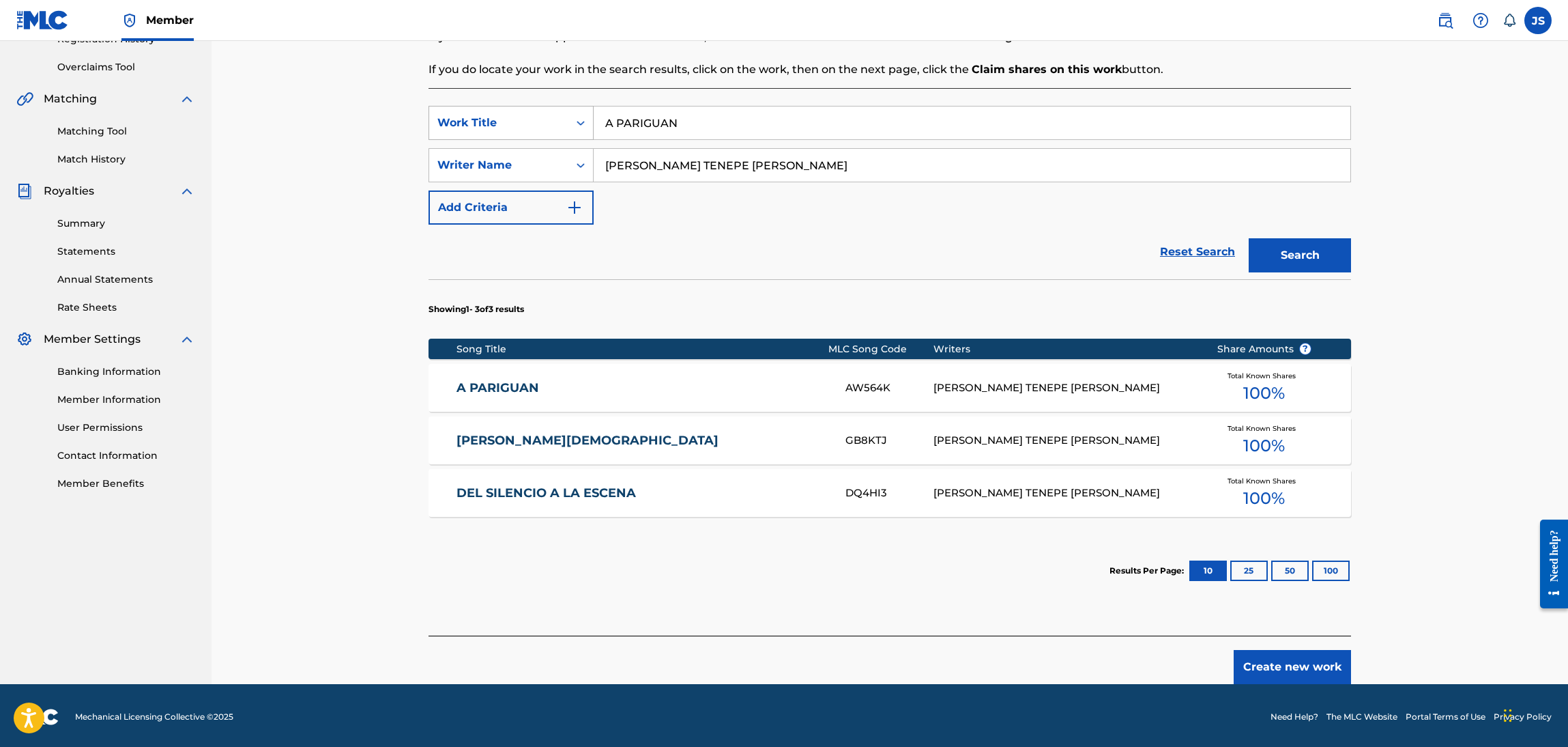
drag, startPoint x: 707, startPoint y: 120, endPoint x: 460, endPoint y: 136, distance: 247.5
click at [440, 120] on div "SearchWithCriteriafcea4a03-0160-4683-acc4-221dc356896d Work Title A PARIGUAN" at bounding box center [890, 122] width 923 height 34
paste input "TRAVESURAS DE UN SUEÑO"
type input "TRAVESURAS DE UN SUEÑO"
click at [849, 270] on div "Reset Search Search" at bounding box center [890, 252] width 923 height 54
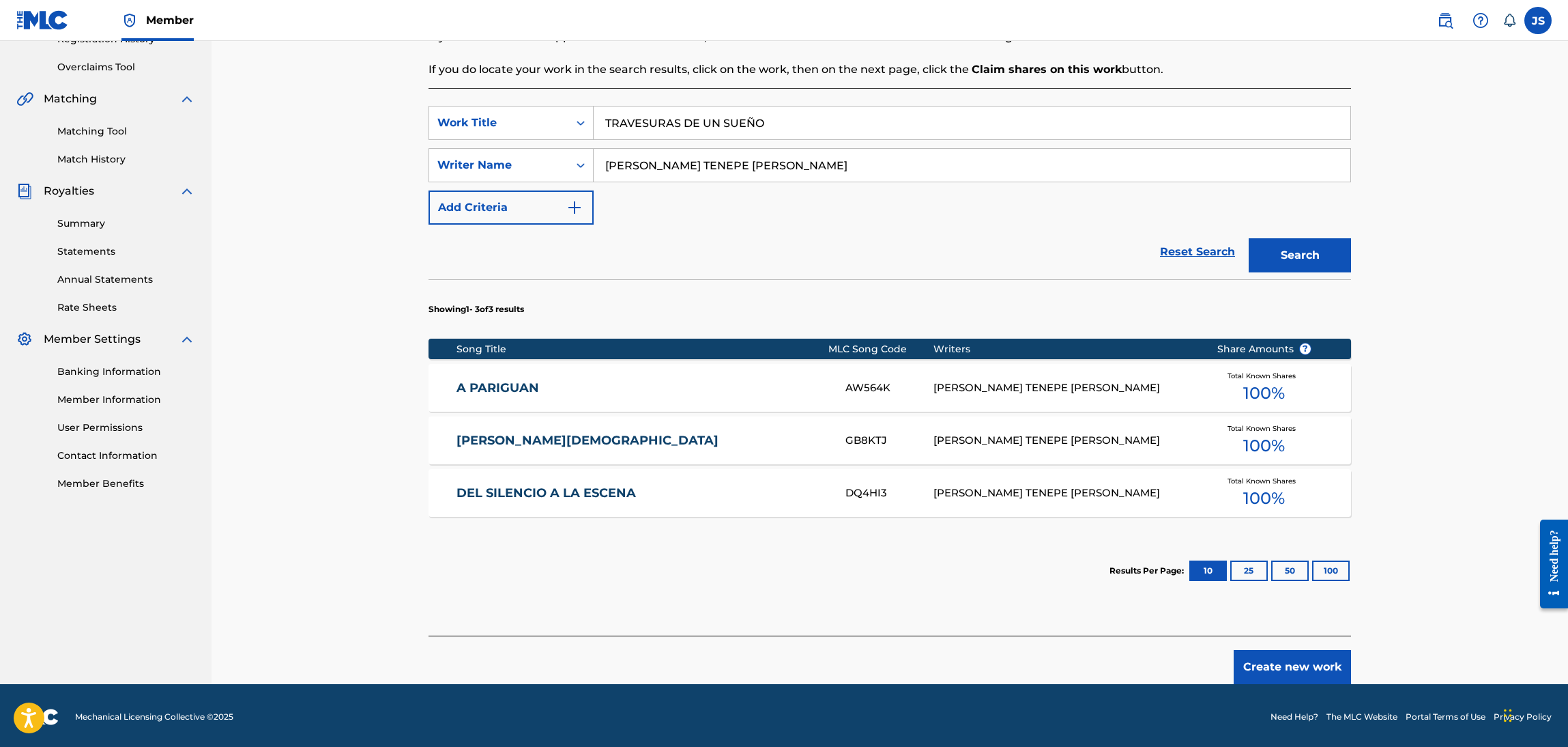
click at [1330, 258] on button "Search" at bounding box center [1300, 255] width 102 height 34
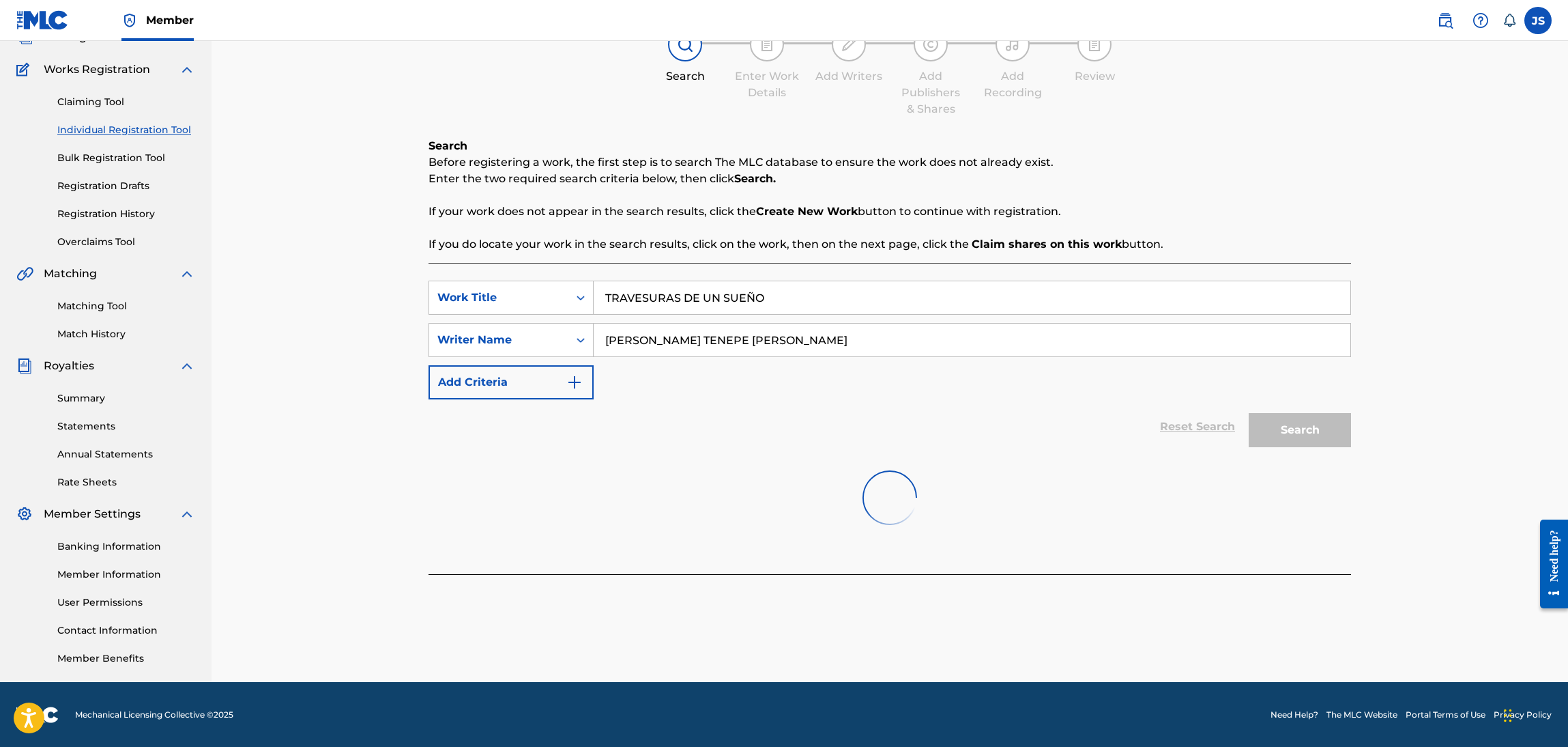
scroll to position [274, 0]
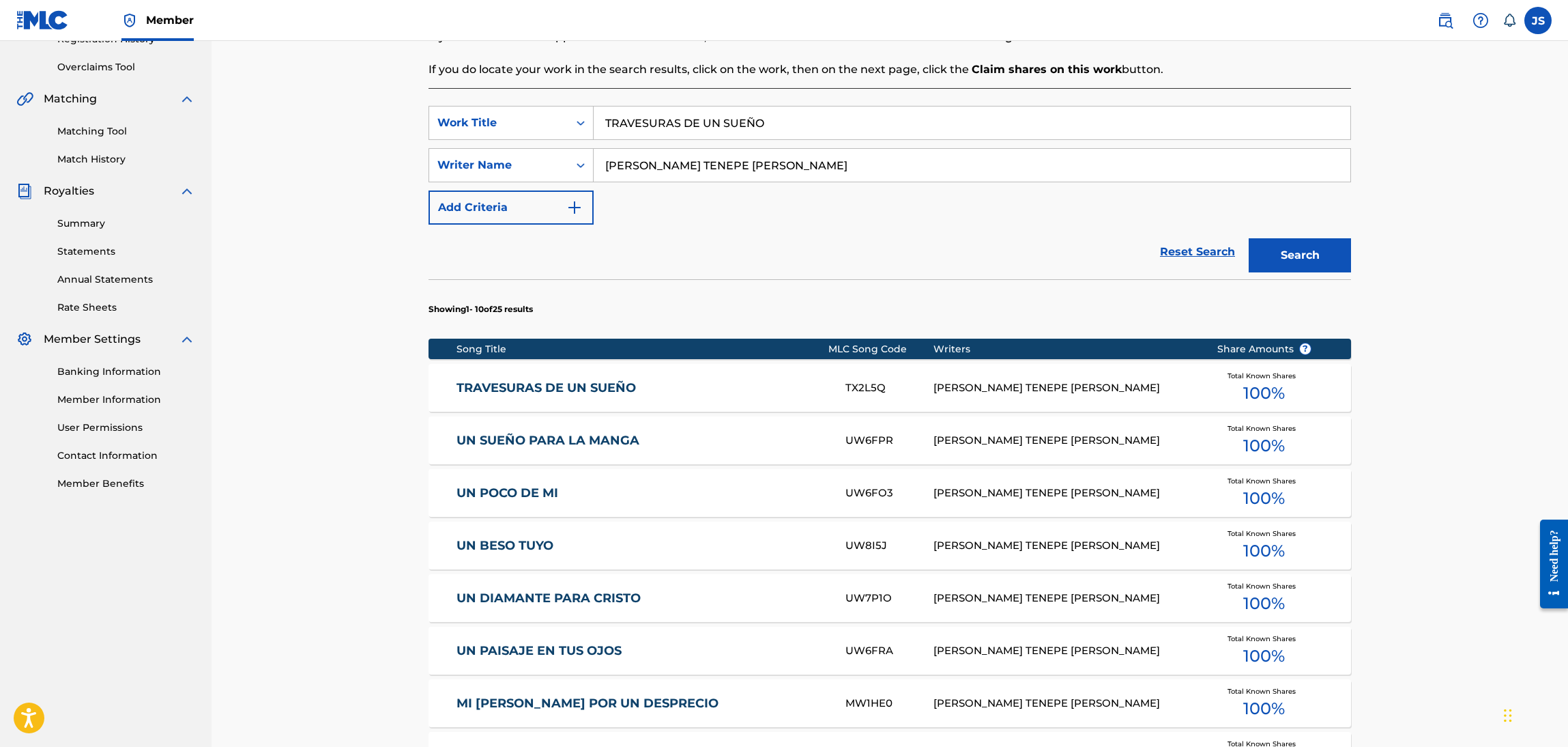
click at [602, 391] on link "TRAVESURAS DE UN SUEÑO" at bounding box center [642, 388] width 371 height 16
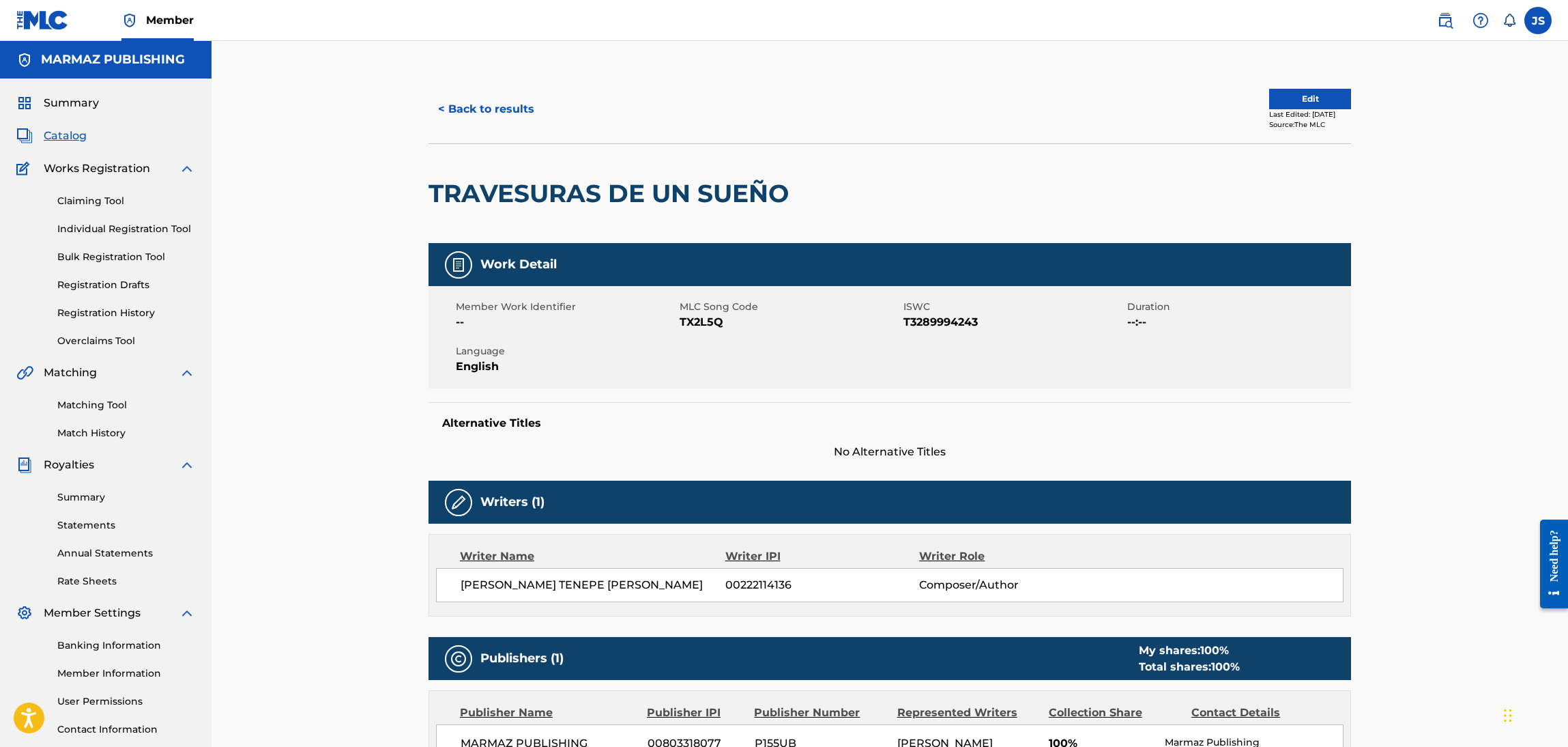
click at [945, 322] on span "T3289994243" at bounding box center [1013, 322] width 220 height 17
click at [706, 319] on span "TX2L5Q" at bounding box center [790, 322] width 220 height 17
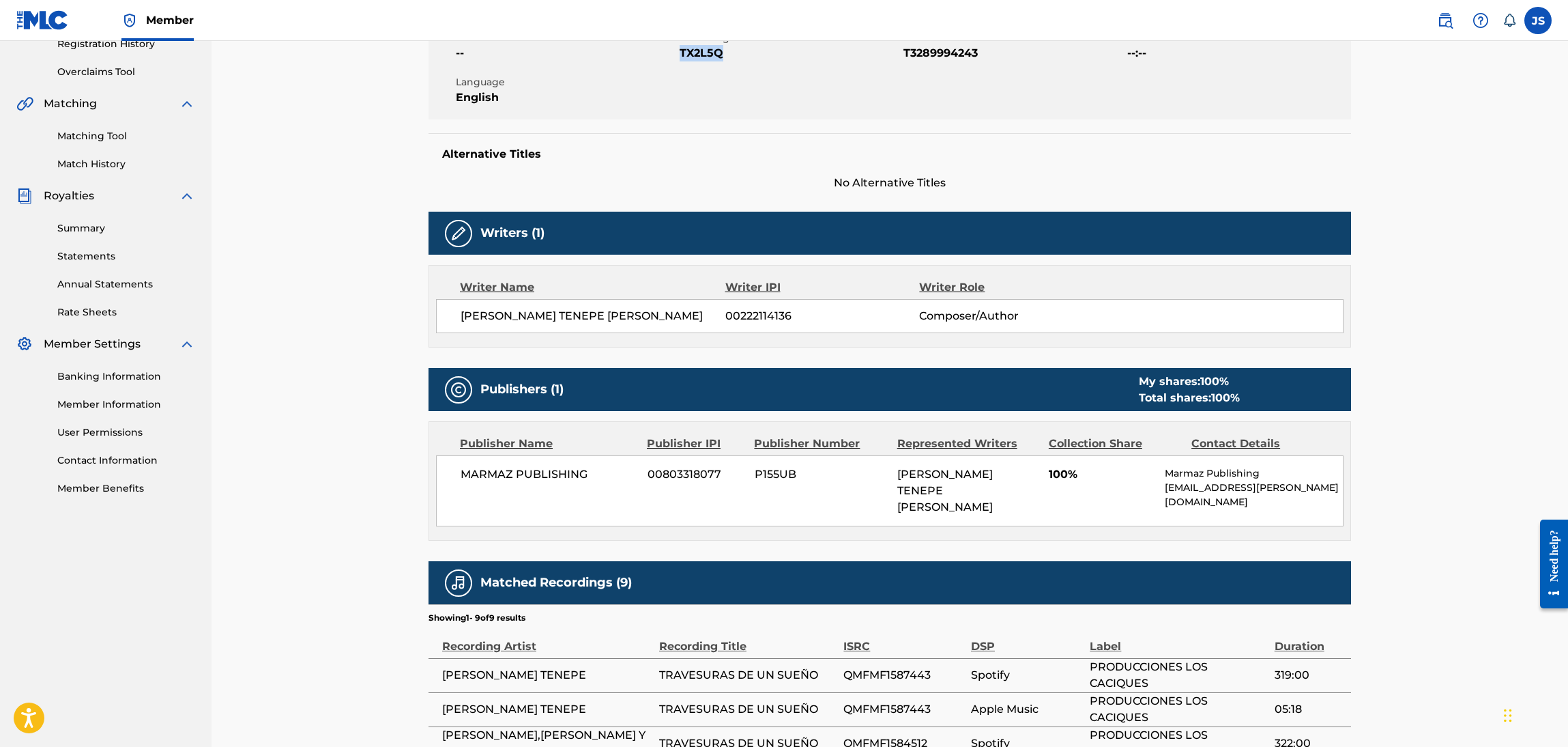
scroll to position [205, 0]
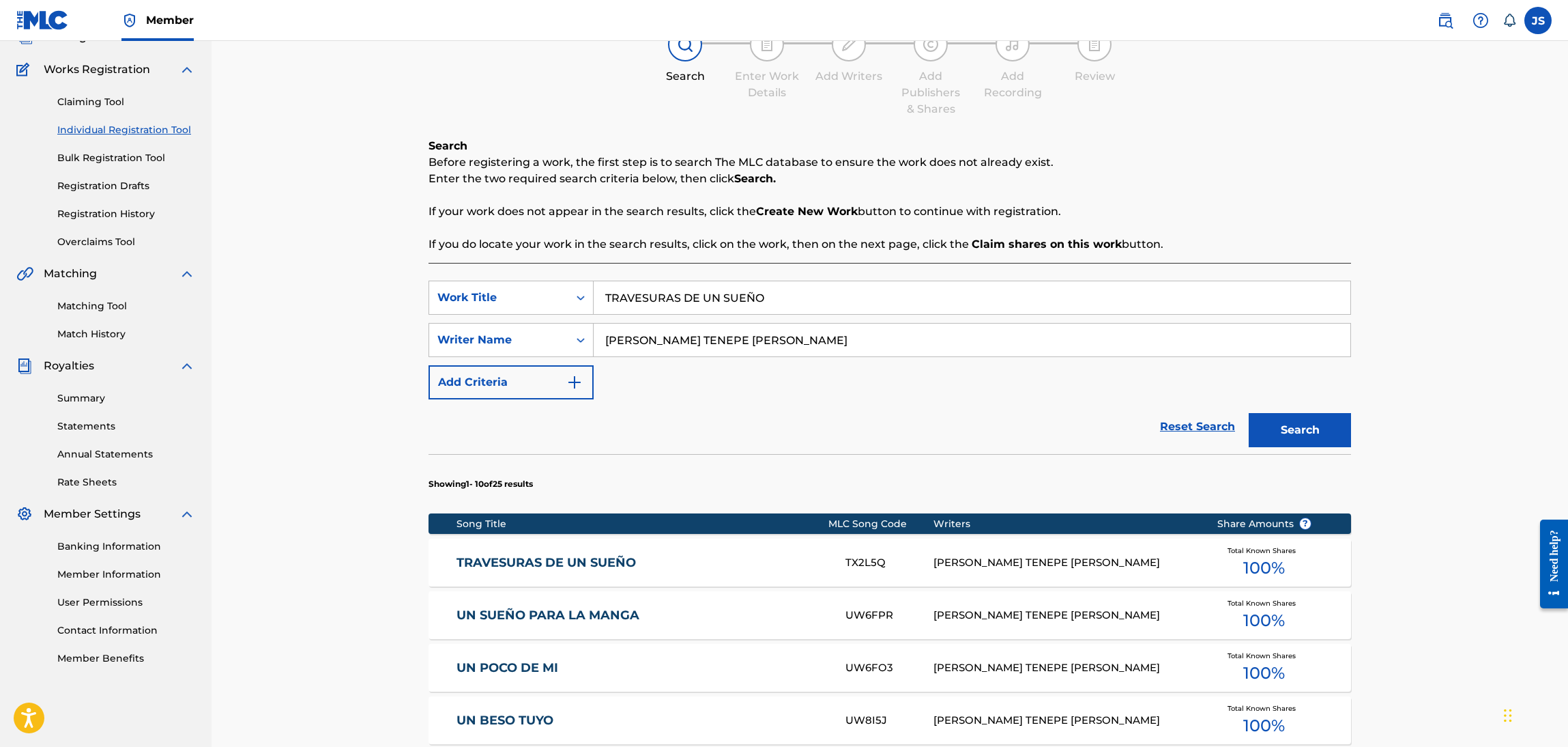
scroll to position [205, 0]
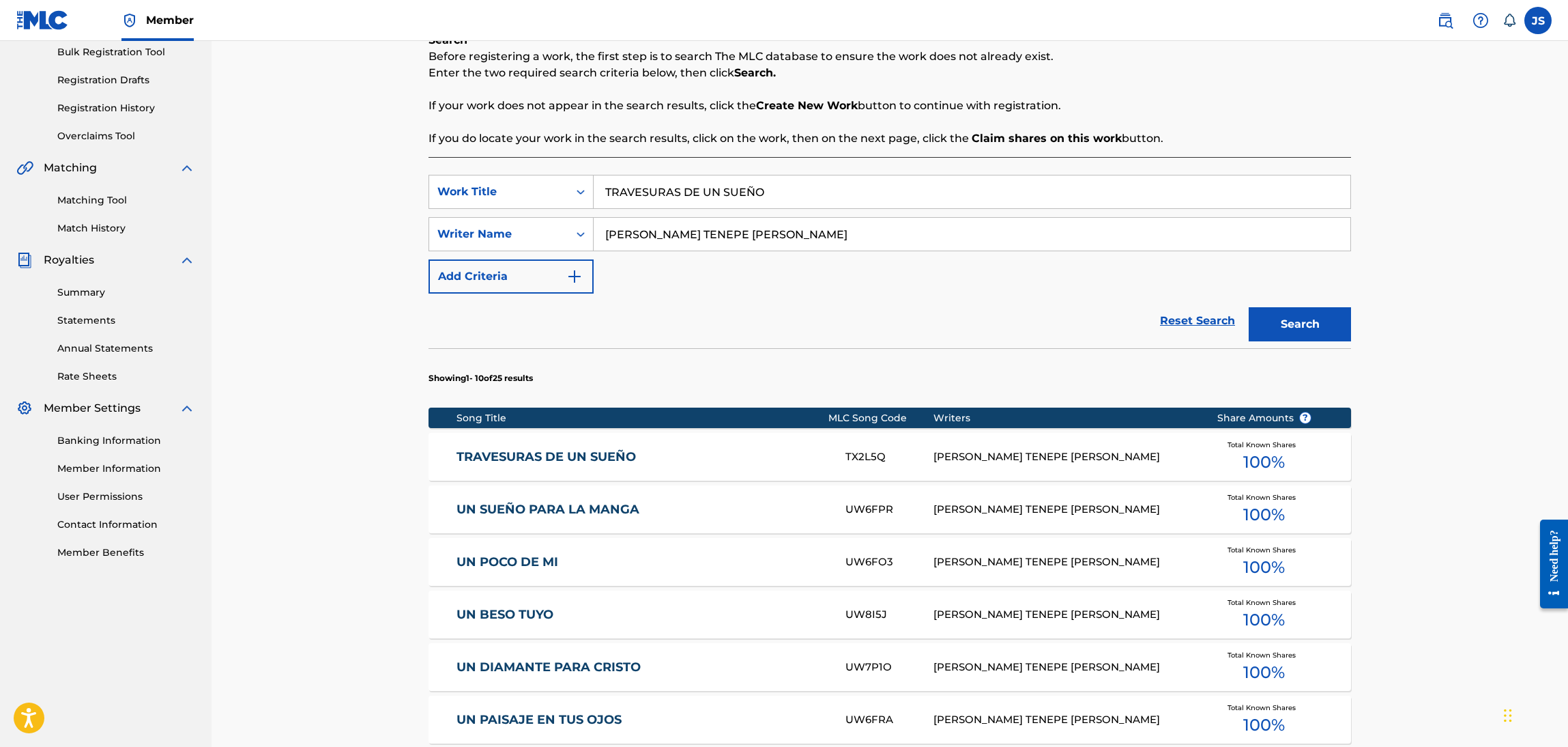
paste input "SEÑORA DE MANTECAL"
drag, startPoint x: 777, startPoint y: 194, endPoint x: 386, endPoint y: 185, distance: 391.1
click at [386, 185] on div "Register Work Search Enter Work Details Add Writers Add Publishers & Shares Add…" at bounding box center [890, 482] width 1357 height 1291
type input "SEÑORA DE MANTECAL"
click at [956, 357] on section "Showing 1 - 10 of 25 results" at bounding box center [890, 375] width 923 height 53
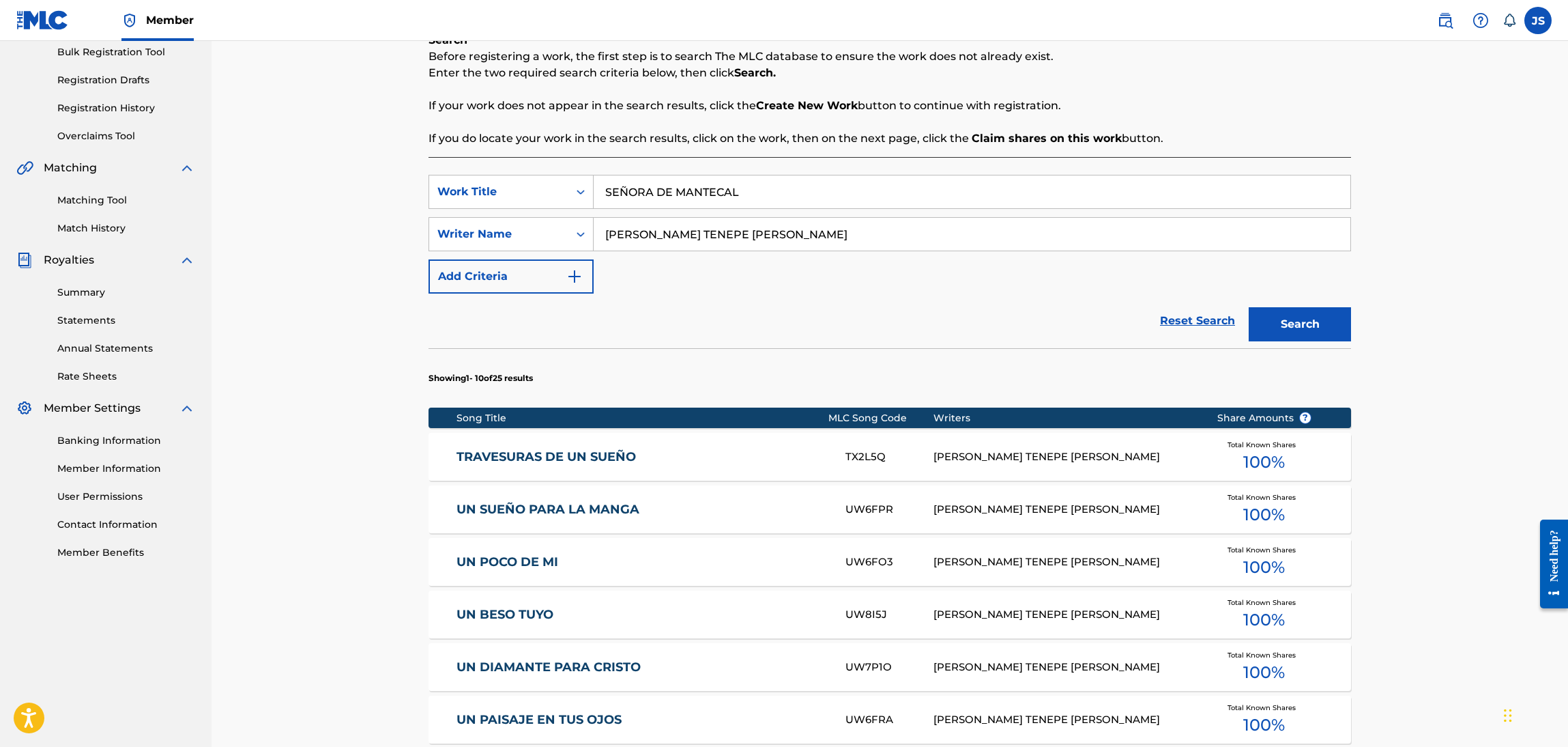
click at [1251, 324] on button "Search" at bounding box center [1300, 324] width 102 height 34
click at [564, 452] on link "SEÑORA DE MANTECAL" at bounding box center [642, 456] width 371 height 16
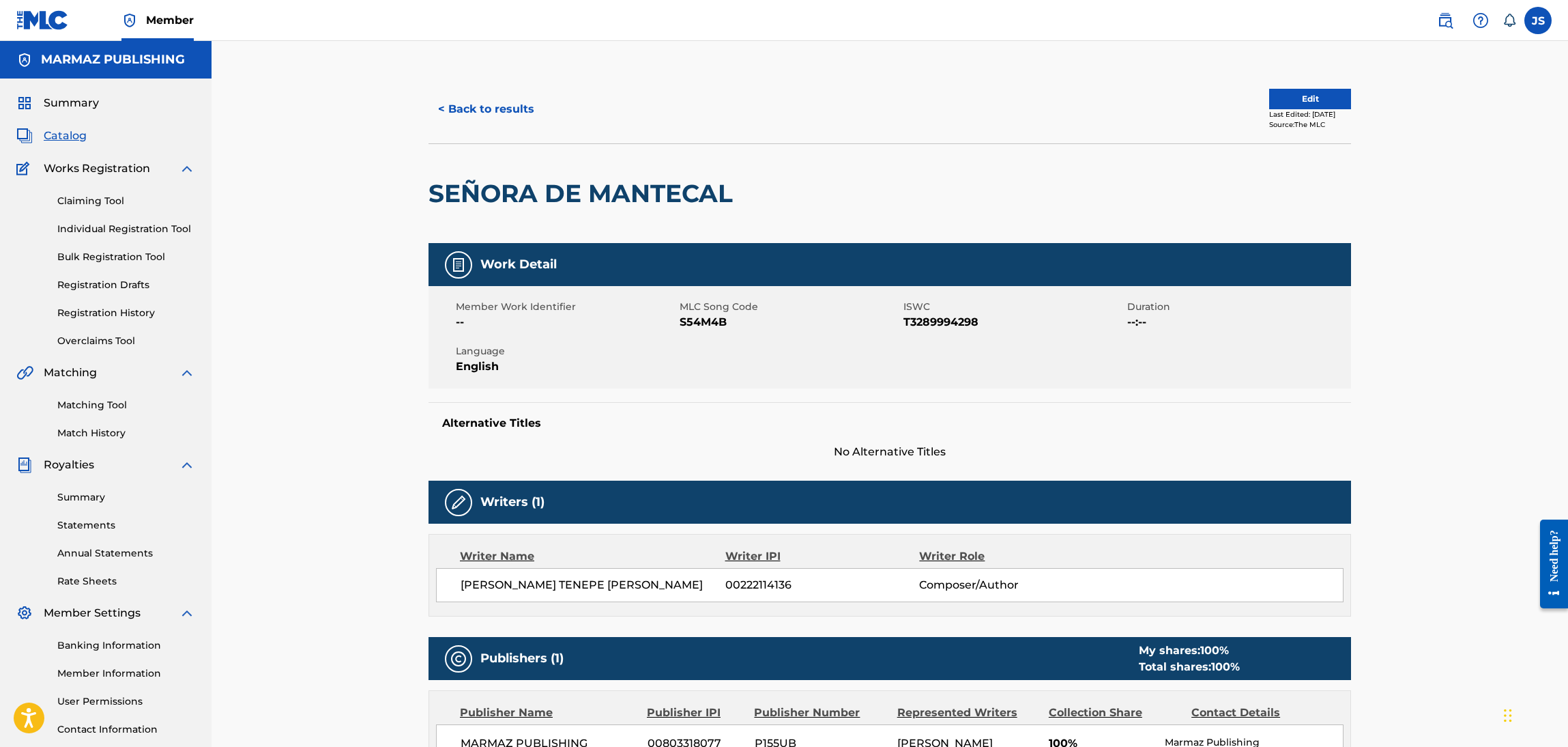
click at [939, 324] on span "T3289994298" at bounding box center [1013, 322] width 220 height 17
click at [701, 319] on span "S54M4B" at bounding box center [790, 322] width 220 height 17
click at [497, 115] on button "< Back to results" at bounding box center [486, 109] width 116 height 34
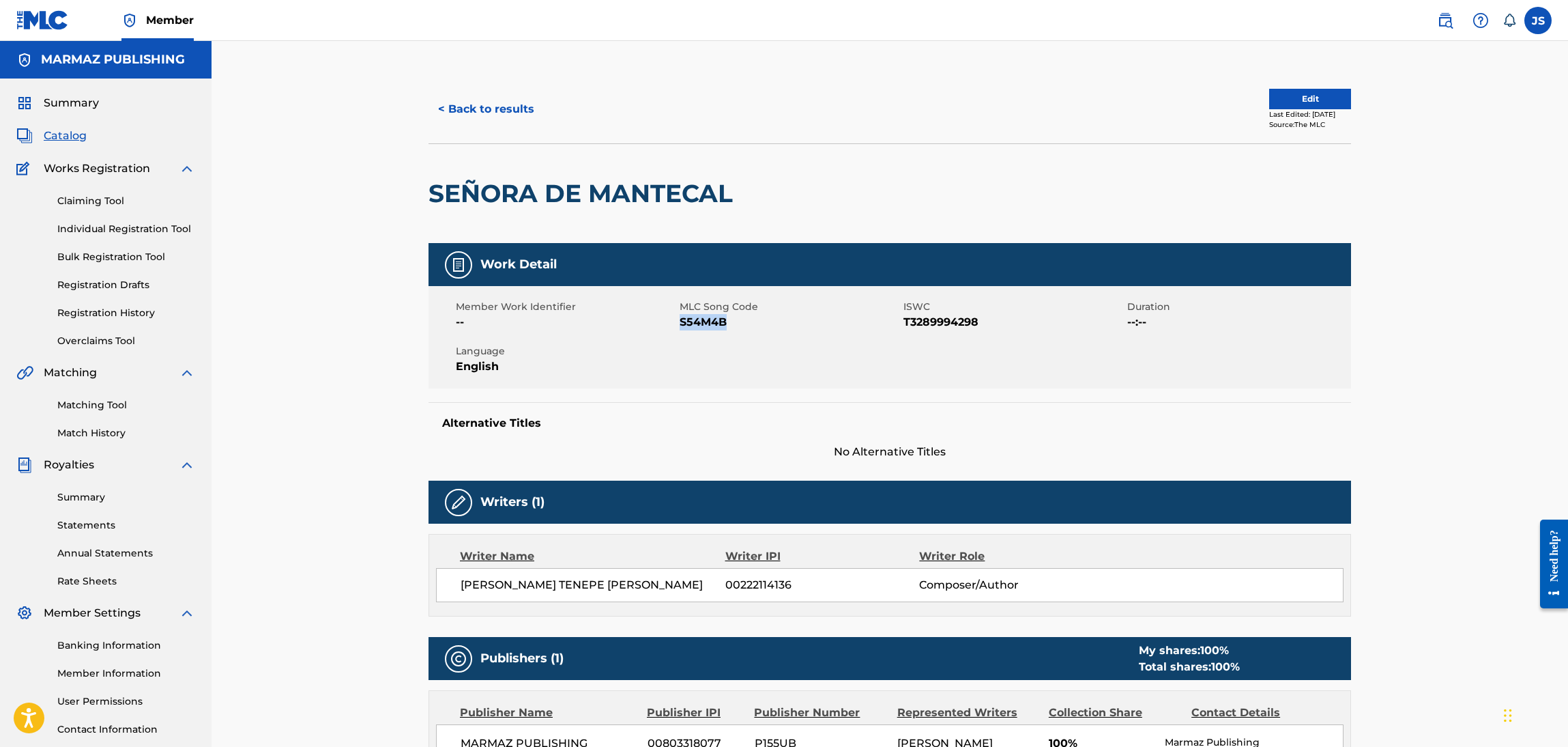
scroll to position [99, 0]
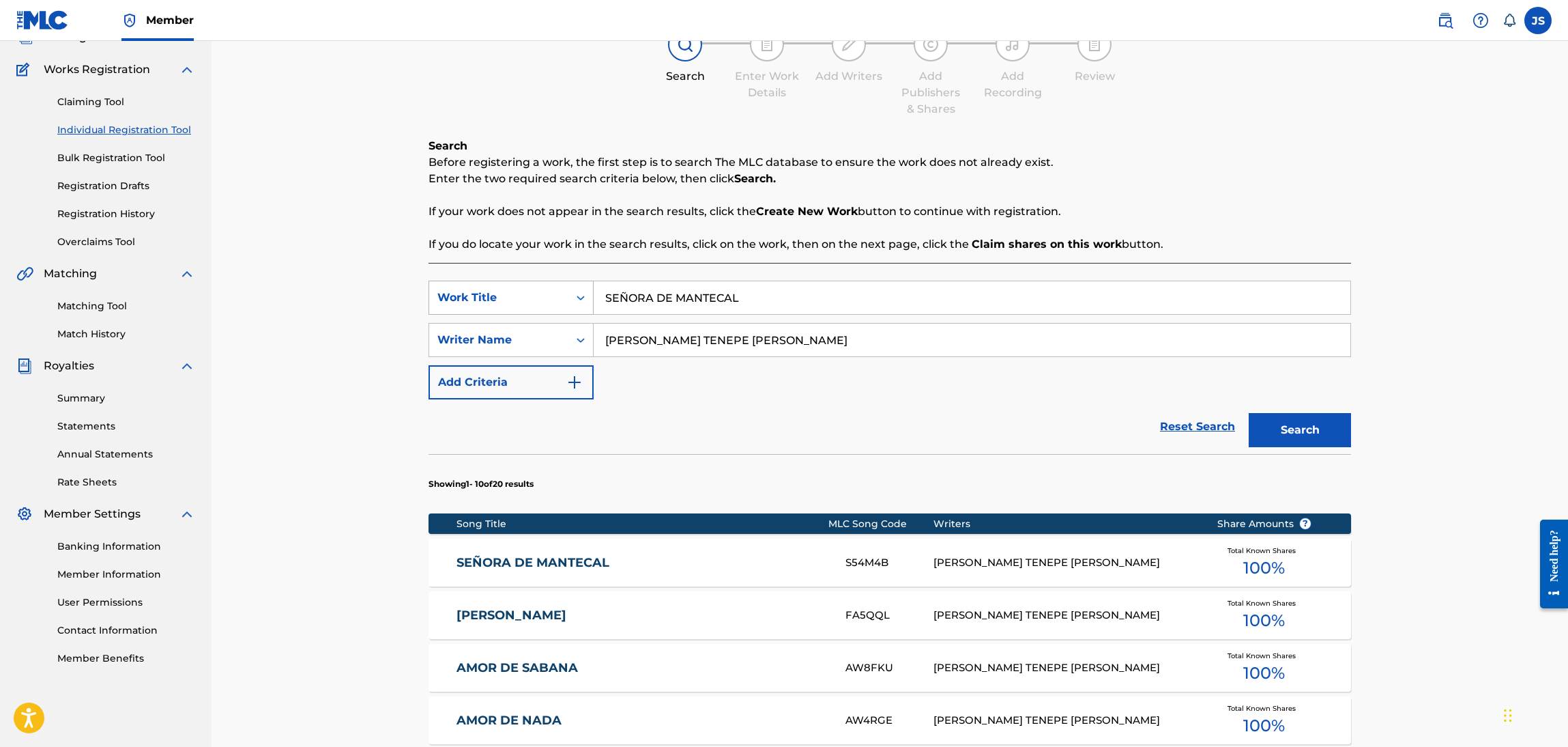
drag, startPoint x: 777, startPoint y: 305, endPoint x: 440, endPoint y: 307, distance: 337.0
click at [437, 307] on div "SearchWithCriteriafcea4a03-0160-4683-acc4-221dc356896d Work Title SEÑORA DE MAN…" at bounding box center [890, 297] width 923 height 34
paste input "TU OLVIDO Y EL TIEMPO"
type input "TU OLVIDO Y EL TIEMPO"
click at [1348, 138] on div "Search Before registering a work, the first step is to search The MLC database …" at bounding box center [890, 195] width 923 height 115
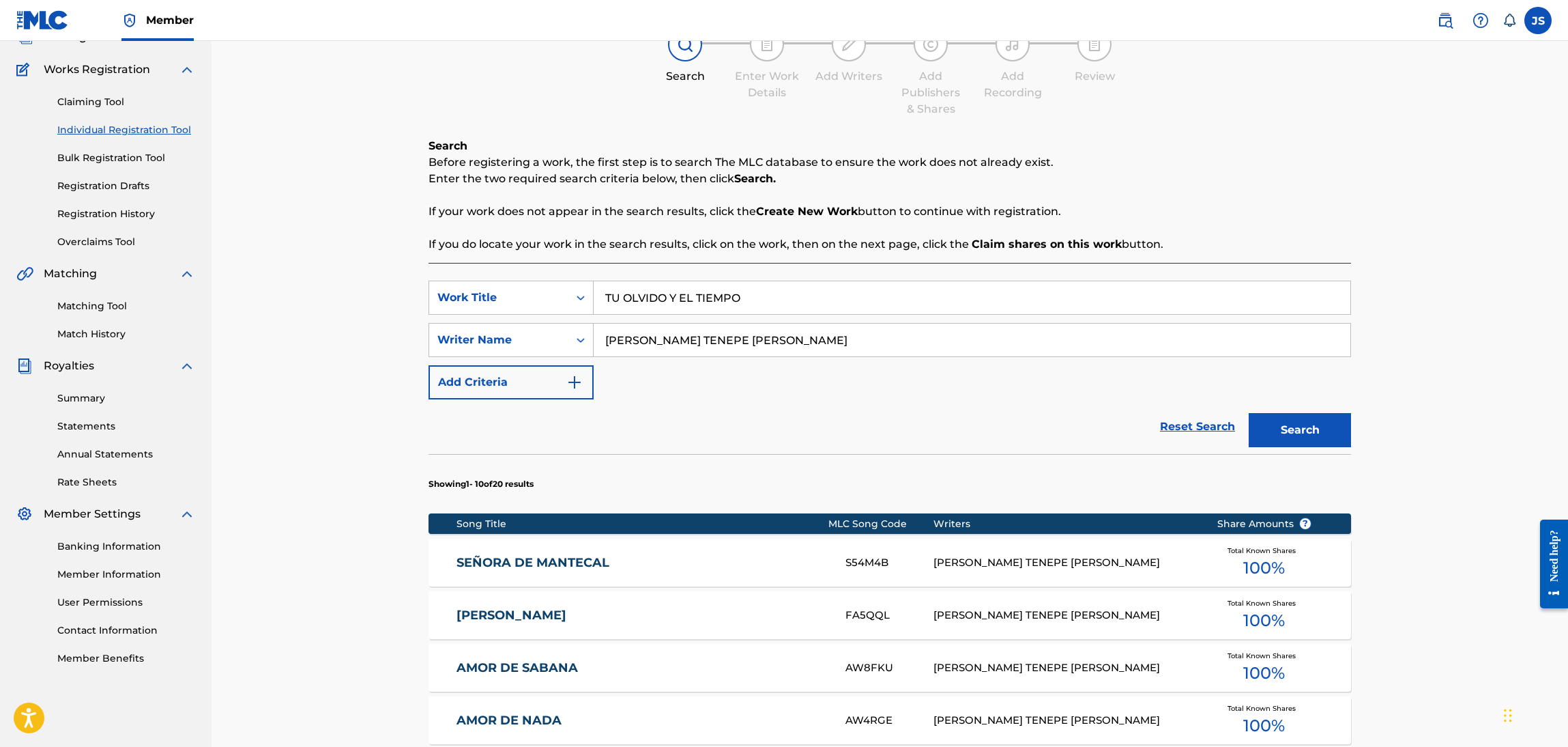
click at [1324, 418] on button "Search" at bounding box center [1300, 429] width 102 height 34
drag, startPoint x: 535, startPoint y: 559, endPoint x: 530, endPoint y: 542, distance: 17.7
click at [535, 559] on link "TU OLVIDO Y EL TIEMPO" at bounding box center [642, 562] width 371 height 16
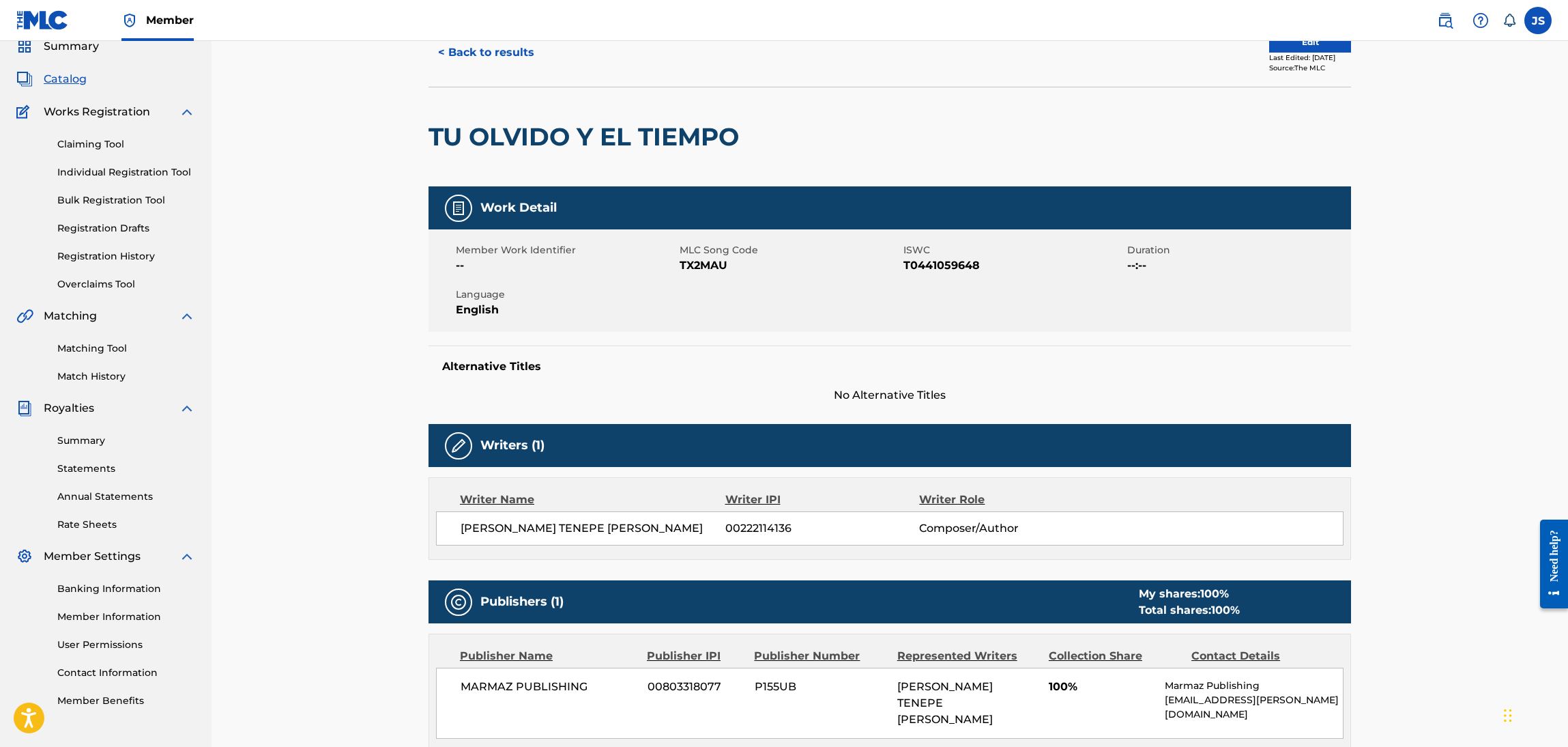
scroll to position [102, 0]
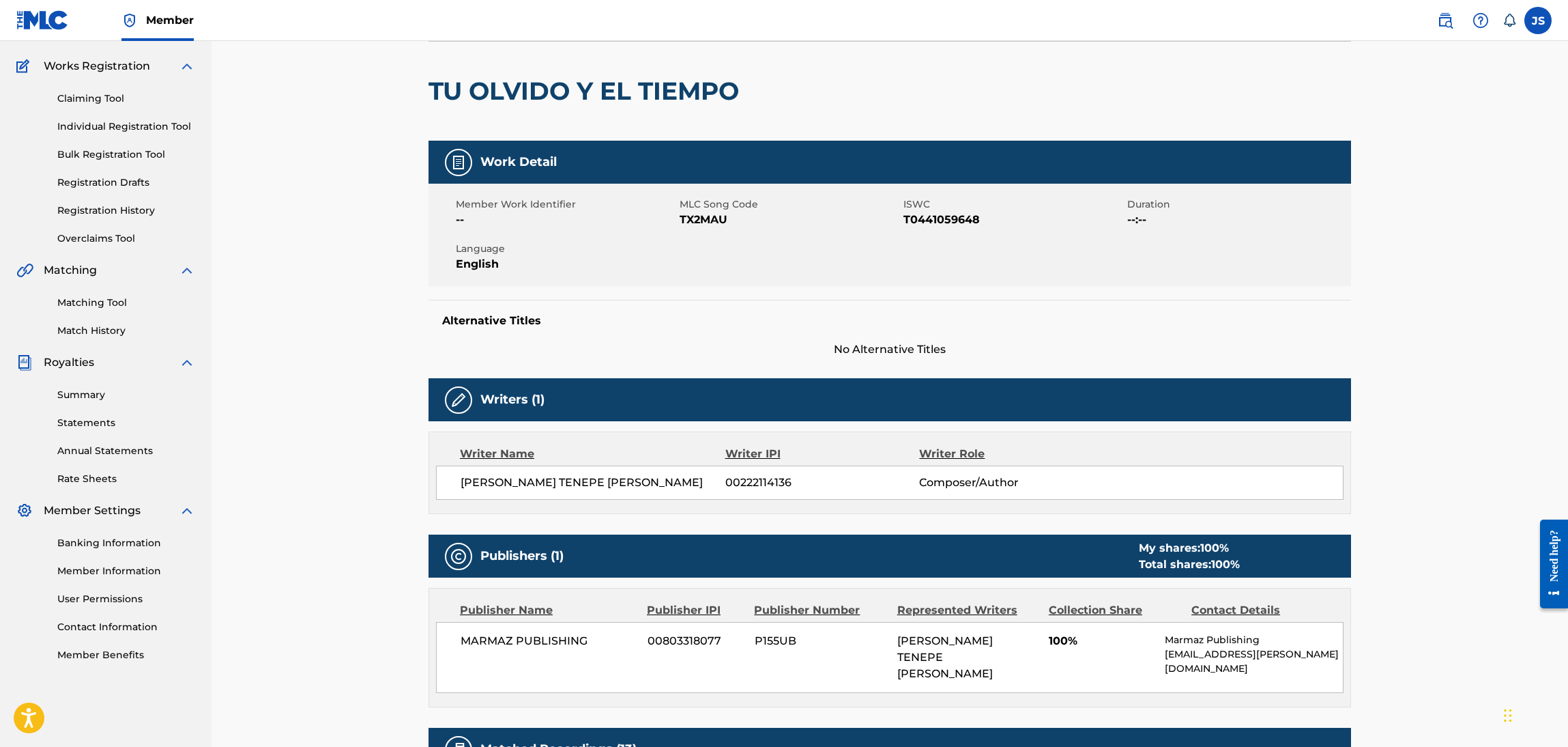
click at [941, 212] on span "T0441059648" at bounding box center [1013, 220] width 220 height 17
click at [697, 210] on span "MLC Song Code" at bounding box center [790, 204] width 220 height 14
click at [710, 223] on span "TX2MAU" at bounding box center [790, 220] width 220 height 17
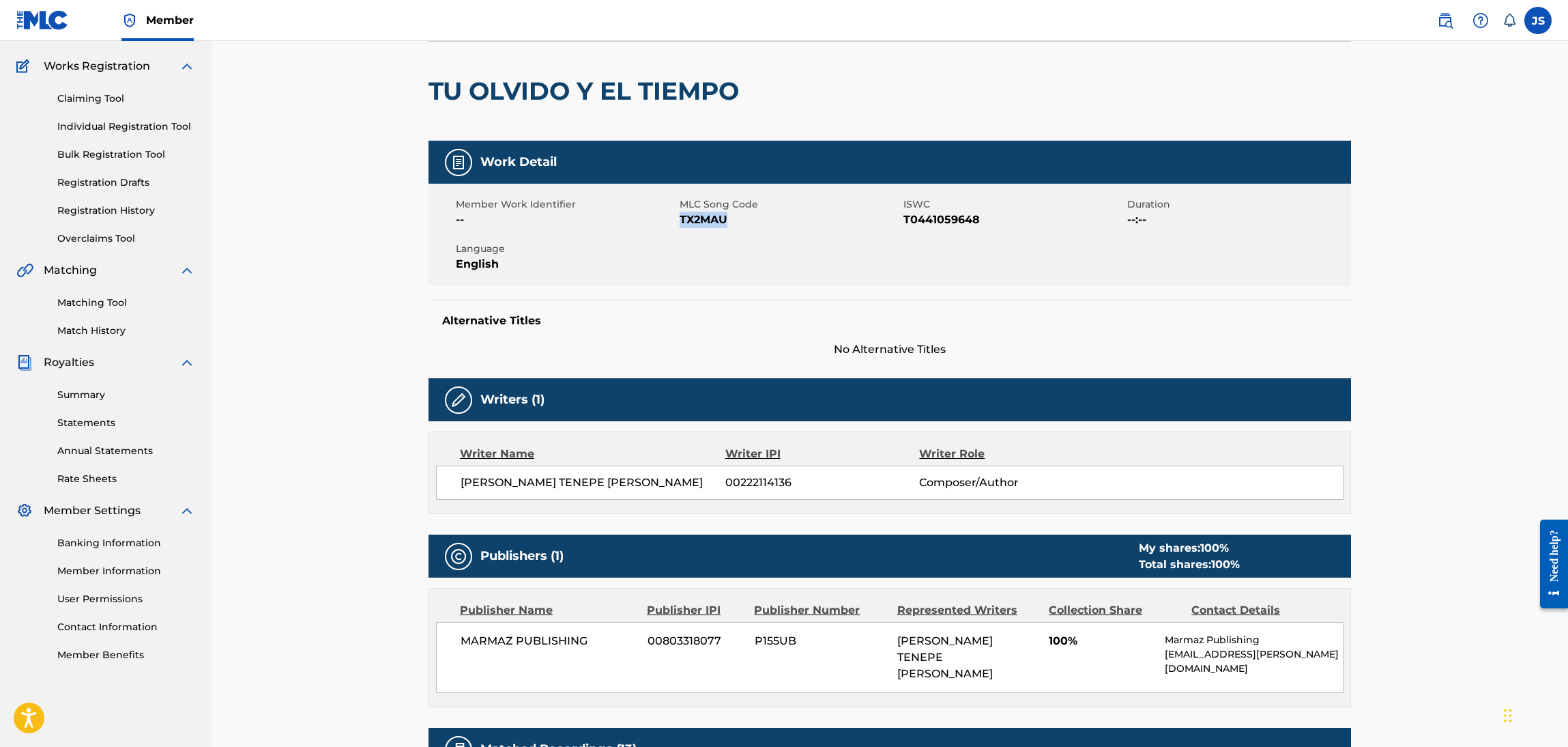
click at [710, 223] on span "TX2MAU" at bounding box center [790, 220] width 220 height 17
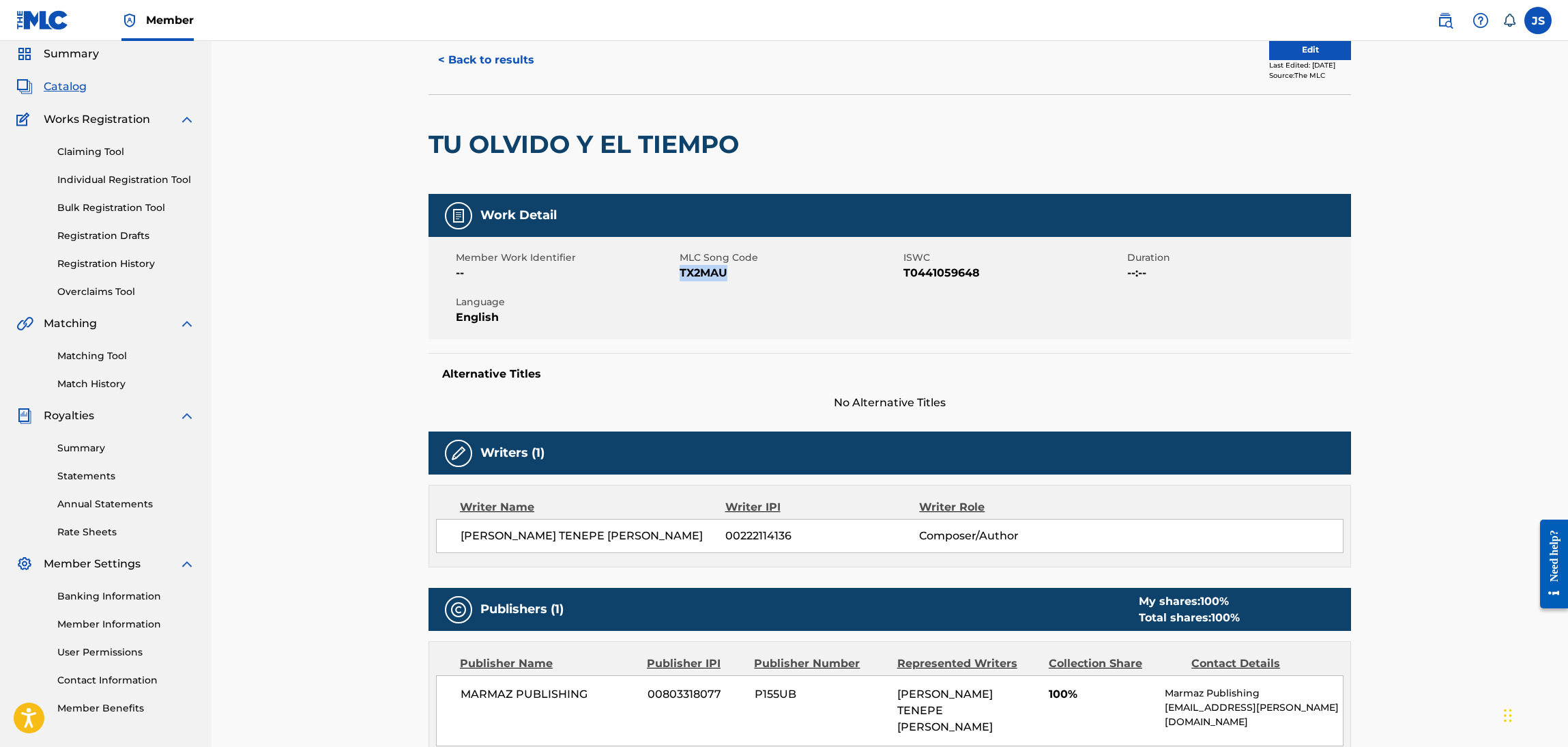
scroll to position [0, 0]
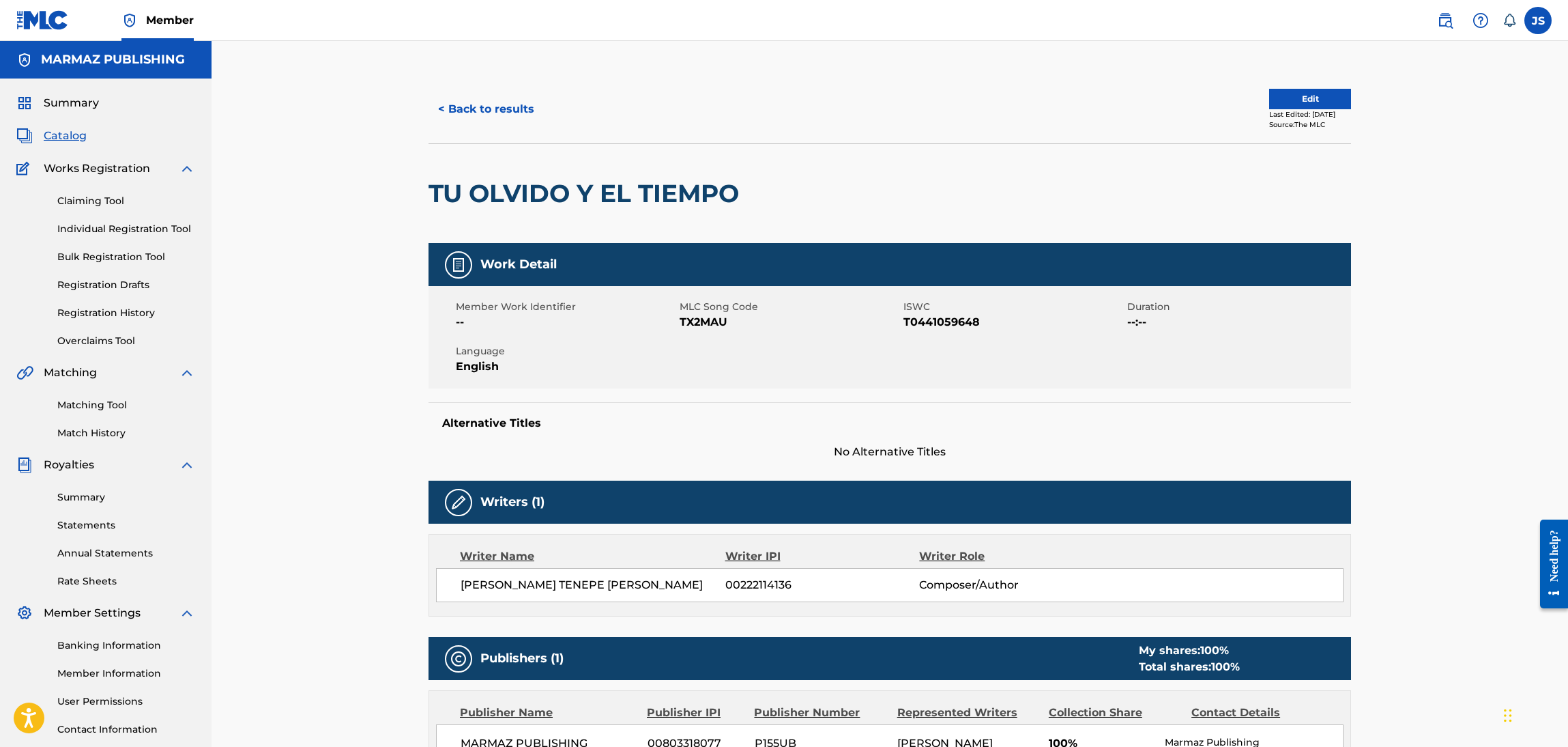
click at [411, 85] on div "< Back to results Edit Last Edited: February 18, 2025 Source: The MLC TU OLVIDO…" at bounding box center [890, 707] width 1357 height 1332
click at [456, 106] on button "< Back to results" at bounding box center [486, 109] width 116 height 34
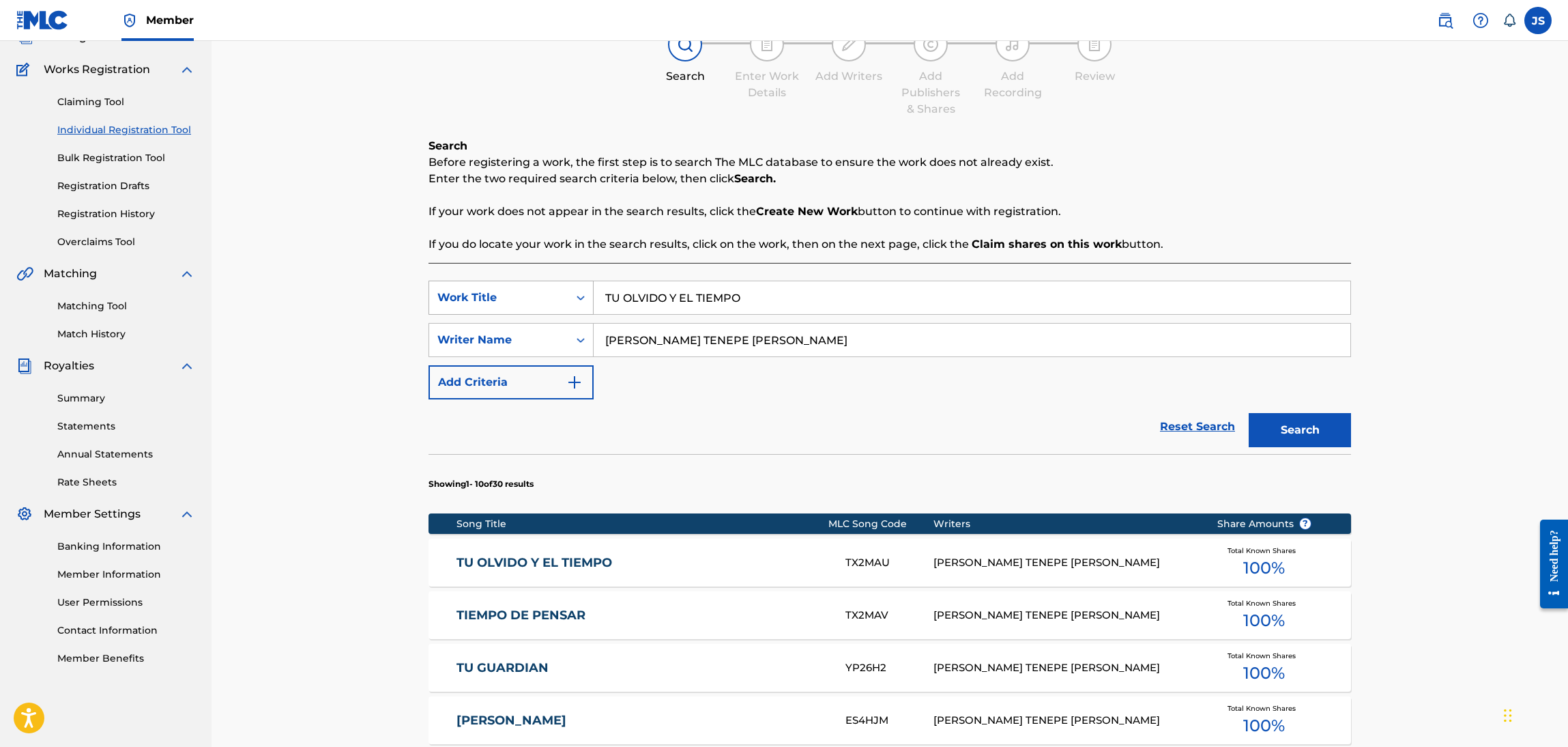
drag, startPoint x: 752, startPoint y: 301, endPoint x: 525, endPoint y: 282, distance: 227.8
click at [479, 289] on div "SearchWithCriteriafcea4a03-0160-4683-acc4-221dc356896d Work Title TU OLVIDO Y E…" at bounding box center [890, 297] width 923 height 34
paste input "CARIÑO AMARG"
type input "CARIÑO AMARGO"
drag, startPoint x: 1140, startPoint y: 188, endPoint x: 1158, endPoint y: 207, distance: 26.2
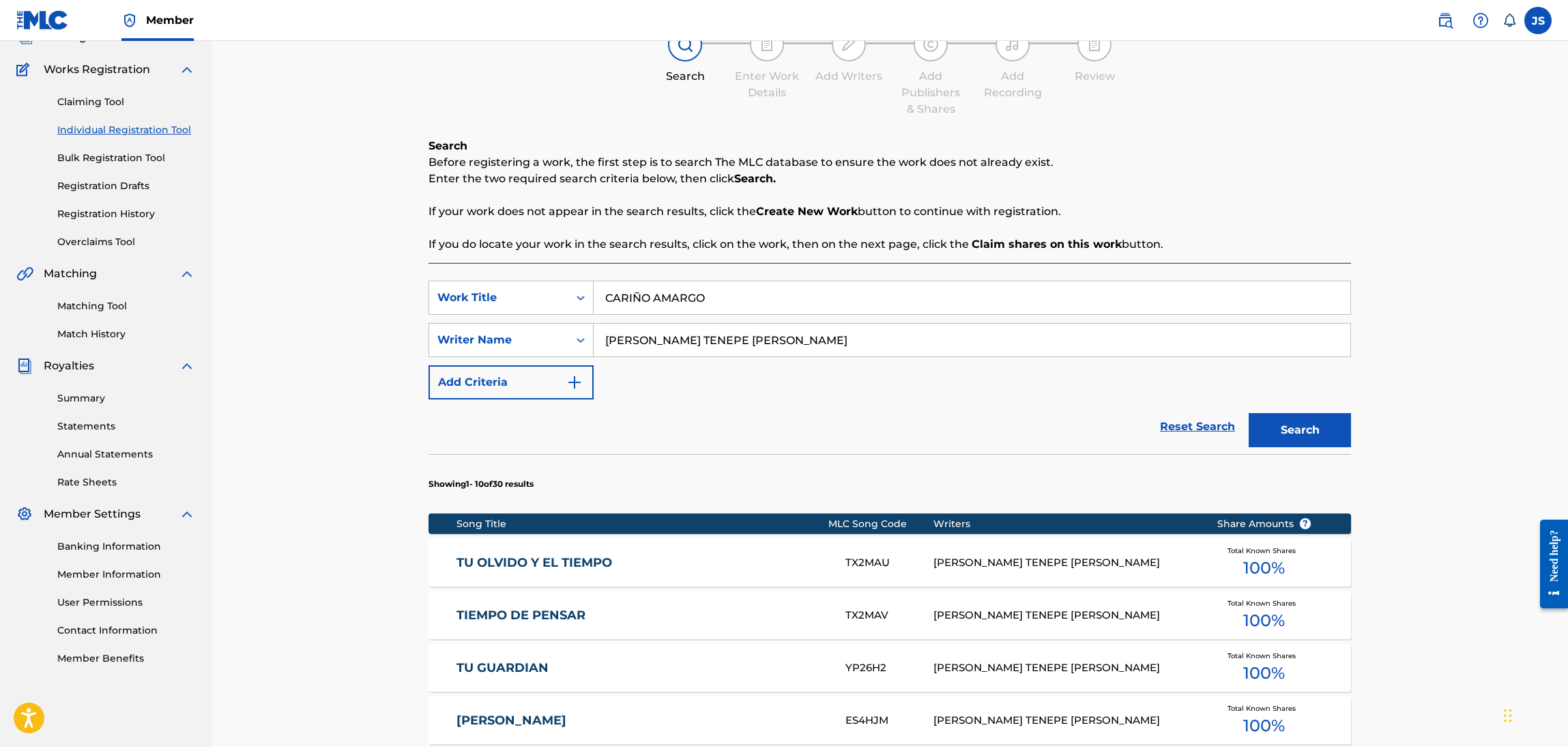
click at [1139, 188] on div "Search Before registering a work, the first step is to search The MLC database …" at bounding box center [890, 195] width 923 height 115
click at [1284, 427] on button "Search" at bounding box center [1300, 429] width 102 height 34
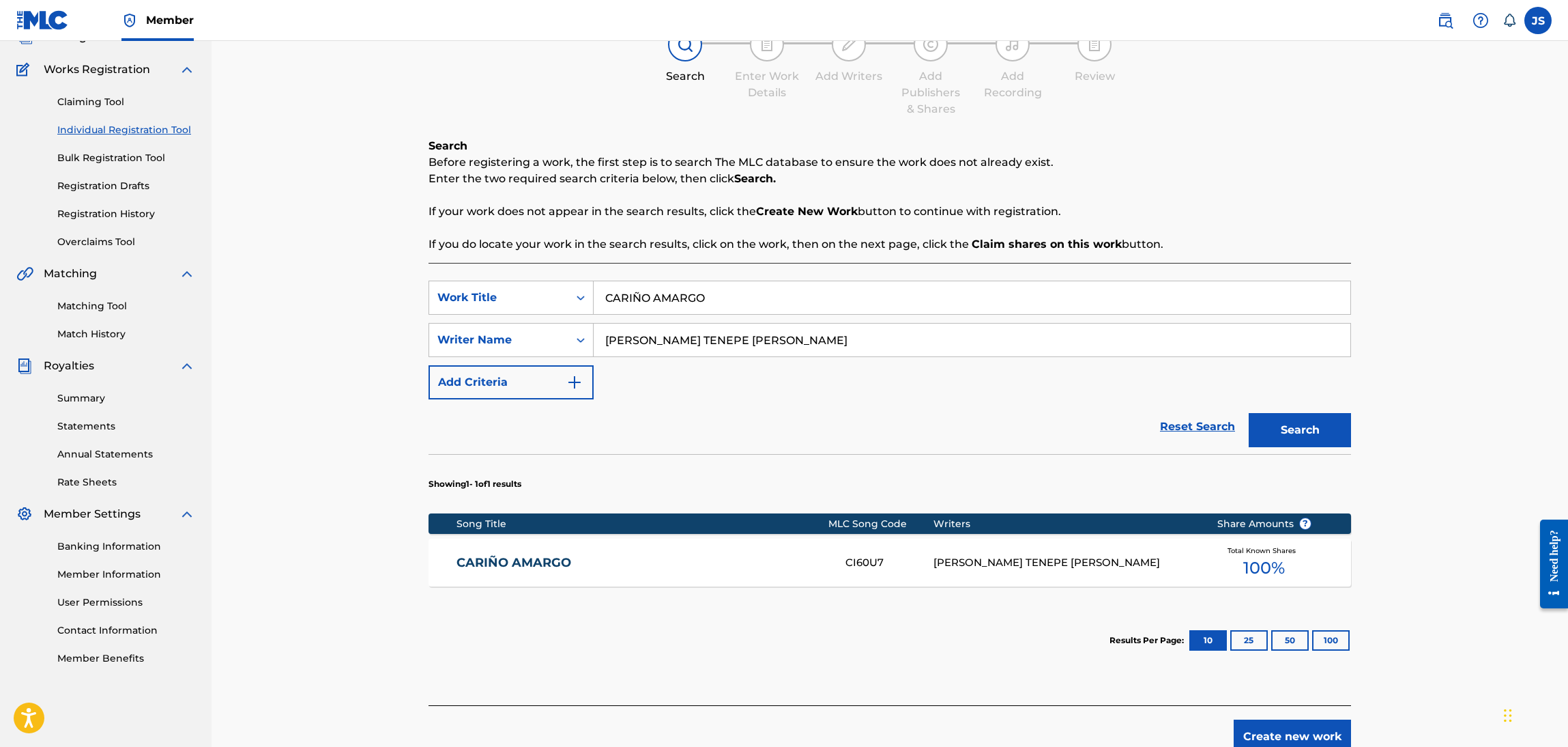
click at [529, 557] on link "CARIÑO AMARGO" at bounding box center [642, 562] width 371 height 16
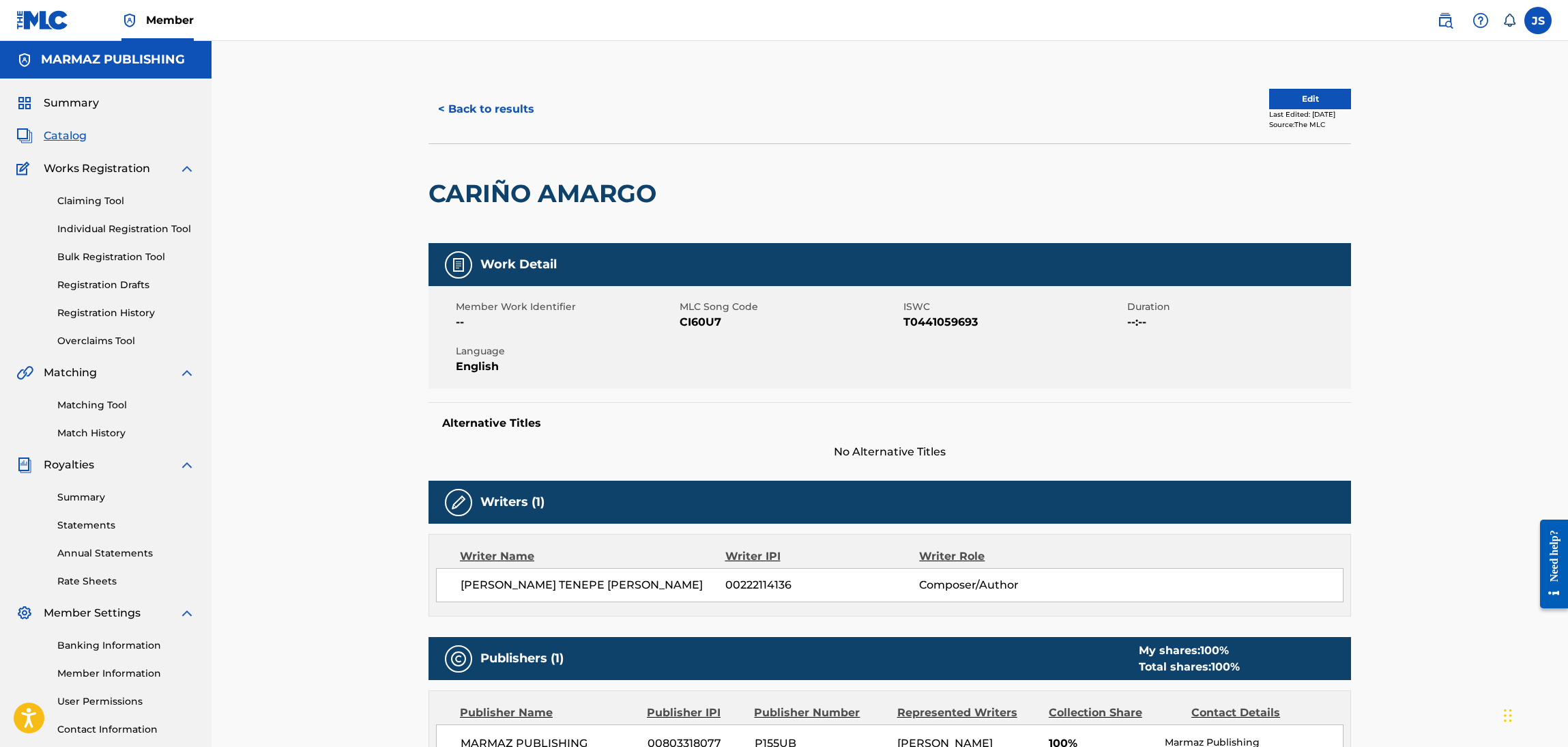
click at [915, 329] on span "T0441059693" at bounding box center [1013, 322] width 220 height 17
click at [690, 322] on span "CI60U7" at bounding box center [790, 322] width 220 height 17
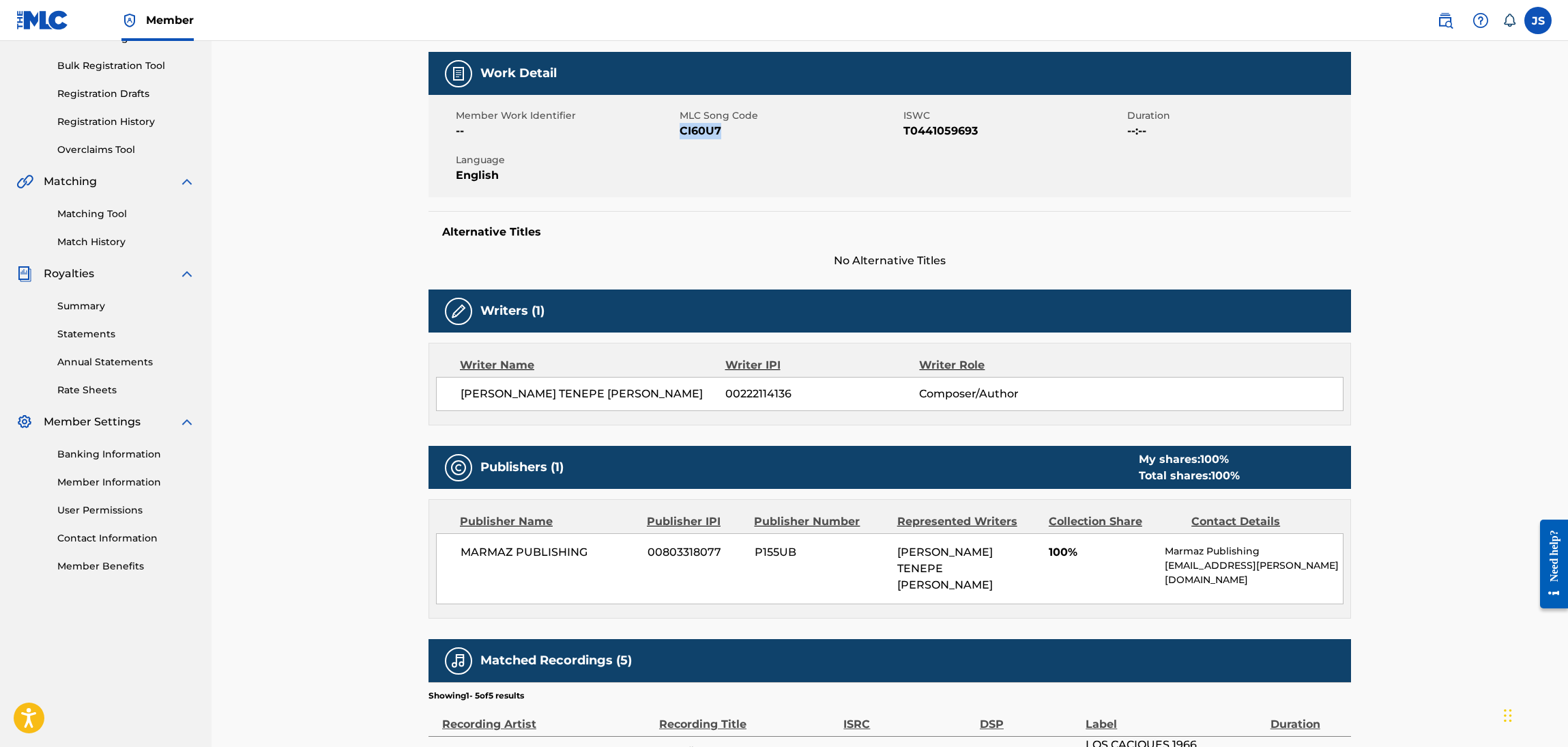
scroll to position [409, 0]
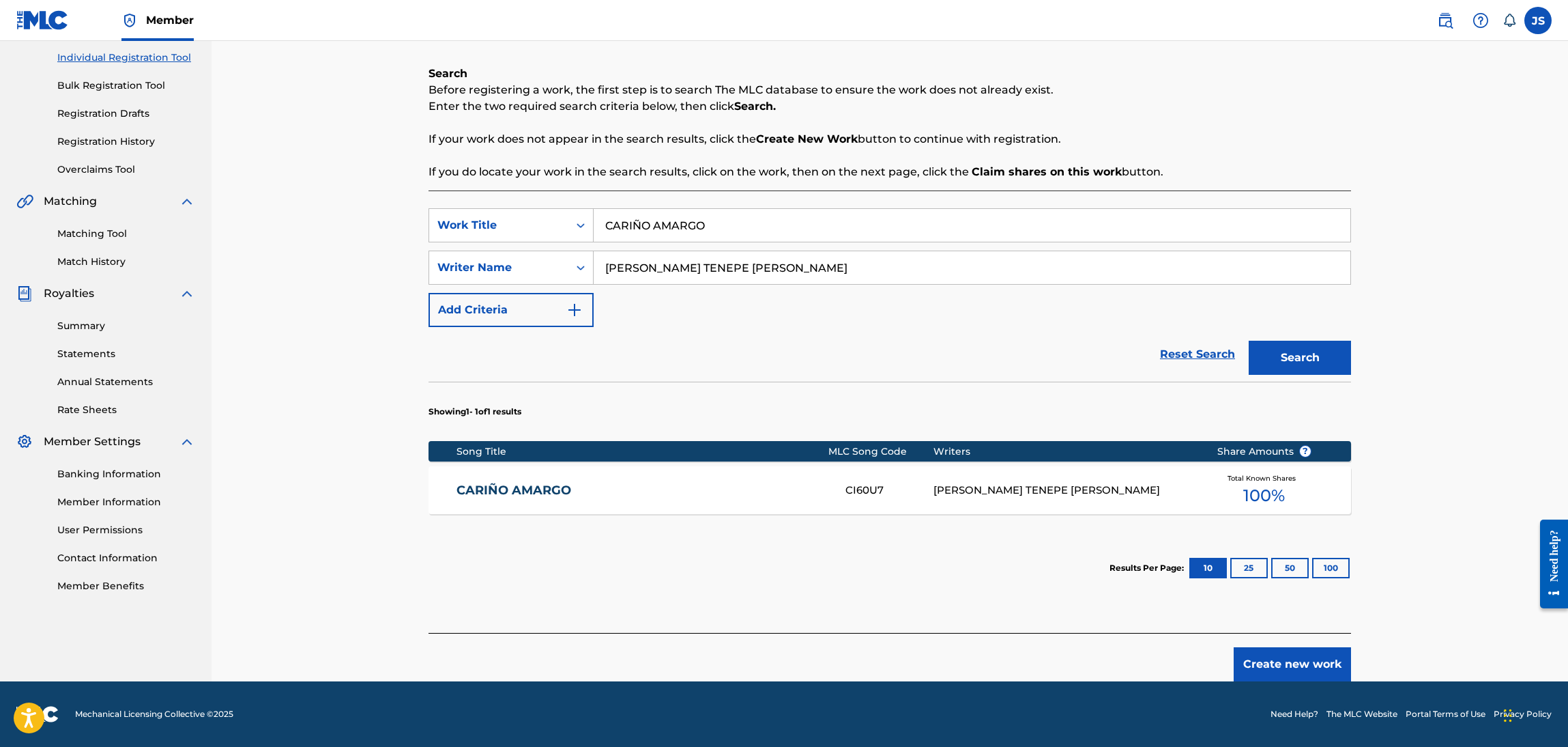
scroll to position [171, 0]
paste input "HAZAÑAS DE SAN RAFAEL"
drag, startPoint x: 758, startPoint y: 230, endPoint x: 545, endPoint y: 221, distance: 213.2
click at [541, 221] on div "SearchWithCriteriafcea4a03-0160-4683-acc4-221dc356896d Work Title CARIÑO AMARGO" at bounding box center [890, 225] width 923 height 34
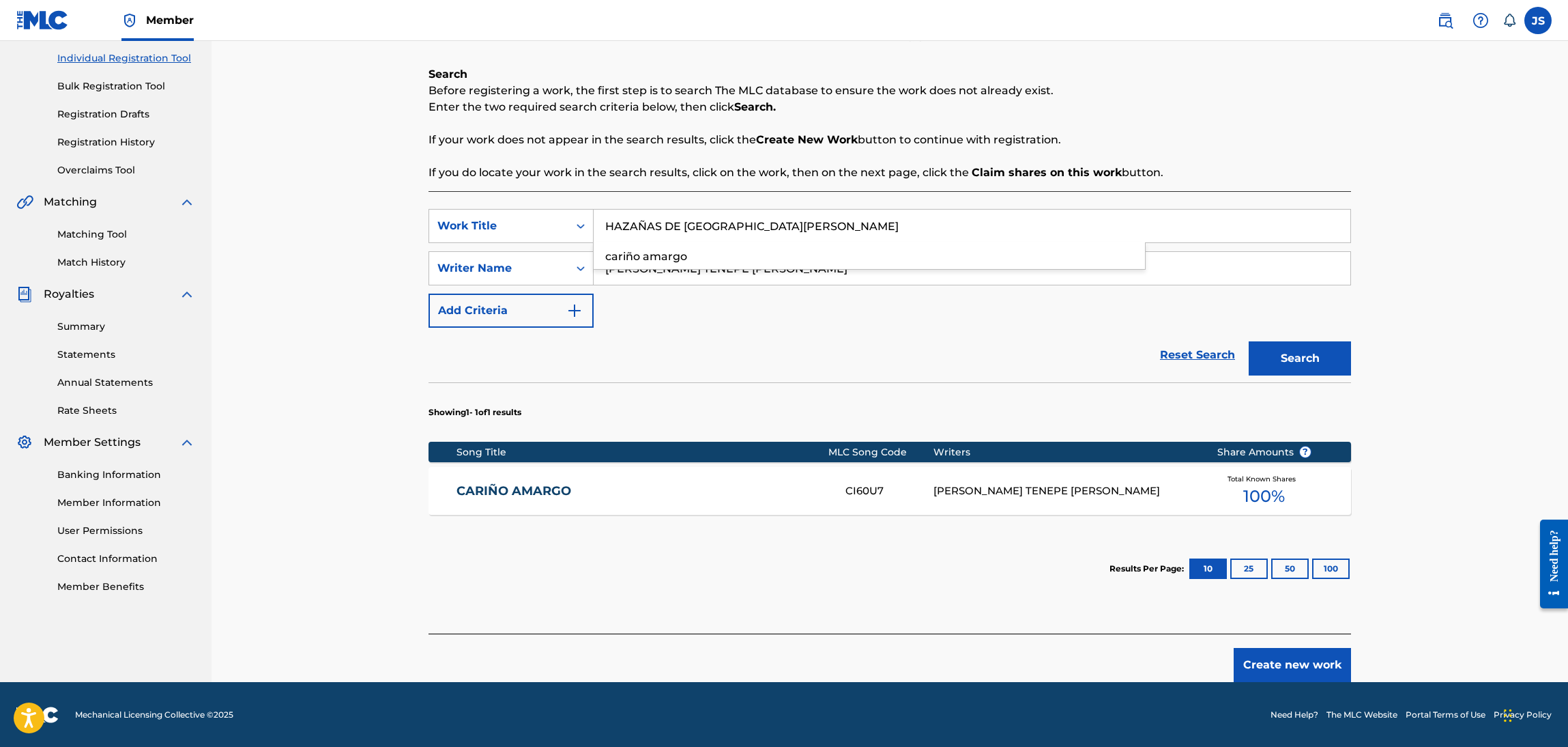
type input "HAZAÑAS DE SAN RAFAEL"
drag, startPoint x: 921, startPoint y: 160, endPoint x: 1013, endPoint y: 197, distance: 99.2
click at [923, 160] on div "Search Before registering a work, the first step is to search The MLC database …" at bounding box center [890, 123] width 923 height 115
click at [1338, 344] on button "Search" at bounding box center [1300, 358] width 102 height 34
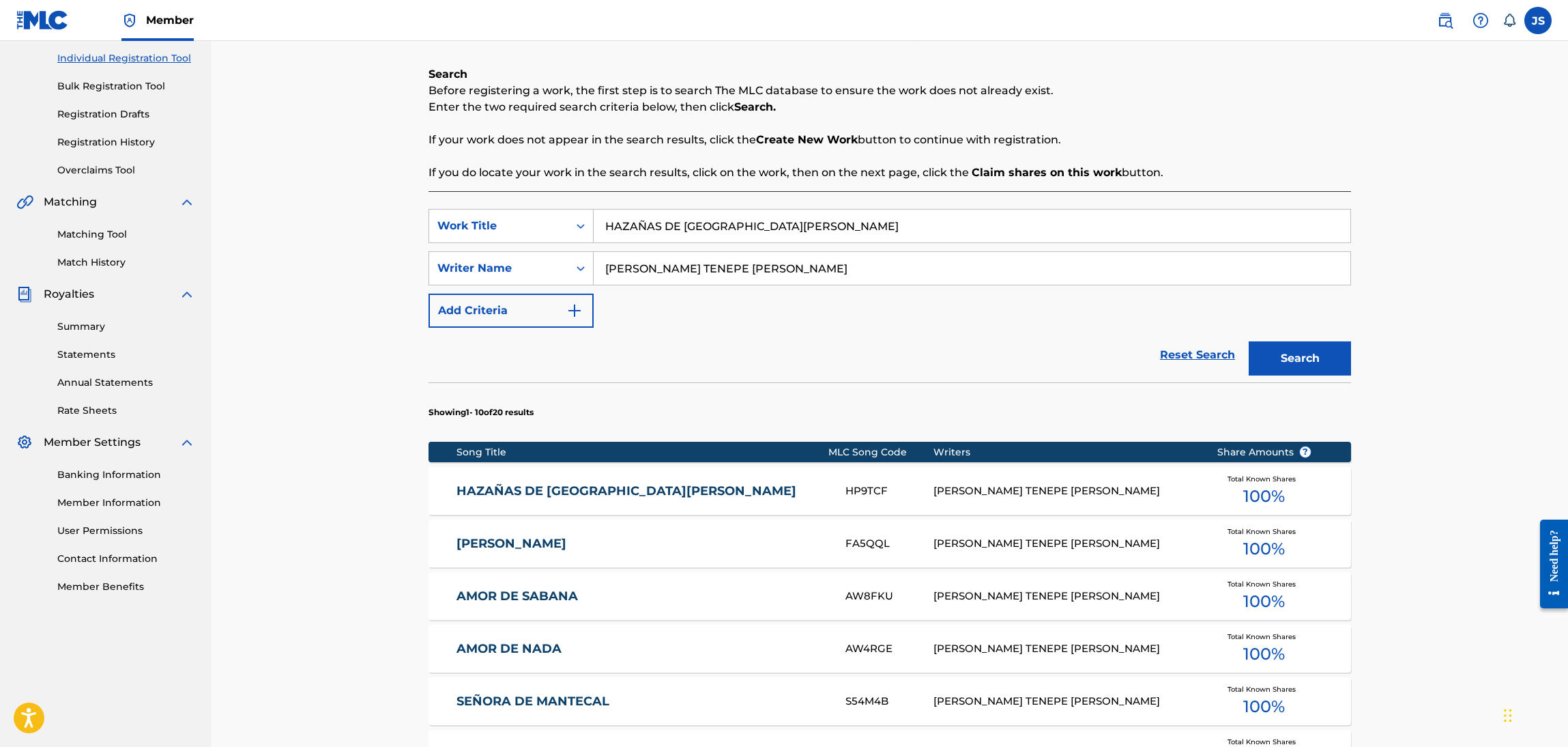
click at [619, 493] on link "HAZAÑAS DE SAN RAFAEL" at bounding box center [642, 491] width 371 height 16
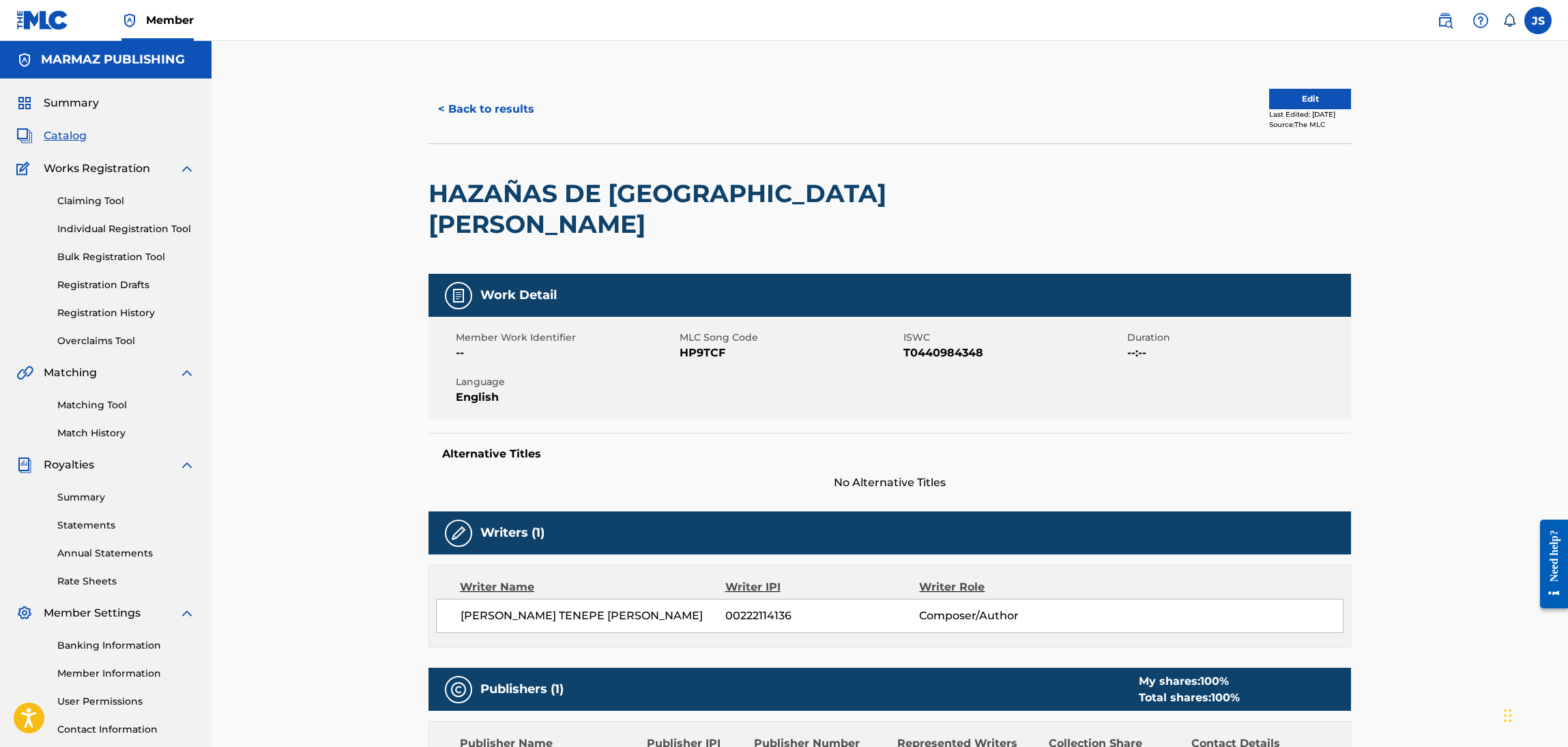
click at [942, 330] on span "ISWC" at bounding box center [1013, 337] width 220 height 14
click at [953, 345] on span "T0440984348" at bounding box center [1013, 353] width 220 height 17
click at [697, 345] on span "HP9TCF" at bounding box center [790, 353] width 220 height 17
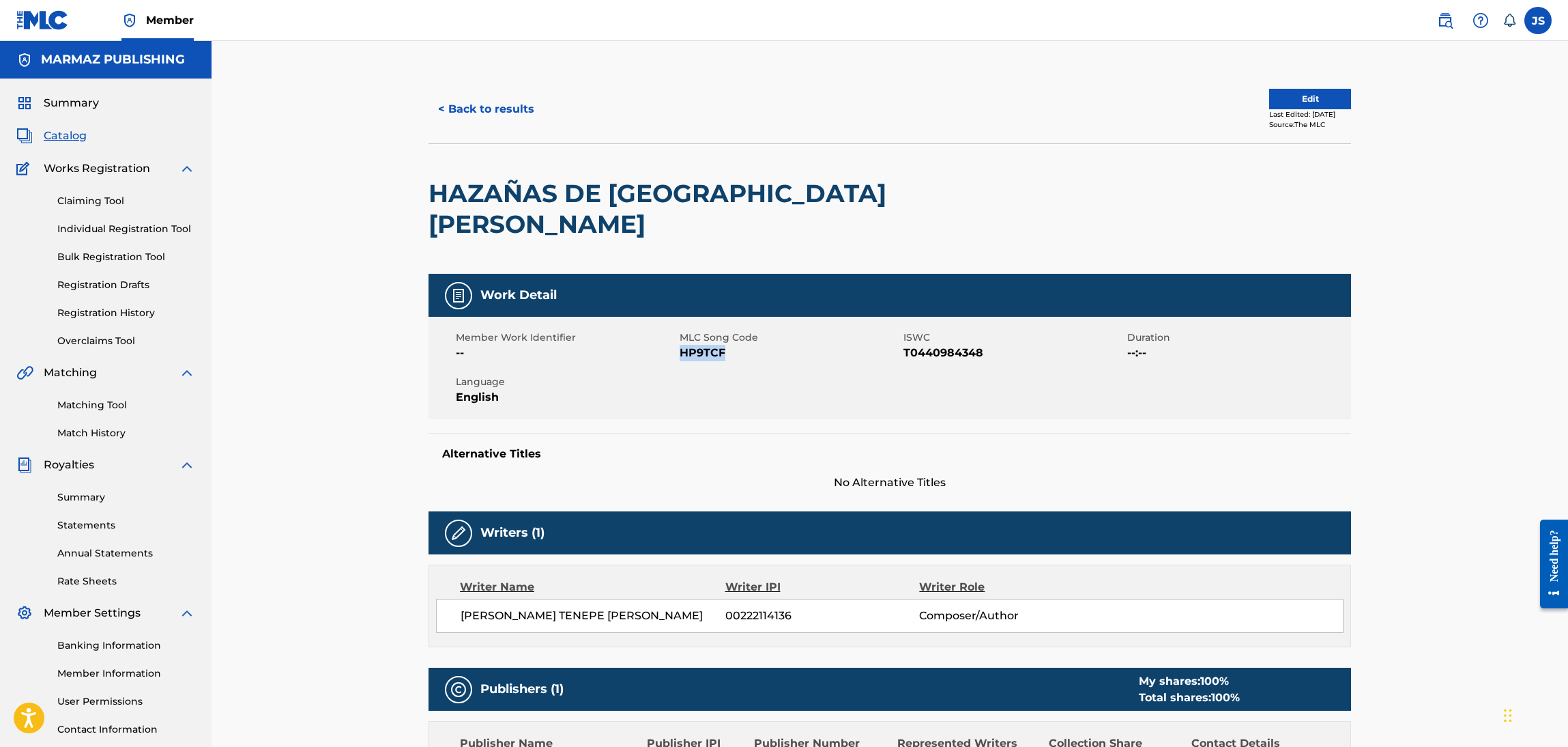
click at [464, 112] on button "< Back to results" at bounding box center [486, 109] width 116 height 34
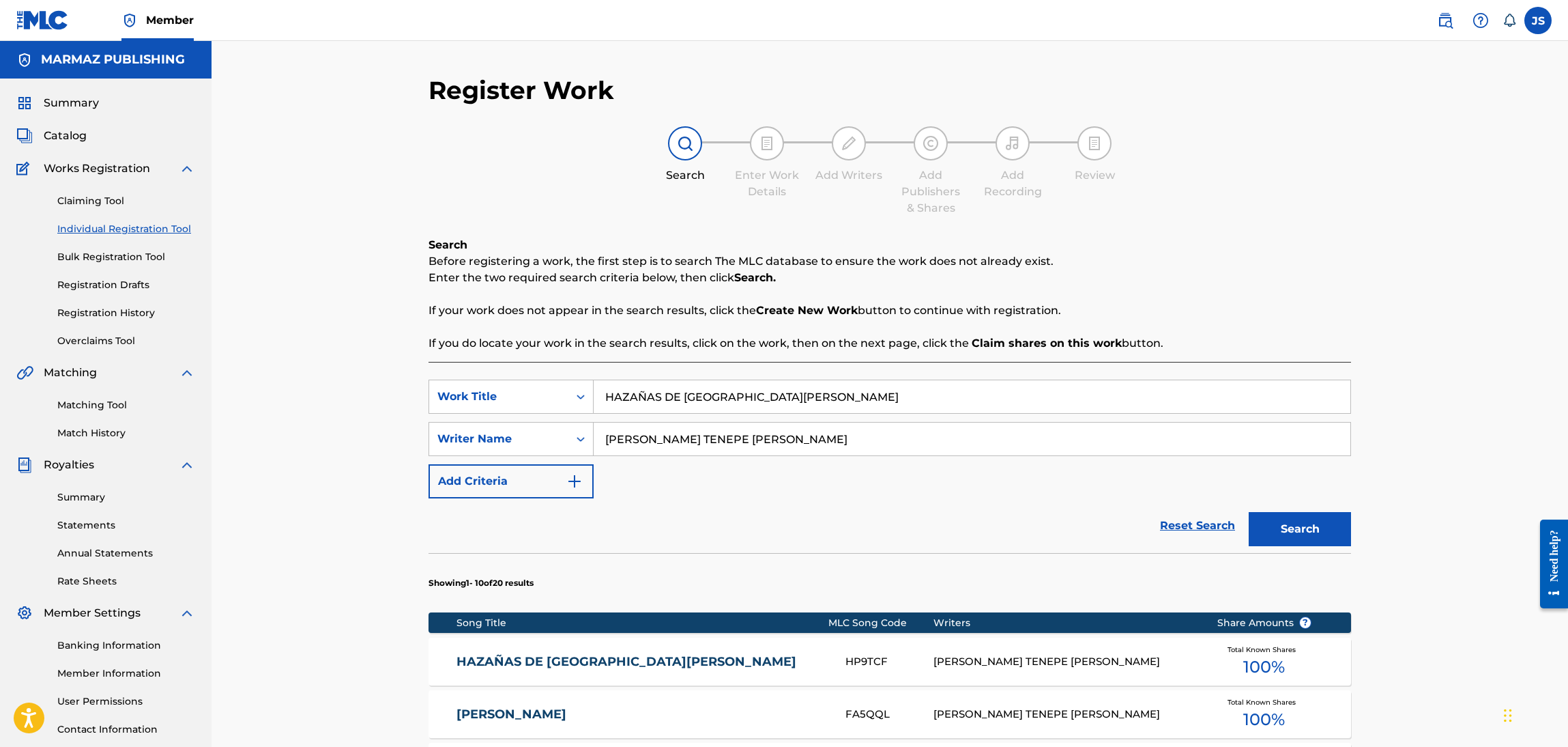
scroll to position [99, 0]
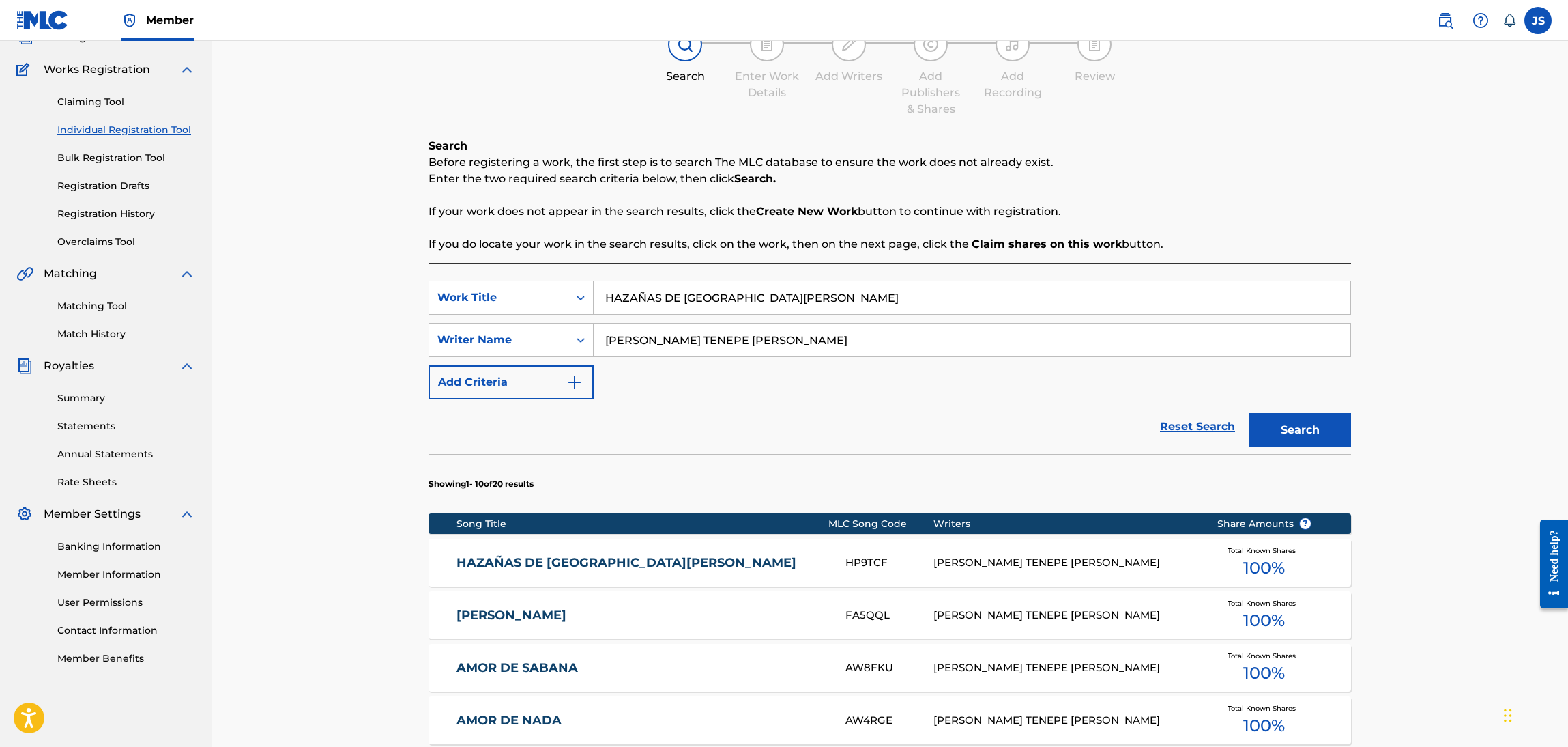
drag, startPoint x: 773, startPoint y: 300, endPoint x: 342, endPoint y: 274, distance: 431.8
click at [321, 274] on div "Register Work Search Enter Work Details Add Writers Add Publishers & Shares Add…" at bounding box center [890, 588] width 1357 height 1291
paste input "LOS CAMINOS DEL JOROPO"
type input "LOS CAMINOS DEL JOROPO"
drag, startPoint x: 1000, startPoint y: 210, endPoint x: 1125, endPoint y: 270, distance: 138.7
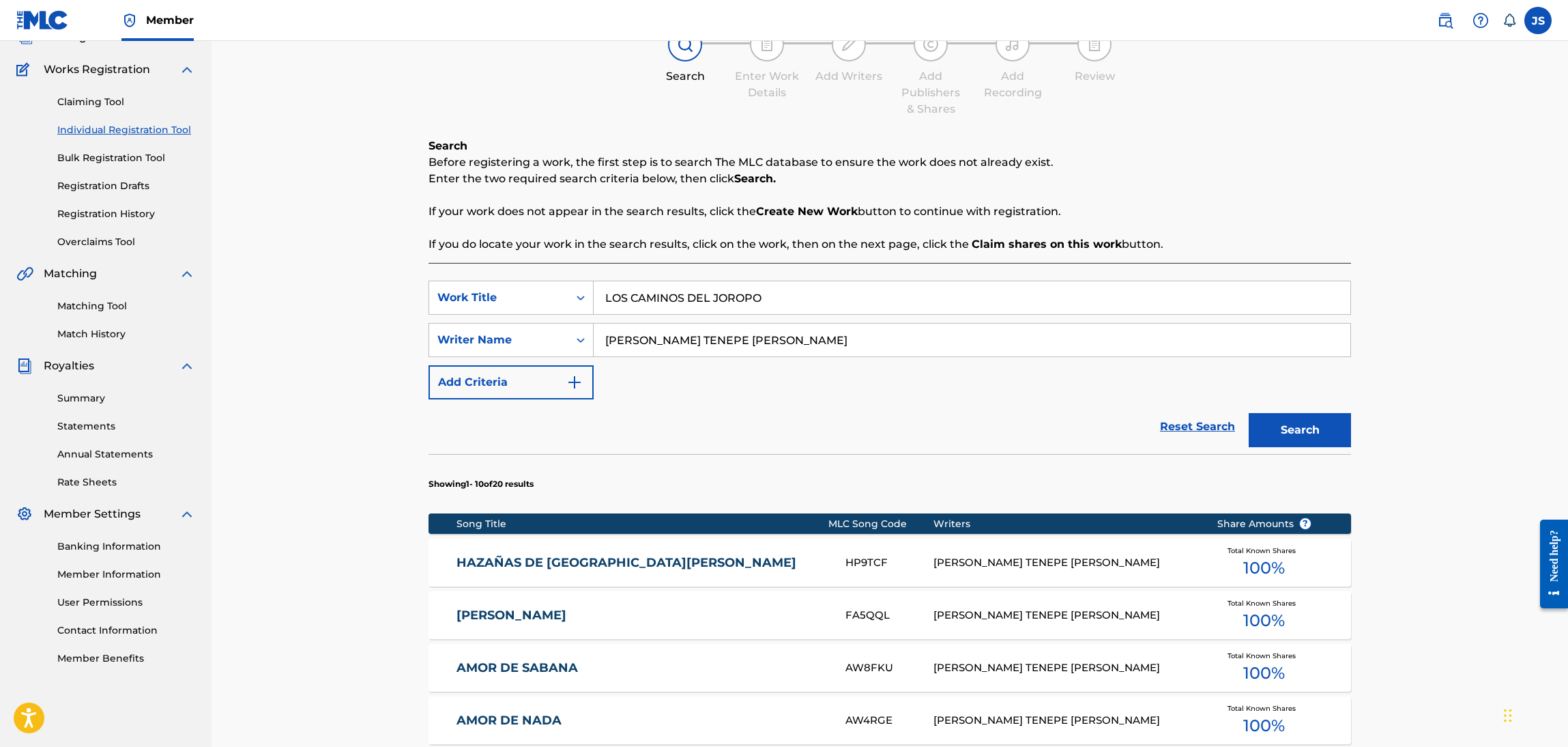
click at [1003, 210] on p "If your work does not appear in the search results, click the Create New Work b…" at bounding box center [890, 211] width 923 height 17
click at [1300, 427] on button "Search" at bounding box center [1300, 429] width 102 height 34
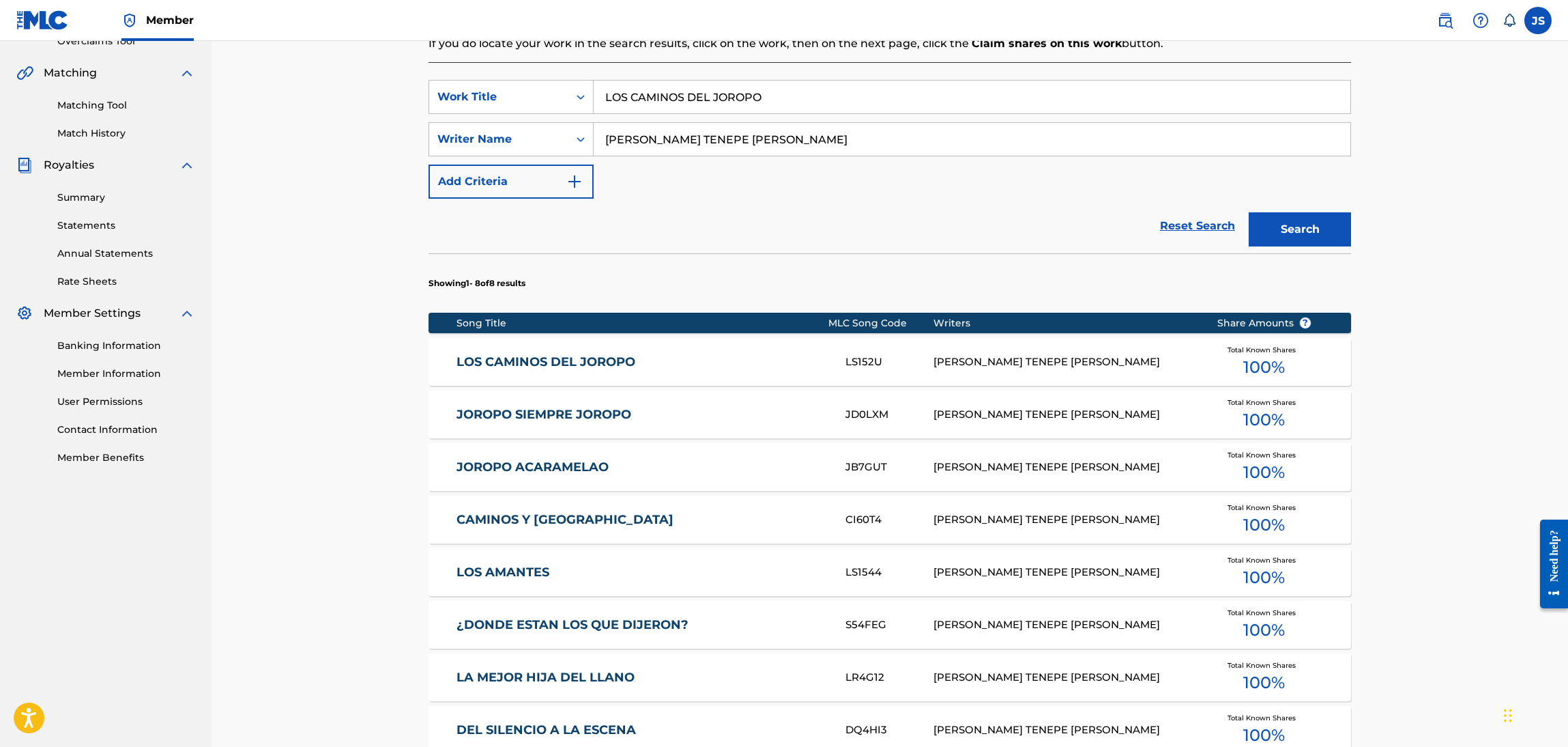
scroll to position [304, 0]
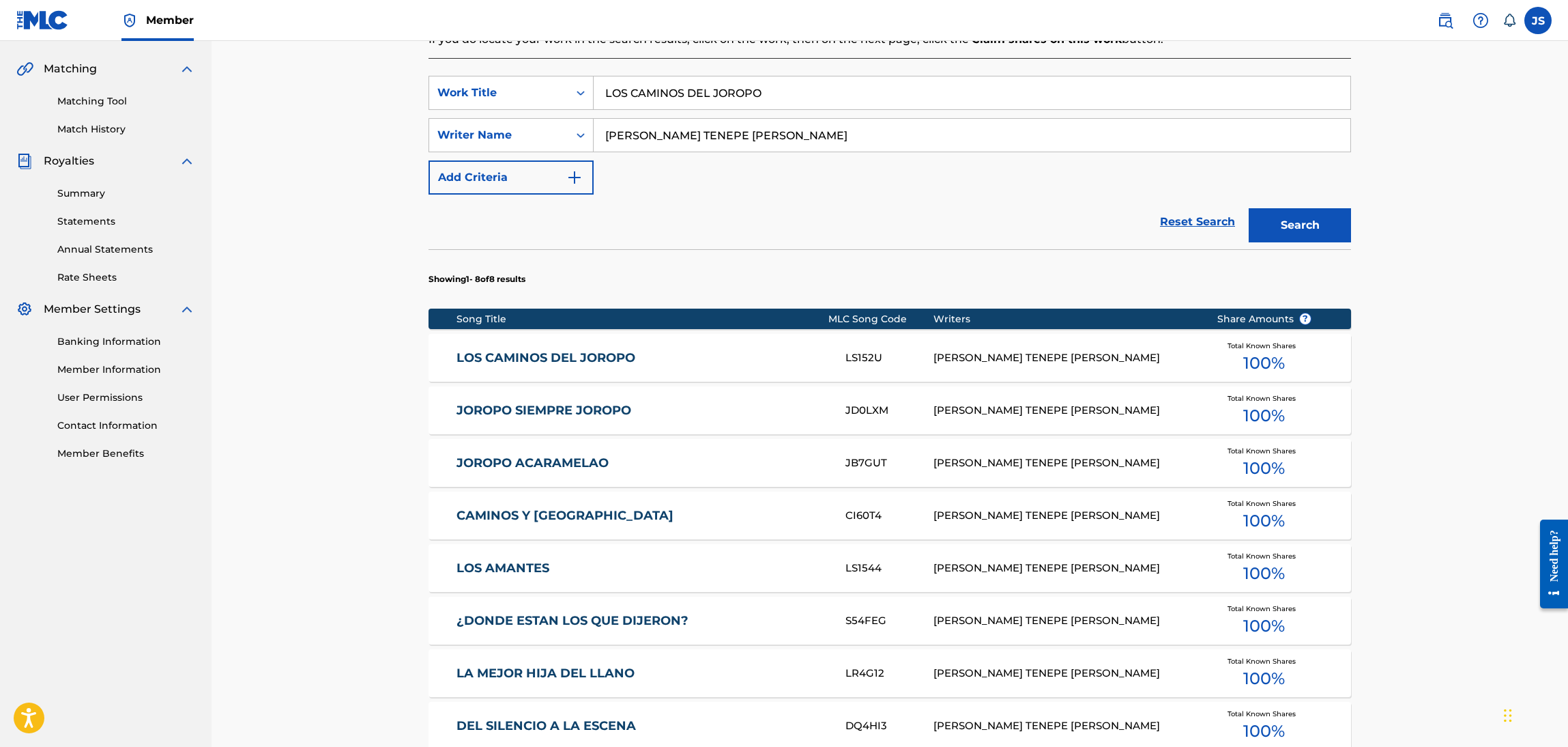
click at [597, 362] on link "LOS CAMINOS DEL JOROPO" at bounding box center [642, 357] width 371 height 16
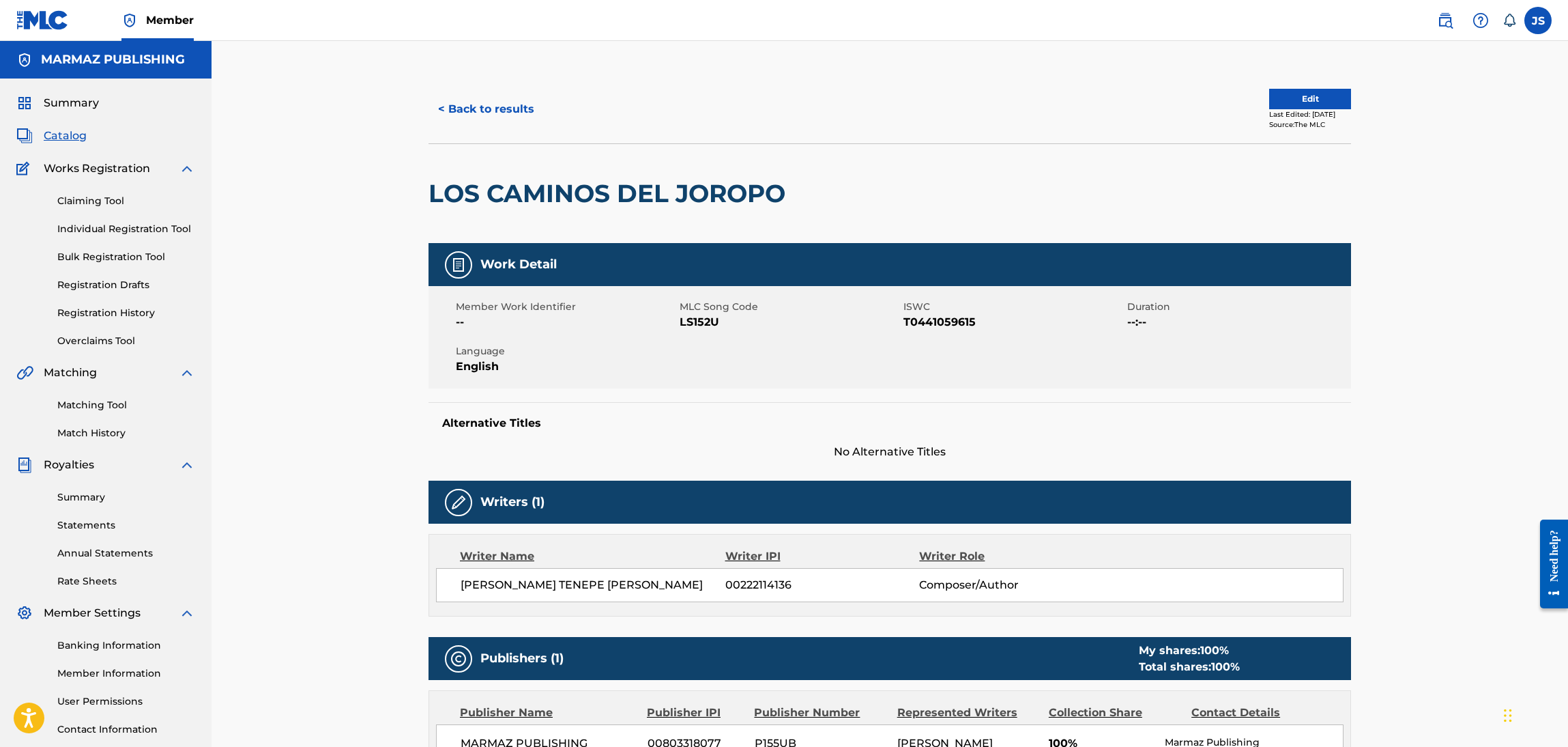
click at [930, 317] on span "T0441059615" at bounding box center [1013, 322] width 220 height 17
click at [701, 320] on span "LS152U" at bounding box center [790, 322] width 220 height 17
click at [508, 112] on button "< Back to results" at bounding box center [486, 109] width 116 height 34
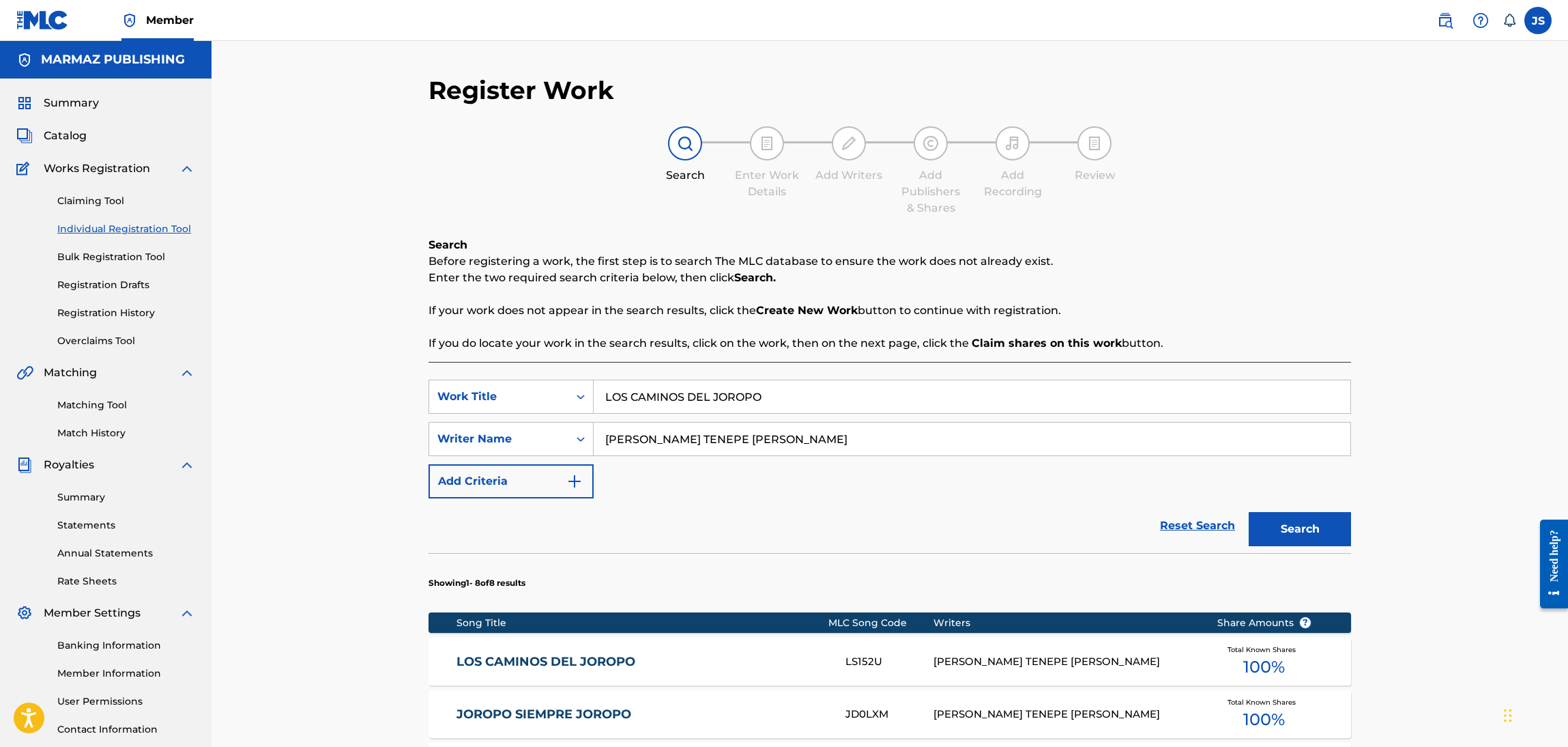
scroll to position [99, 0]
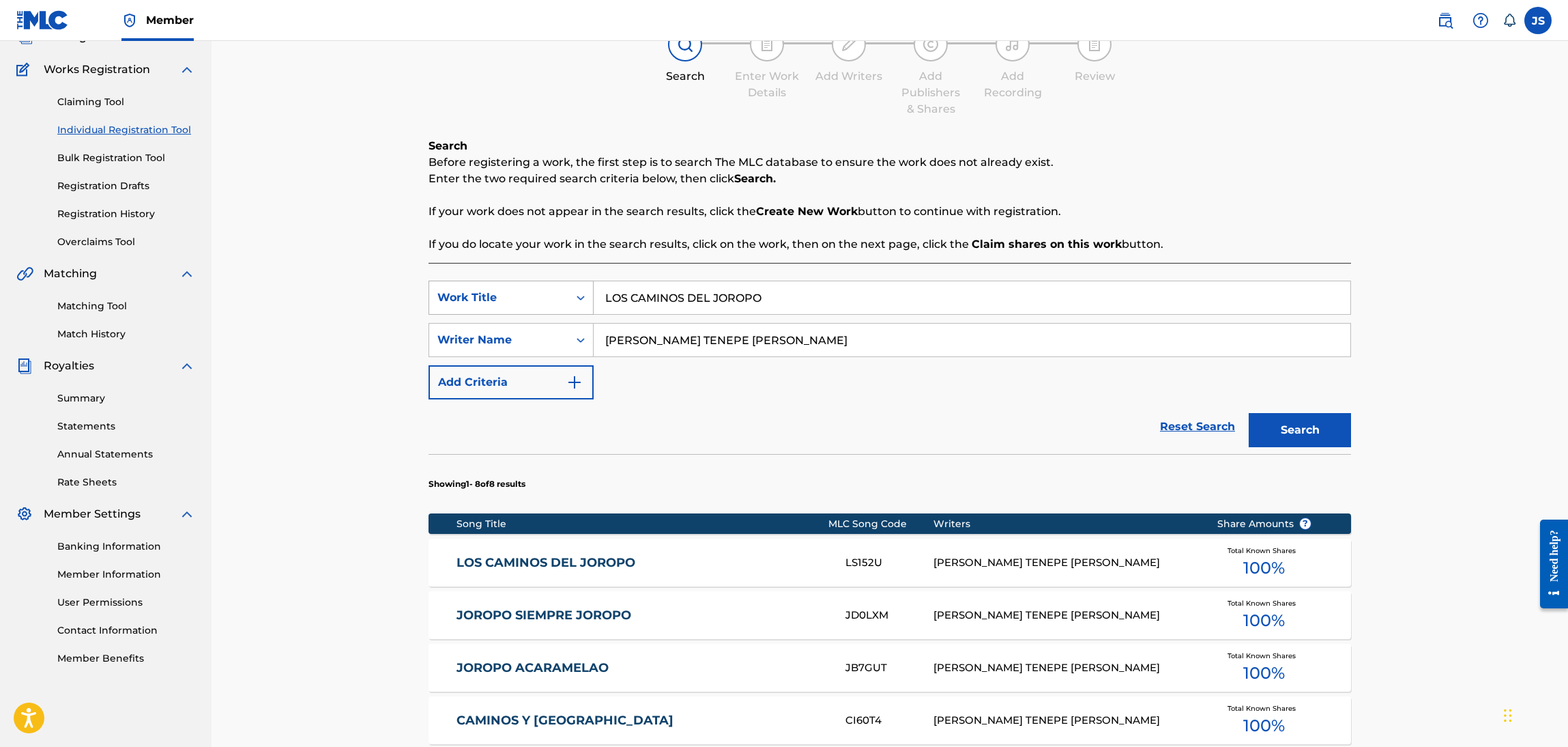
drag, startPoint x: 777, startPoint y: 306, endPoint x: 472, endPoint y: 289, distance: 305.5
click at [449, 301] on div "SearchWithCriteriafcea4a03-0160-4683-acc4-221dc356896d Work Title LOS CAMINOS D…" at bounding box center [890, 297] width 923 height 34
paste input "MI PENA POR UN DESPRECI"
type input "MI PENA POR UN DESPRECIO"
click at [1018, 239] on strong "Claim shares on this work" at bounding box center [1047, 244] width 150 height 13
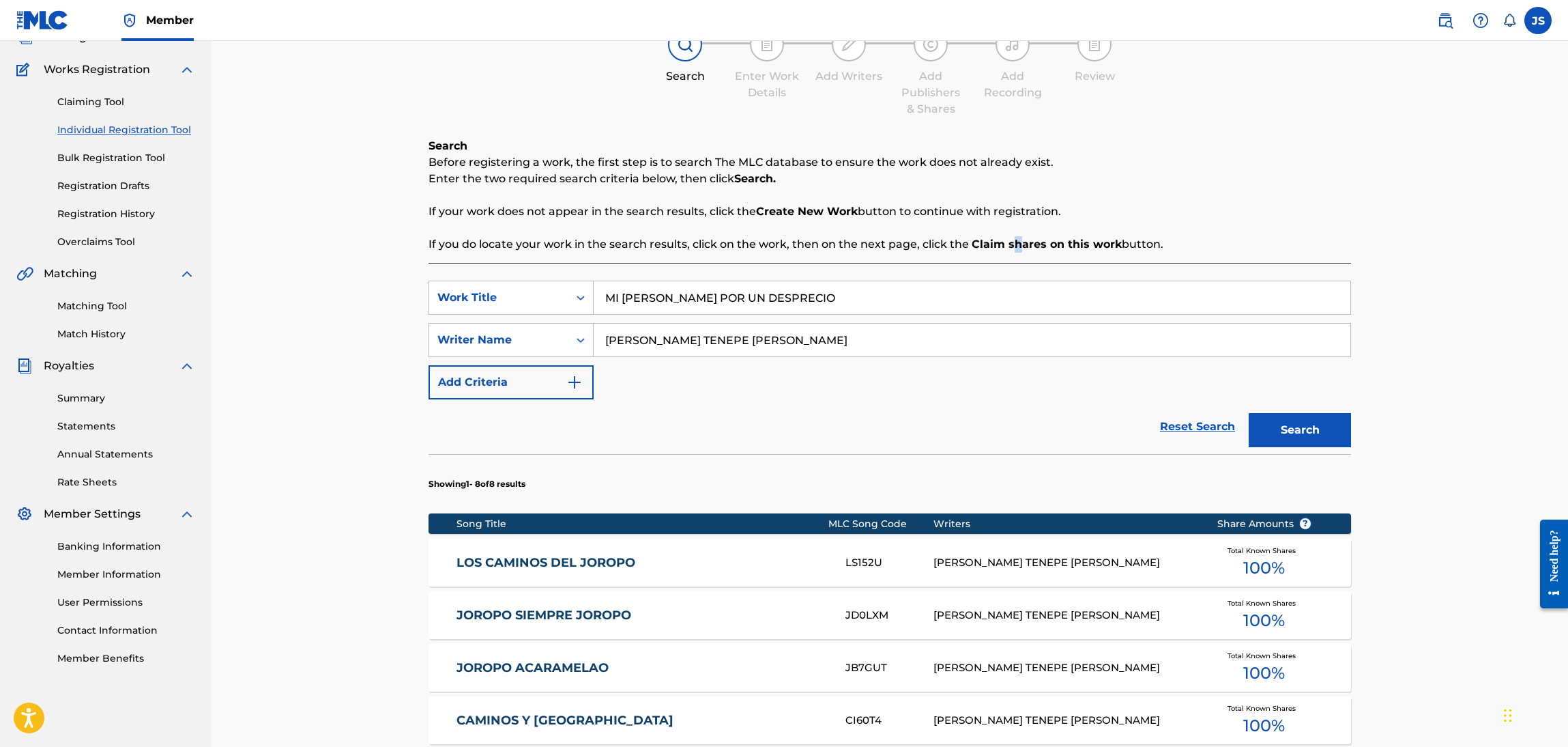
click at [1315, 432] on button "Search" at bounding box center [1300, 429] width 102 height 34
drag, startPoint x: 579, startPoint y: 562, endPoint x: 587, endPoint y: 561, distance: 8.1
click at [579, 562] on link "MI PENA POR UN DESPRECIO" at bounding box center [642, 562] width 371 height 16
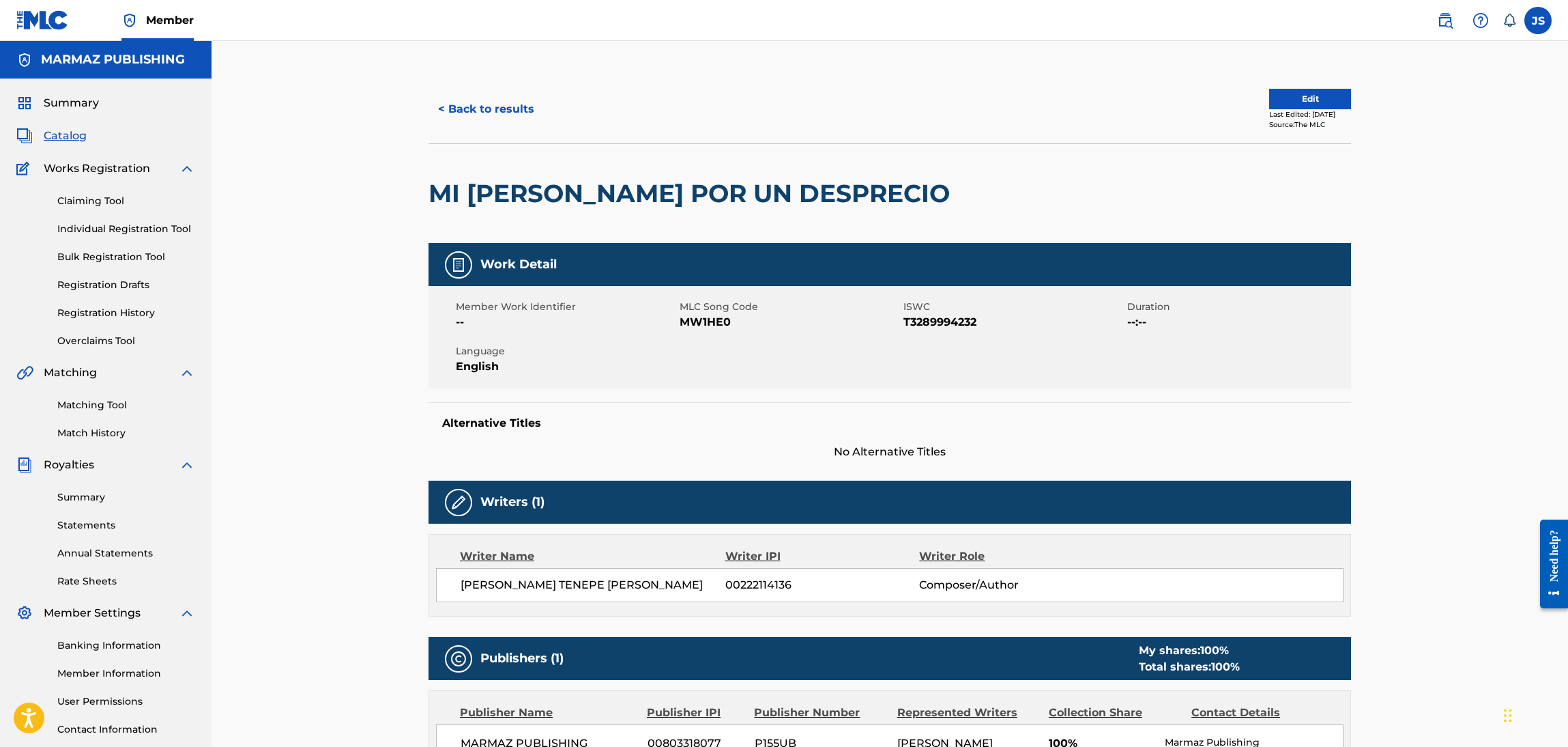
click at [926, 320] on span "T3289994232" at bounding box center [1013, 322] width 220 height 17
click at [716, 324] on span "MW1HE0" at bounding box center [790, 322] width 220 height 17
click at [715, 324] on span "MW1HE0" at bounding box center [790, 322] width 220 height 17
click at [466, 94] on button "< Back to results" at bounding box center [486, 109] width 116 height 34
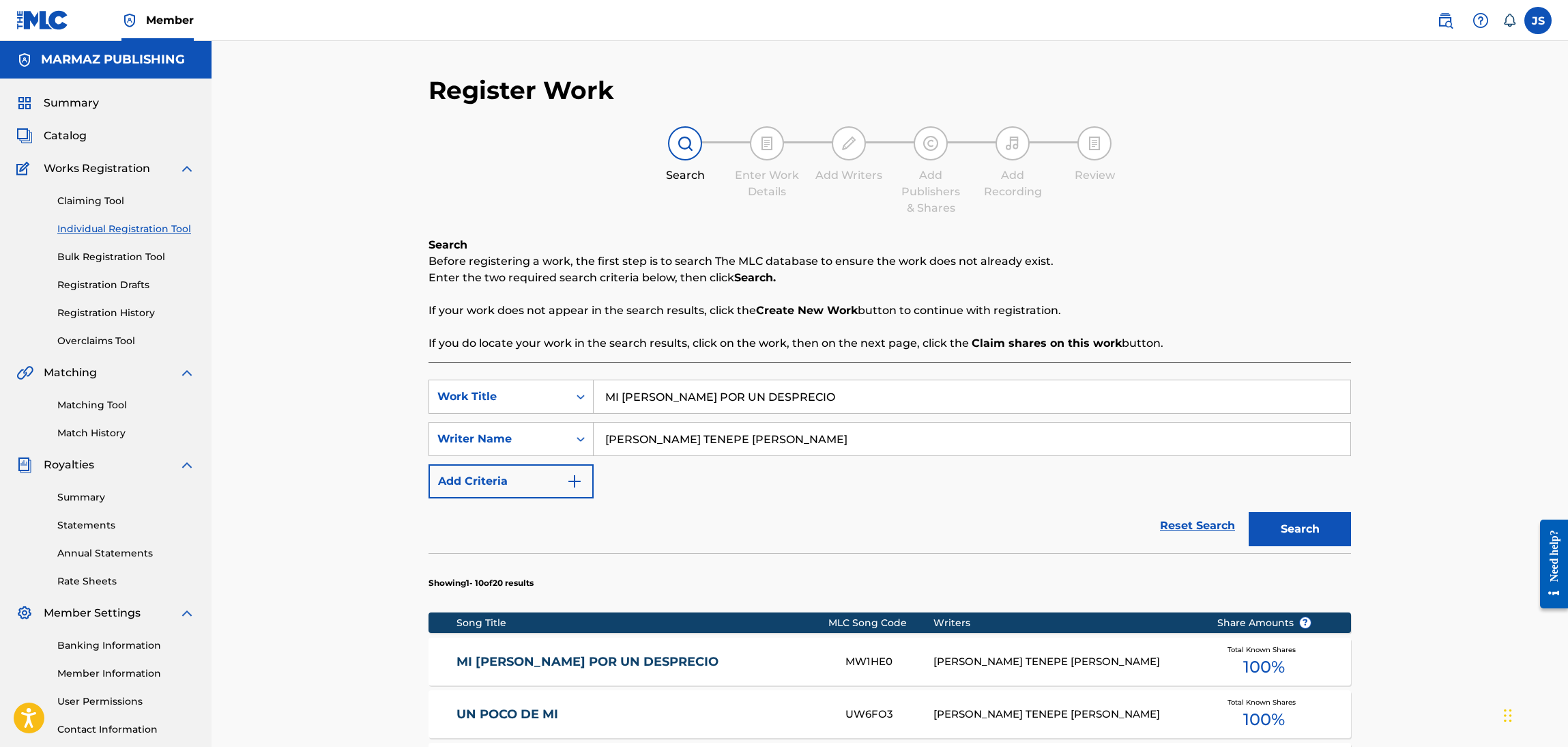
scroll to position [99, 0]
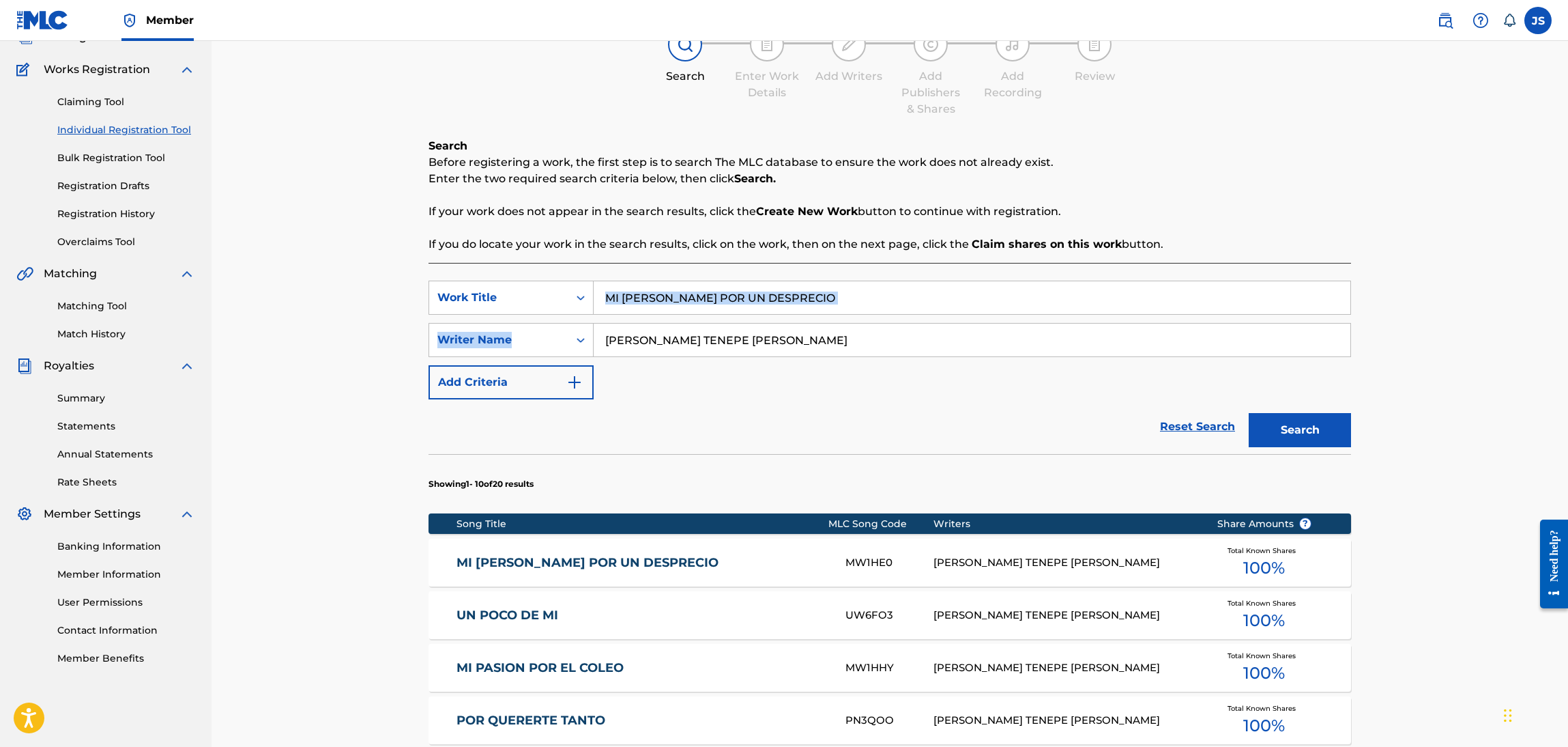
drag, startPoint x: 769, startPoint y: 317, endPoint x: 644, endPoint y: 294, distance: 127.1
click at [645, 293] on div "SearchWithCriteriafcea4a03-0160-4683-acc4-221dc356896d Work Title MI PENA POR U…" at bounding box center [890, 340] width 923 height 119
click at [854, 295] on input "MI PENA POR UN DESPRECIO" at bounding box center [972, 298] width 757 height 33
drag, startPoint x: 887, startPoint y: 298, endPoint x: 372, endPoint y: 296, distance: 515.0
click at [372, 296] on div "Register Work Search Enter Work Details Add Writers Add Publishers & Shares Add…" at bounding box center [890, 588] width 1357 height 1291
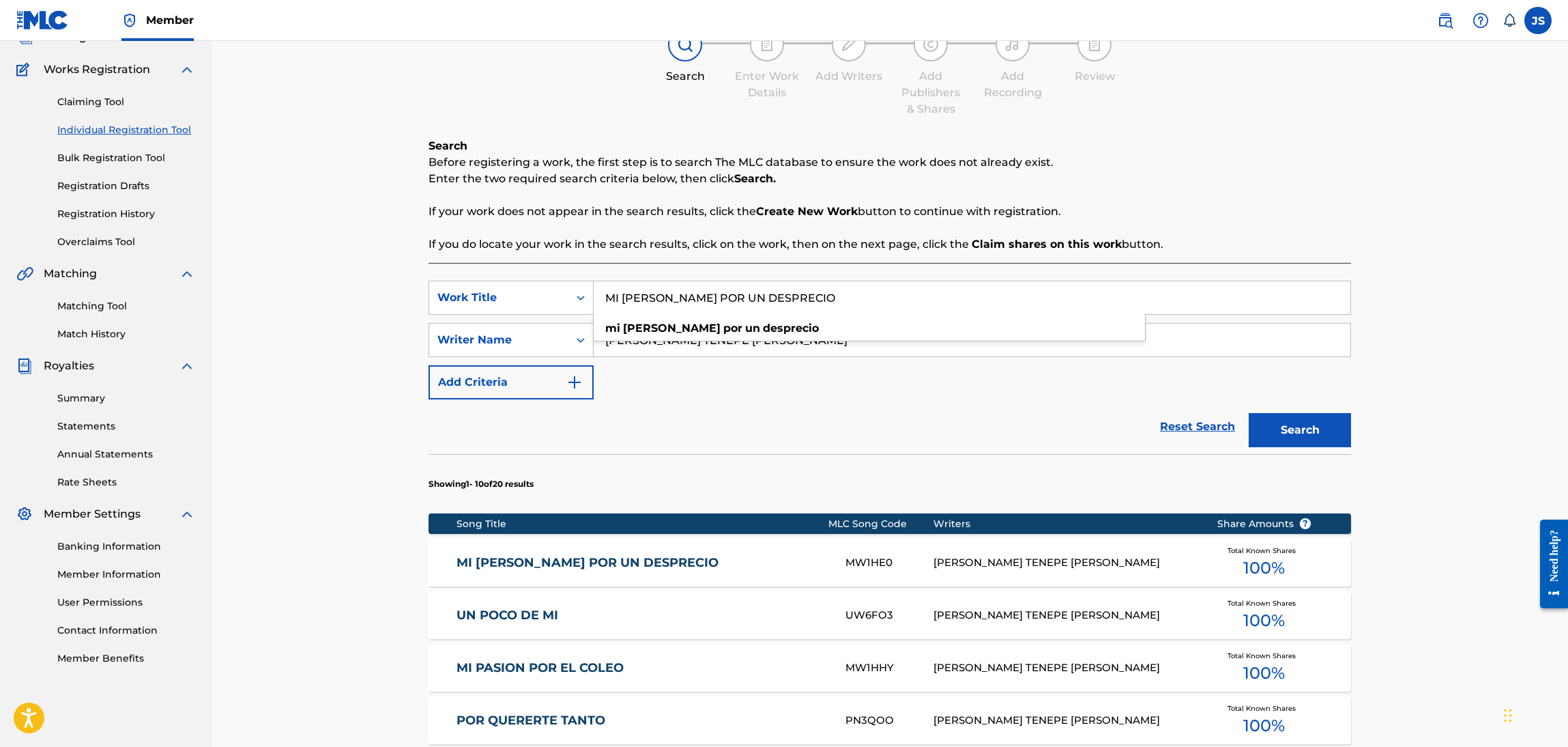
paste input "JOROPO SIEMPRE JOROP"
type input "JOROPO SIEMPRE JOROPO"
click at [1227, 199] on div "Search Before registering a work, the first step is to search The MLC database …" at bounding box center [890, 195] width 923 height 115
click at [1301, 424] on button "Search" at bounding box center [1300, 429] width 102 height 34
click at [575, 555] on link "JOROPO SIEMPRE JOROPO" at bounding box center [642, 562] width 371 height 16
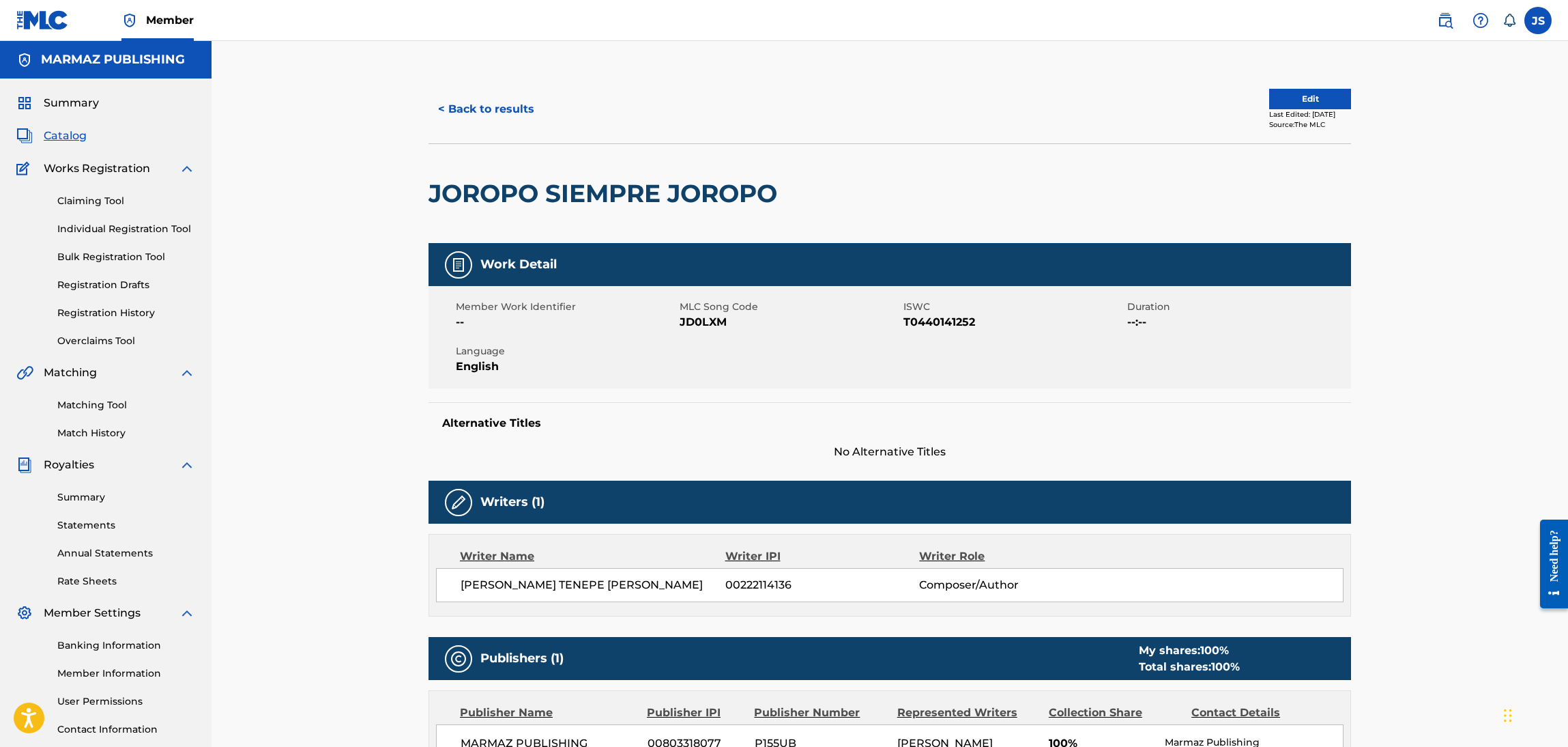
click at [937, 321] on span "T0440141252" at bounding box center [1013, 322] width 220 height 17
click at [707, 322] on span "JD0LXM" at bounding box center [790, 322] width 220 height 17
click at [486, 95] on button "< Back to results" at bounding box center [486, 109] width 116 height 34
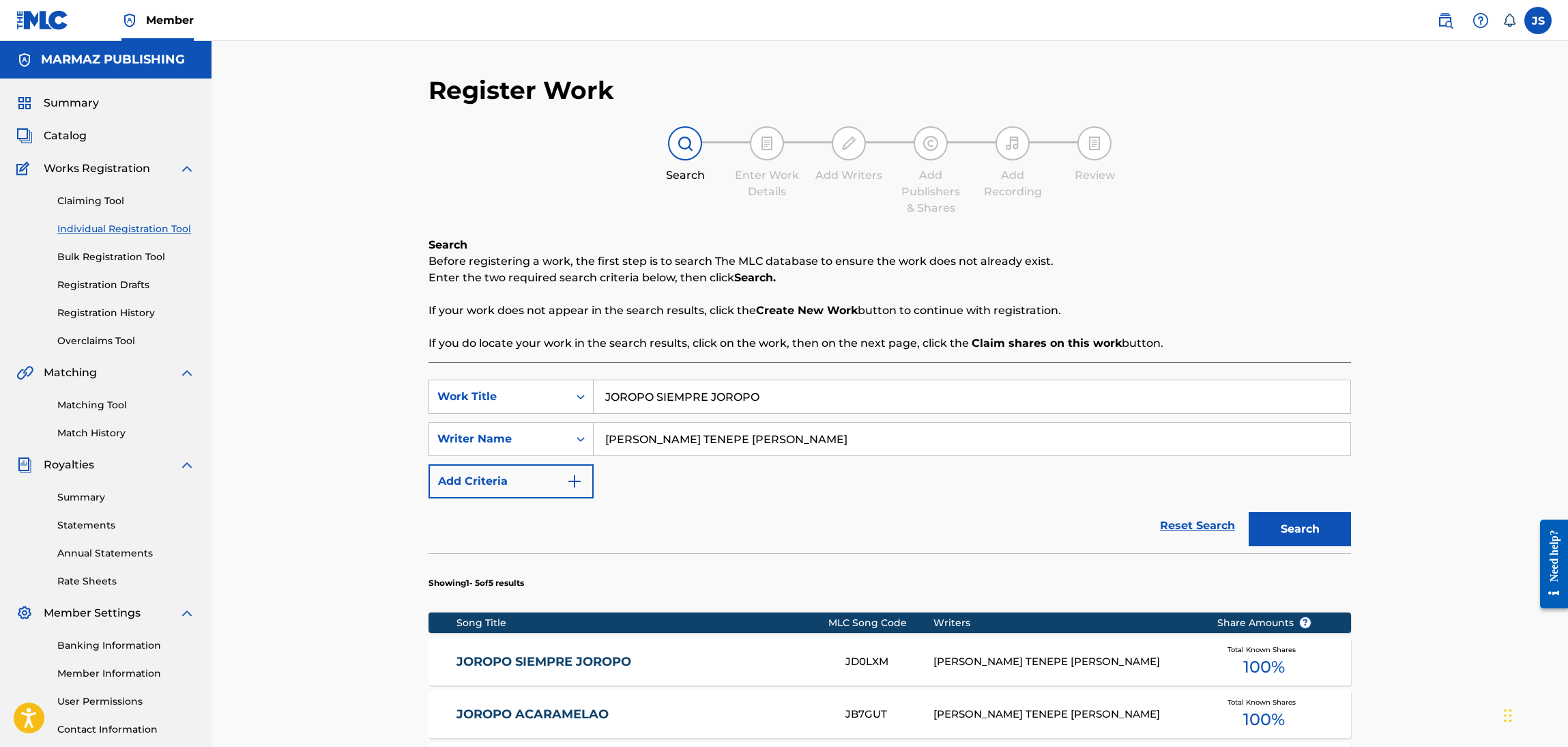
scroll to position [99, 0]
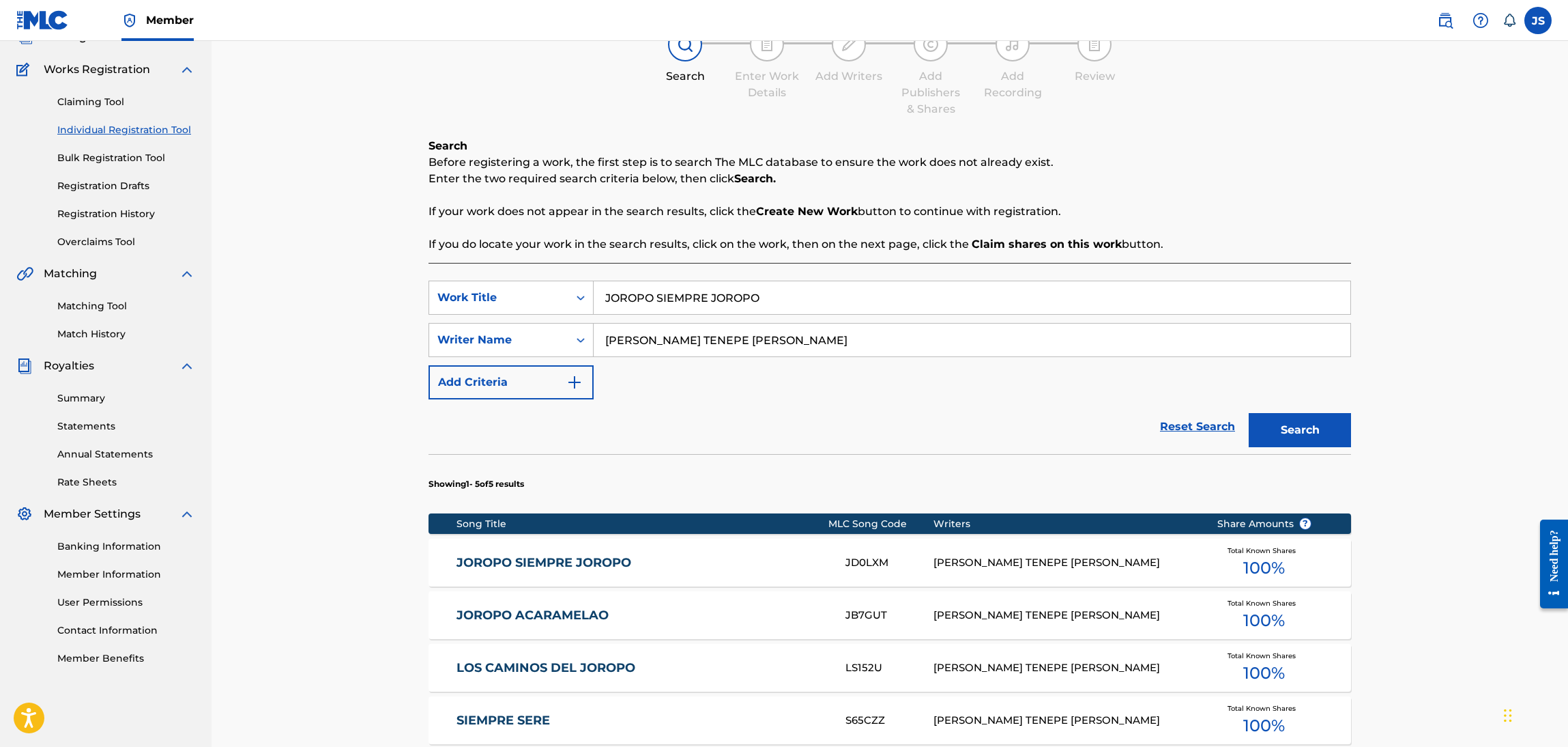
drag, startPoint x: 862, startPoint y: 295, endPoint x: 201, endPoint y: 295, distance: 661.0
click at [201, 295] on main "MARMAZ PUBLISHING Summary Catalog Works Registration Claiming Tool Individual R…" at bounding box center [784, 453] width 1568 height 1022
paste input "UN PAISAJE EN TUS OJOS"
type input "UN PAISAJE EN TUS OJOS"
click at [1249, 413] on button "Search" at bounding box center [1300, 429] width 102 height 34
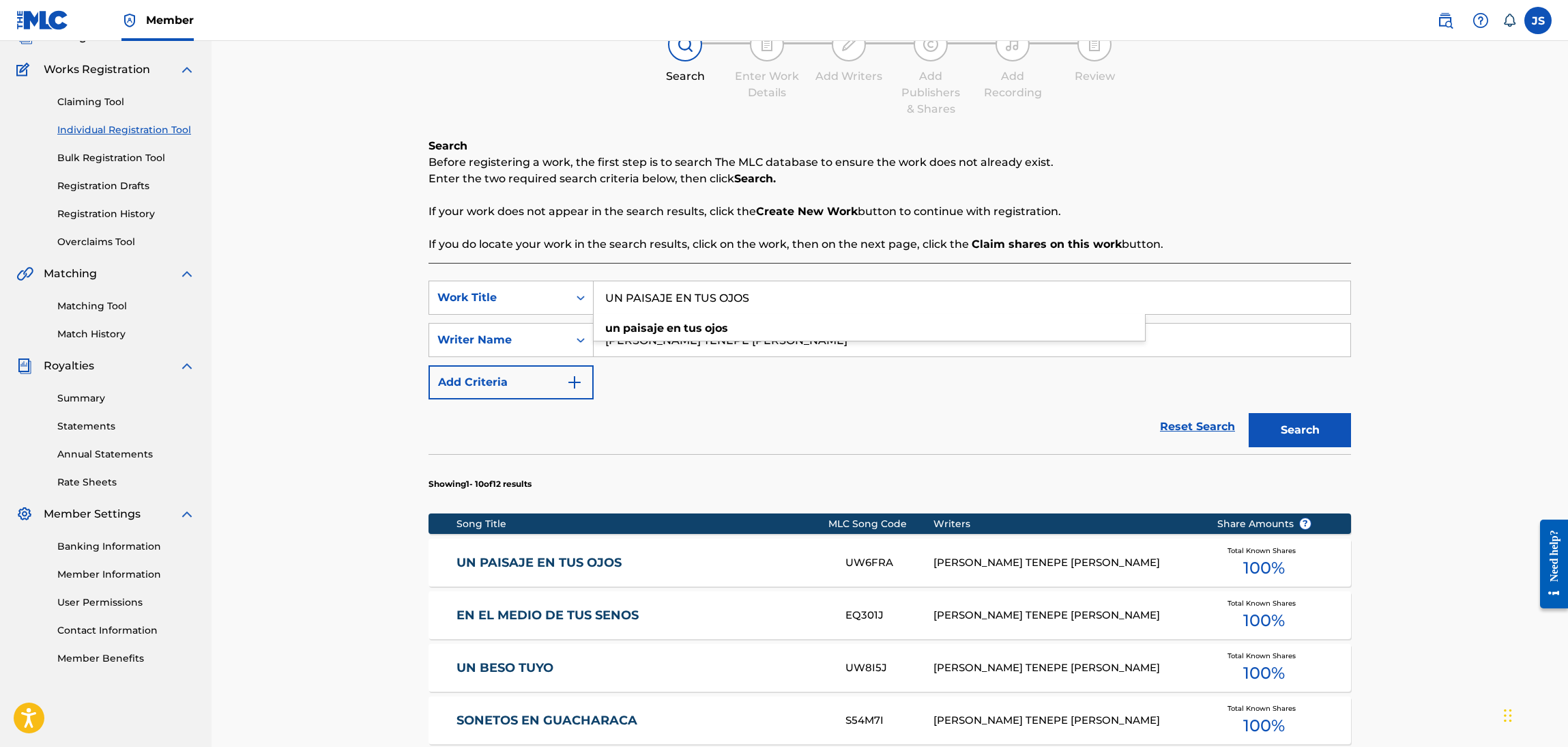
click at [1249, 413] on button "Search" at bounding box center [1300, 429] width 102 height 34
drag, startPoint x: 566, startPoint y: 566, endPoint x: 579, endPoint y: 559, distance: 14.8
click at [564, 566] on link "UN PAISAJE EN TUS OJOS" at bounding box center [642, 562] width 371 height 16
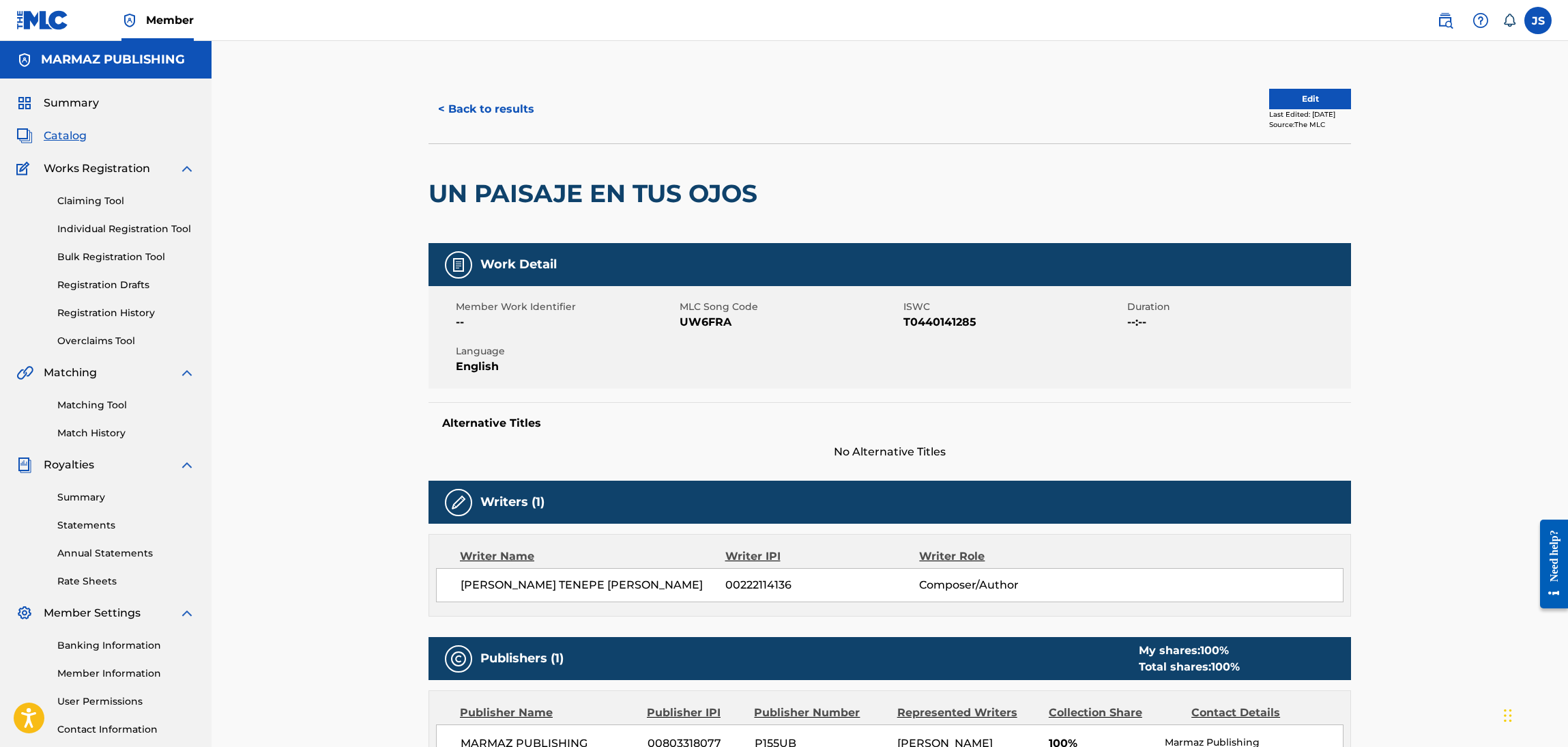
click at [943, 338] on div "Member Work Identifier -- MLC Song Code UW6FRA ISWC T0440141285 Duration --:-- …" at bounding box center [890, 338] width 923 height 102
click at [942, 328] on span "T0440141285" at bounding box center [1013, 322] width 220 height 17
click at [937, 321] on span "T0440141285" at bounding box center [1013, 322] width 220 height 17
click at [706, 322] on span "UW6FRA" at bounding box center [790, 322] width 220 height 17
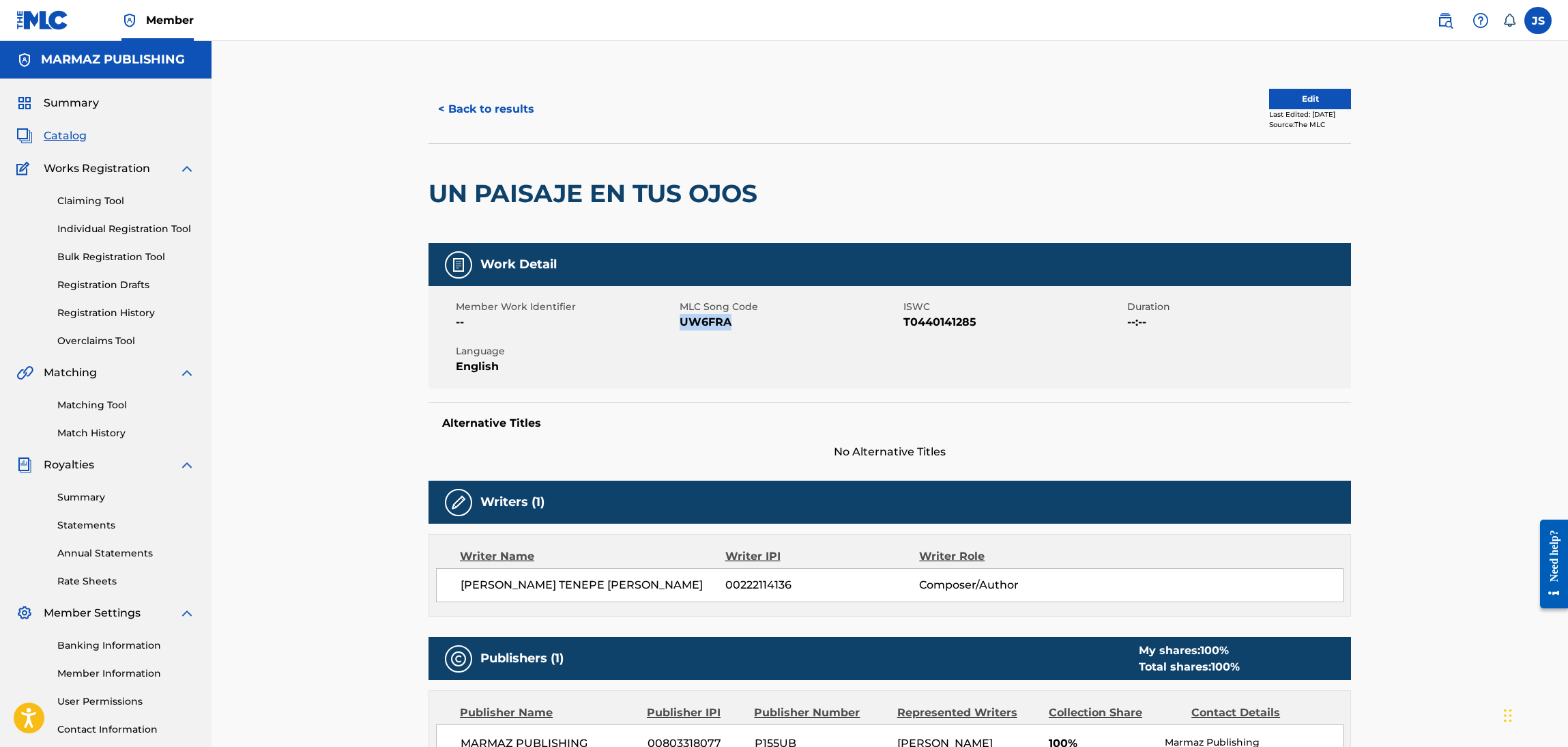
click at [706, 322] on span "UW6FRA" at bounding box center [790, 322] width 220 height 17
click at [475, 105] on button "< Back to results" at bounding box center [486, 109] width 116 height 34
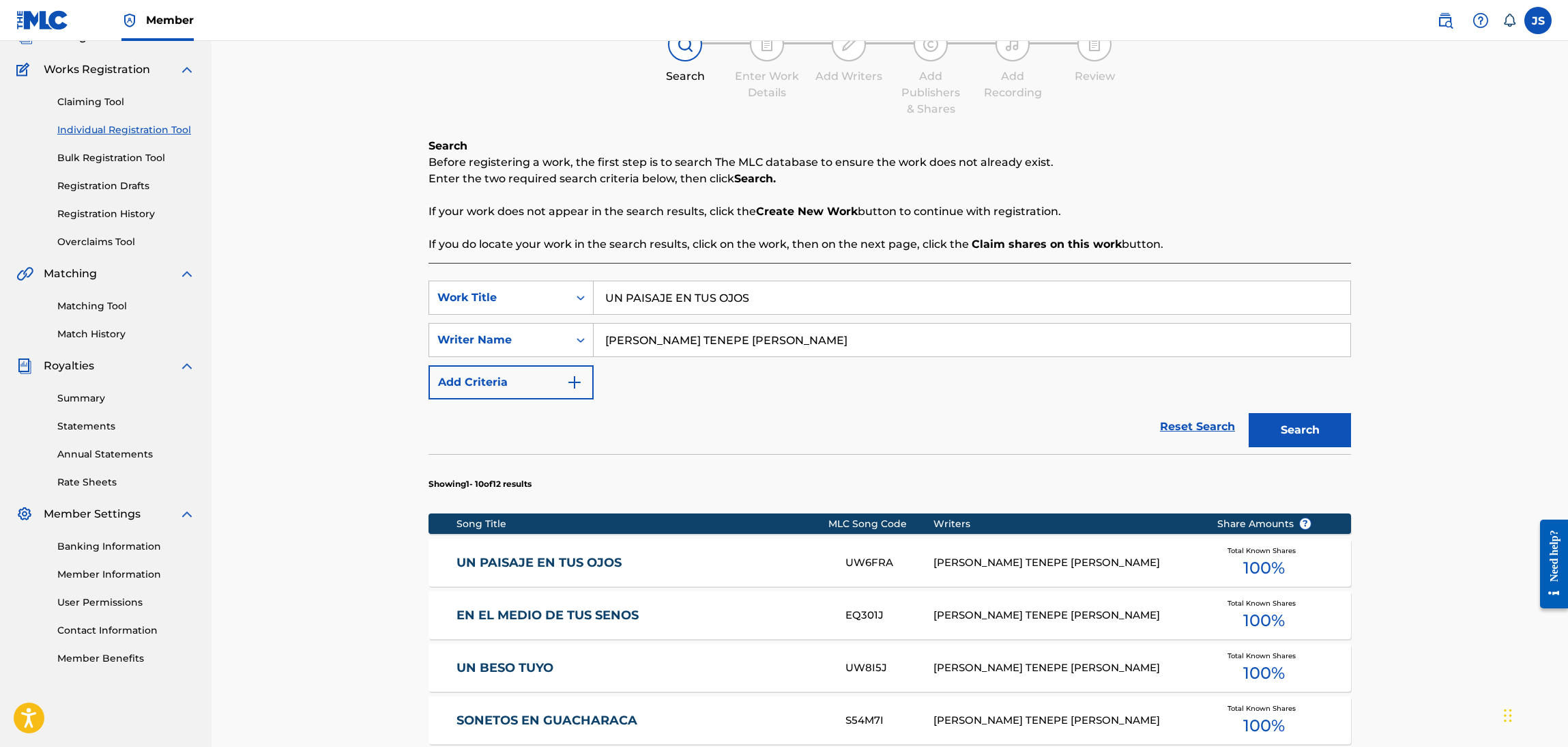
drag, startPoint x: 628, startPoint y: 283, endPoint x: 392, endPoint y: 252, distance: 238.0
click at [389, 253] on div "Register Work Search Enter Work Details Add Writers Add Publishers & Shares Add…" at bounding box center [890, 588] width 1357 height 1291
paste input "ILUSION"
type input "ILUSION"
click at [1353, 166] on div "Register Work Search Enter Work Details Add Writers Add Publishers & Shares Add…" at bounding box center [890, 604] width 956 height 1257
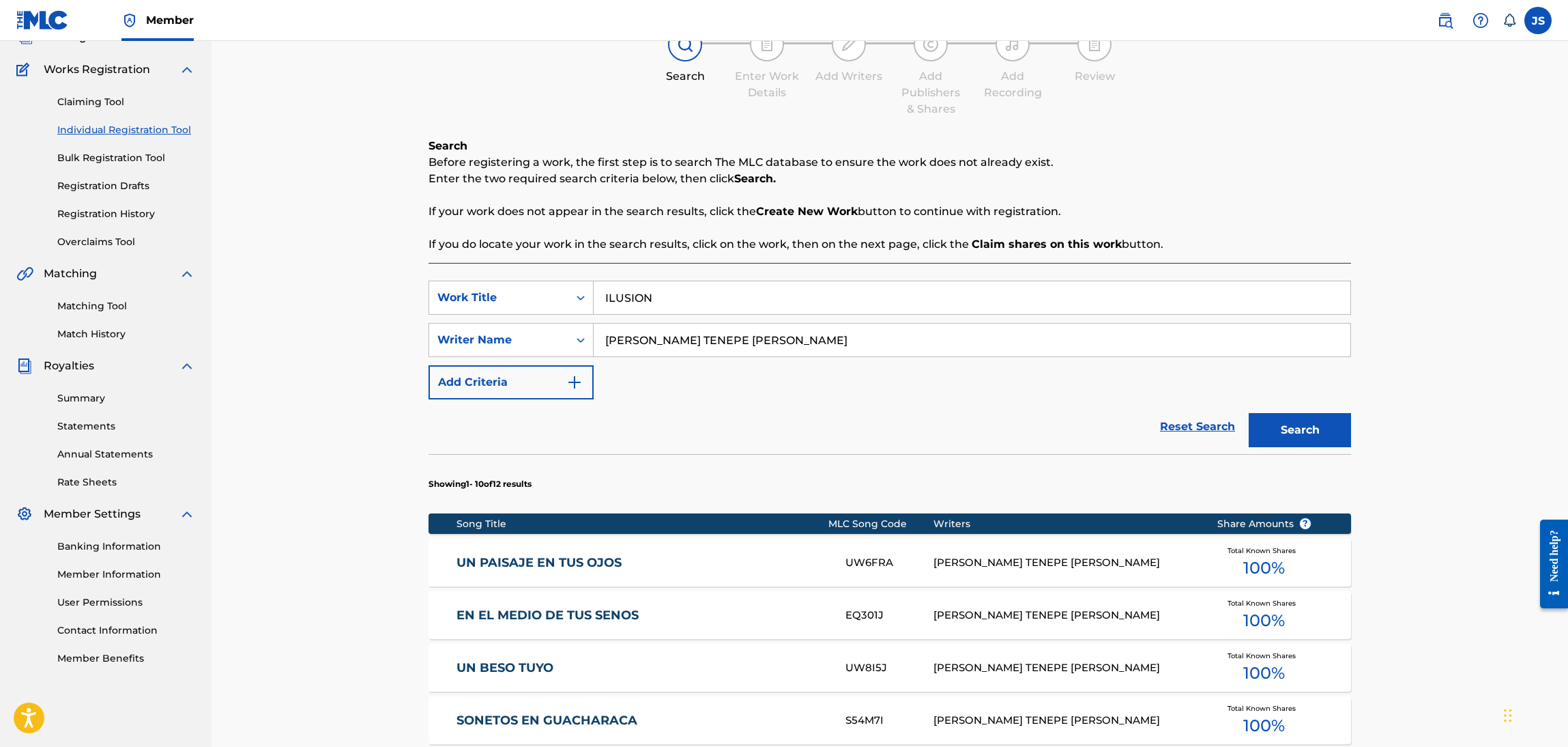
click at [1335, 436] on button "Search" at bounding box center [1300, 429] width 102 height 34
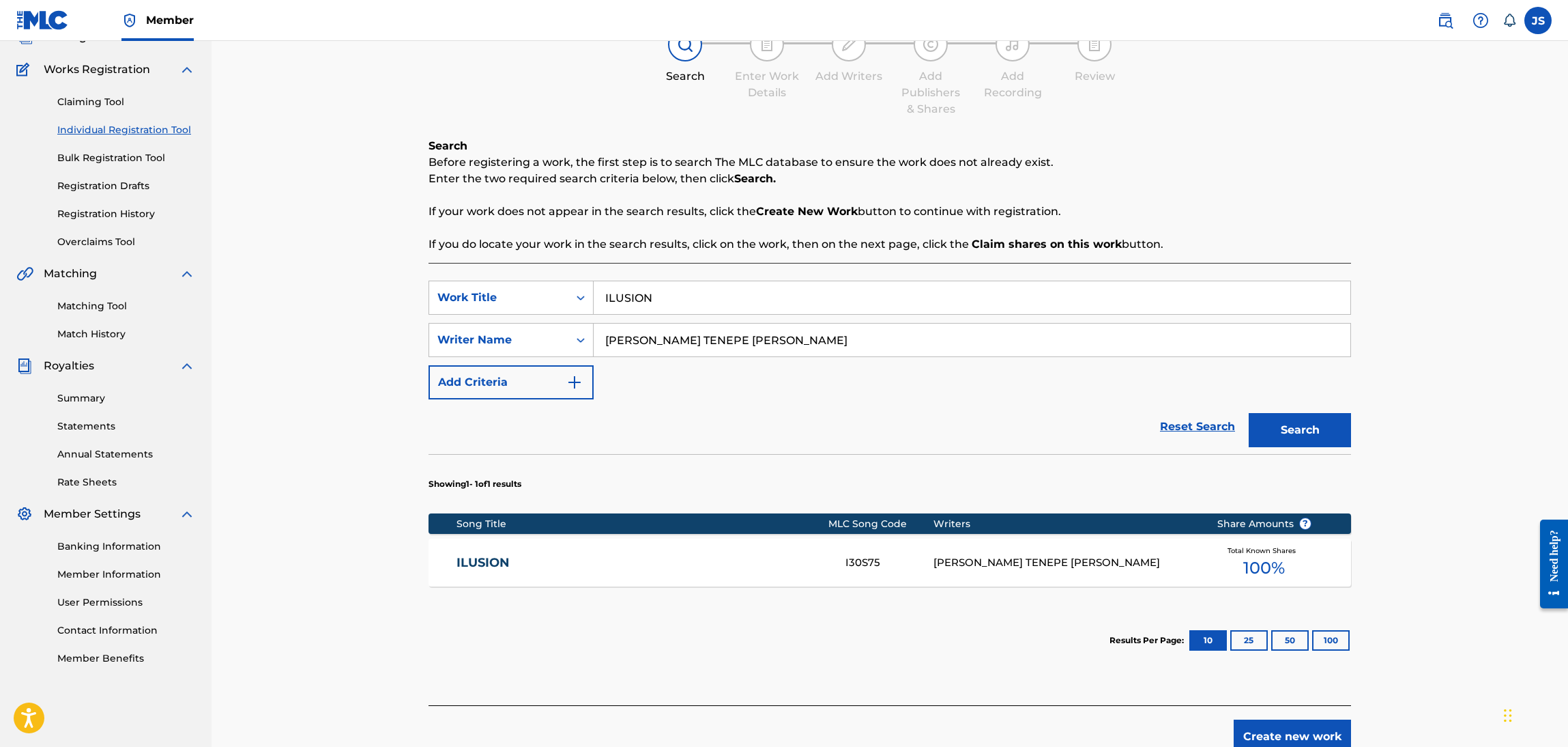
drag, startPoint x: 489, startPoint y: 554, endPoint x: 536, endPoint y: 525, distance: 55.2
click at [489, 555] on link "ILUSION" at bounding box center [642, 562] width 371 height 16
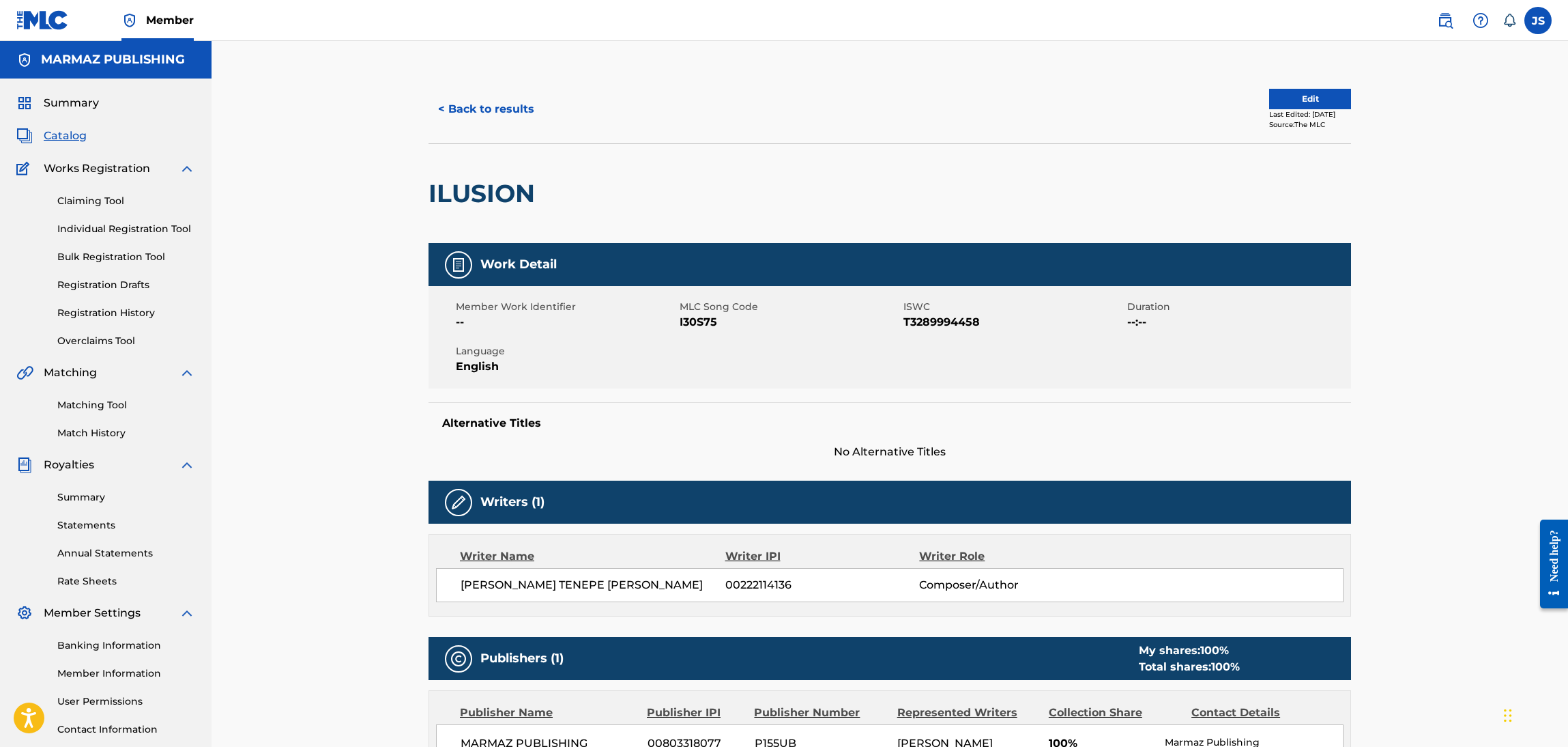
click at [945, 309] on span "ISWC" at bounding box center [1013, 306] width 220 height 14
click at [949, 321] on span "T3289994458" at bounding box center [1013, 322] width 220 height 17
click at [697, 332] on div "Member Work Identifier -- MLC Song Code I30S75 ISWC T3289994458 Duration --:-- …" at bounding box center [890, 338] width 923 height 102
click at [693, 319] on span "I30S75" at bounding box center [790, 322] width 220 height 17
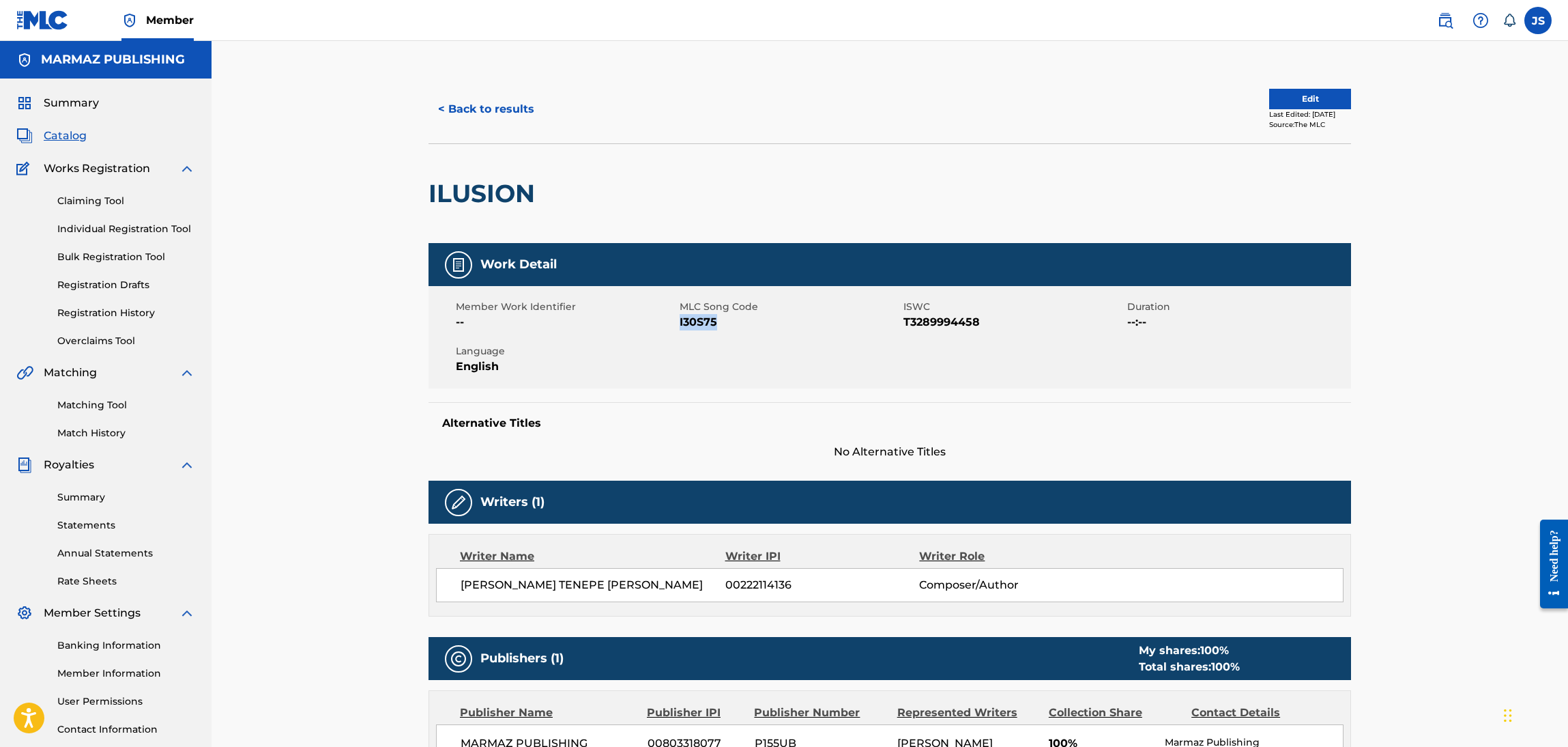
click at [693, 319] on span "I30S75" at bounding box center [790, 322] width 220 height 17
click at [439, 101] on button "< Back to results" at bounding box center [486, 109] width 116 height 34
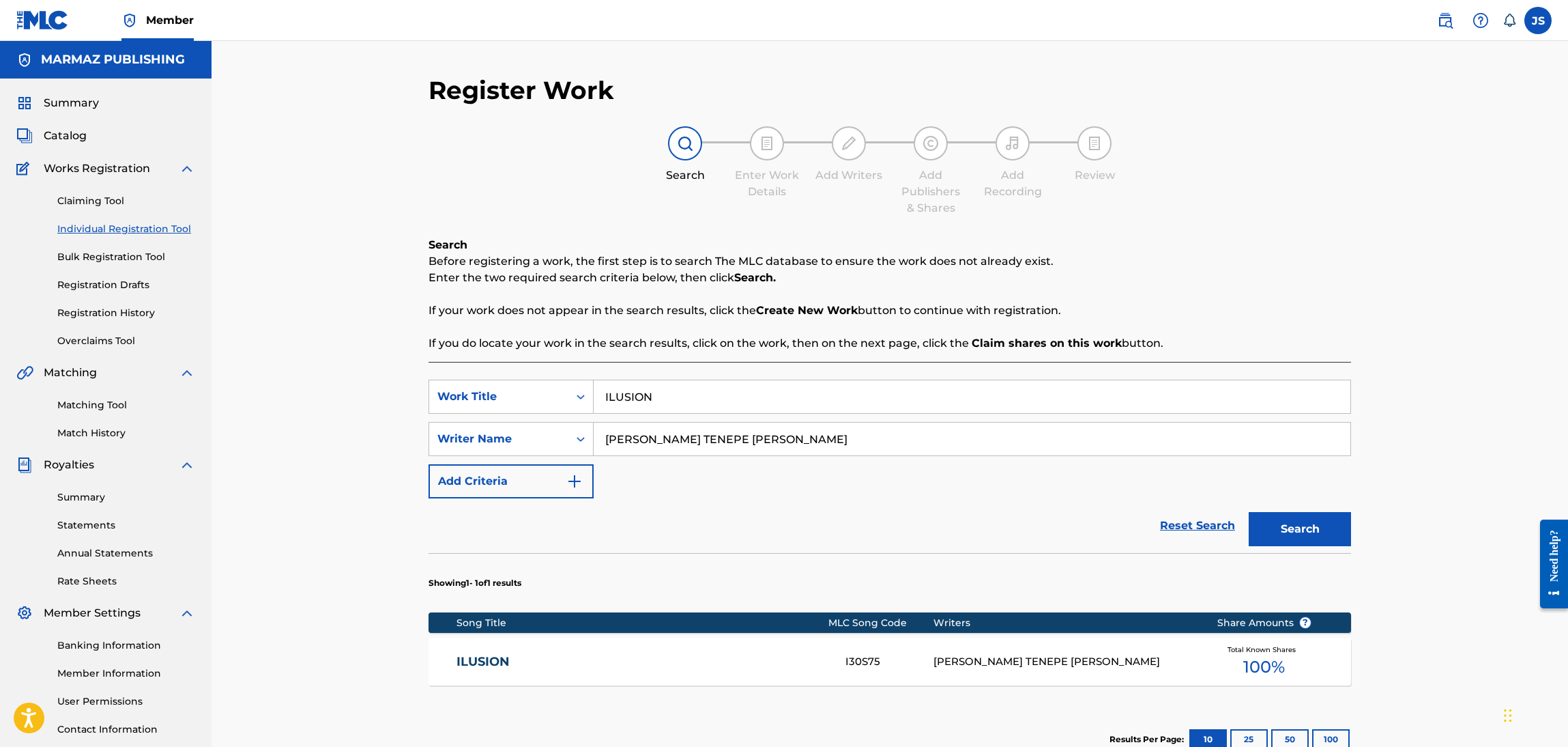
scroll to position [99, 0]
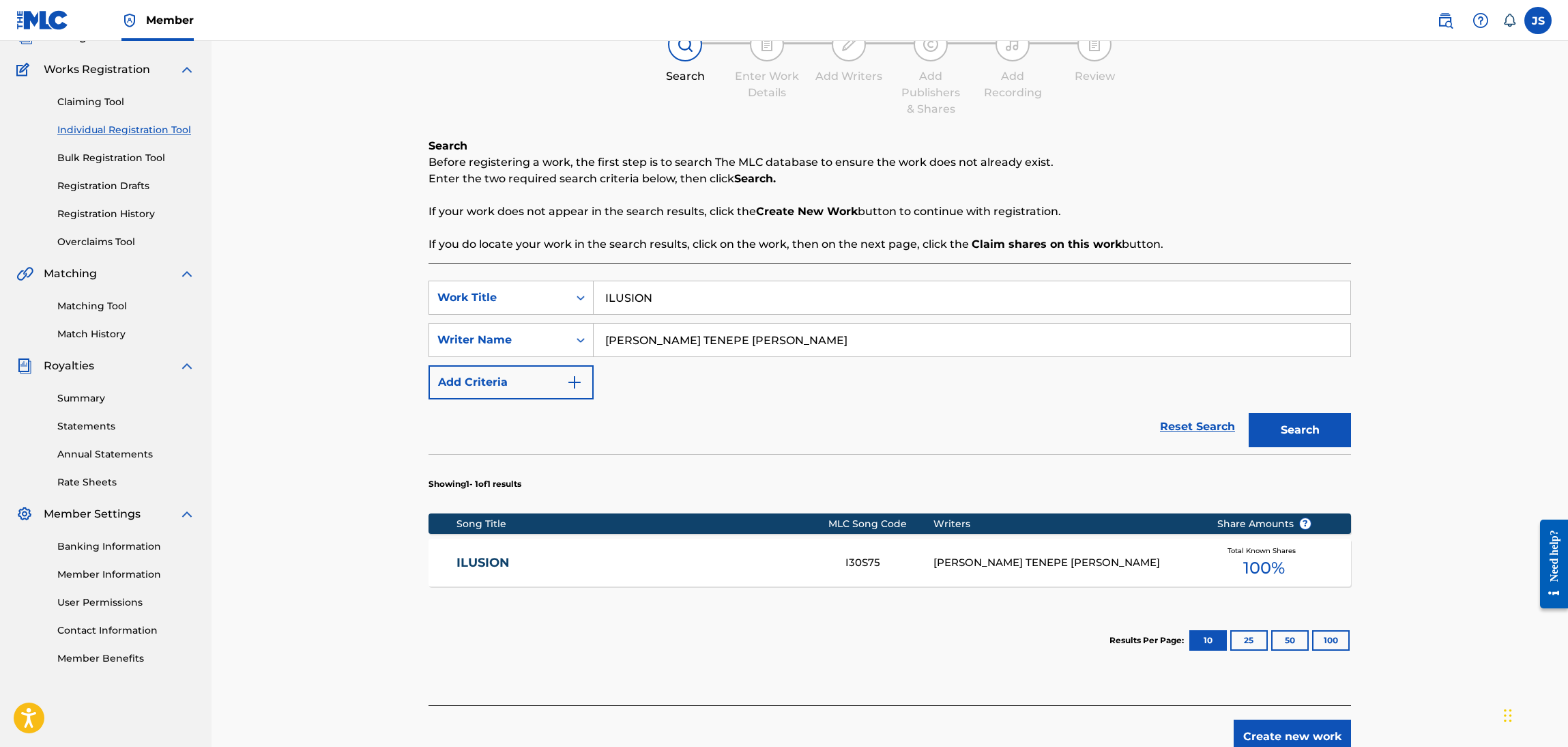
drag, startPoint x: 798, startPoint y: 289, endPoint x: 574, endPoint y: 262, distance: 225.6
click at [555, 281] on div "SearchWithCriteriafcea4a03-0160-4683-acc4-221dc356896d Work Title ILUSION" at bounding box center [890, 297] width 923 height 34
paste input "LLANERO NO ES TODO AQUEL"
type input "LLANERO NO ES TODO AQUEL"
click at [1260, 208] on p "If your work does not appear in the search results, click the Create New Work b…" at bounding box center [890, 211] width 923 height 17
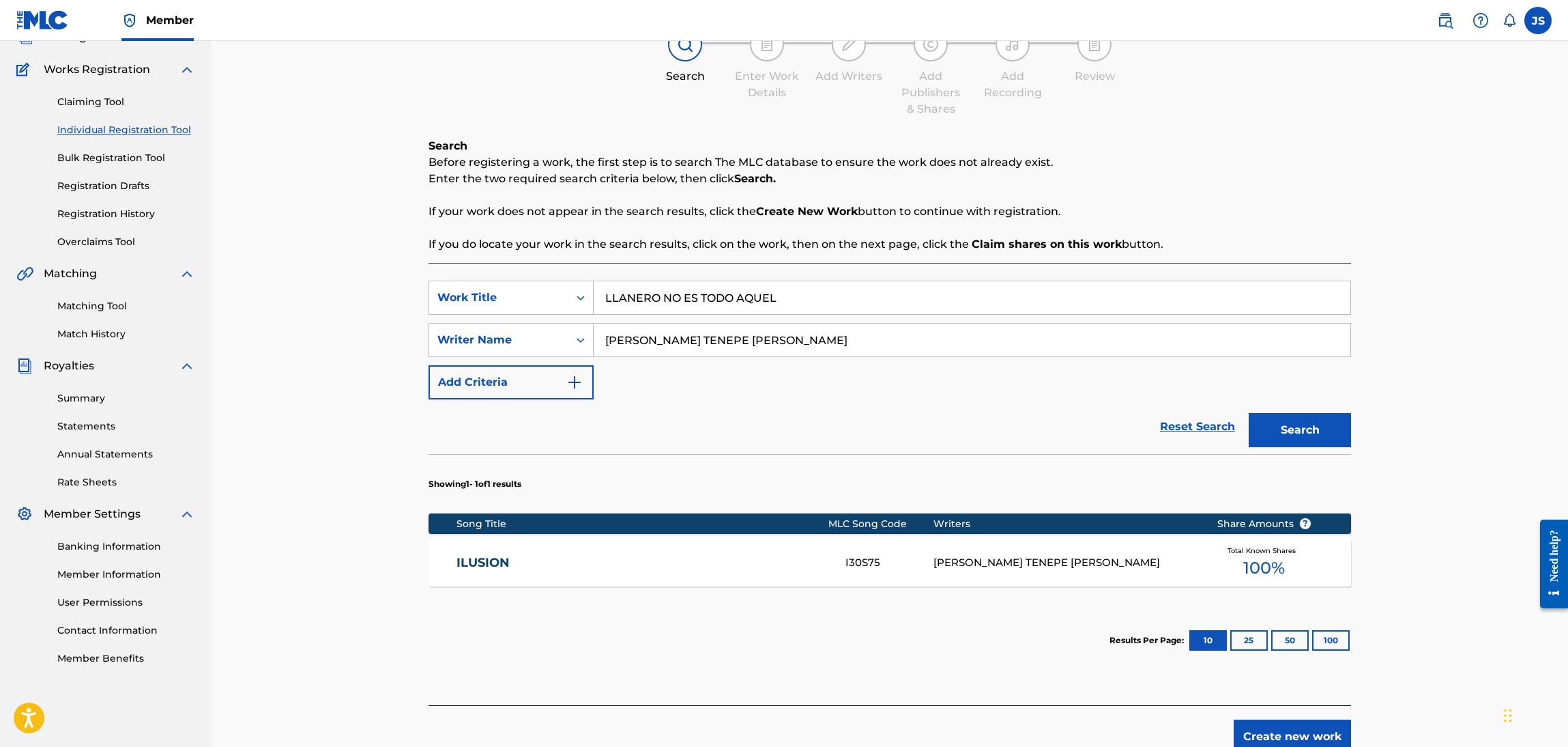
click at [1317, 427] on button "Search" at bounding box center [1300, 429] width 102 height 34
